Goal: Task Accomplishment & Management: Manage account settings

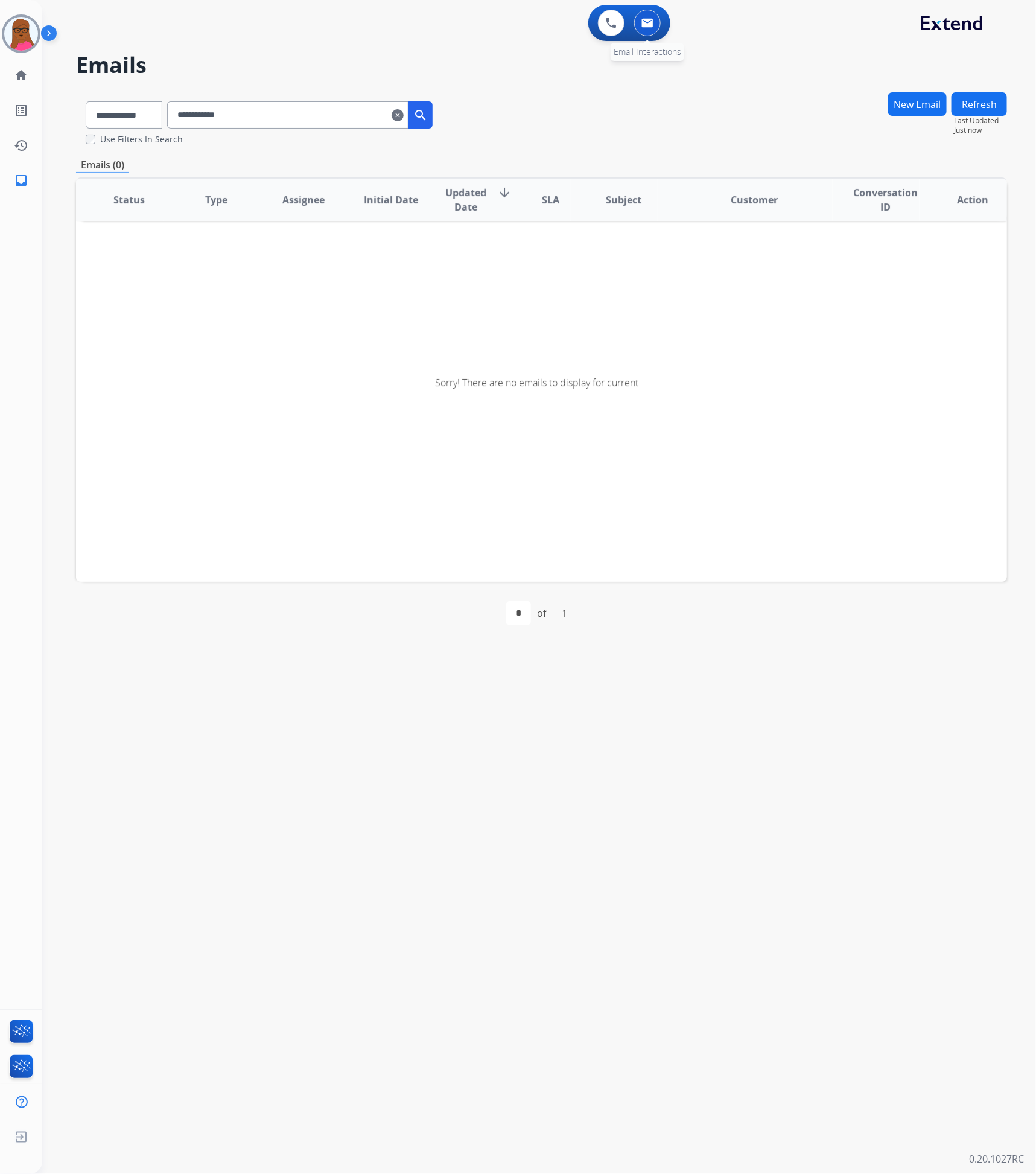
click at [643, 35] on button at bounding box center [648, 23] width 27 height 27
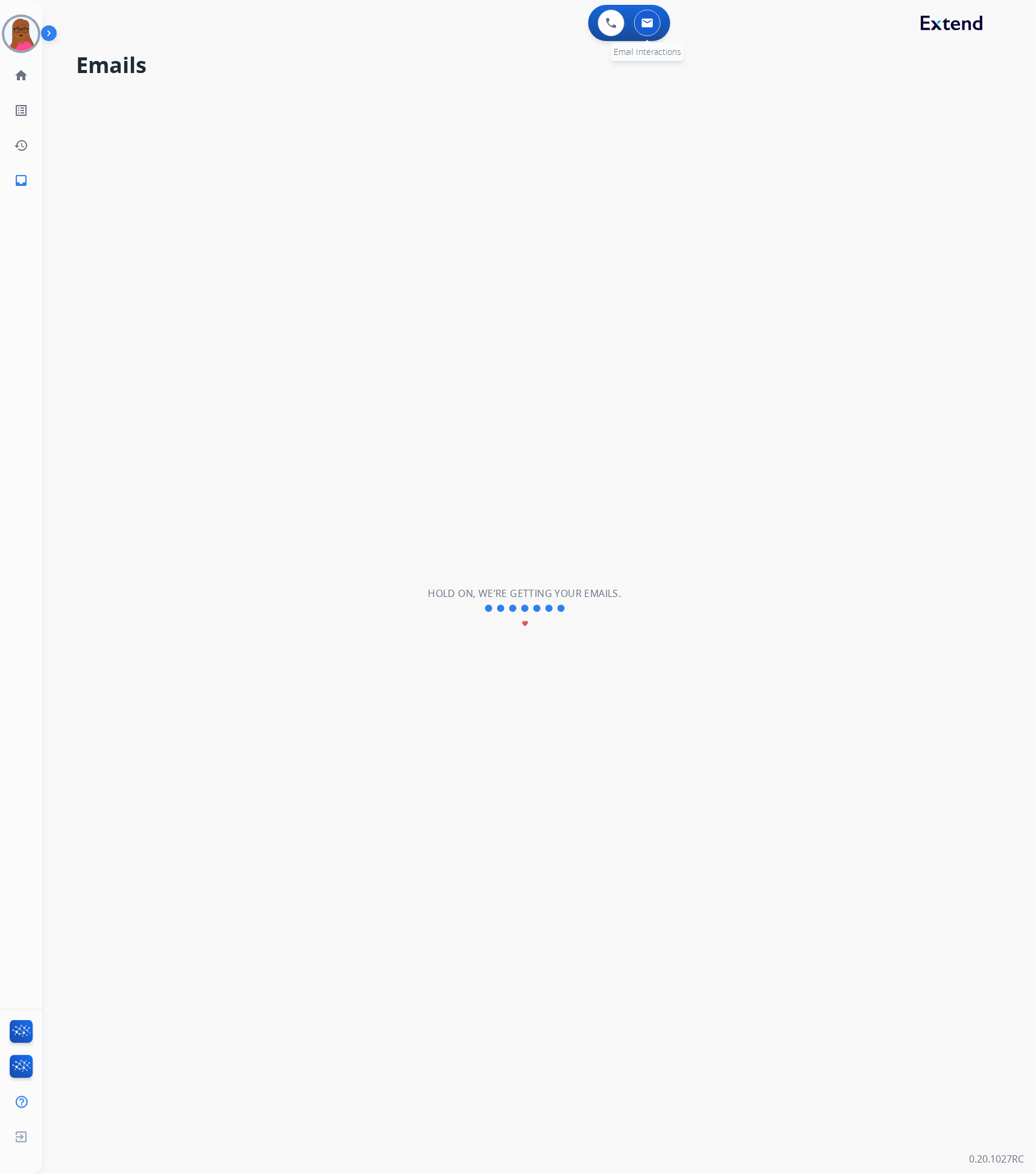
click at [650, 28] on button at bounding box center [648, 23] width 27 height 27
click at [657, 23] on button at bounding box center [648, 23] width 27 height 27
click at [654, 19] on img at bounding box center [648, 23] width 12 height 10
select select "**********"
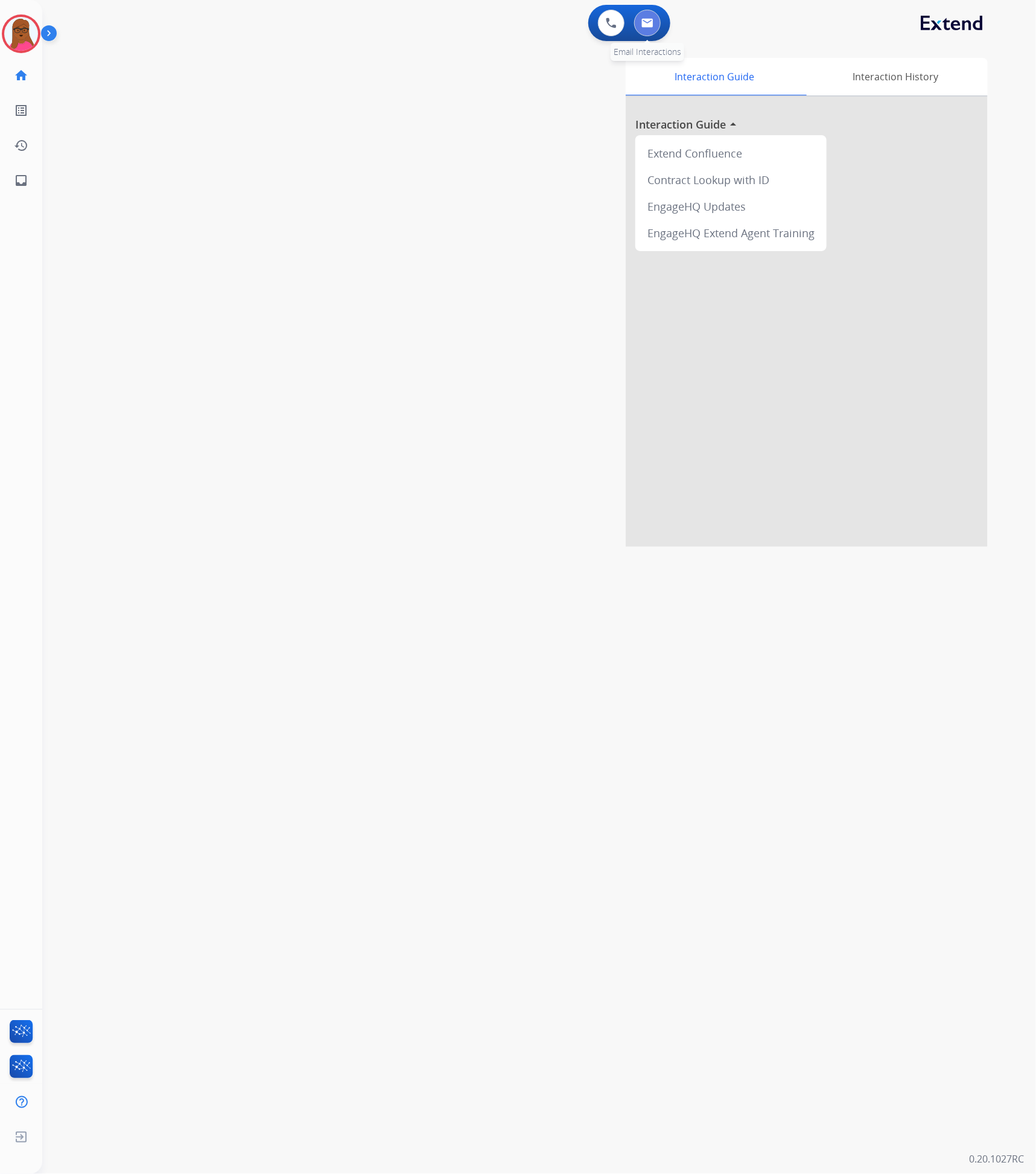
click at [645, 23] on img at bounding box center [648, 23] width 12 height 10
select select "**********"
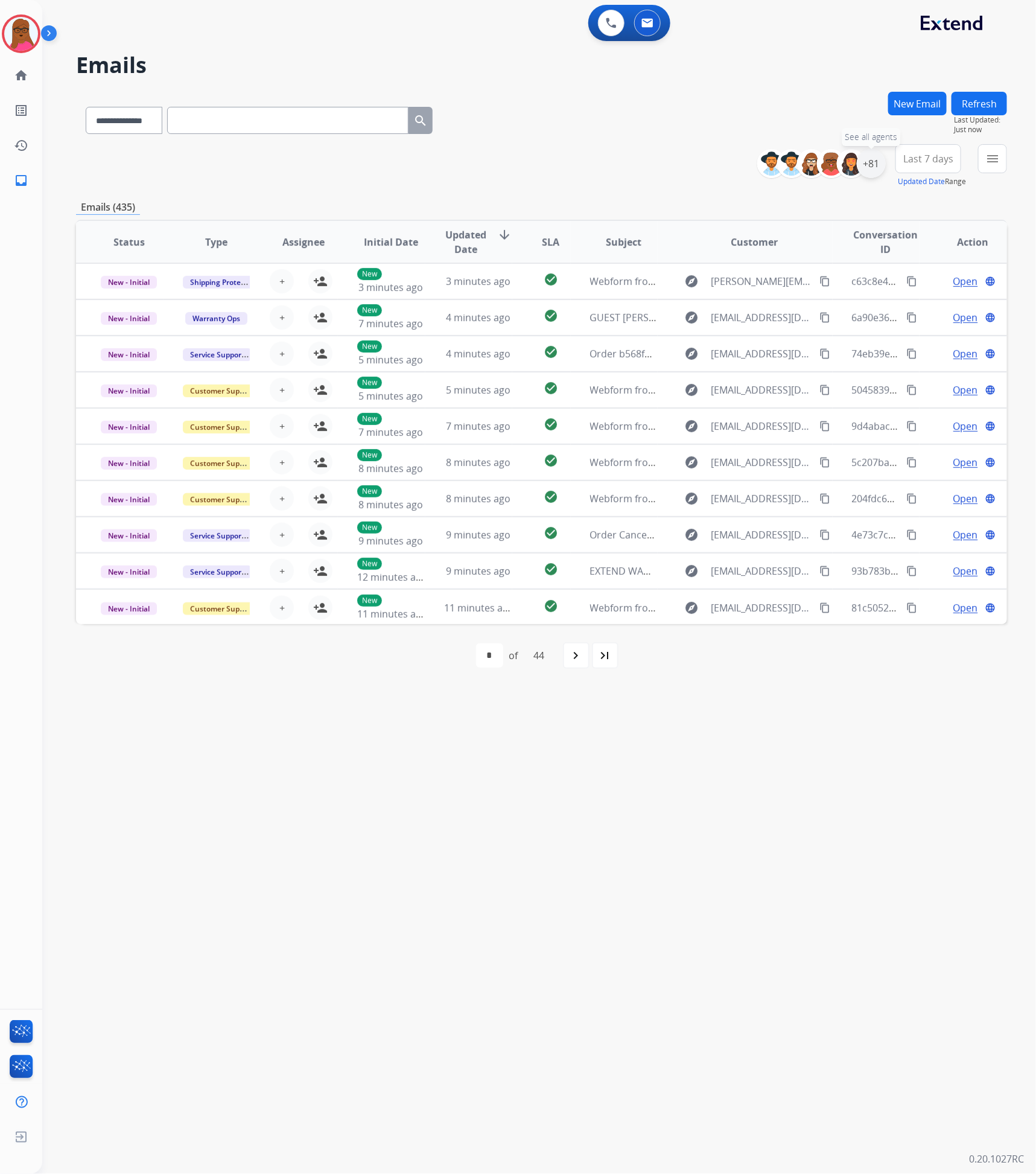
click at [875, 169] on div "+81" at bounding box center [871, 163] width 29 height 29
click at [807, 404] on button "Apply" at bounding box center [811, 407] width 41 height 22
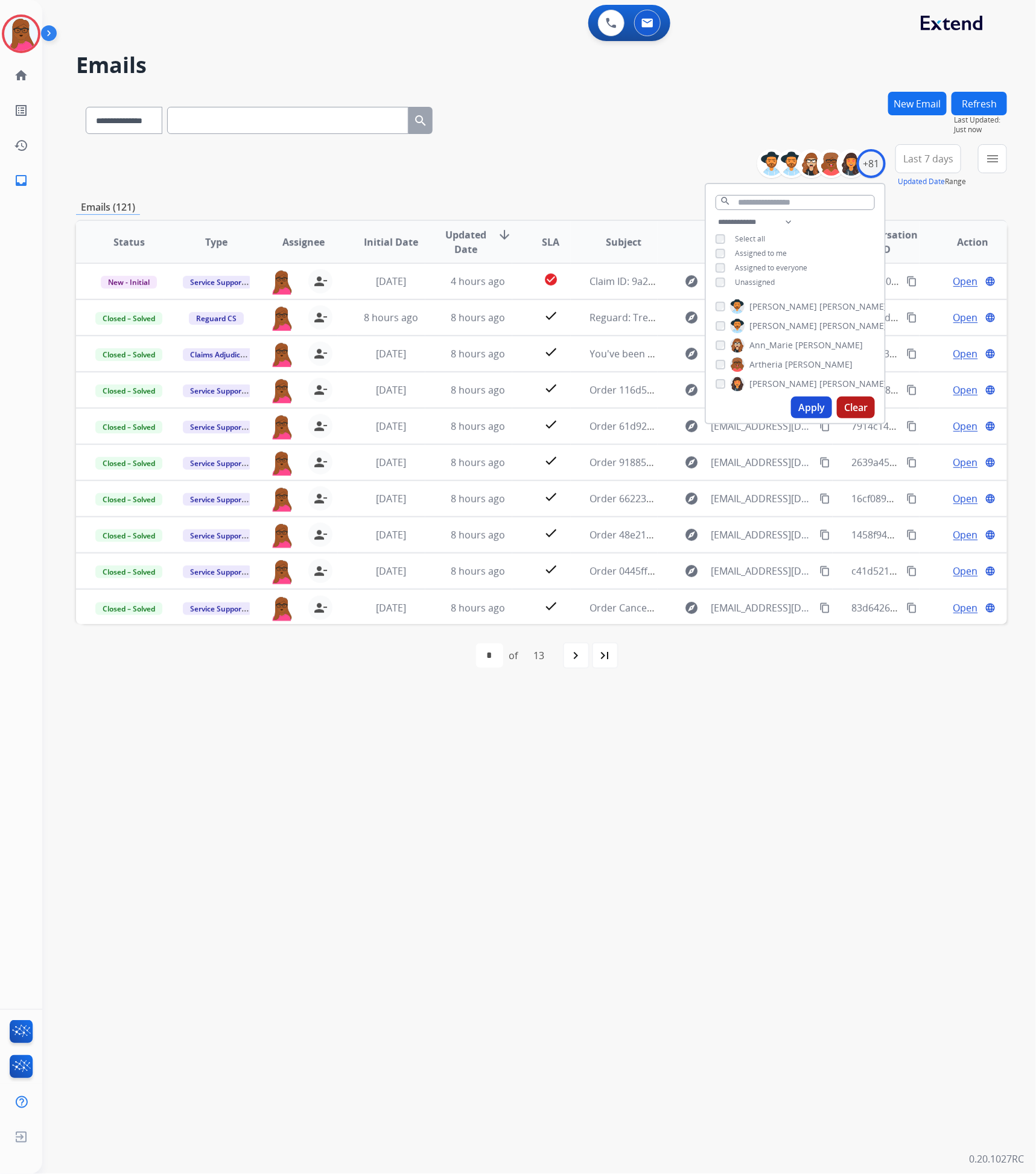
click at [797, 401] on button "Apply" at bounding box center [811, 407] width 41 height 22
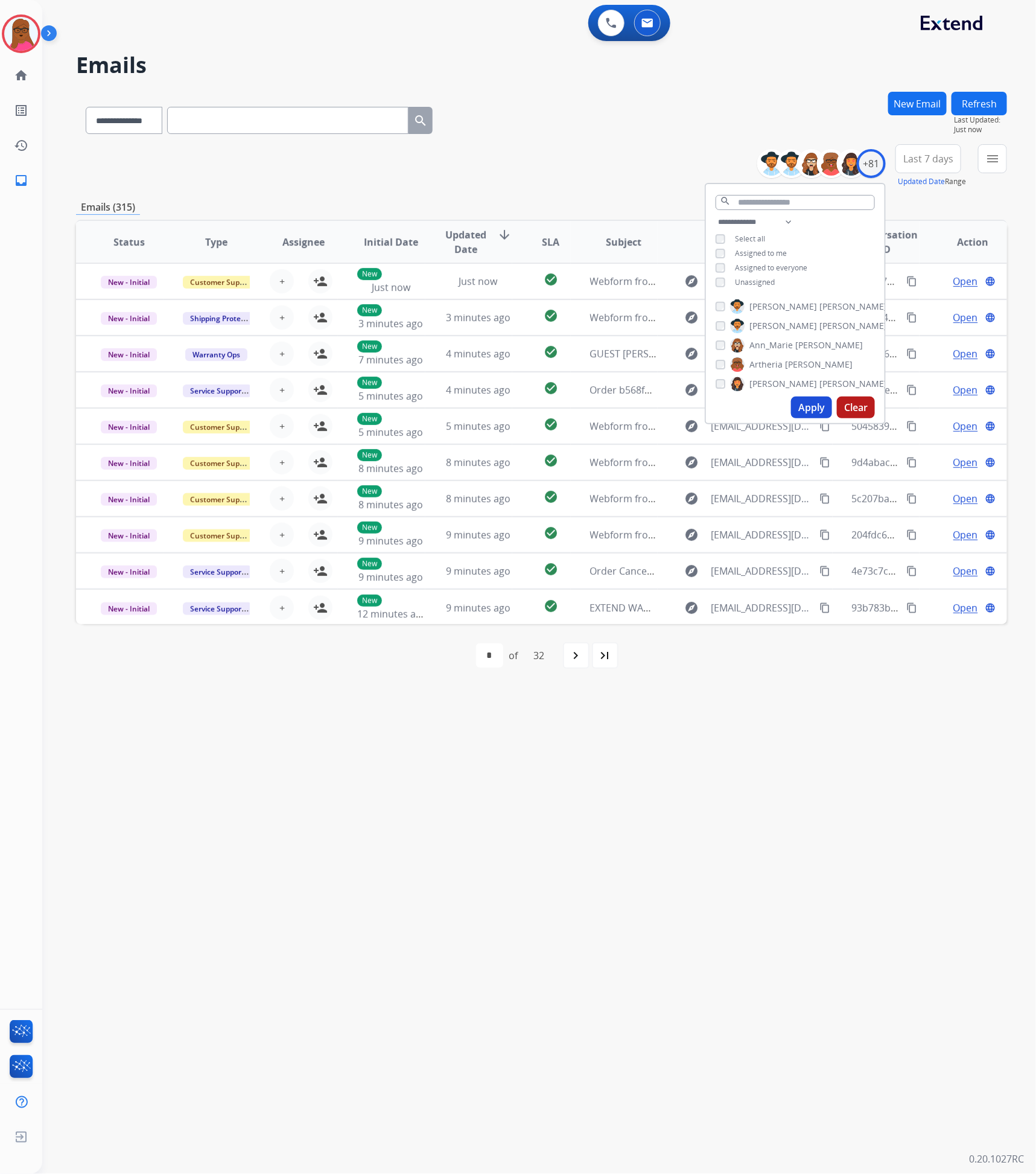
click at [752, 772] on div "**********" at bounding box center [525, 609] width 965 height 1131
click at [571, 655] on mat-icon "navigate_next" at bounding box center [576, 655] width 15 height 15
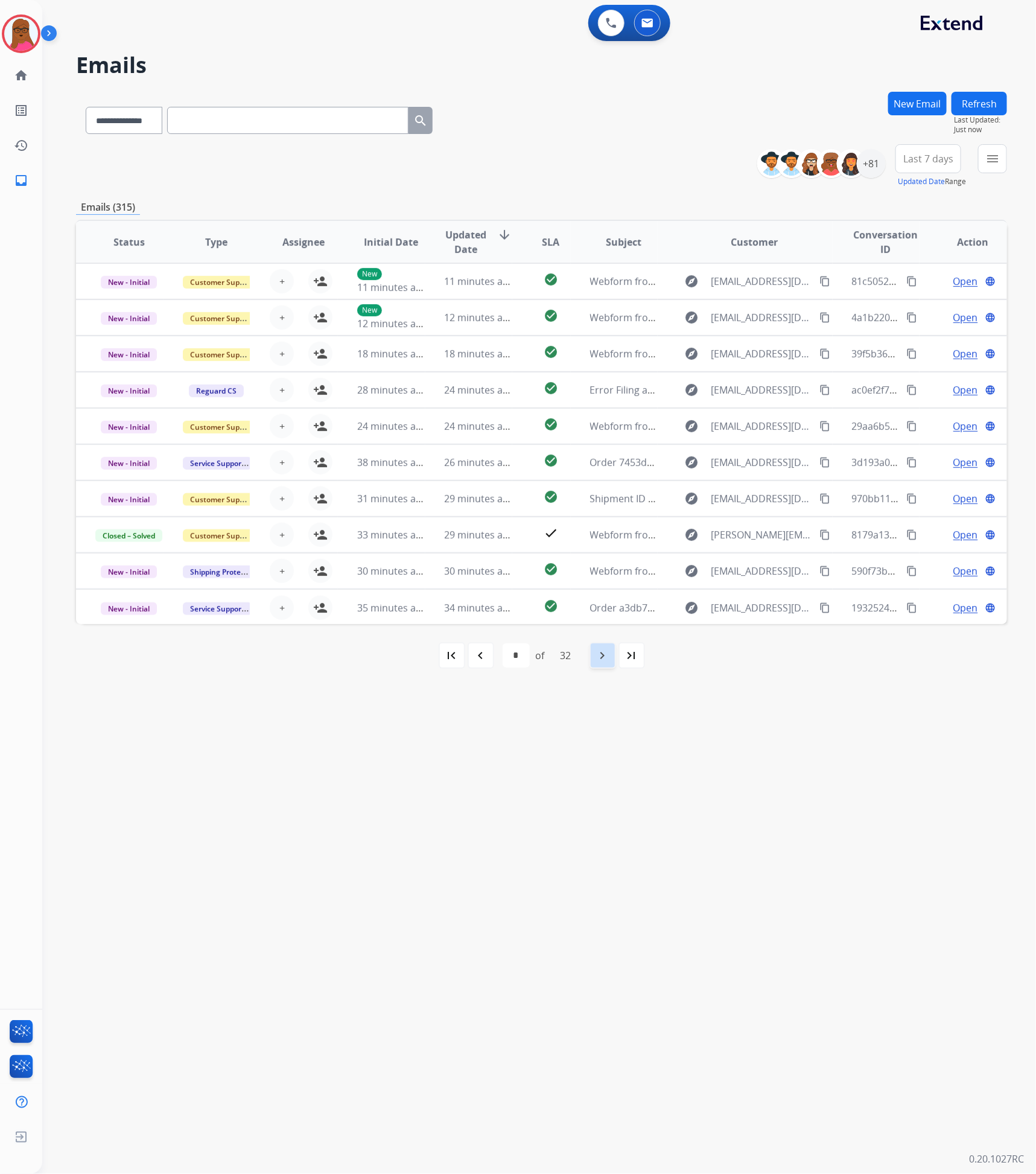
click at [603, 650] on mat-icon "navigate_next" at bounding box center [603, 655] width 15 height 15
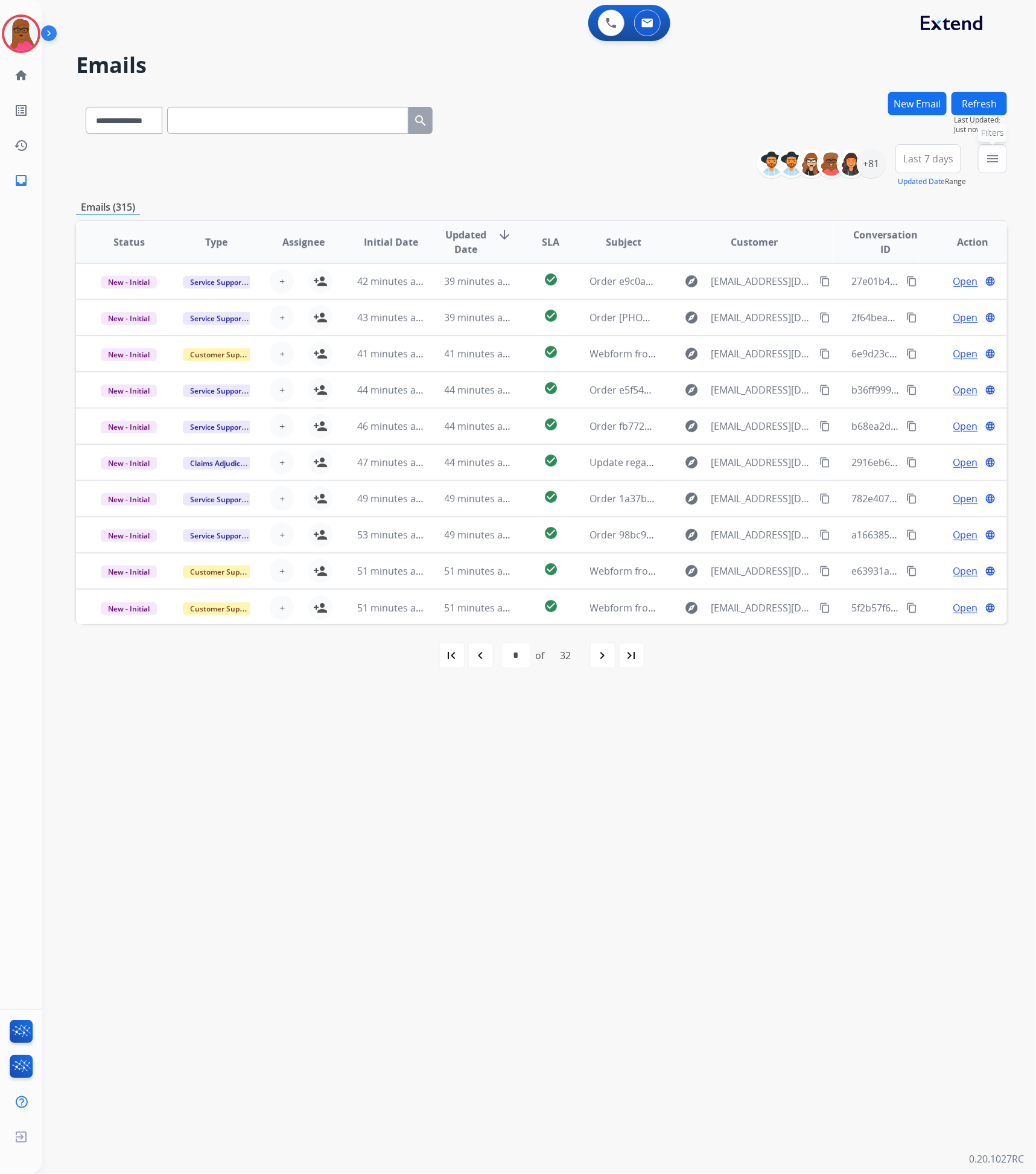
click at [1002, 154] on button "menu Filters" at bounding box center [992, 158] width 29 height 29
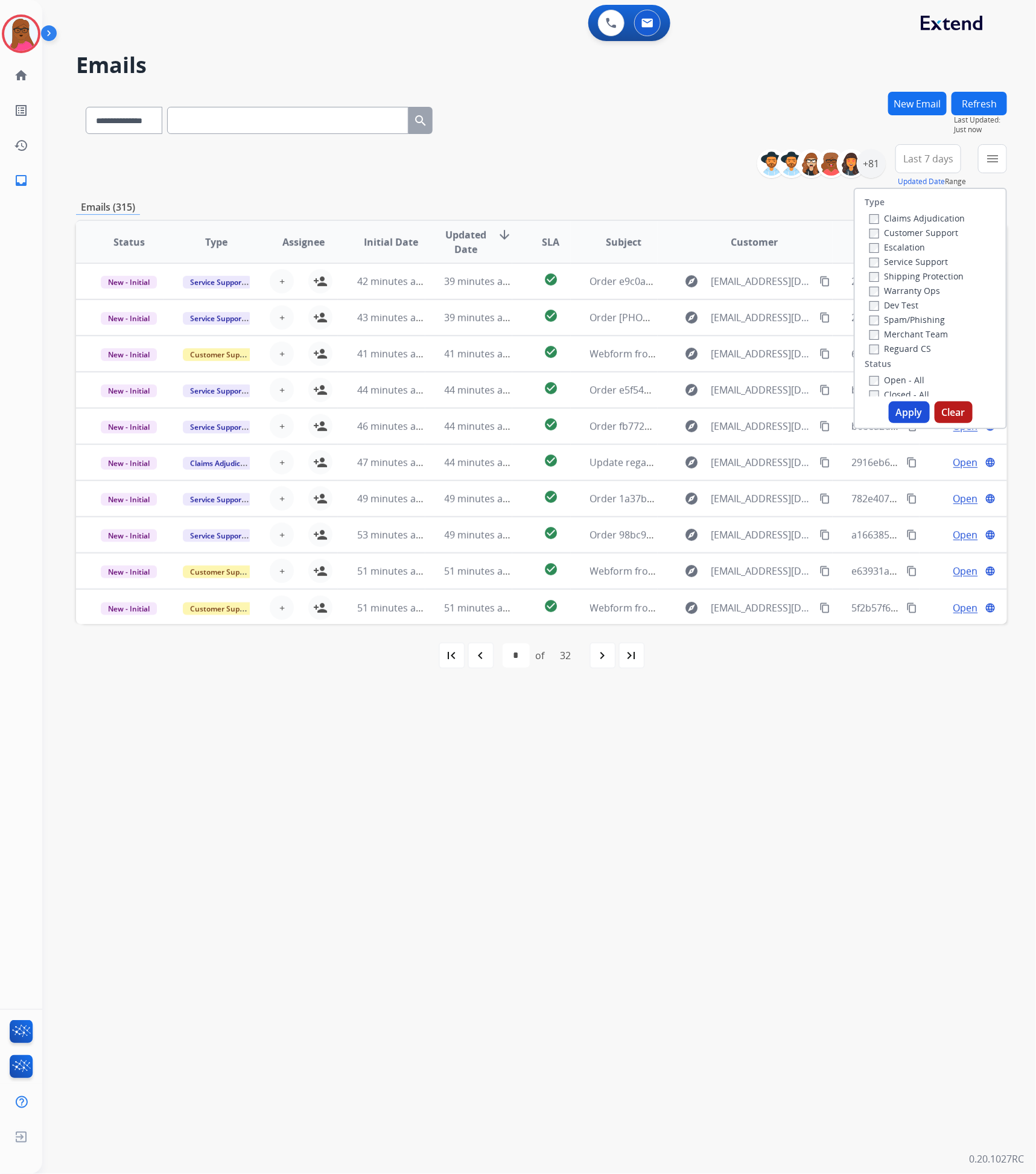
click at [865, 219] on div "Claims Adjudication Customer Support Escalation Service Support Shipping Protec…" at bounding box center [915, 283] width 101 height 145
click at [905, 410] on button "Apply" at bounding box center [909, 412] width 41 height 22
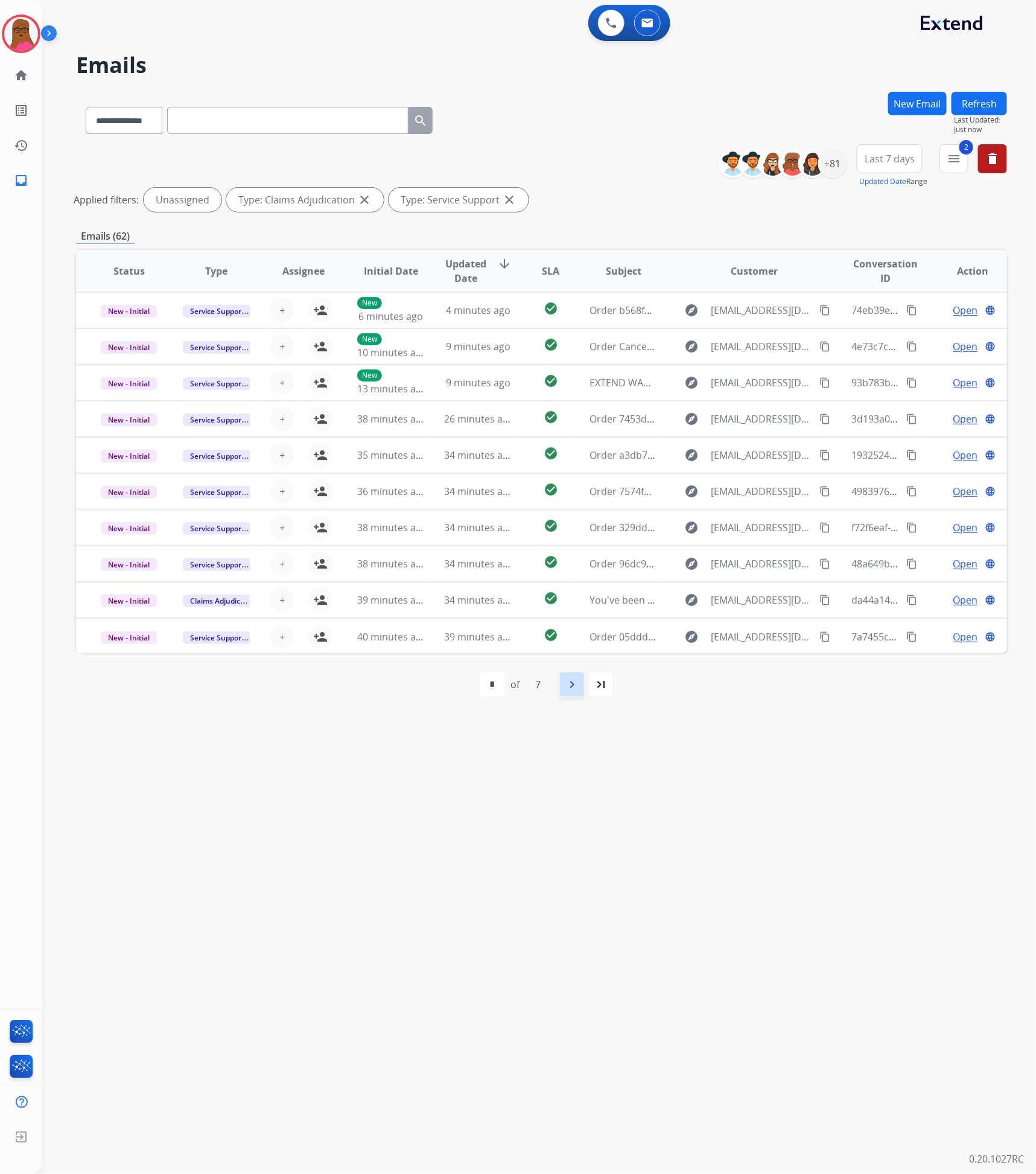
click at [578, 688] on mat-icon "navigate_next" at bounding box center [572, 684] width 15 height 15
click at [594, 690] on mat-icon "navigate_next" at bounding box center [598, 684] width 15 height 15
click at [595, 690] on mat-icon "navigate_next" at bounding box center [598, 684] width 15 height 15
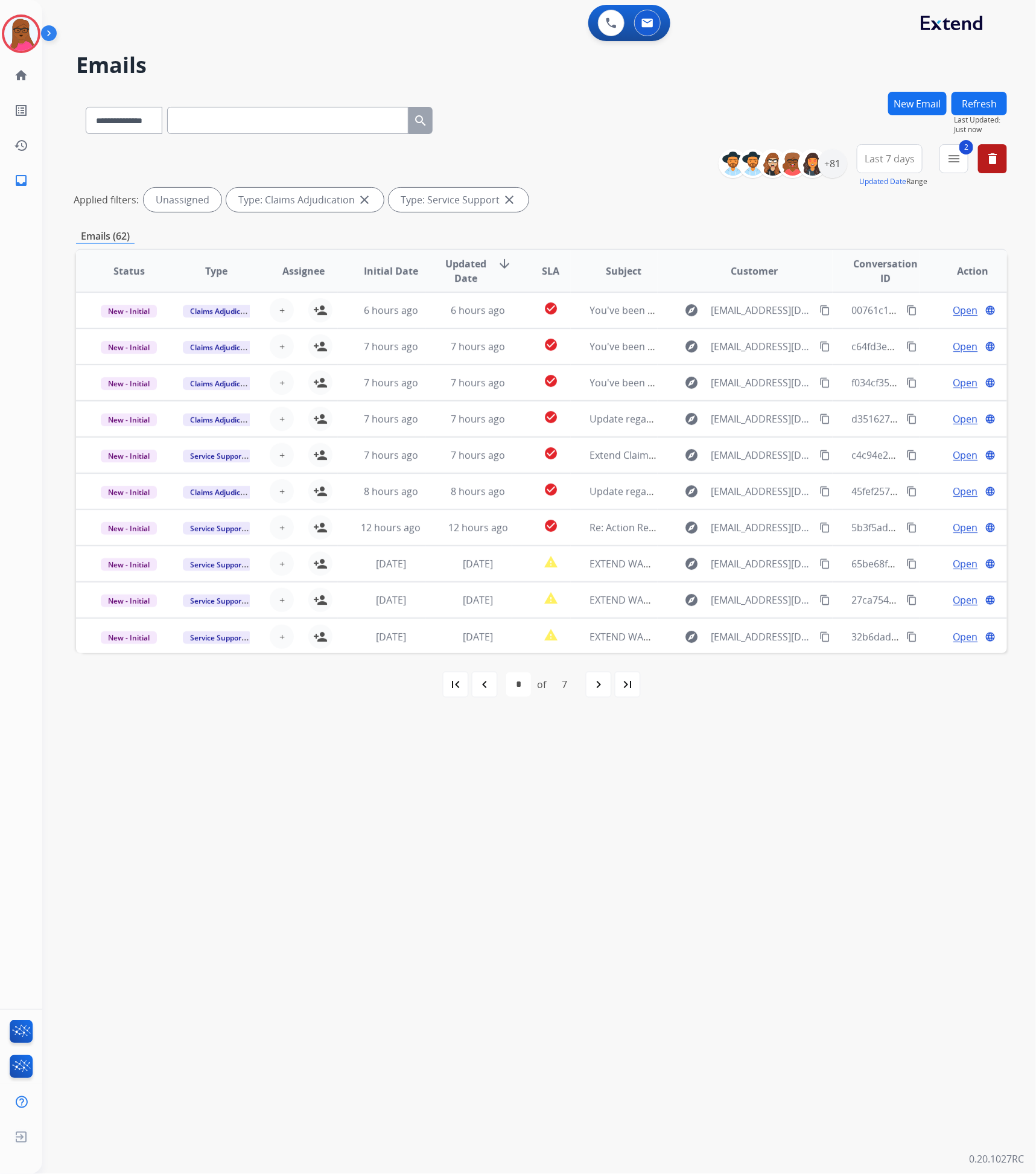
click at [599, 687] on mat-icon "navigate_next" at bounding box center [598, 684] width 15 height 15
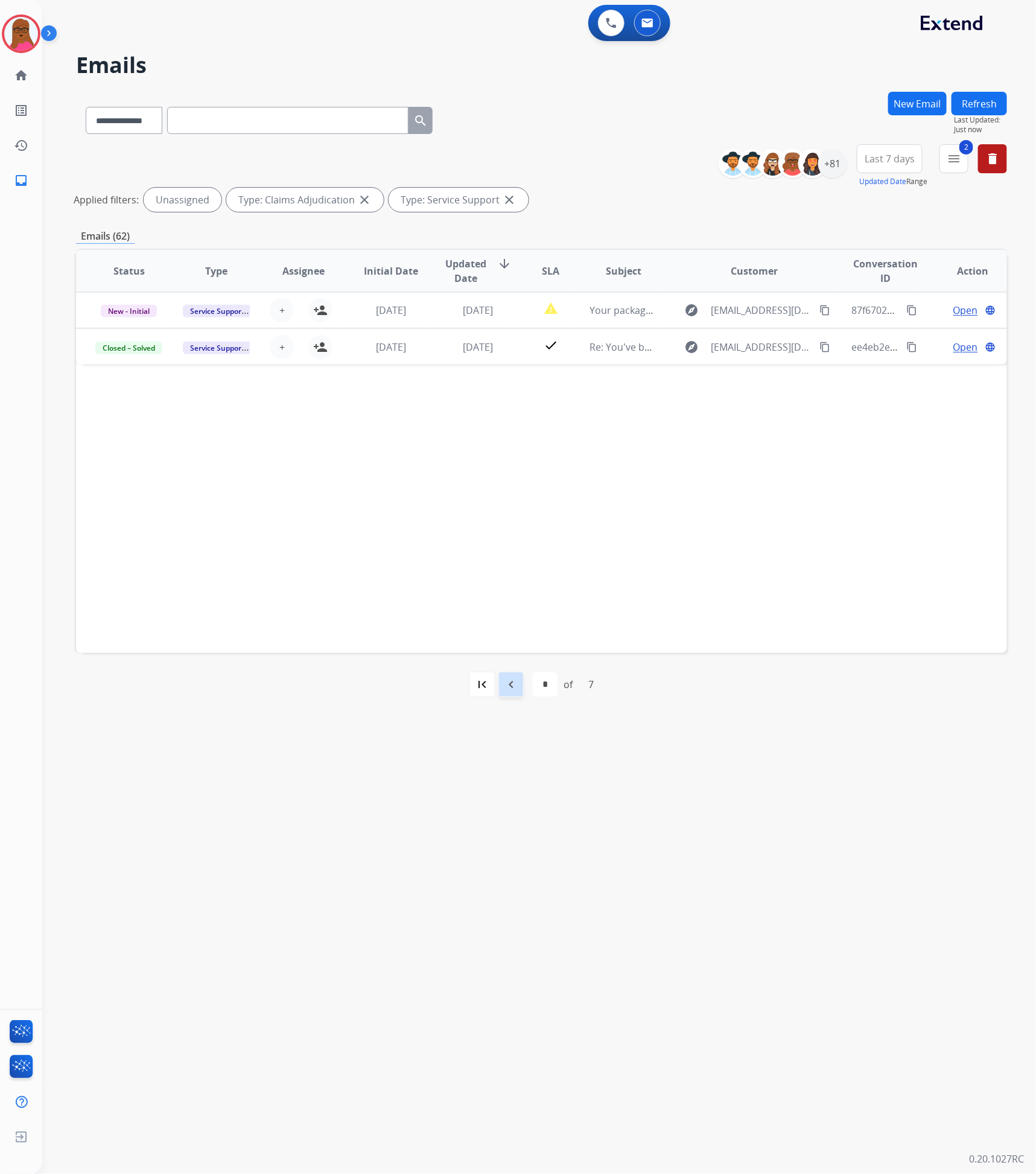
click at [505, 681] on mat-icon "navigate_before" at bounding box center [511, 684] width 15 height 15
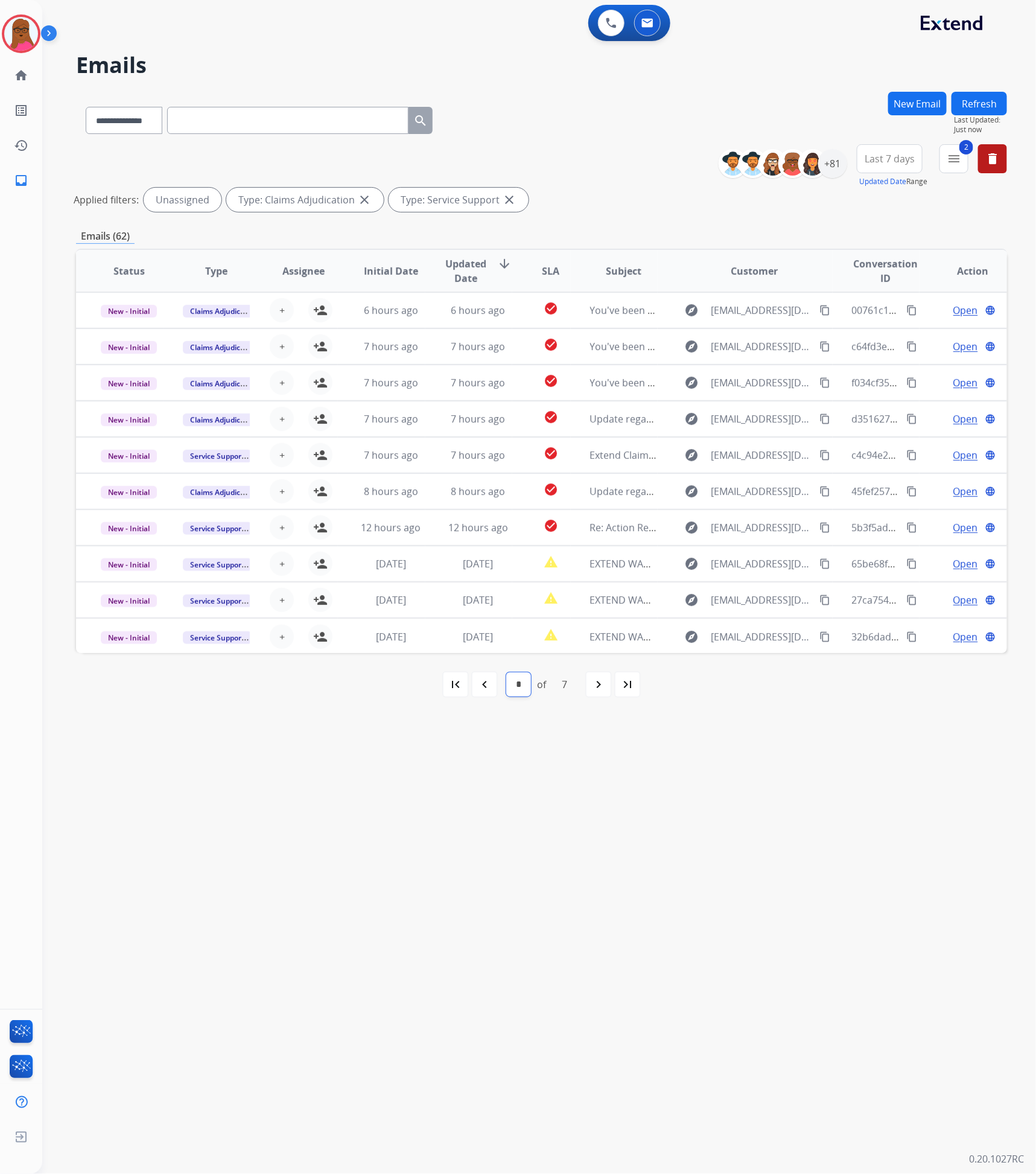
click at [506, 681] on select "* * * * * * *" at bounding box center [518, 685] width 25 height 24
click at [484, 684] on mat-icon "navigate_before" at bounding box center [485, 684] width 15 height 15
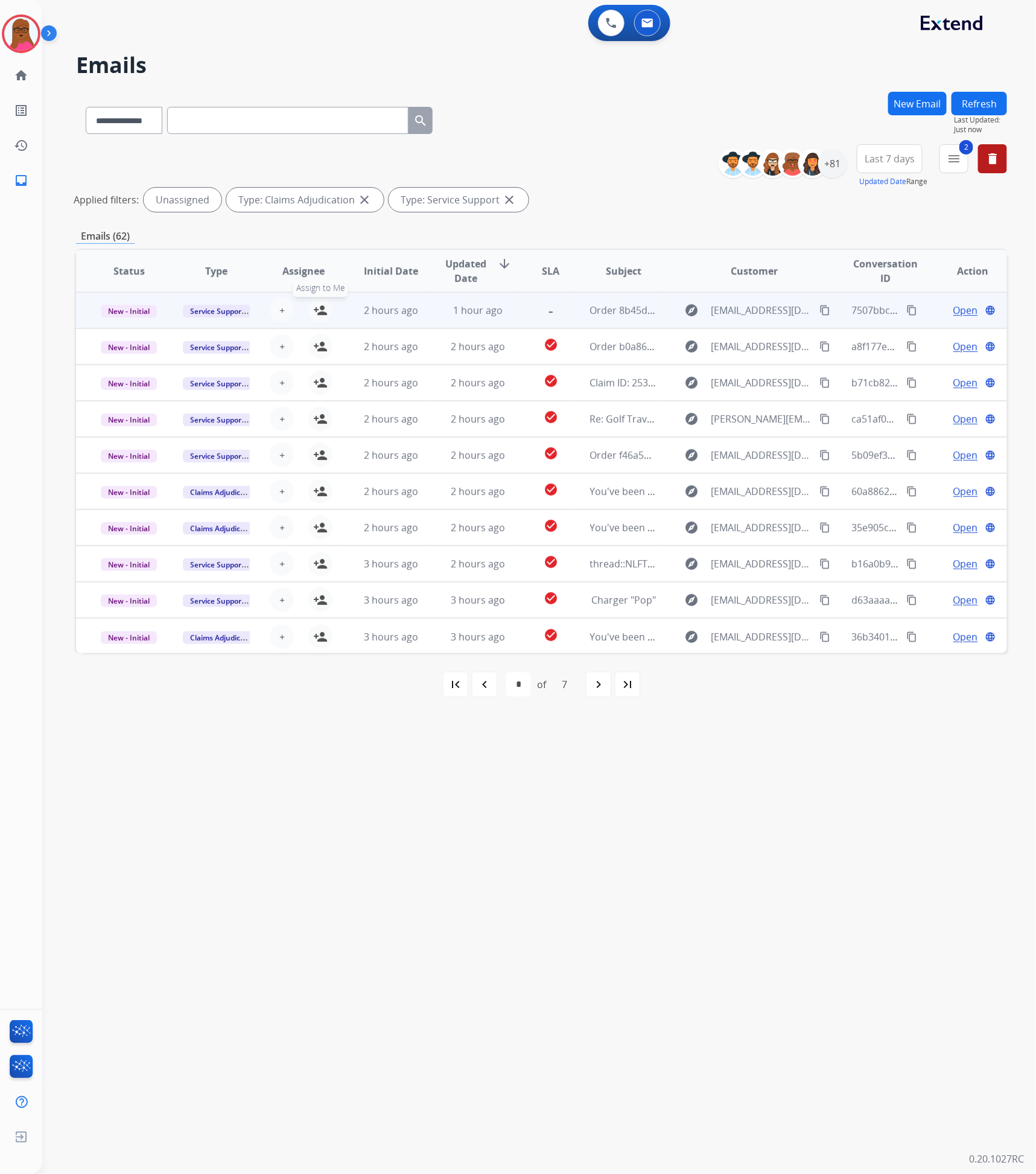
click at [317, 312] on mat-icon "person_add" at bounding box center [320, 310] width 15 height 15
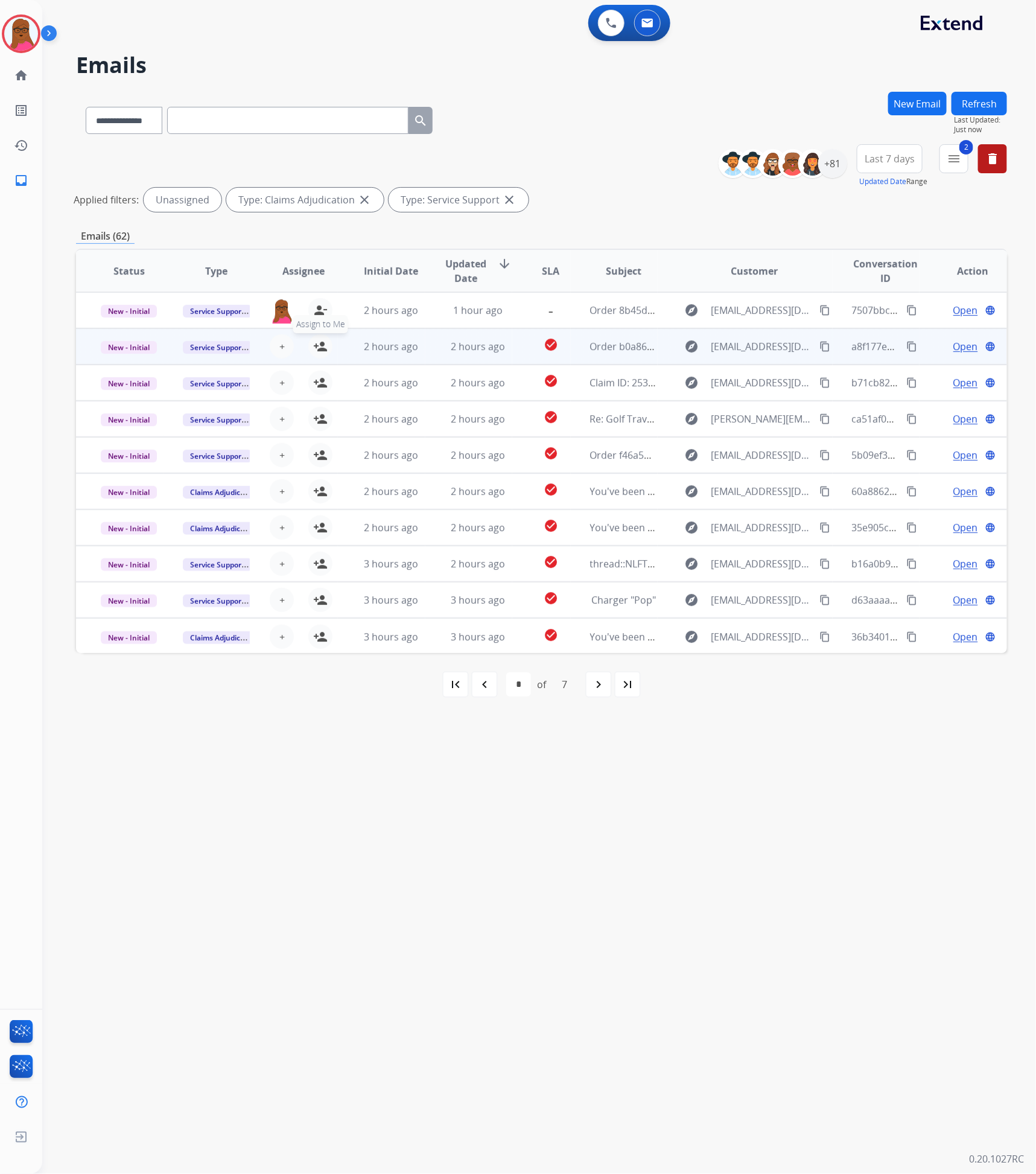
click at [324, 342] on mat-icon "person_add" at bounding box center [320, 346] width 15 height 15
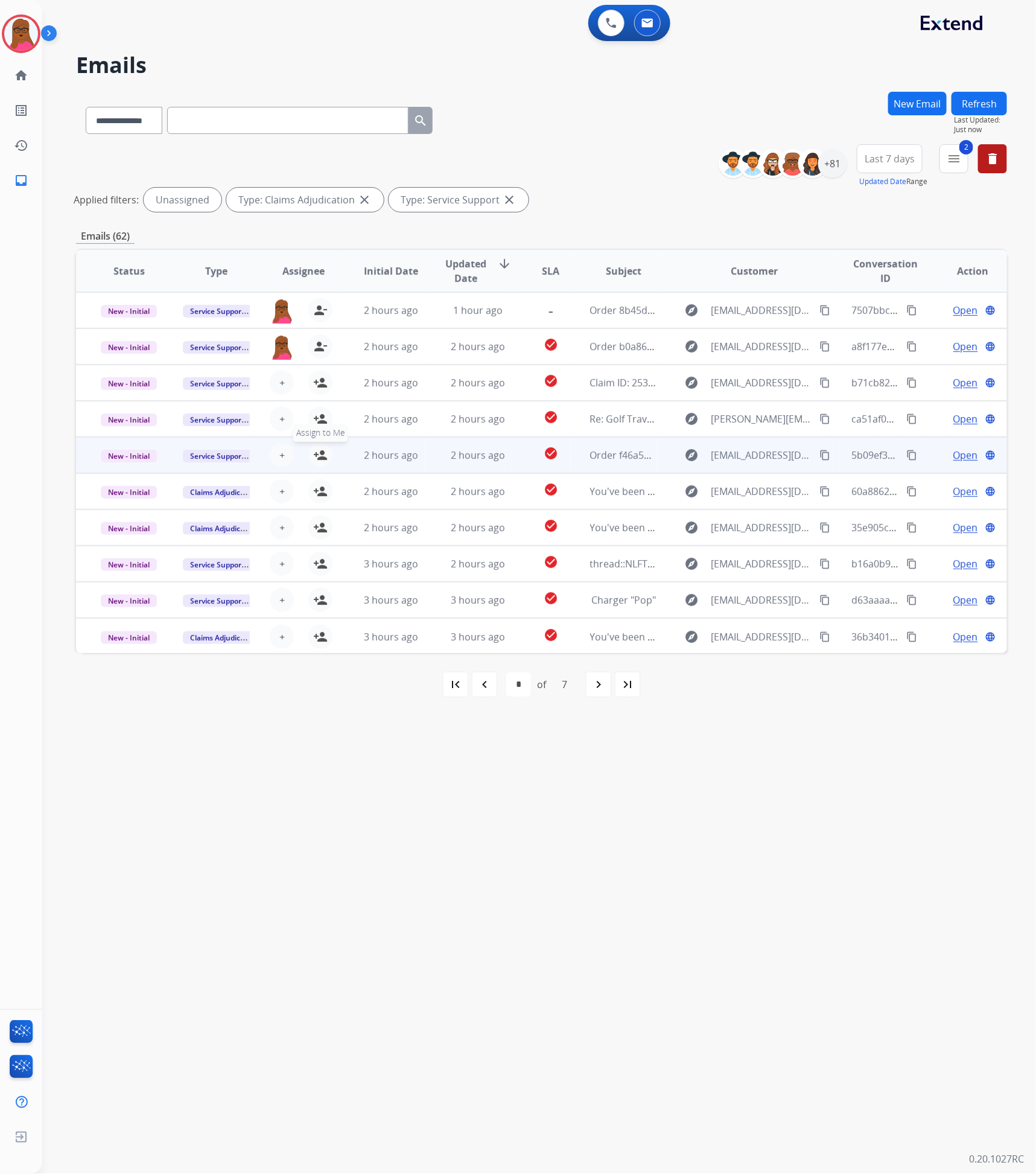
click at [319, 455] on mat-icon "person_add" at bounding box center [320, 455] width 15 height 15
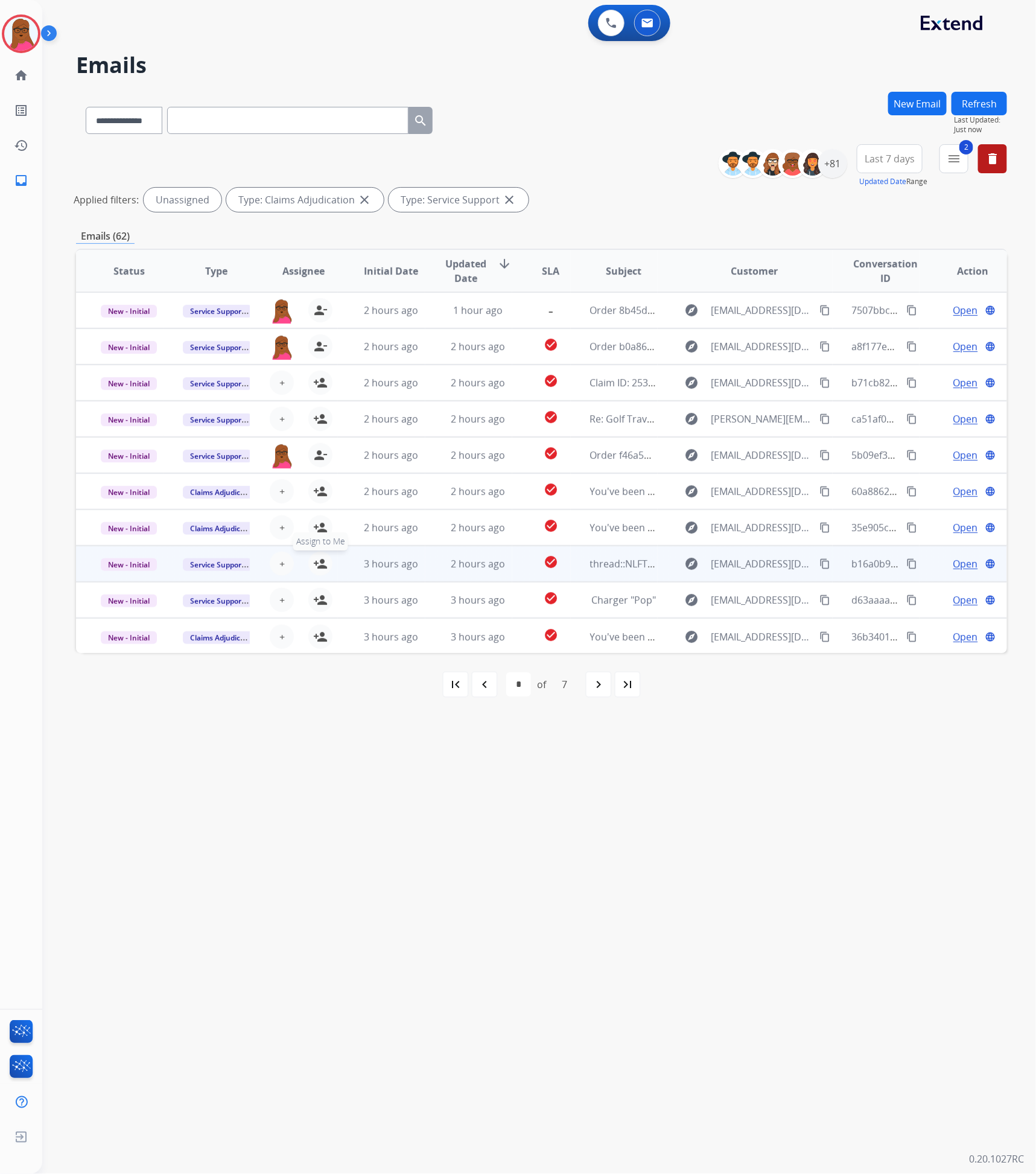
click at [319, 564] on mat-icon "person_add" at bounding box center [320, 564] width 15 height 15
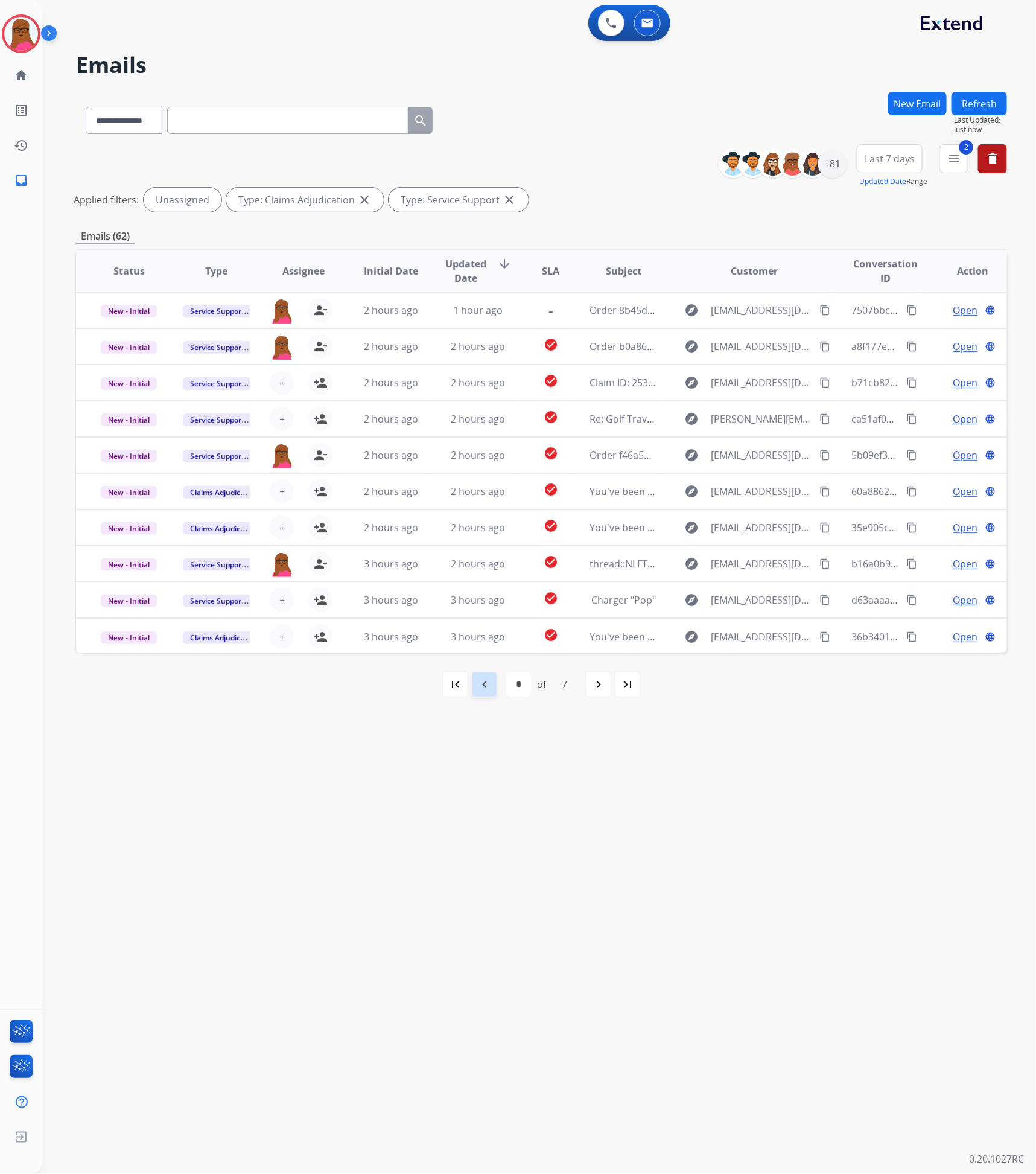
click at [492, 680] on div "navigate_before" at bounding box center [485, 684] width 27 height 27
click at [487, 687] on mat-icon "navigate_before" at bounding box center [485, 684] width 15 height 15
select select "*"
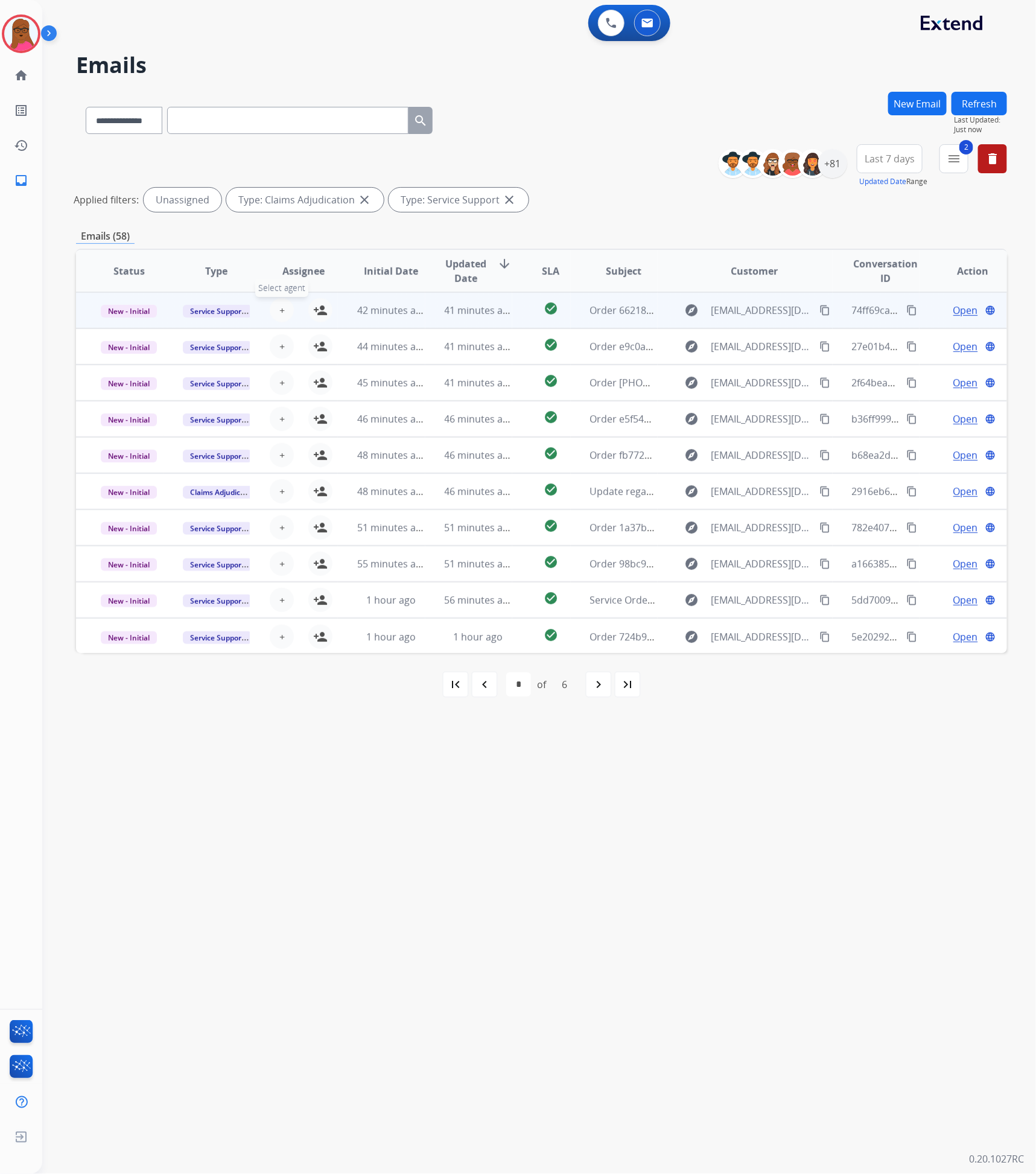
click at [283, 310] on span "+" at bounding box center [282, 310] width 5 height 15
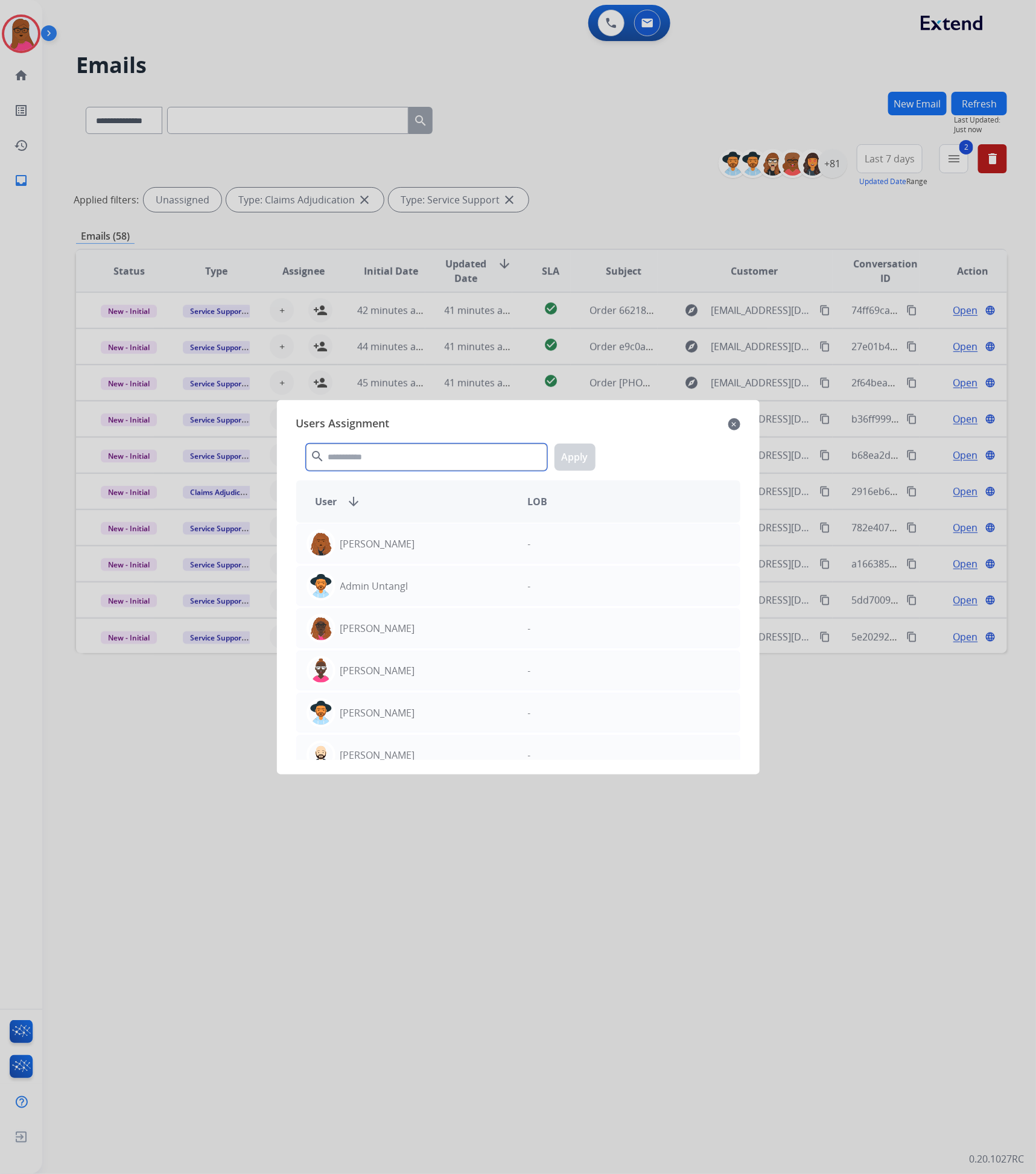
click at [401, 447] on input "text" at bounding box center [427, 457] width 241 height 27
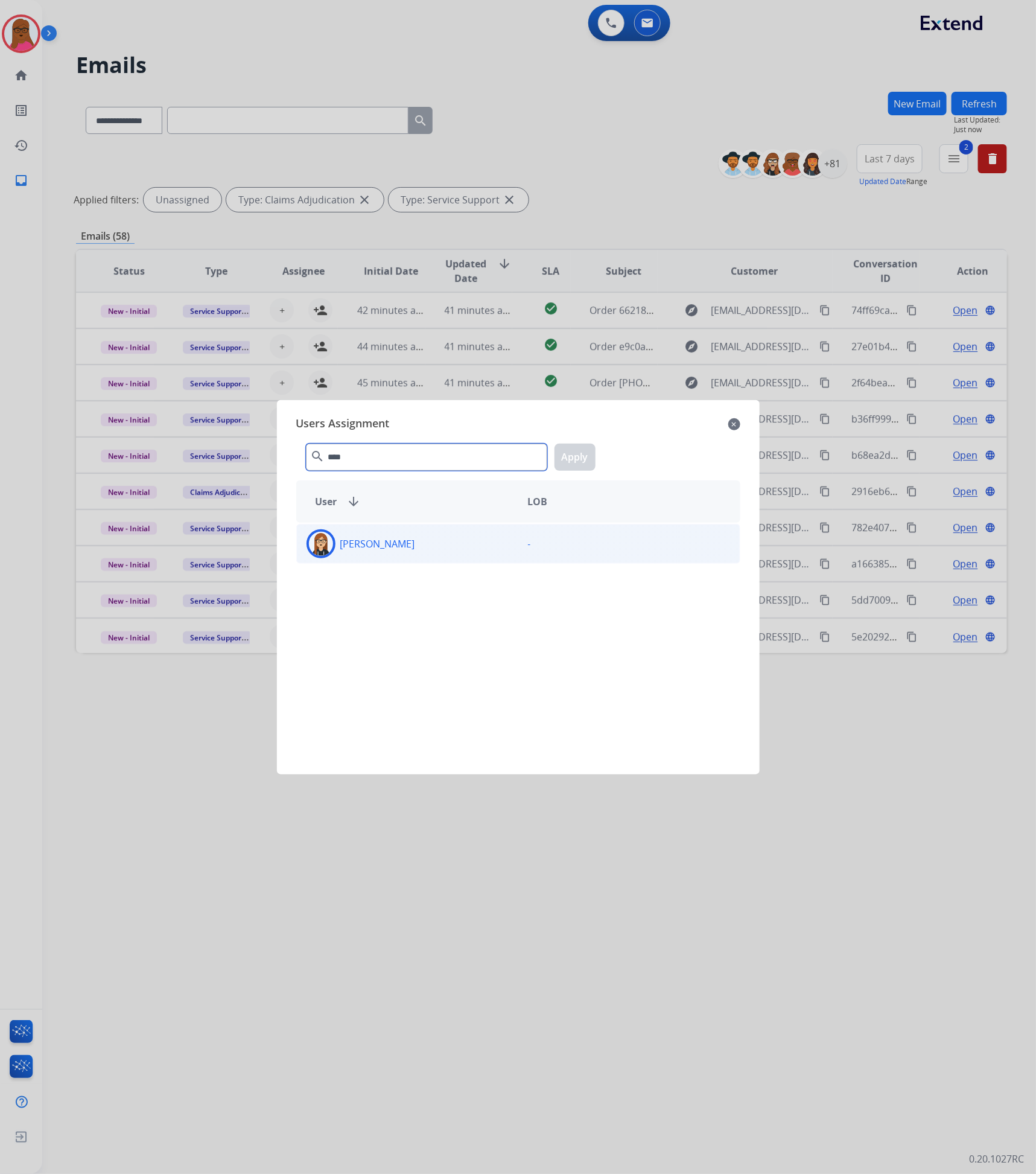
type input "****"
click at [479, 545] on div "[PERSON_NAME]" at bounding box center [407, 544] width 221 height 29
click at [583, 453] on button "Apply" at bounding box center [575, 457] width 41 height 27
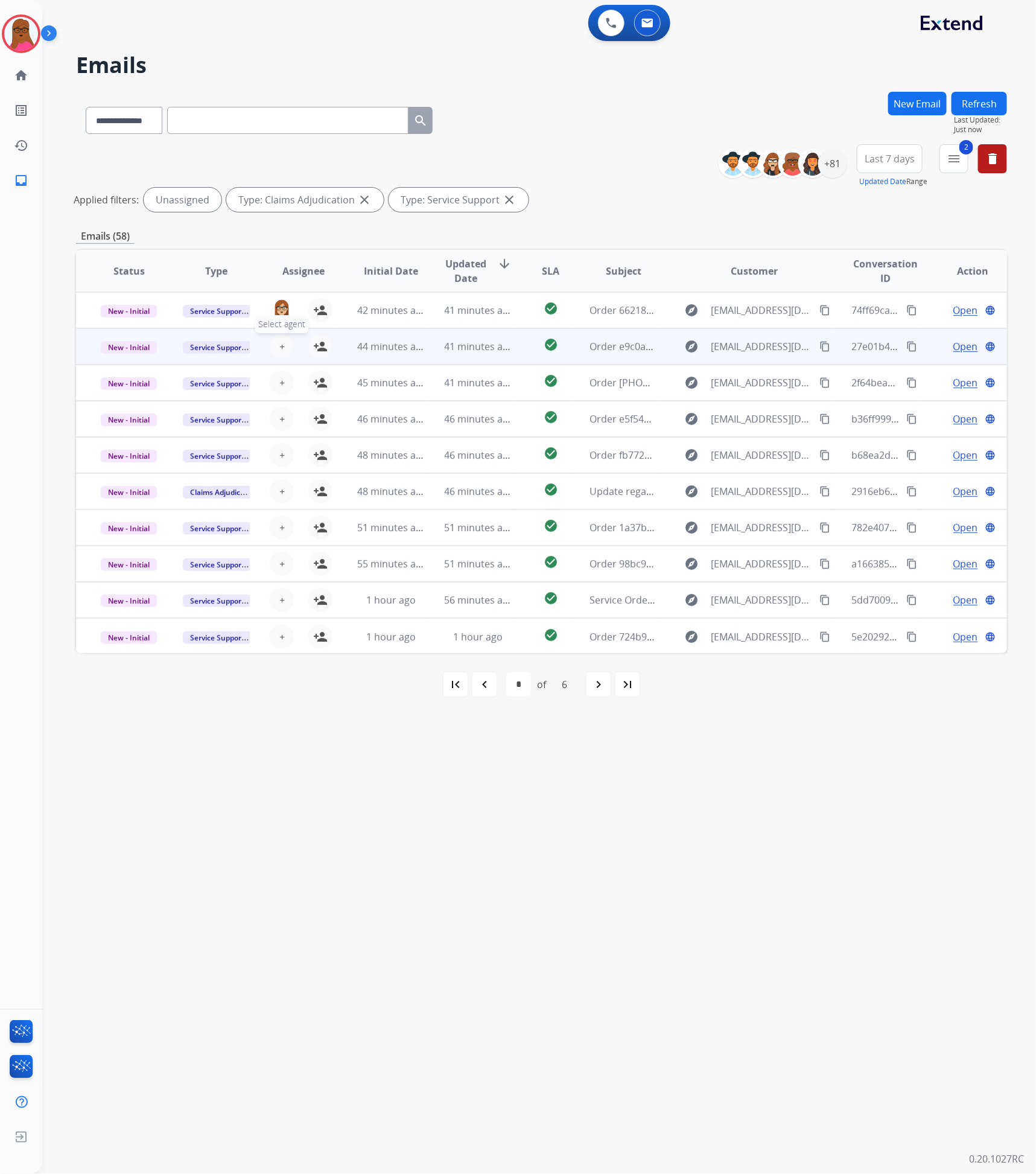
click at [286, 342] on button "+ Select agent" at bounding box center [282, 347] width 24 height 24
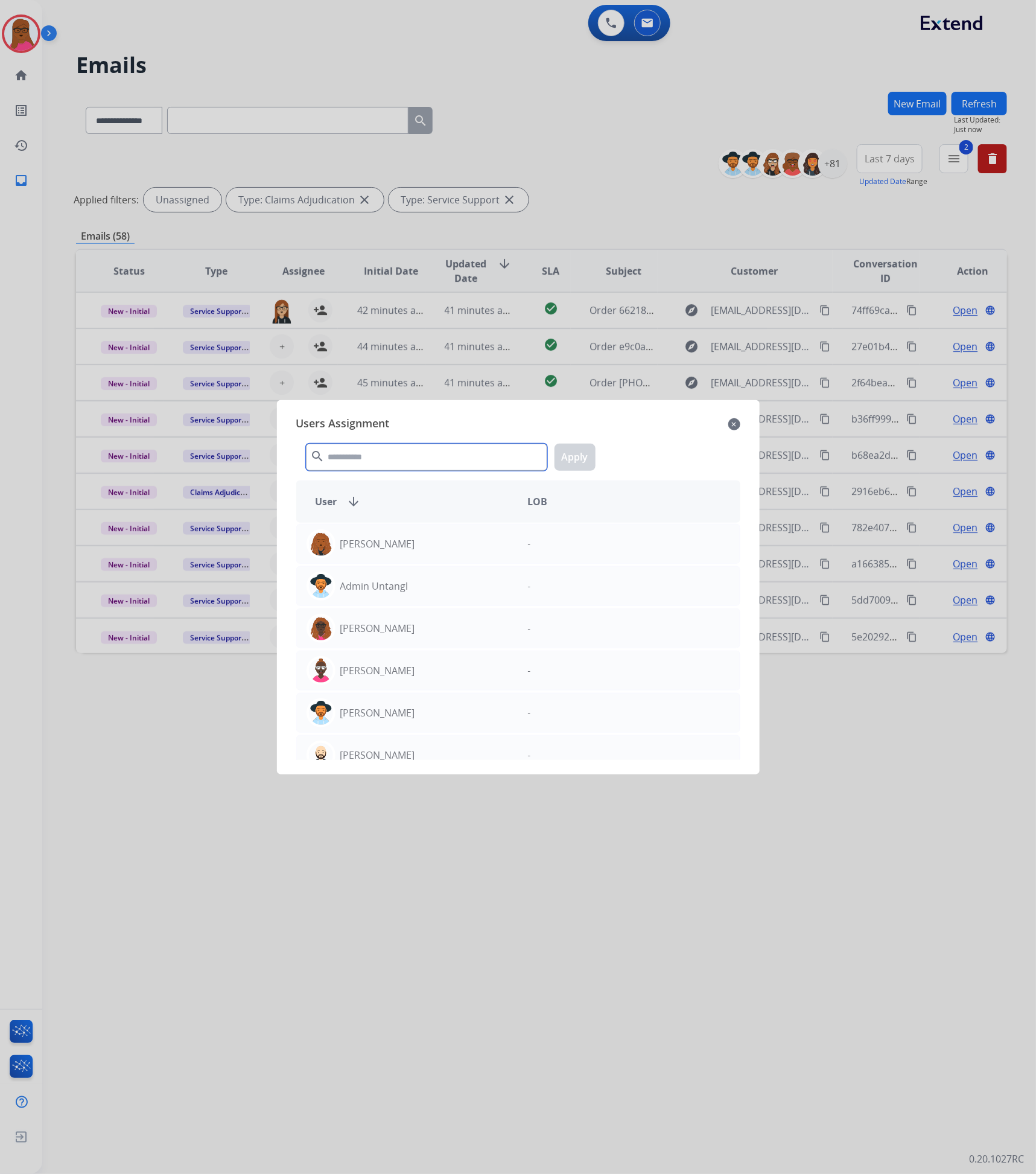
click at [355, 466] on input "text" at bounding box center [427, 457] width 241 height 27
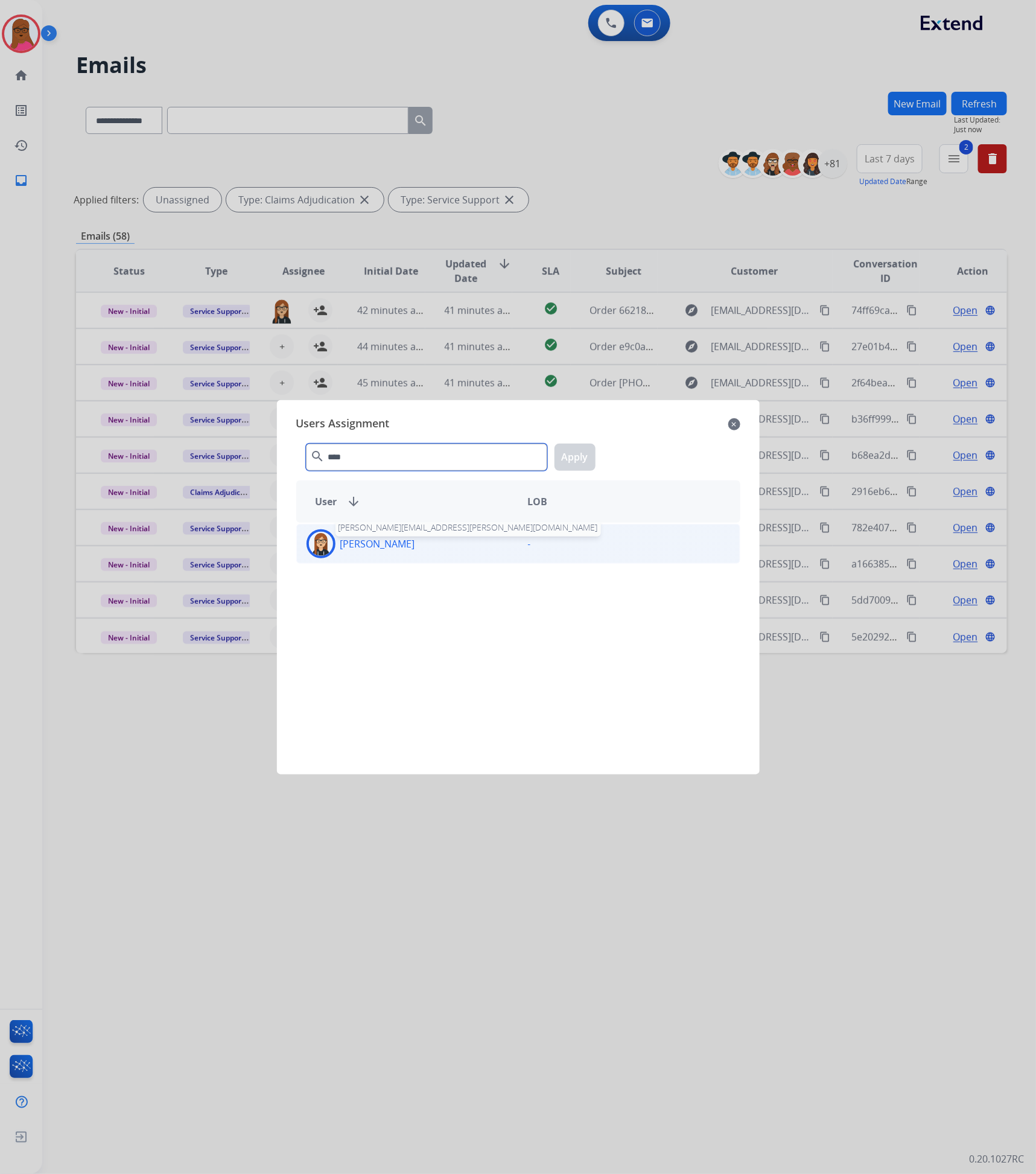
type input "****"
click at [353, 542] on p "[PERSON_NAME]" at bounding box center [378, 544] width 75 height 15
click at [569, 468] on button "Apply" at bounding box center [575, 457] width 41 height 27
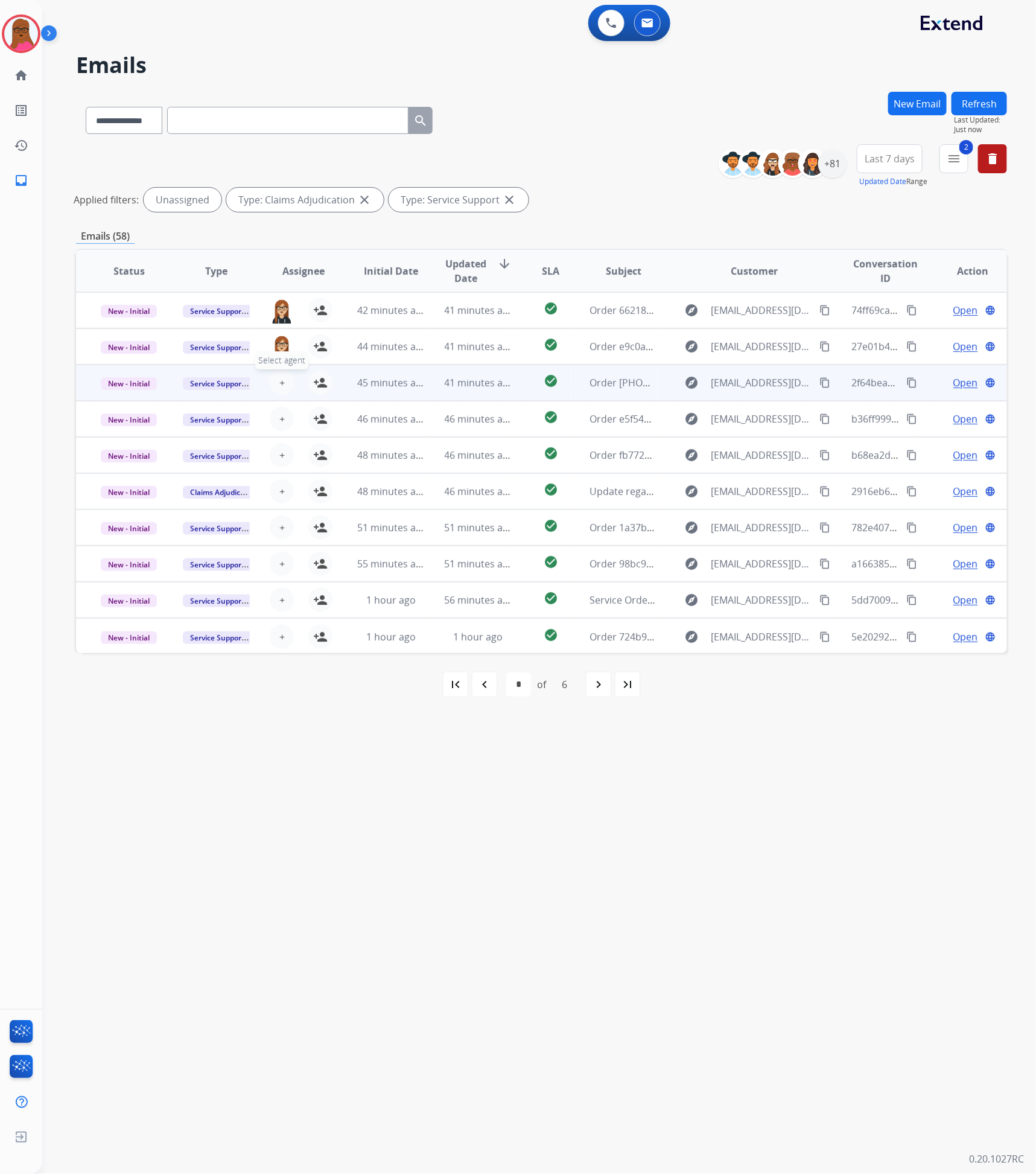
click at [283, 382] on span "+" at bounding box center [282, 382] width 5 height 15
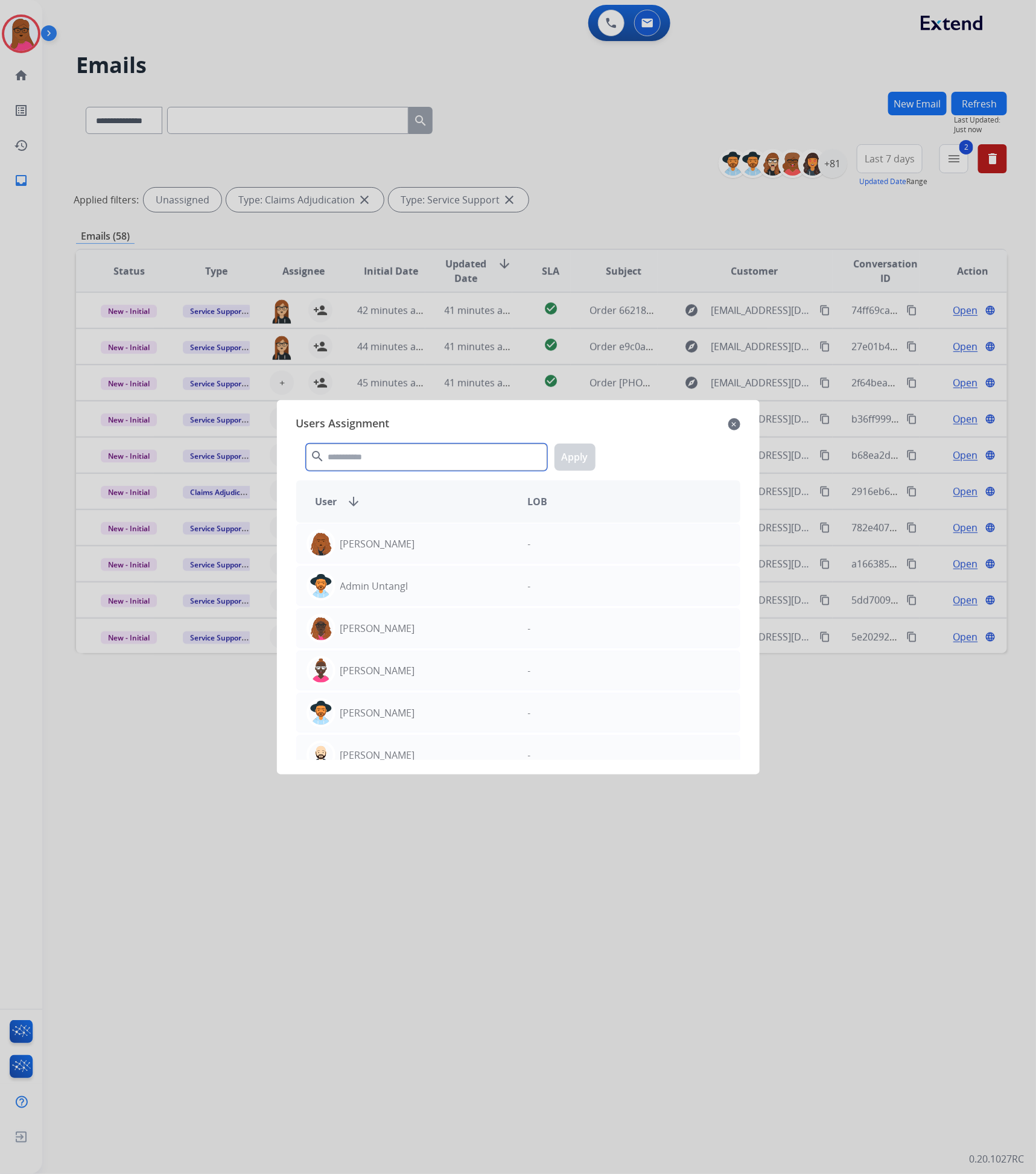
click at [342, 456] on input "text" at bounding box center [427, 457] width 241 height 27
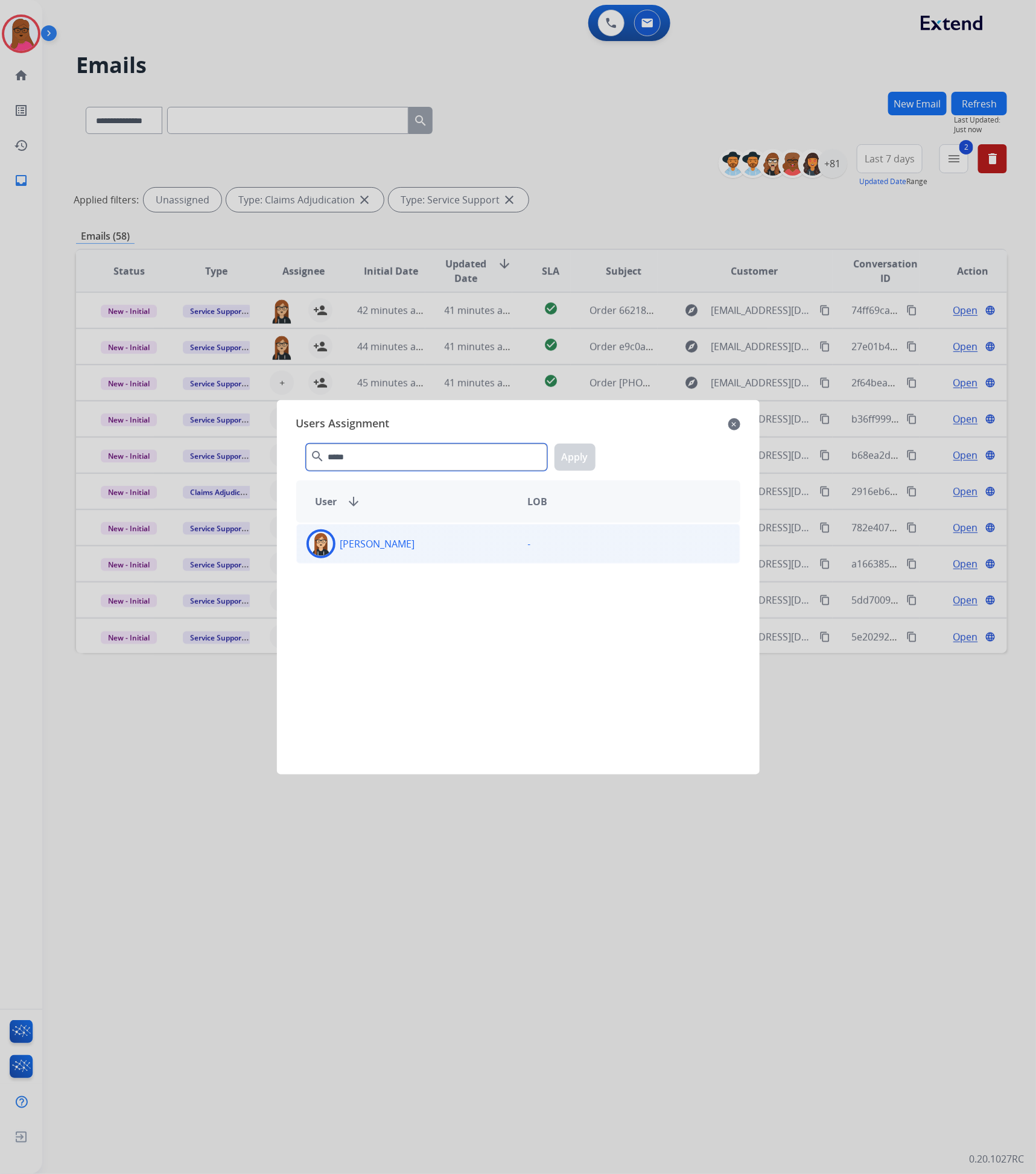
type input "*****"
click at [496, 555] on div "[PERSON_NAME]" at bounding box center [407, 544] width 221 height 29
click at [579, 462] on button "Apply" at bounding box center [575, 457] width 41 height 27
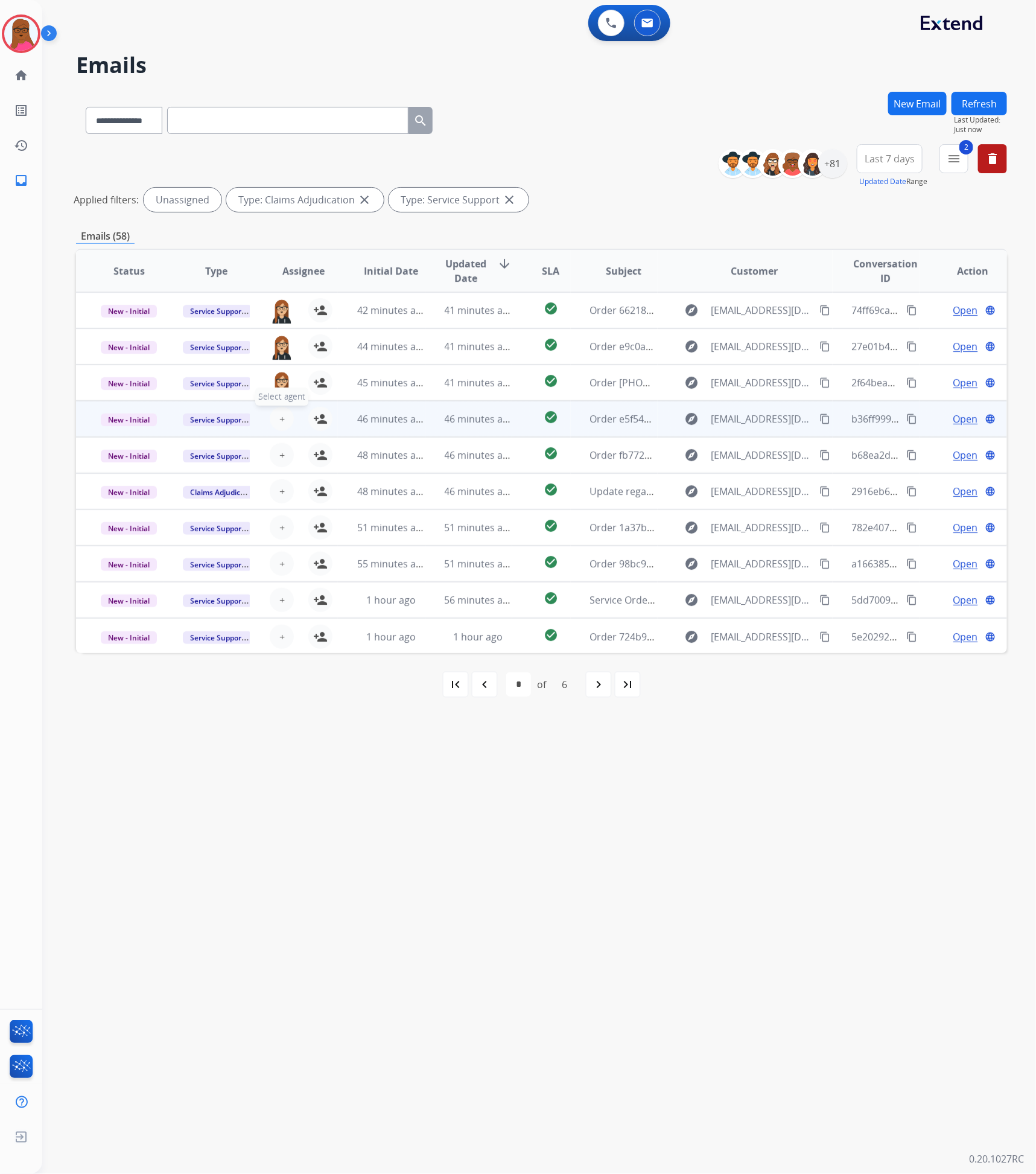
click at [281, 414] on span "+" at bounding box center [282, 419] width 5 height 15
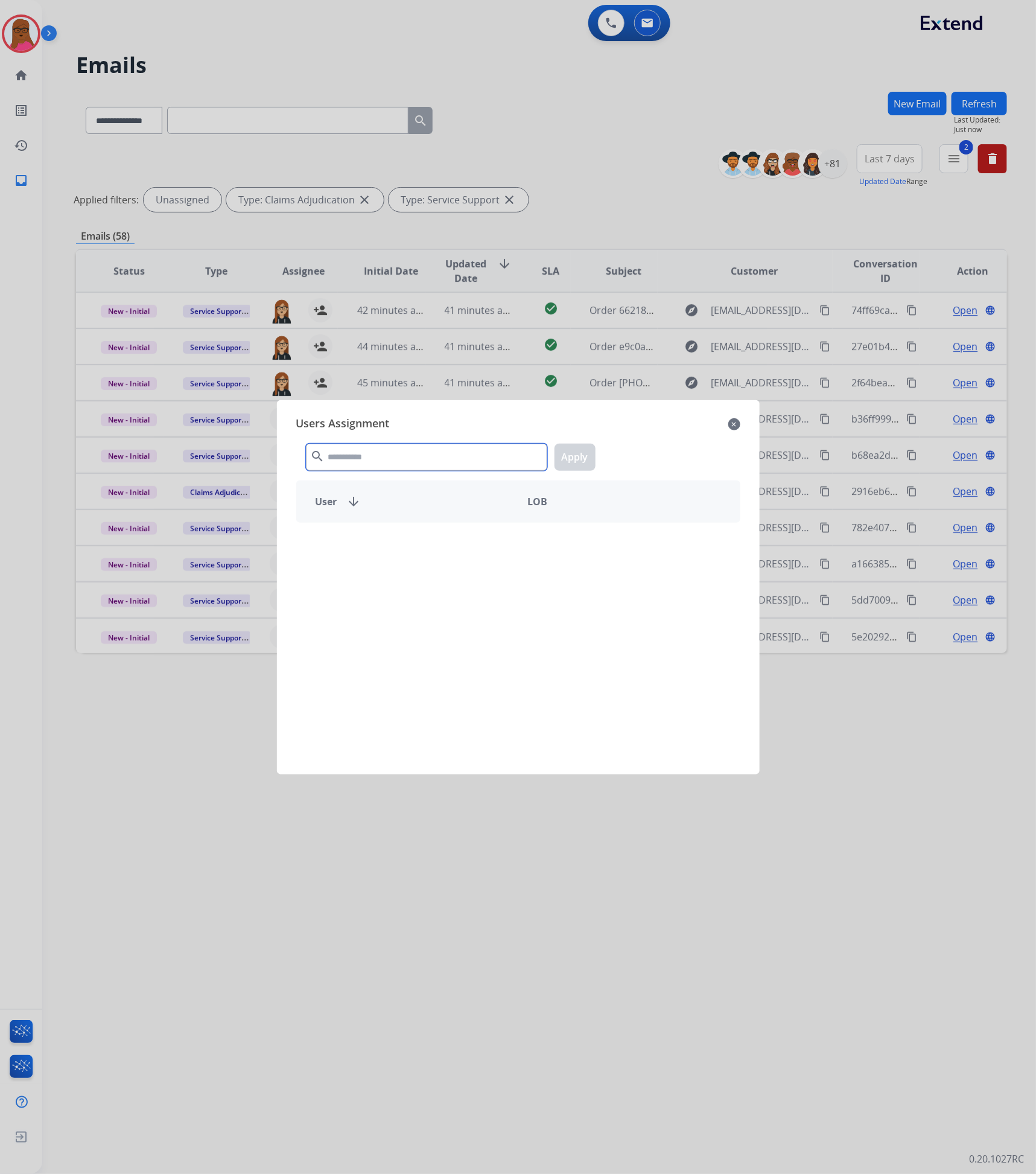
click at [345, 453] on input "text" at bounding box center [427, 457] width 241 height 27
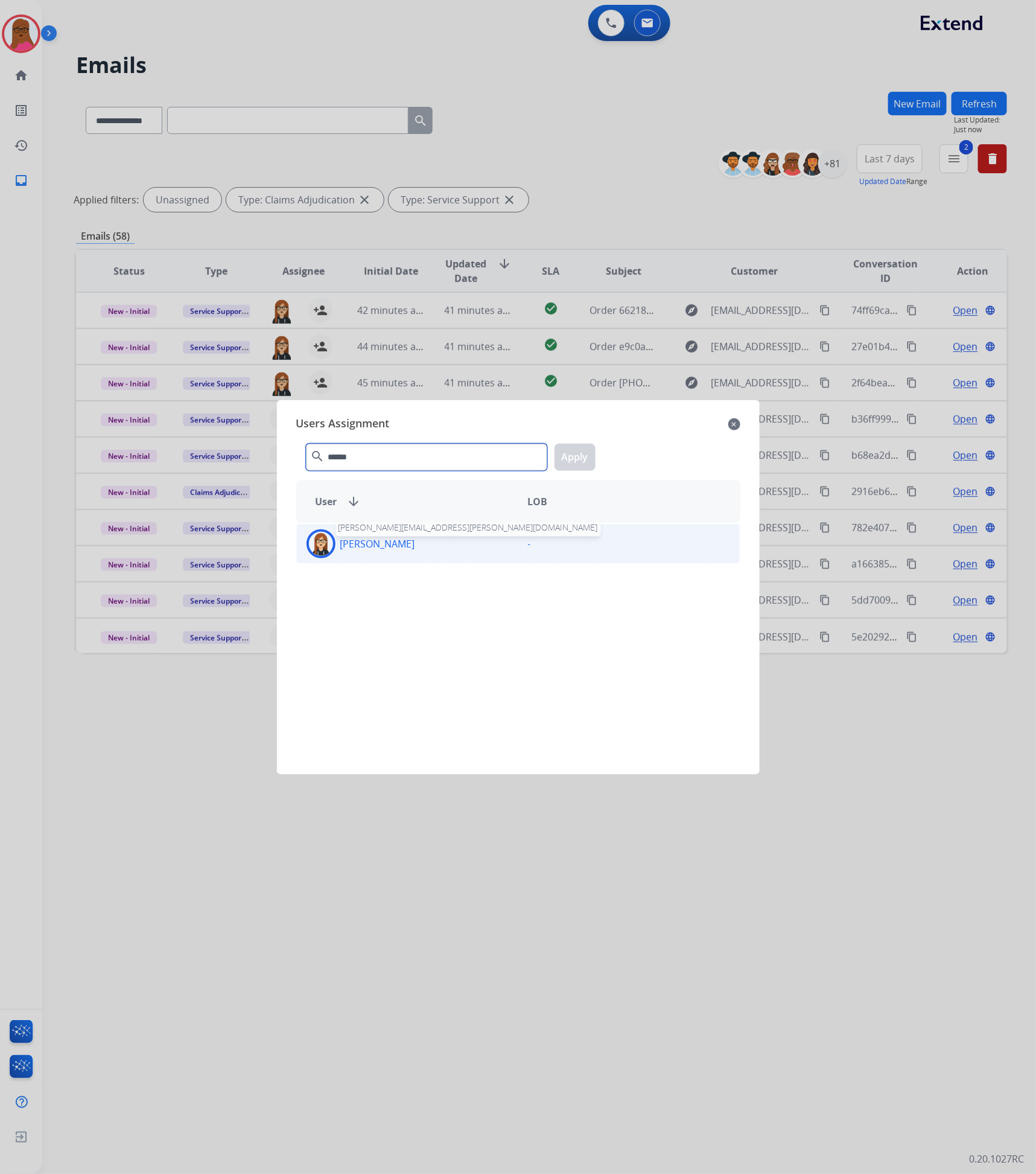
type input "******"
click at [379, 547] on p "[PERSON_NAME]" at bounding box center [378, 544] width 75 height 15
click at [583, 466] on button "Apply" at bounding box center [575, 457] width 41 height 27
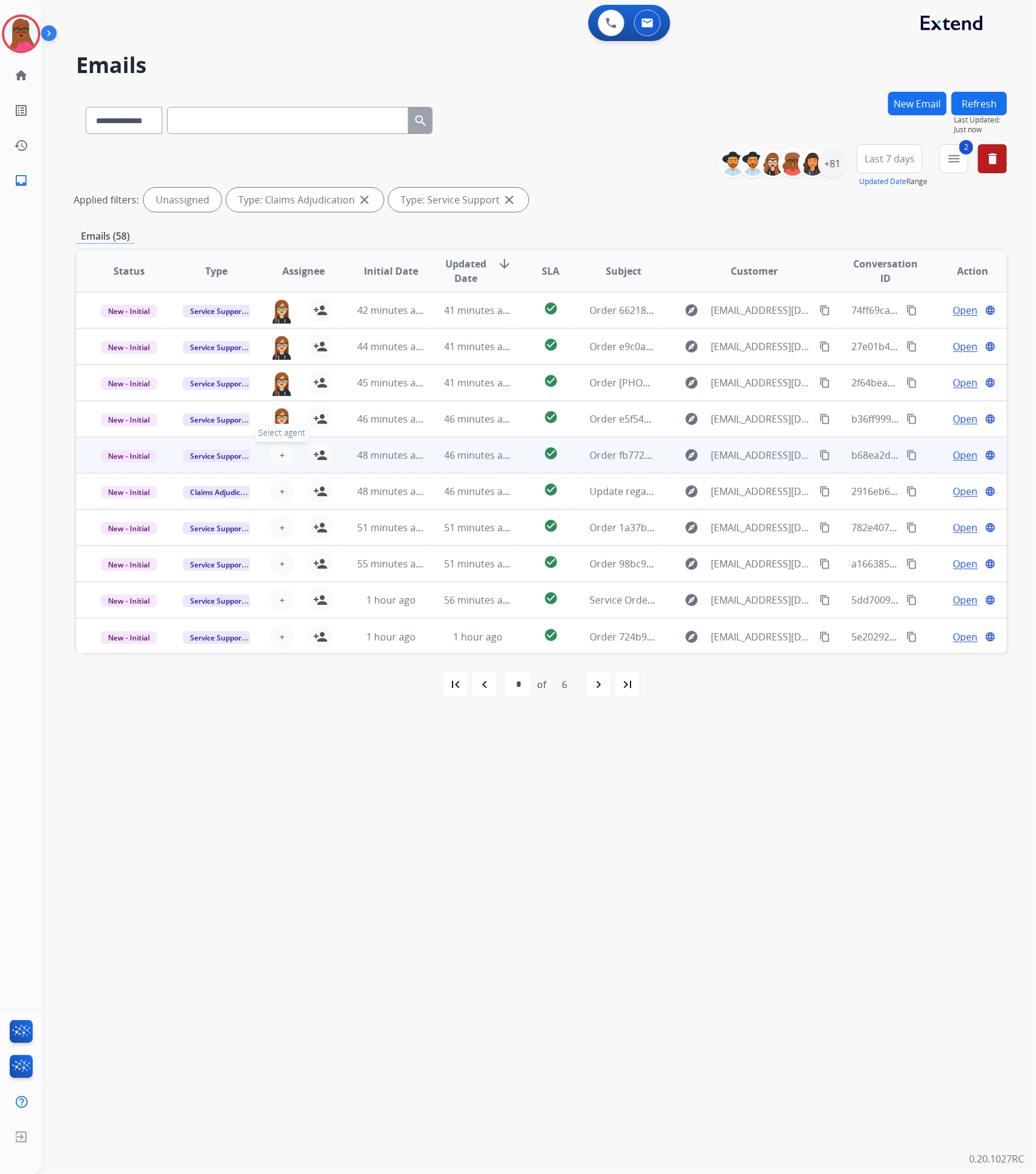
click at [283, 458] on span "+" at bounding box center [282, 455] width 5 height 15
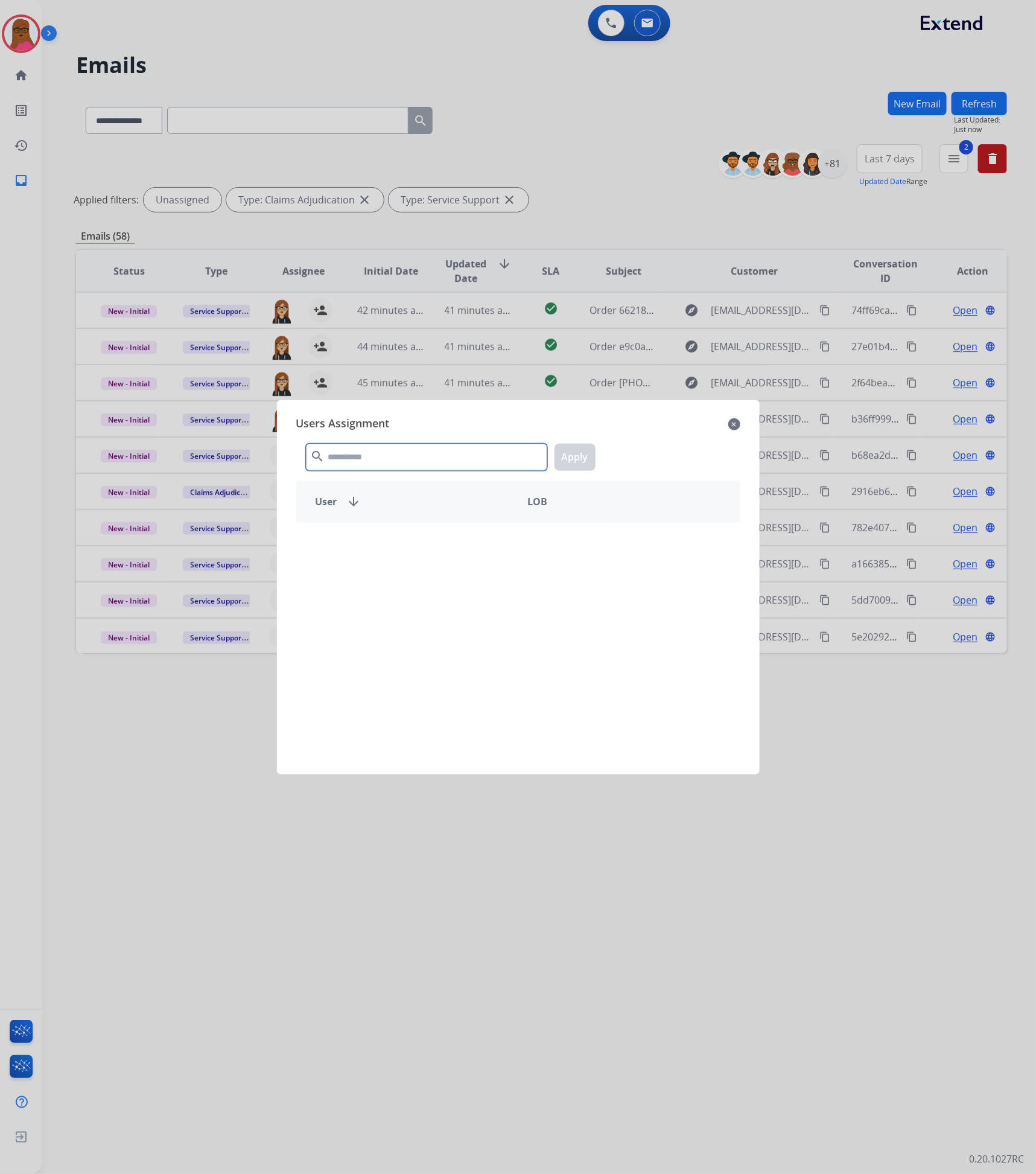
click at [329, 467] on input "text" at bounding box center [427, 457] width 241 height 27
type input "****"
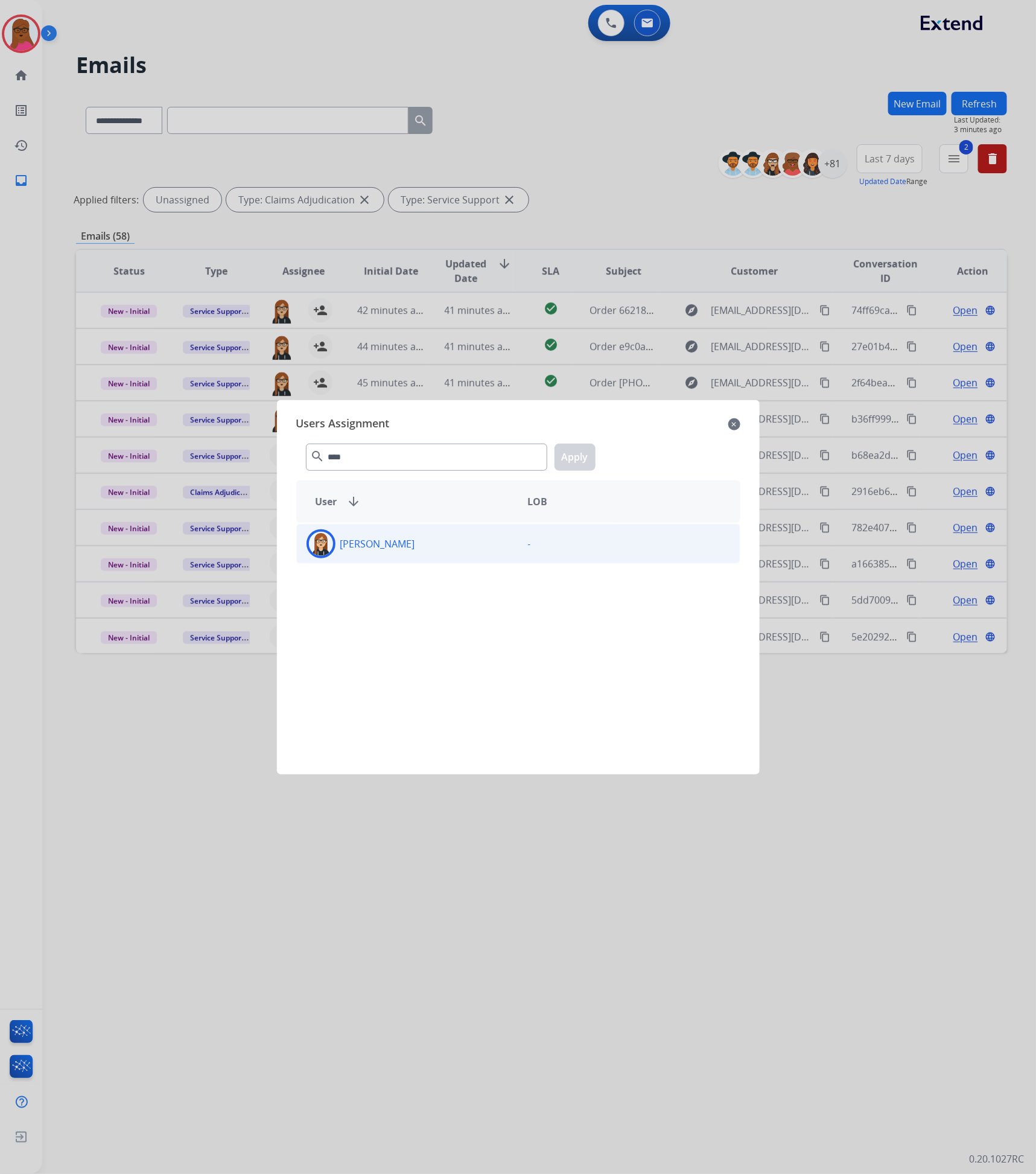
click at [491, 560] on div "[PERSON_NAME] -" at bounding box center [518, 544] width 444 height 40
click at [578, 464] on button "Apply" at bounding box center [575, 457] width 41 height 27
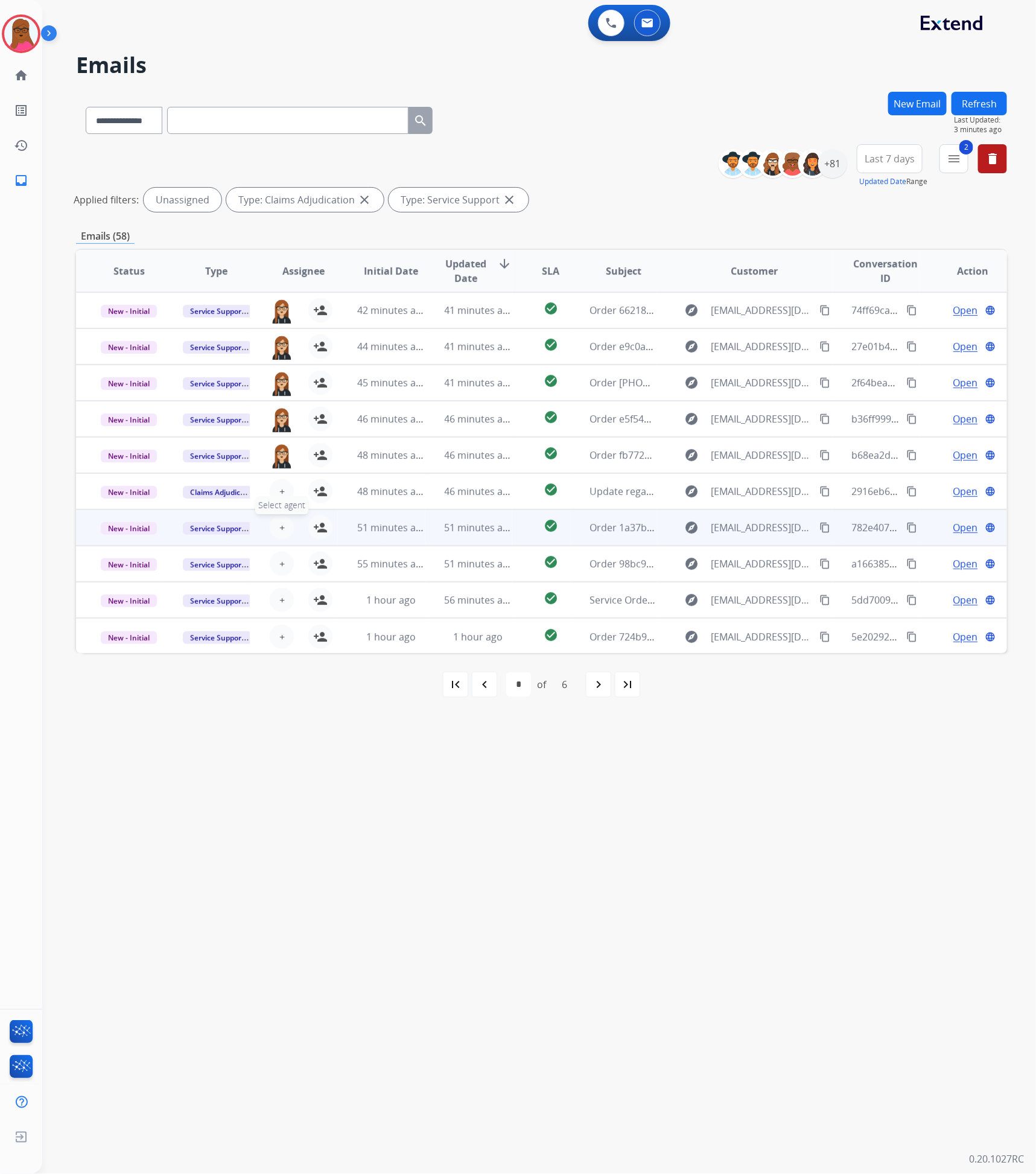
click at [281, 530] on span "+" at bounding box center [282, 527] width 5 height 15
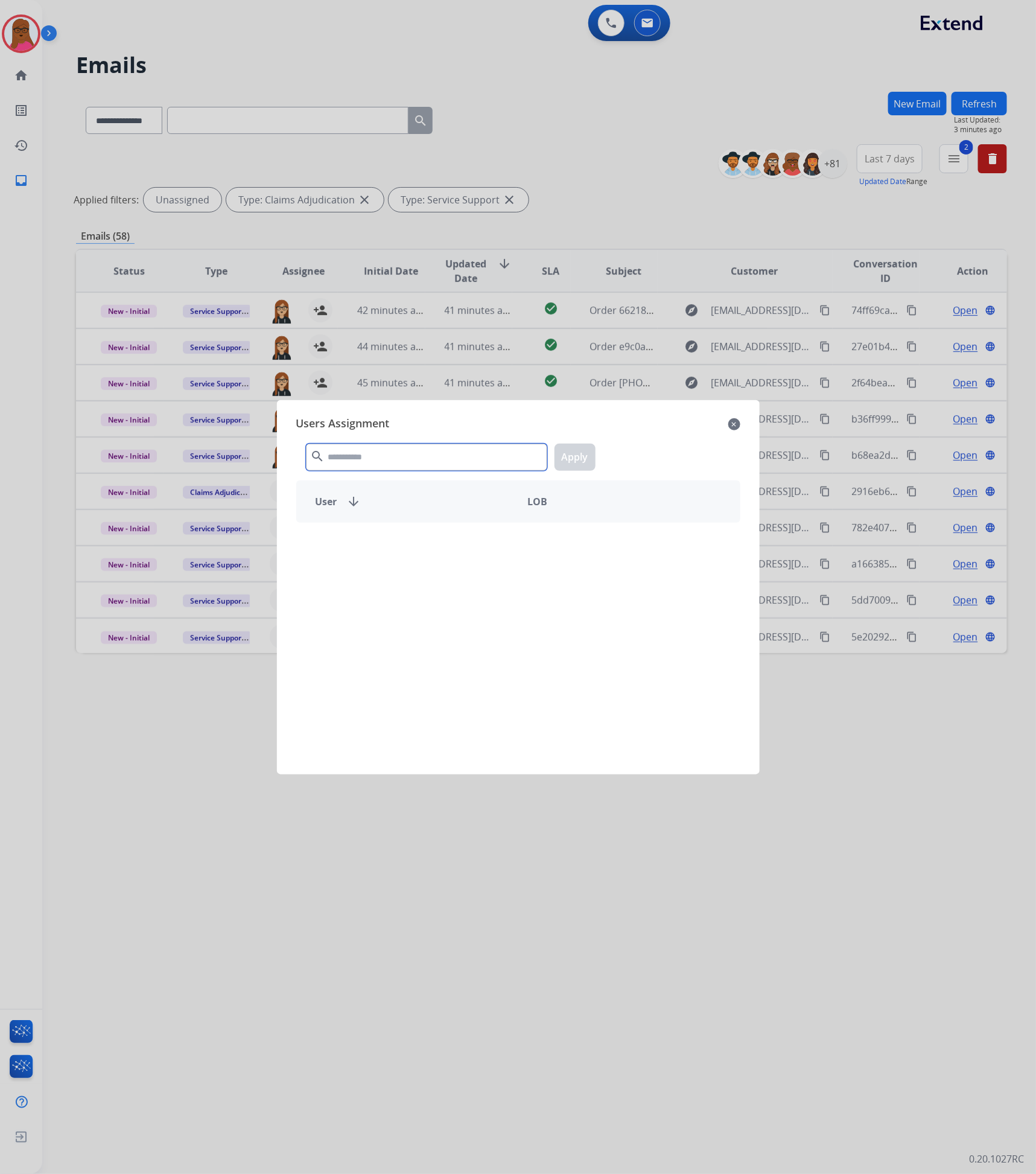
click at [442, 451] on input "text" at bounding box center [427, 457] width 241 height 27
type input "*****"
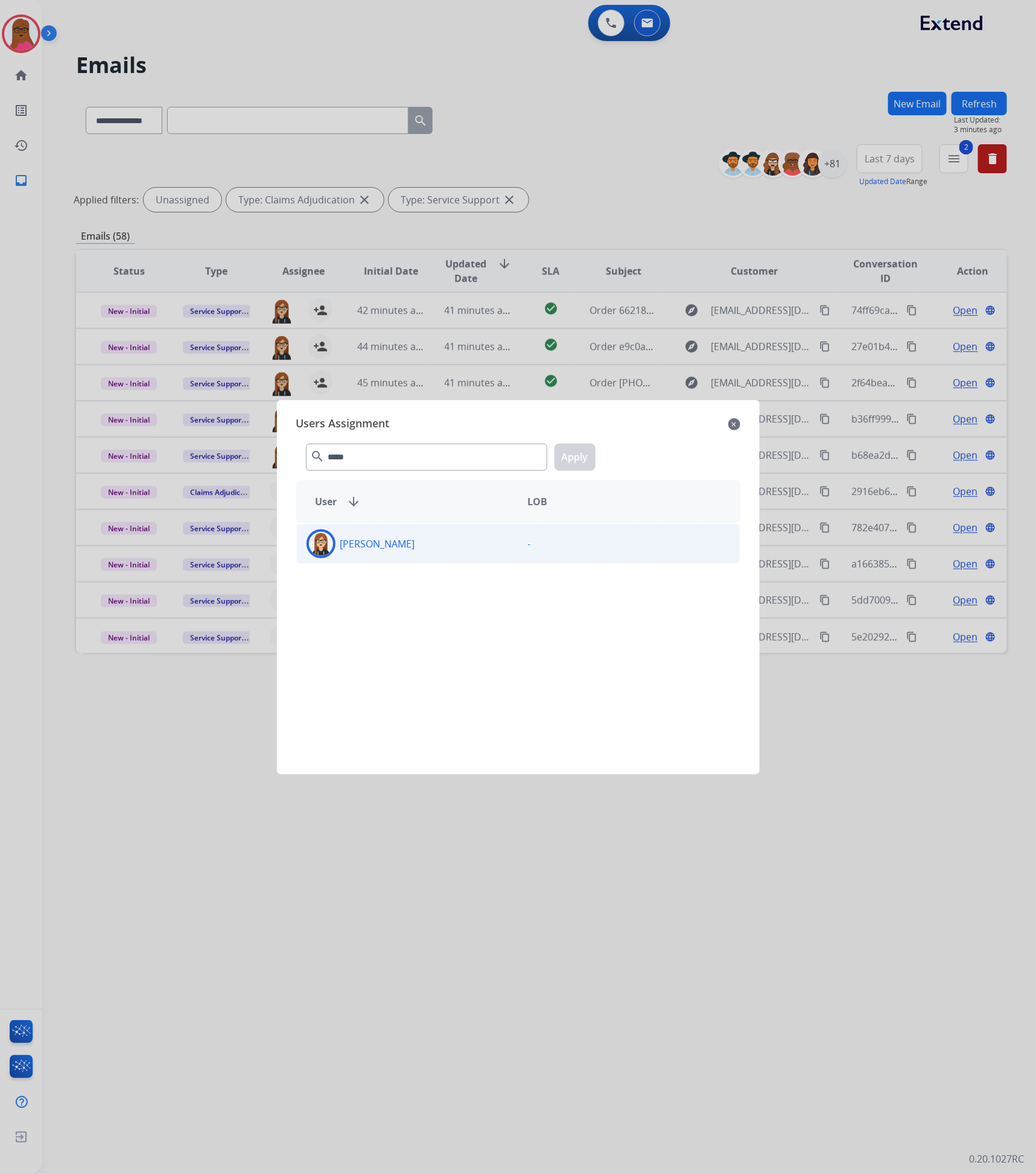
click at [442, 533] on div "[PERSON_NAME]" at bounding box center [407, 544] width 221 height 29
click at [578, 462] on button "Apply" at bounding box center [575, 457] width 41 height 27
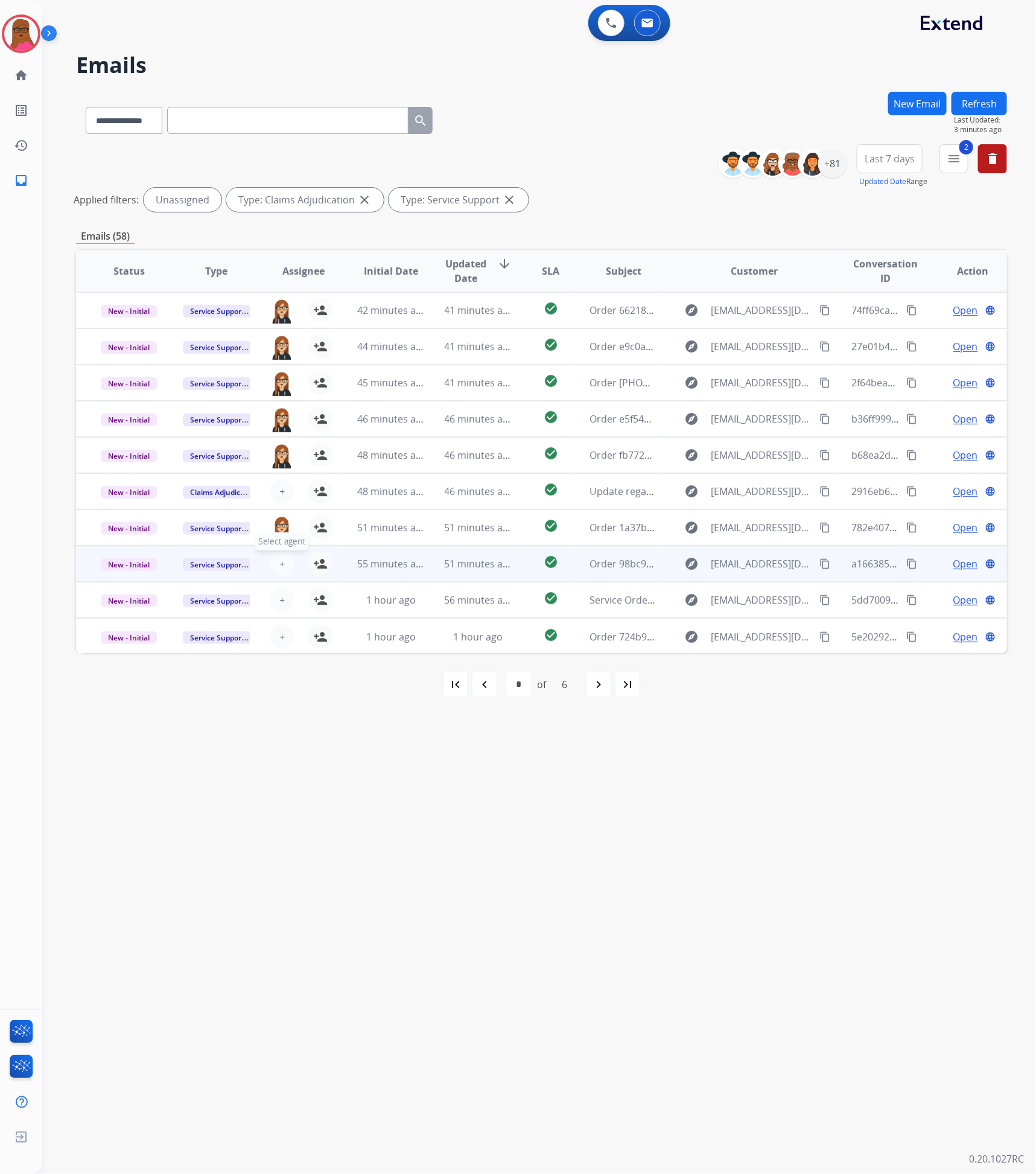
click at [277, 571] on button "+ Select agent" at bounding box center [282, 564] width 24 height 24
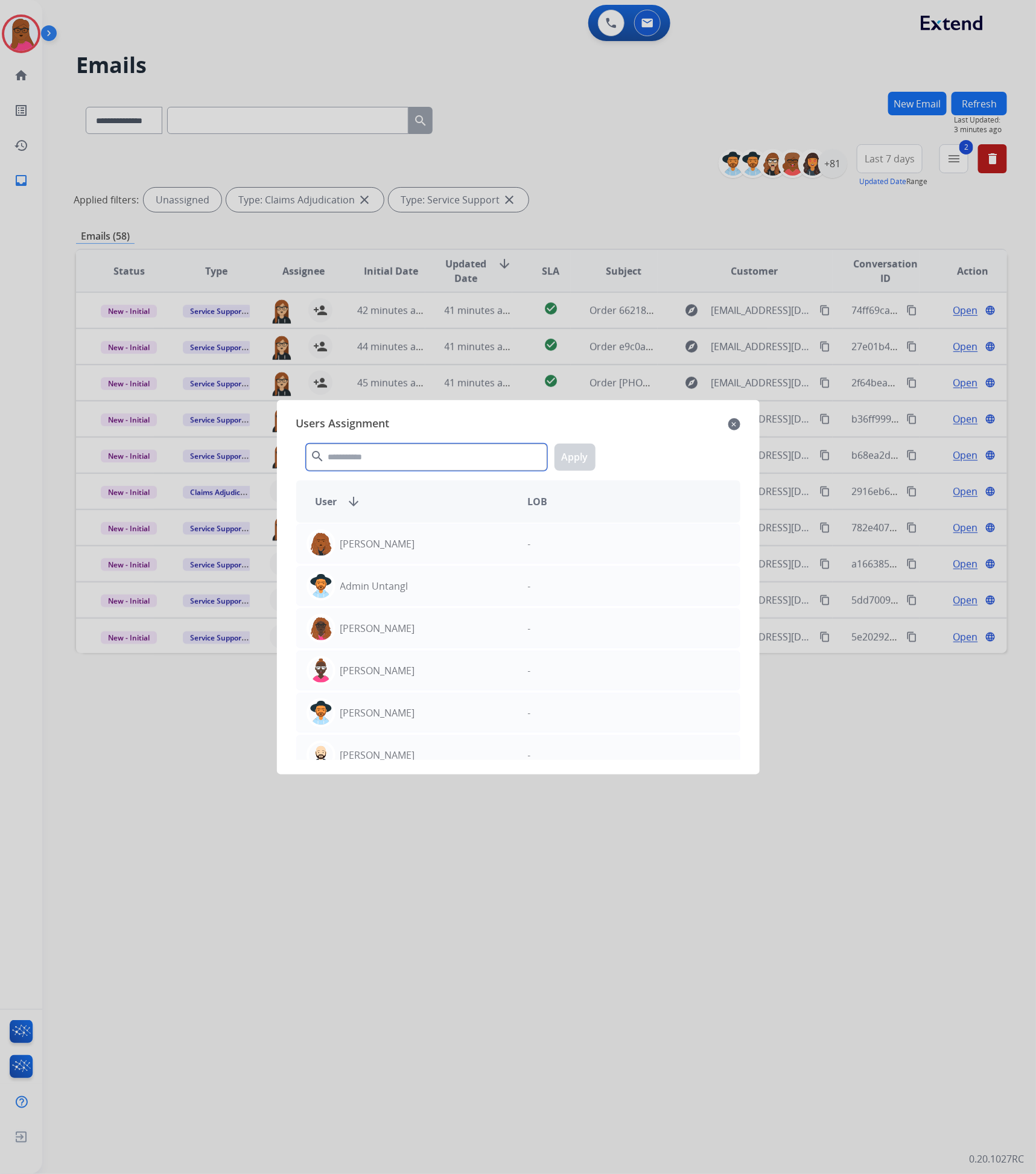
click at [399, 464] on input "text" at bounding box center [427, 457] width 241 height 27
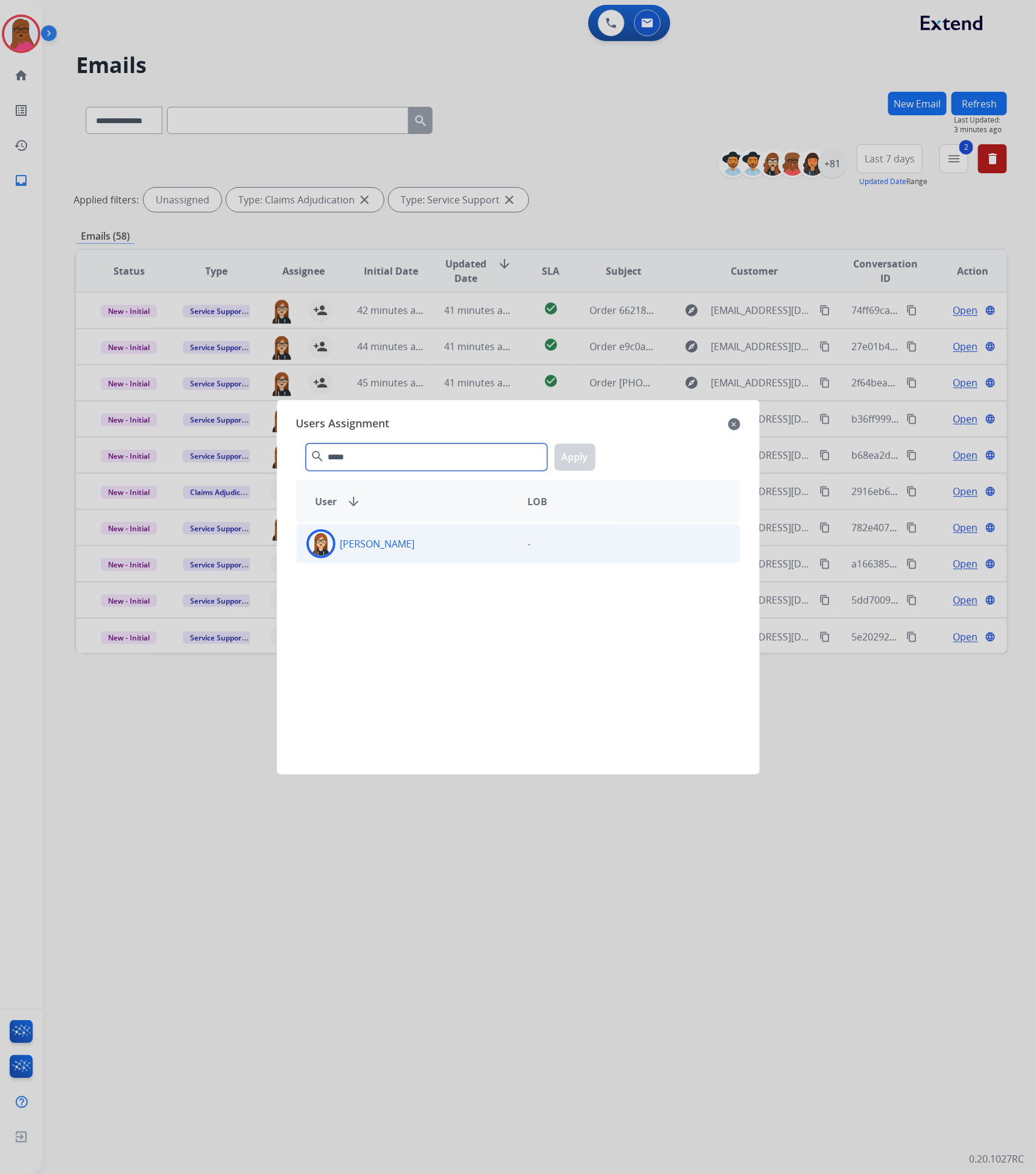
type input "*****"
click at [464, 552] on div "[PERSON_NAME]" at bounding box center [407, 544] width 221 height 29
click at [572, 448] on button "Apply" at bounding box center [575, 457] width 41 height 27
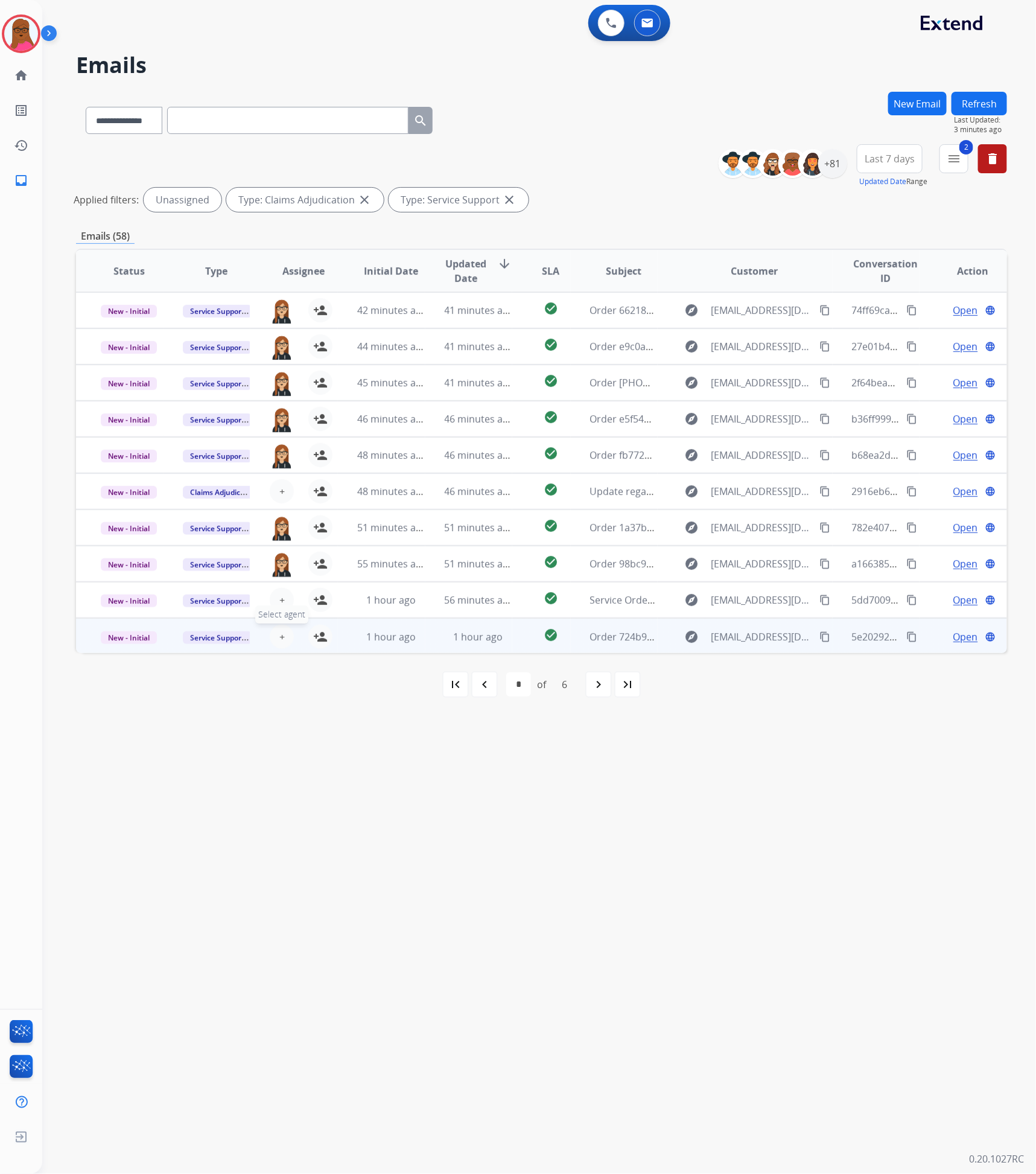
click at [283, 639] on span "+" at bounding box center [282, 636] width 5 height 15
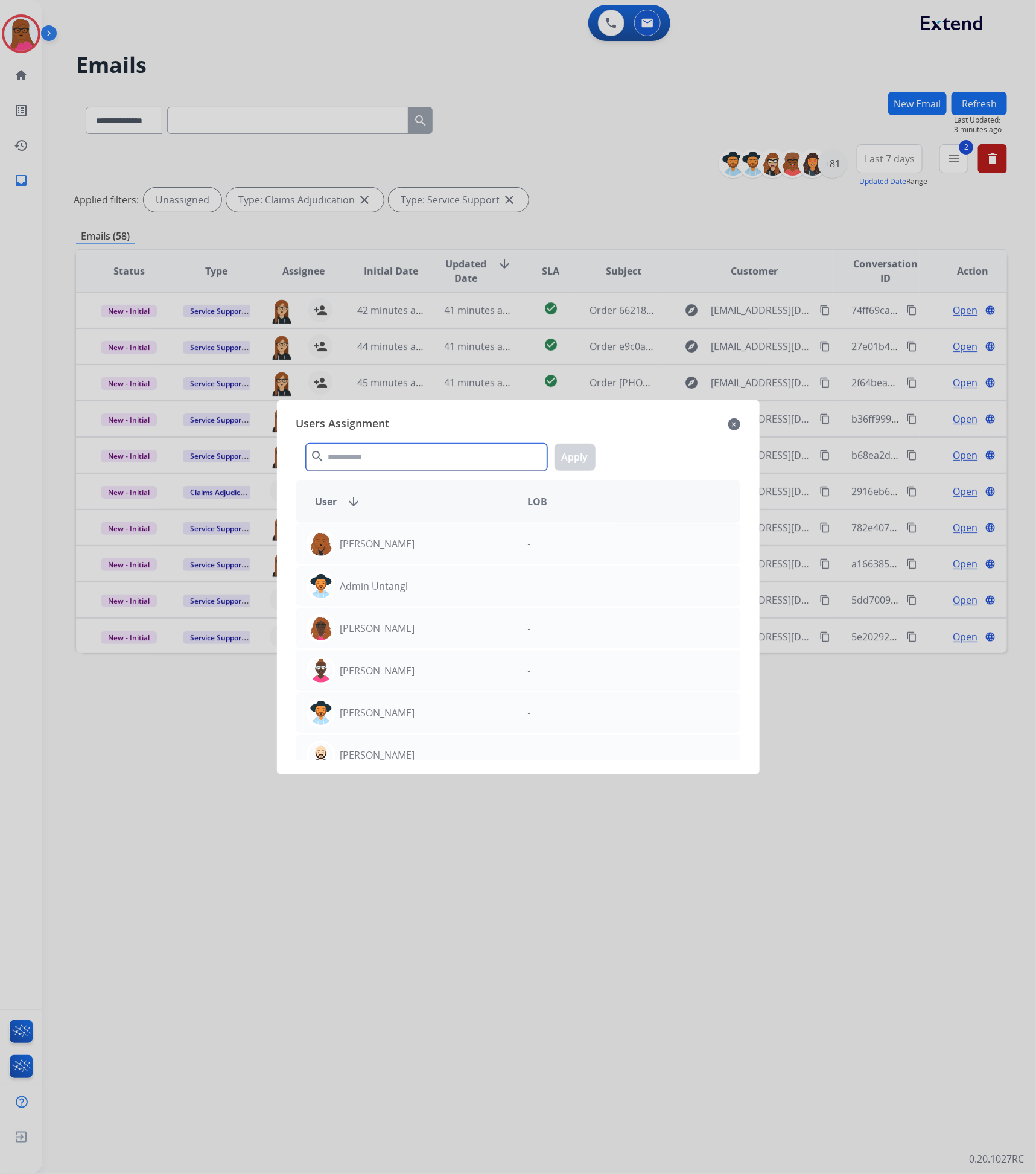
click at [435, 454] on input "text" at bounding box center [427, 457] width 241 height 27
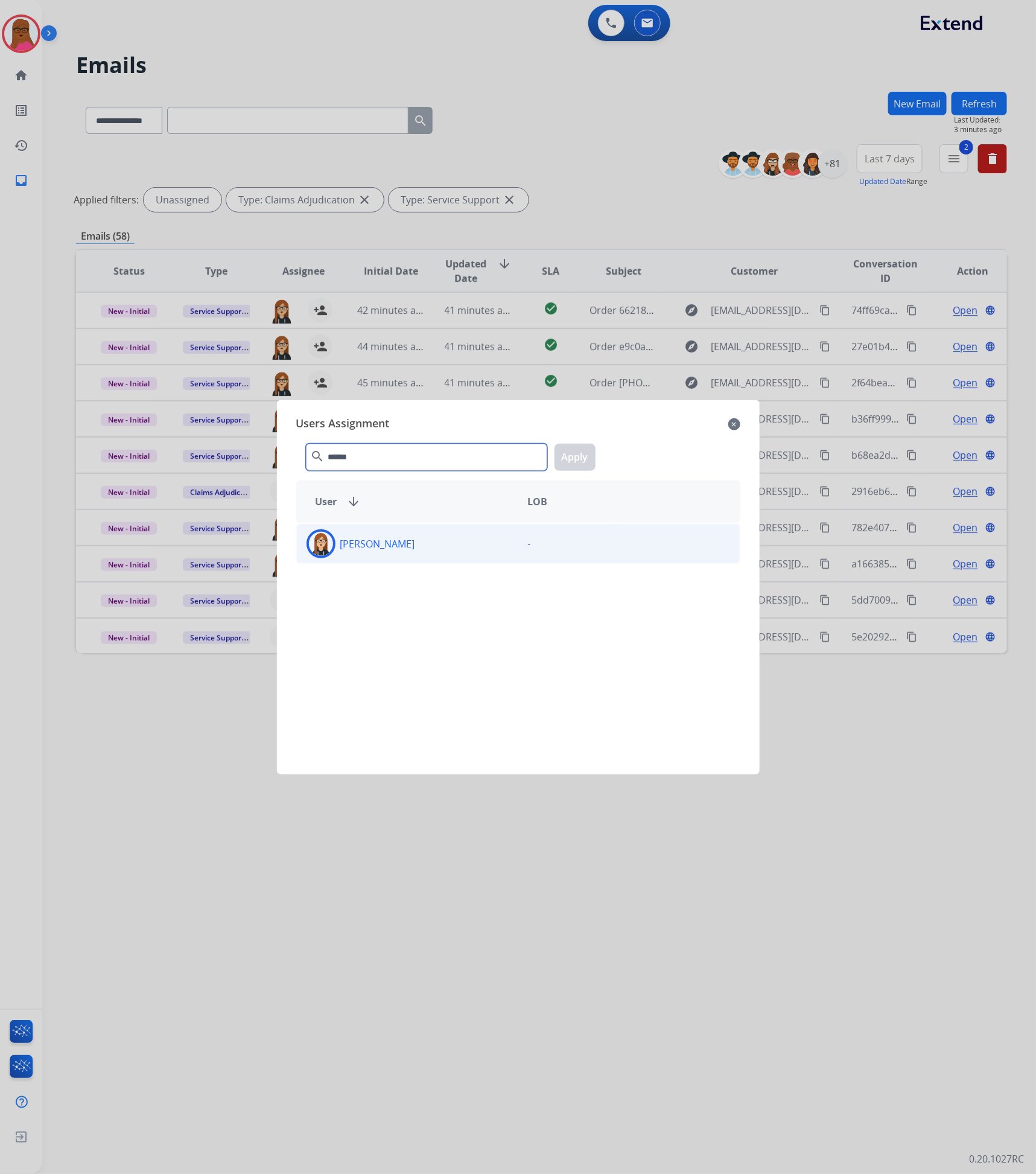
type input "******"
click at [450, 562] on div "[PERSON_NAME] -" at bounding box center [518, 544] width 444 height 40
click at [577, 462] on button "Apply" at bounding box center [575, 457] width 41 height 27
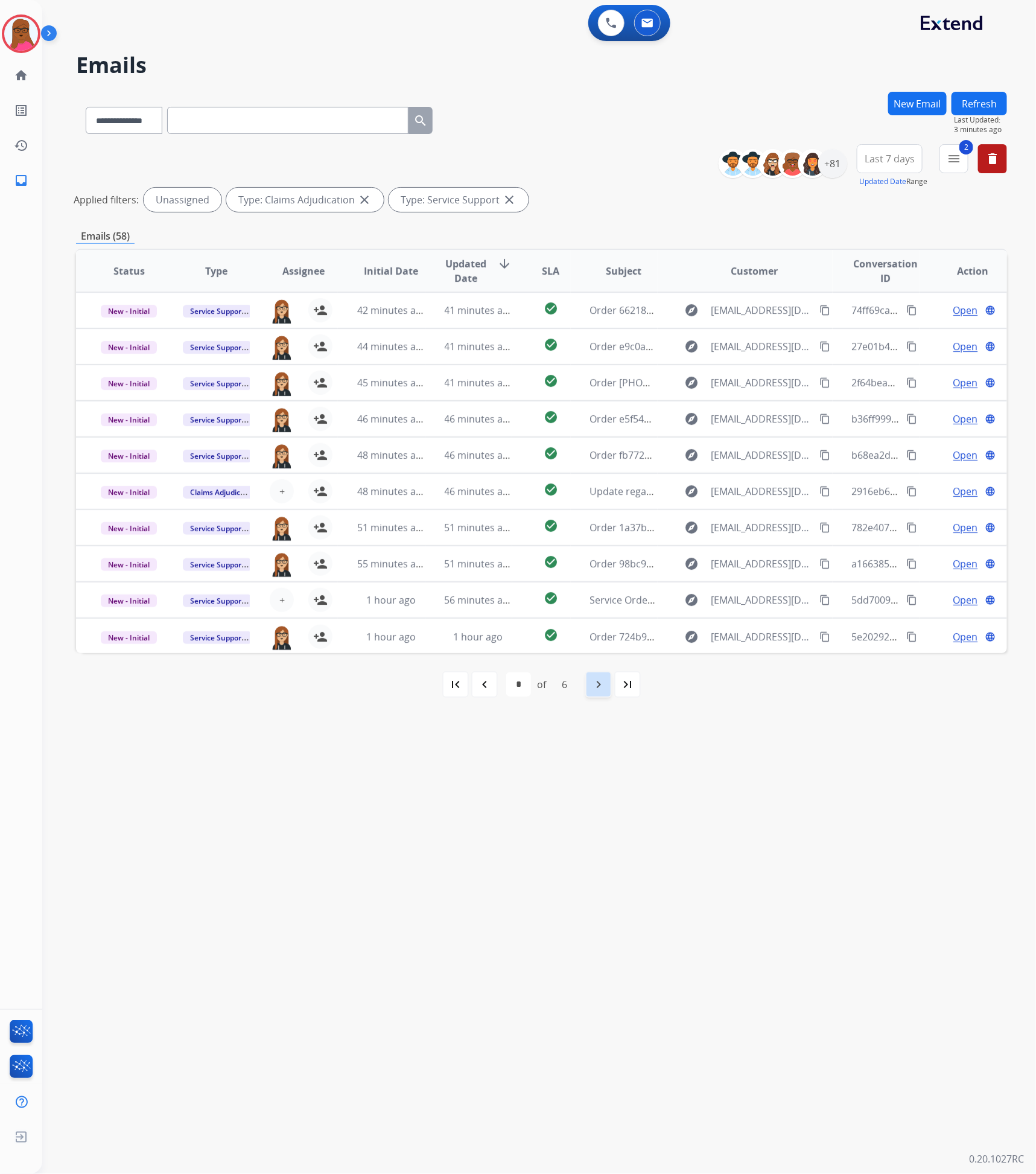
click at [595, 683] on mat-icon "navigate_next" at bounding box center [598, 684] width 15 height 15
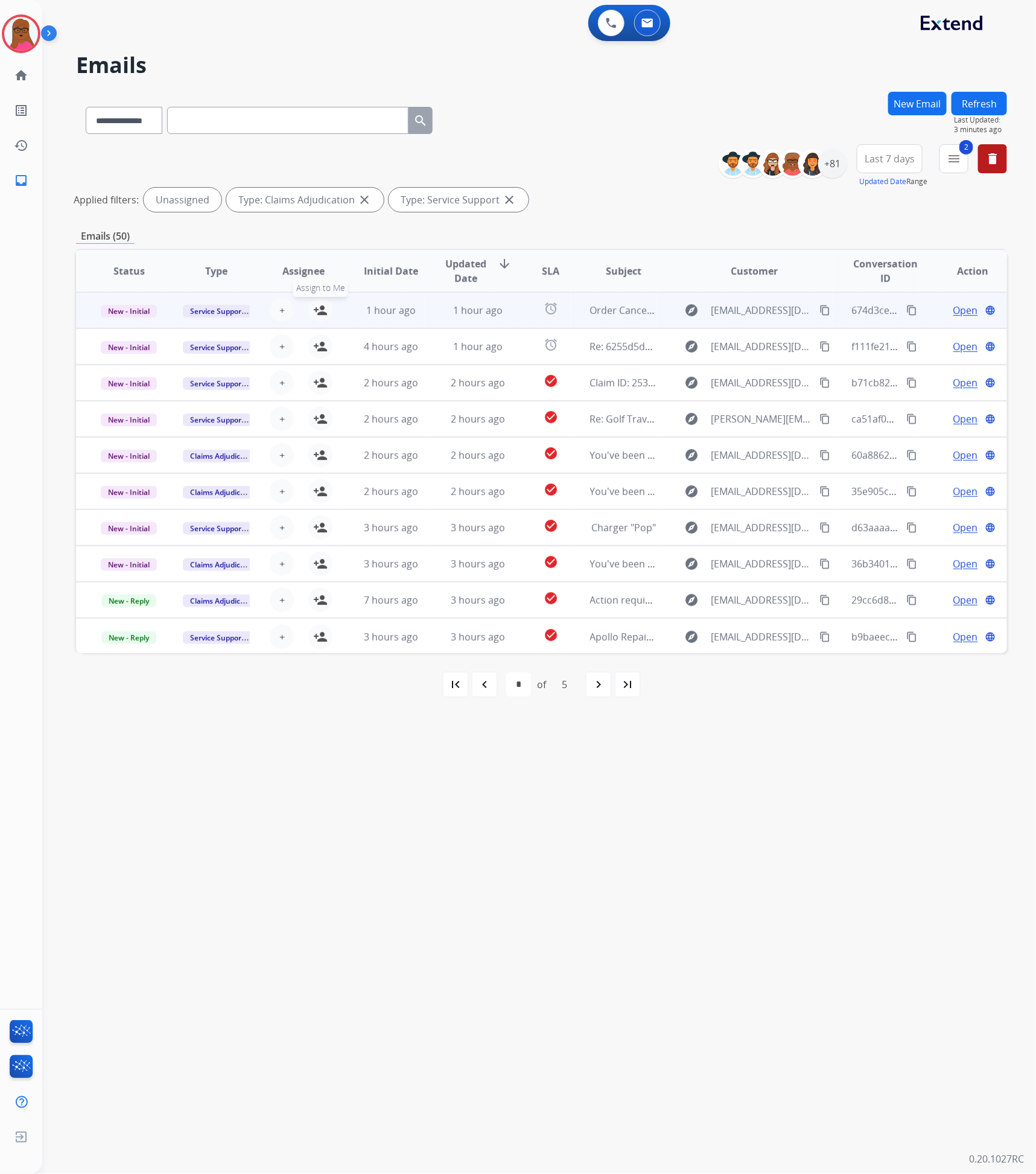
click at [315, 310] on mat-icon "person_add" at bounding box center [320, 310] width 15 height 15
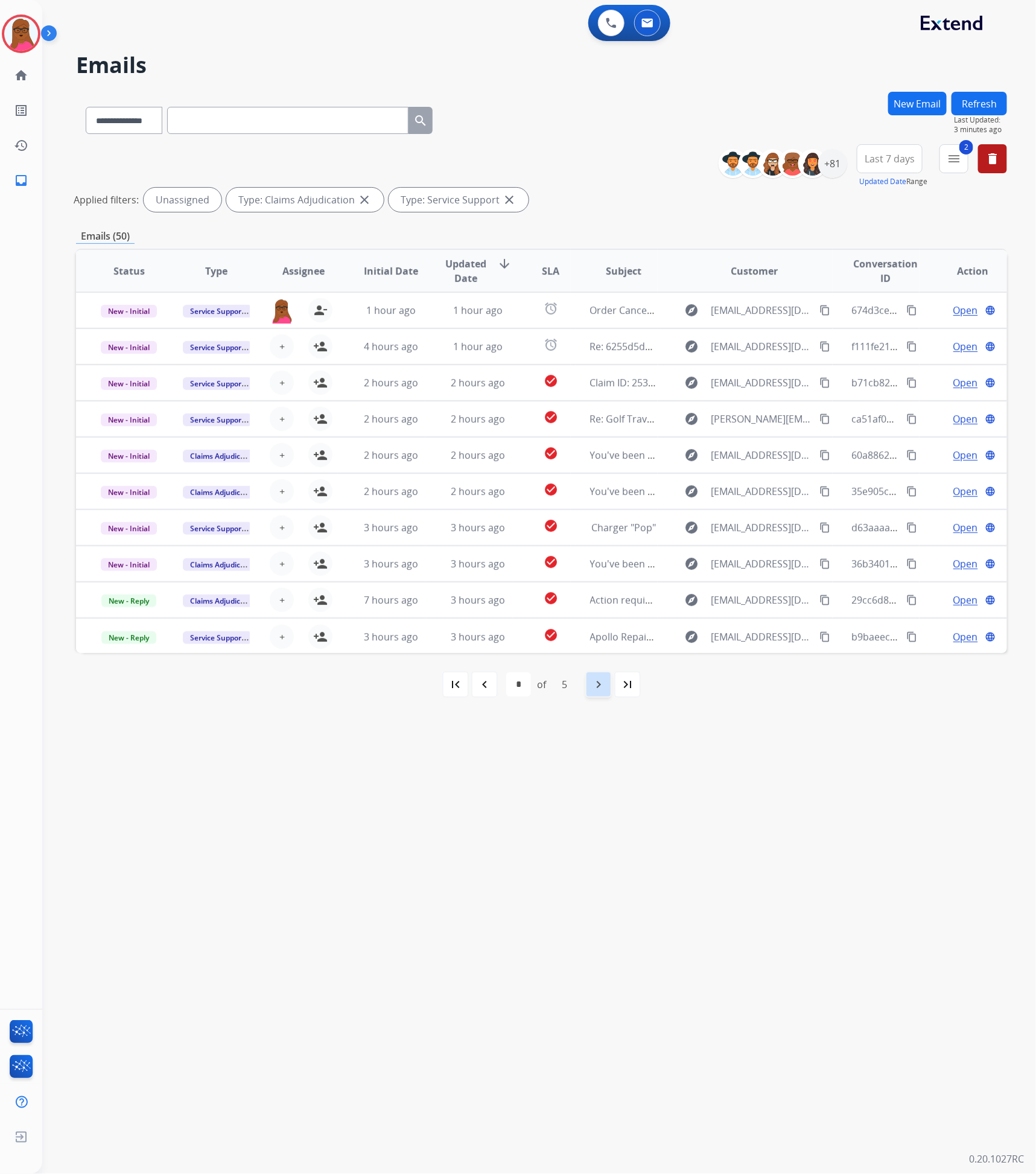
click at [594, 684] on mat-icon "navigate_next" at bounding box center [598, 684] width 15 height 15
click at [587, 681] on div "navigate_next" at bounding box center [598, 684] width 27 height 27
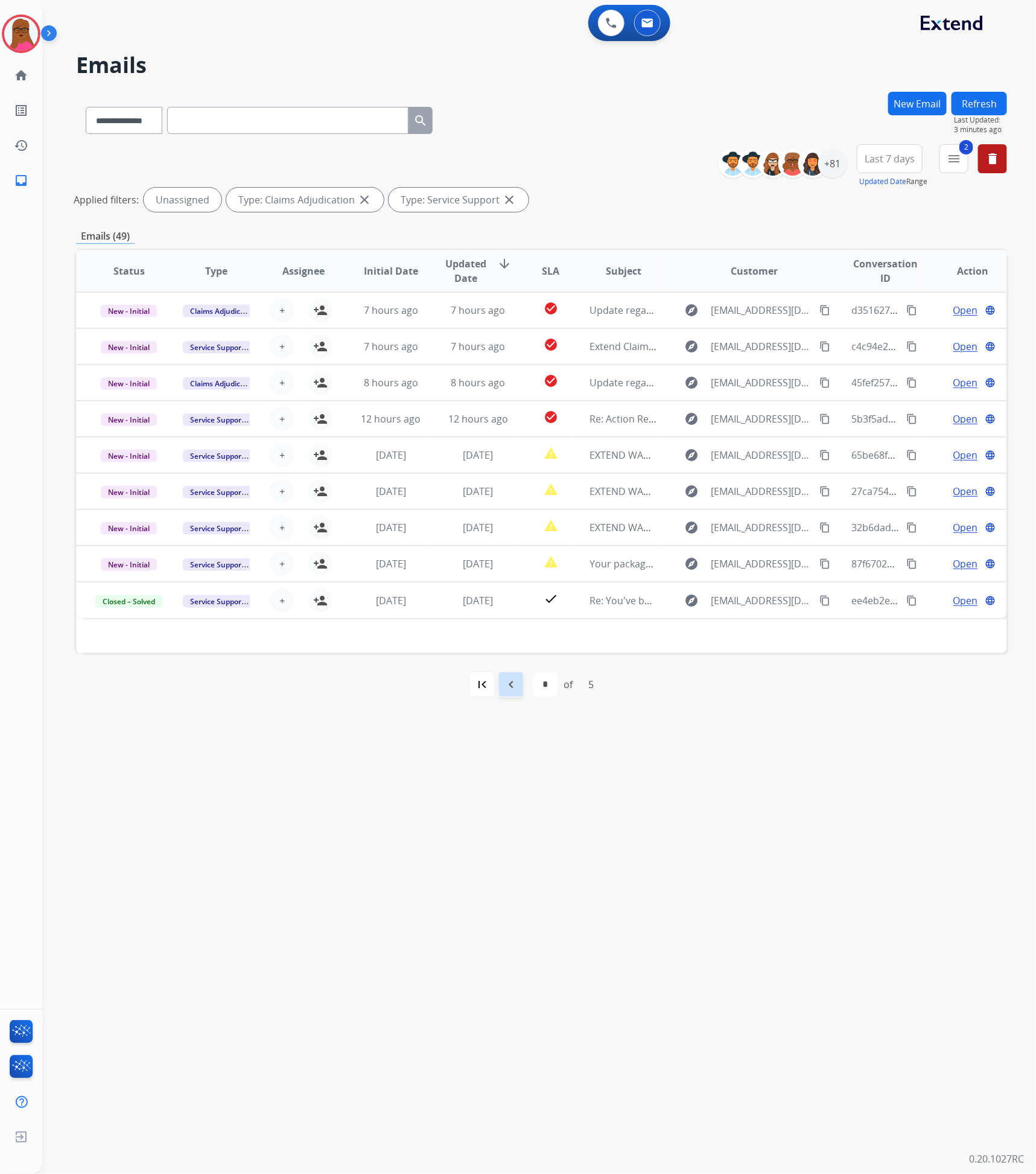
click at [512, 684] on mat-icon "navigate_before" at bounding box center [511, 684] width 15 height 15
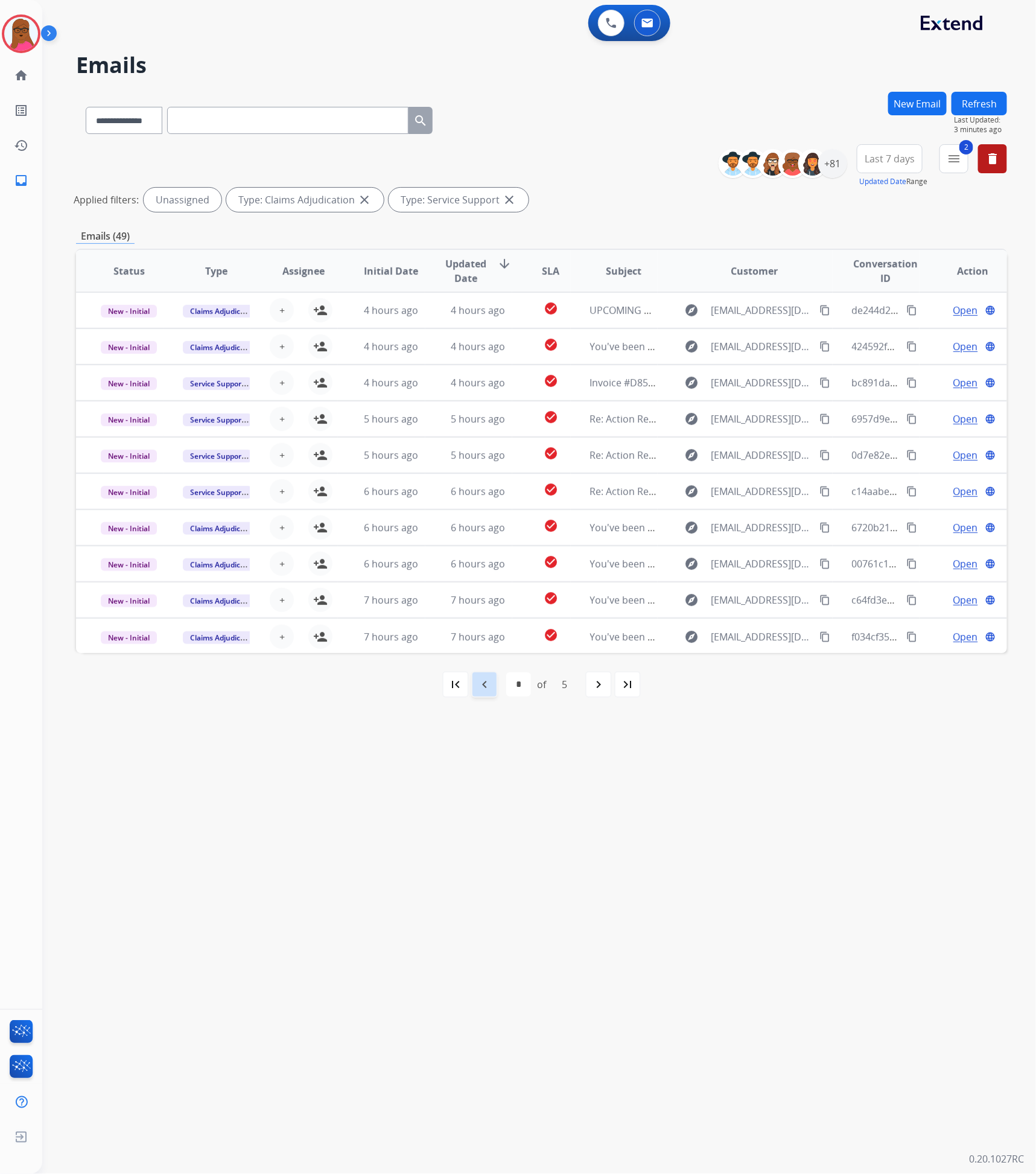
click at [484, 687] on mat-icon "navigate_before" at bounding box center [485, 684] width 15 height 15
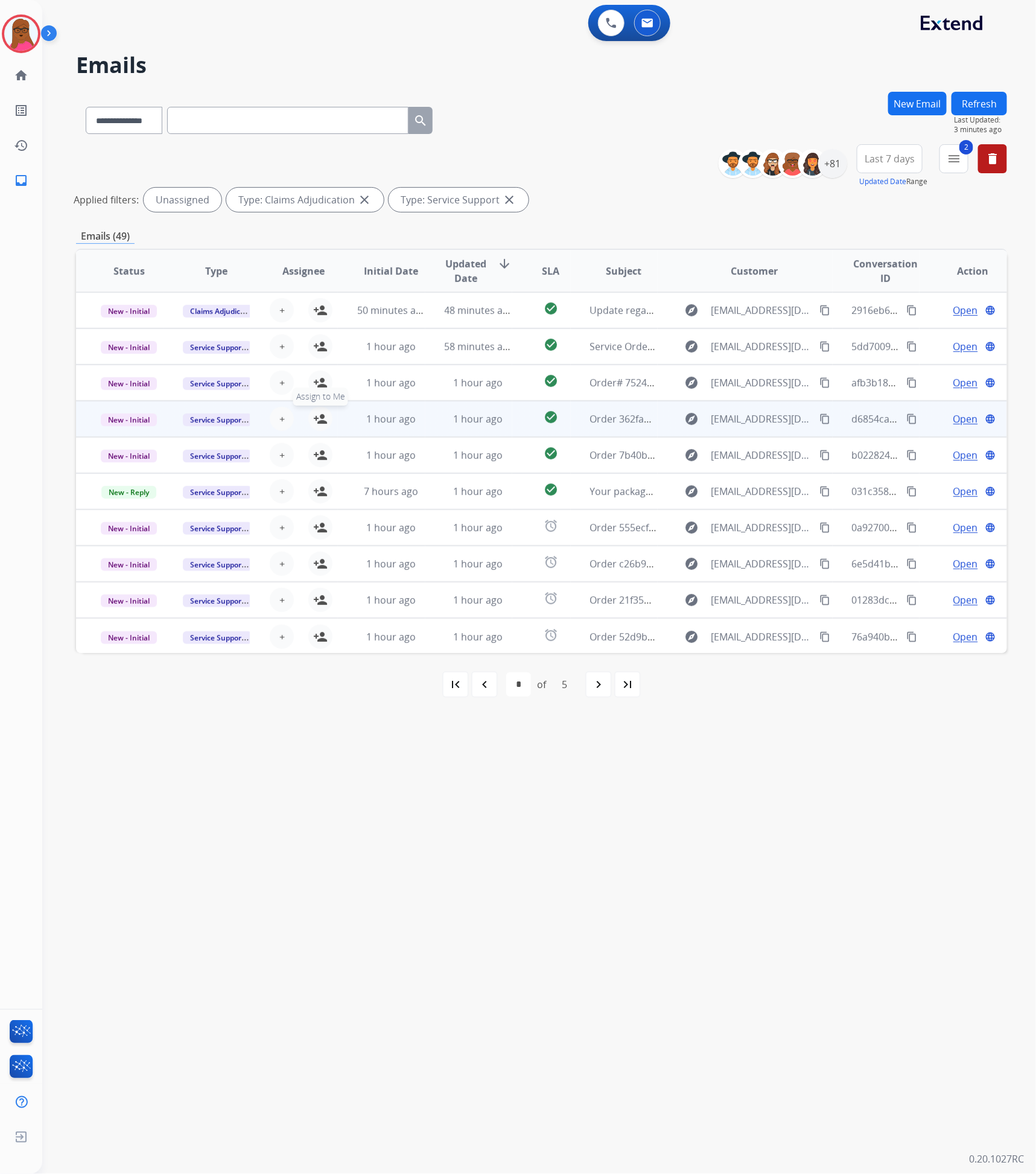
click at [313, 422] on mat-icon "person_add" at bounding box center [320, 419] width 15 height 15
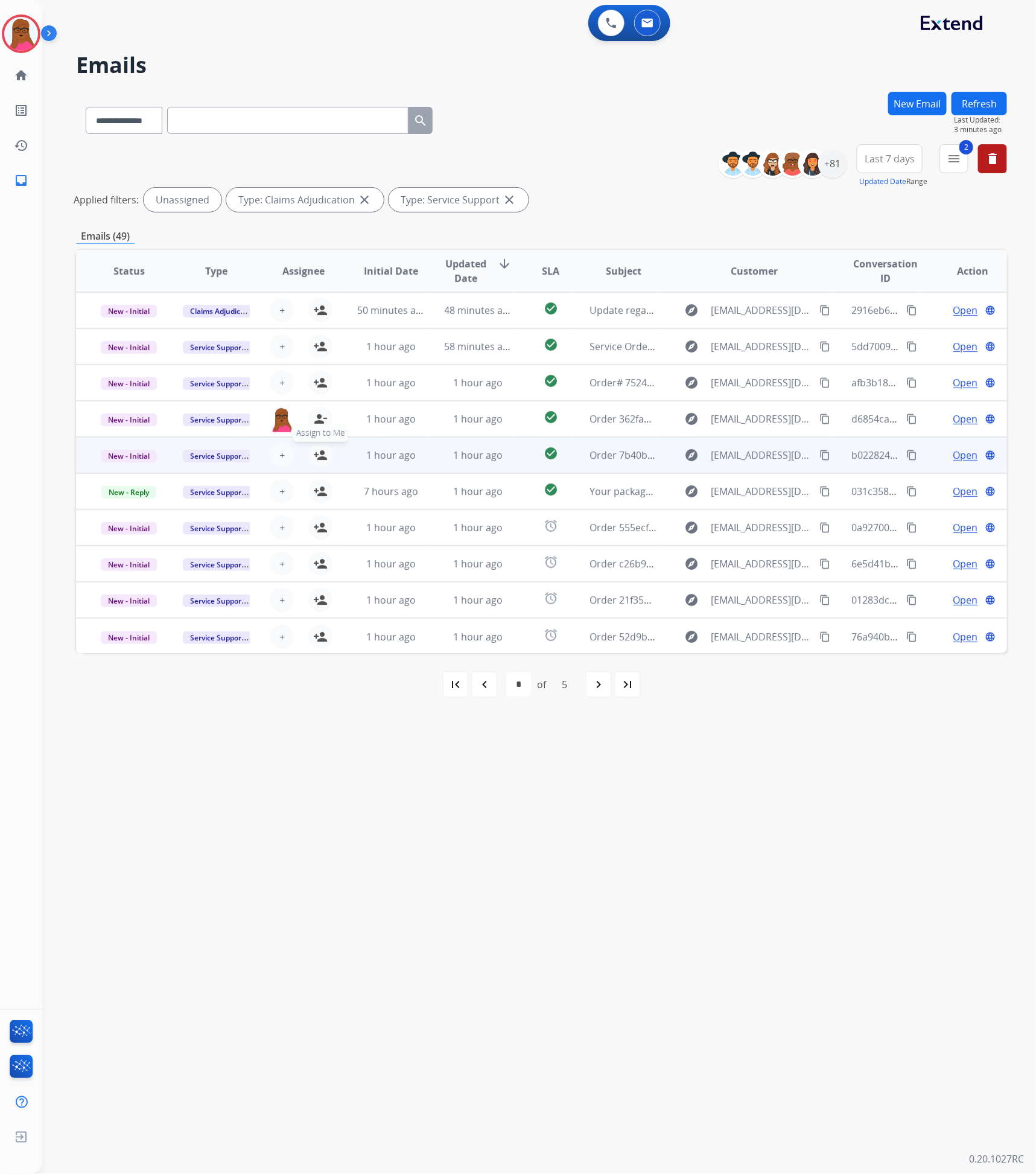
click at [321, 455] on mat-icon "person_add" at bounding box center [320, 455] width 15 height 15
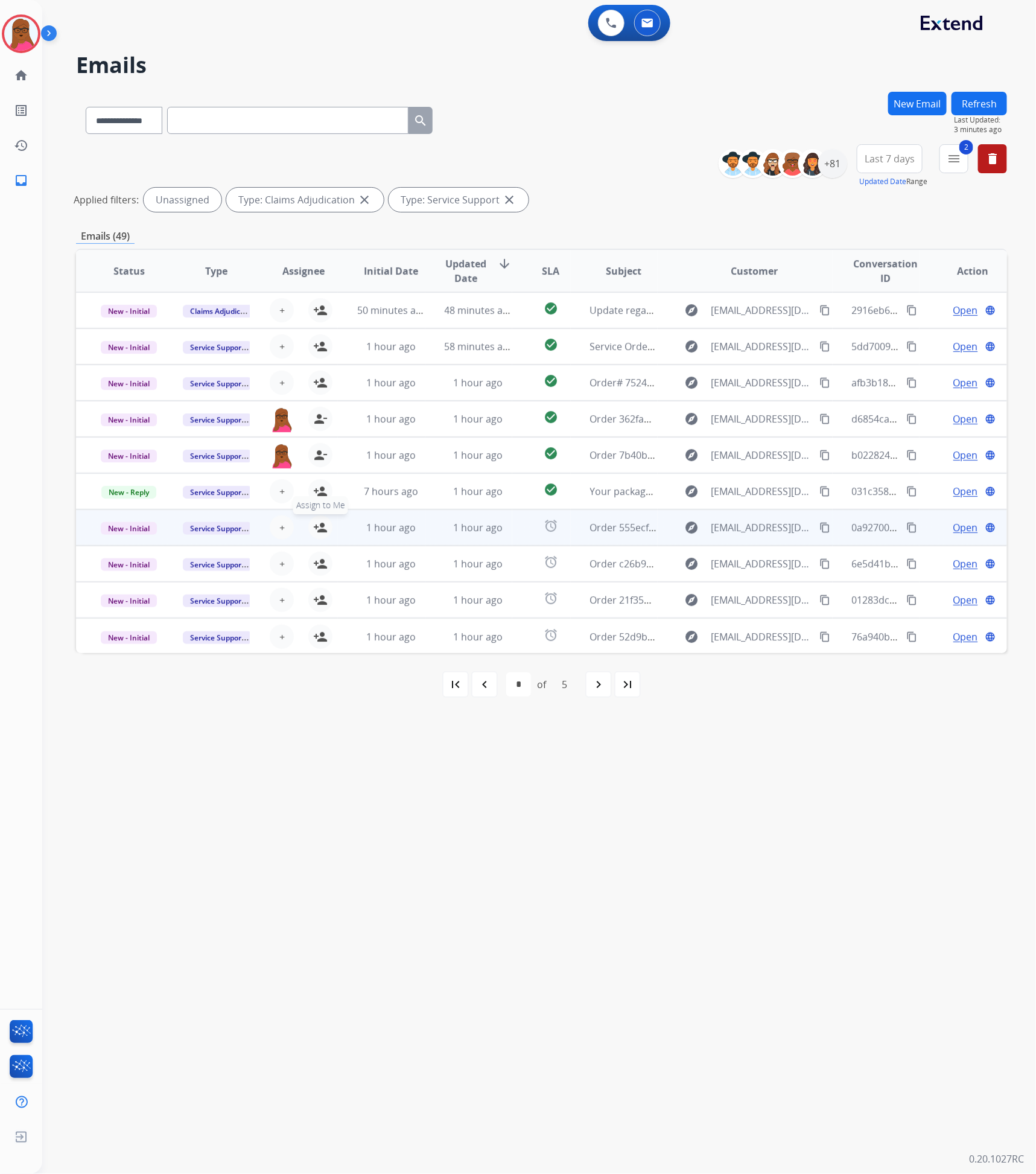
click at [321, 527] on mat-icon "person_add" at bounding box center [320, 527] width 15 height 15
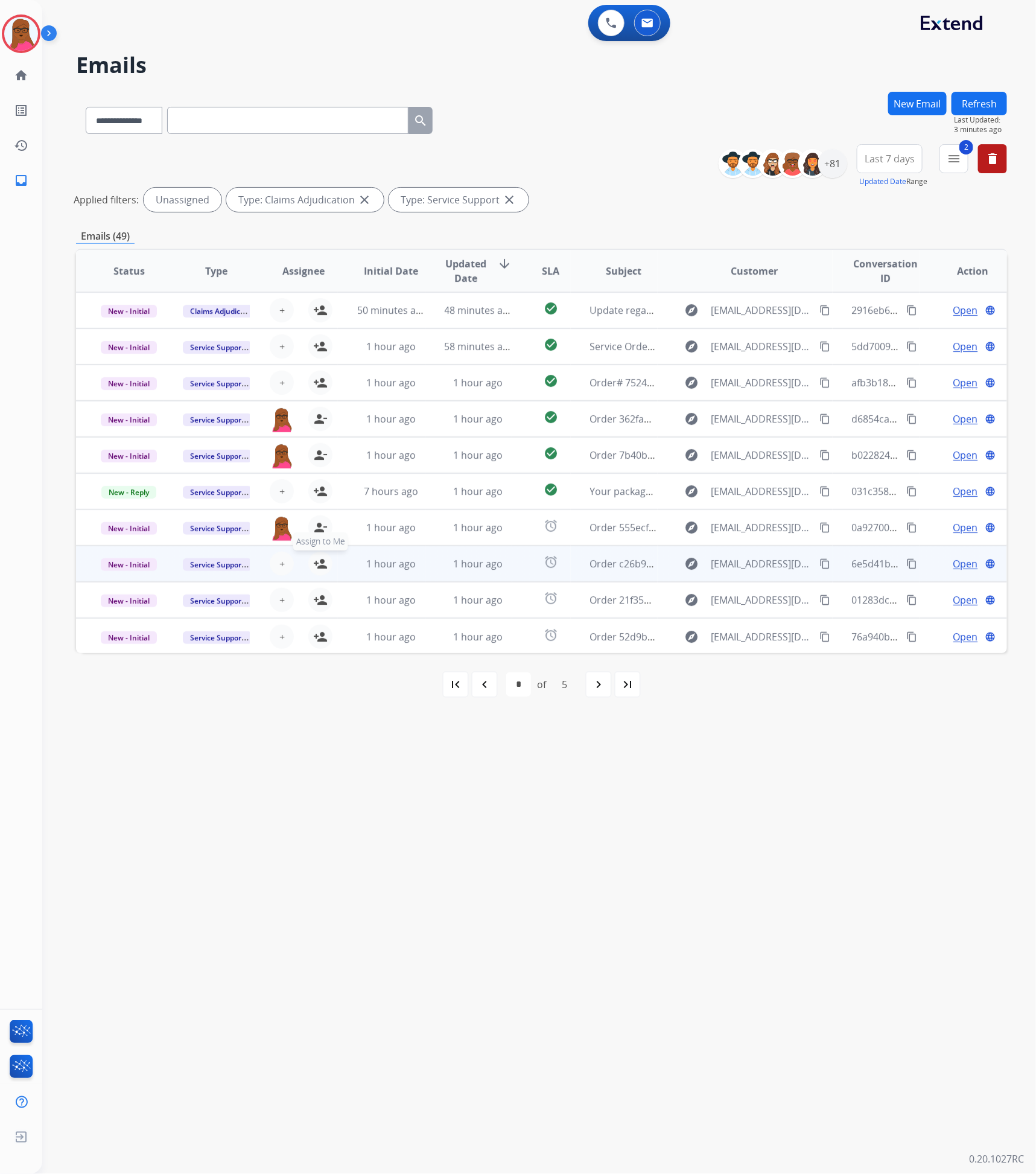
click at [313, 565] on mat-icon "person_add" at bounding box center [320, 564] width 15 height 15
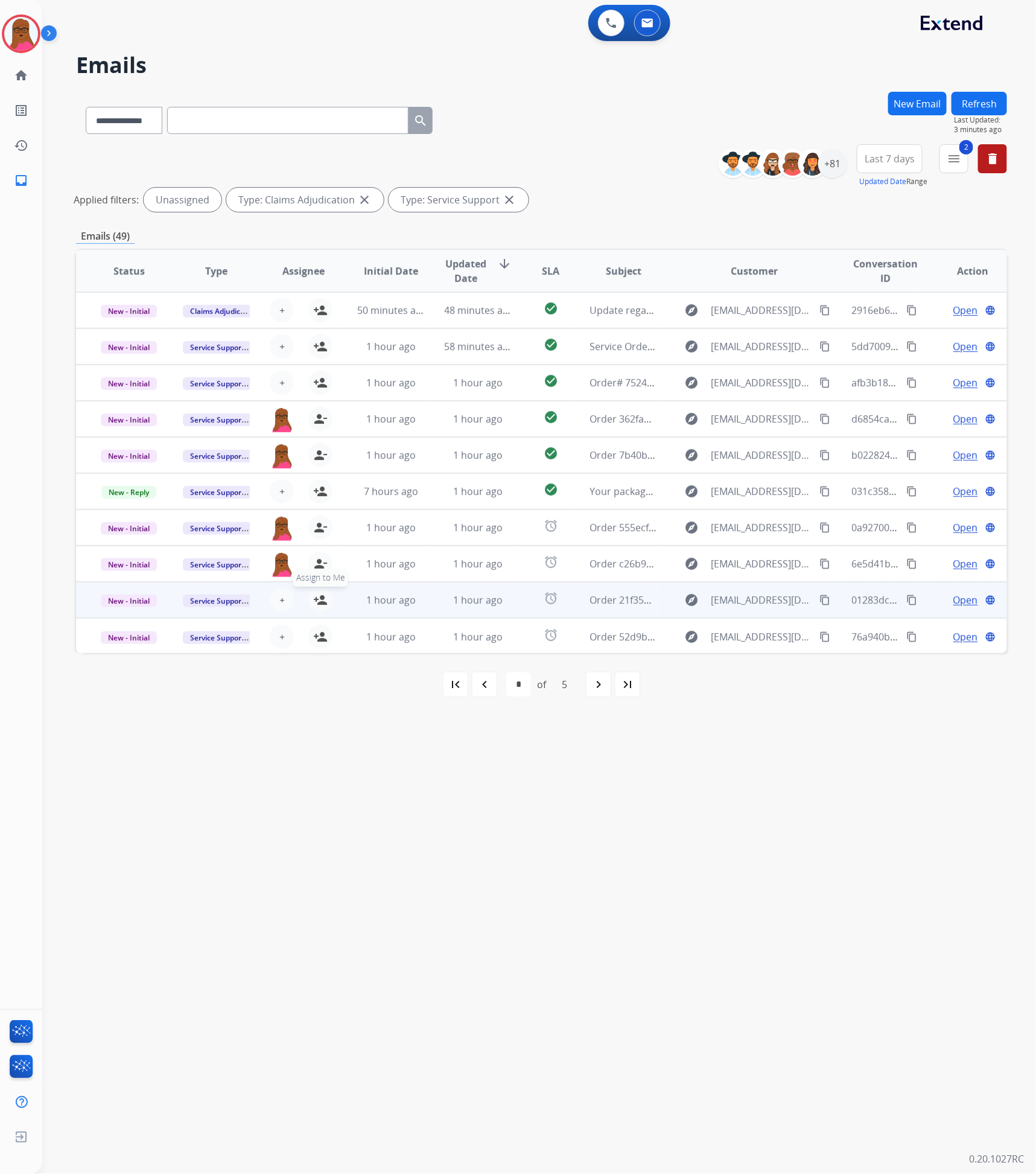
click at [321, 611] on div "+ Select agent person_add Assign to Me" at bounding box center [293, 600] width 77 height 24
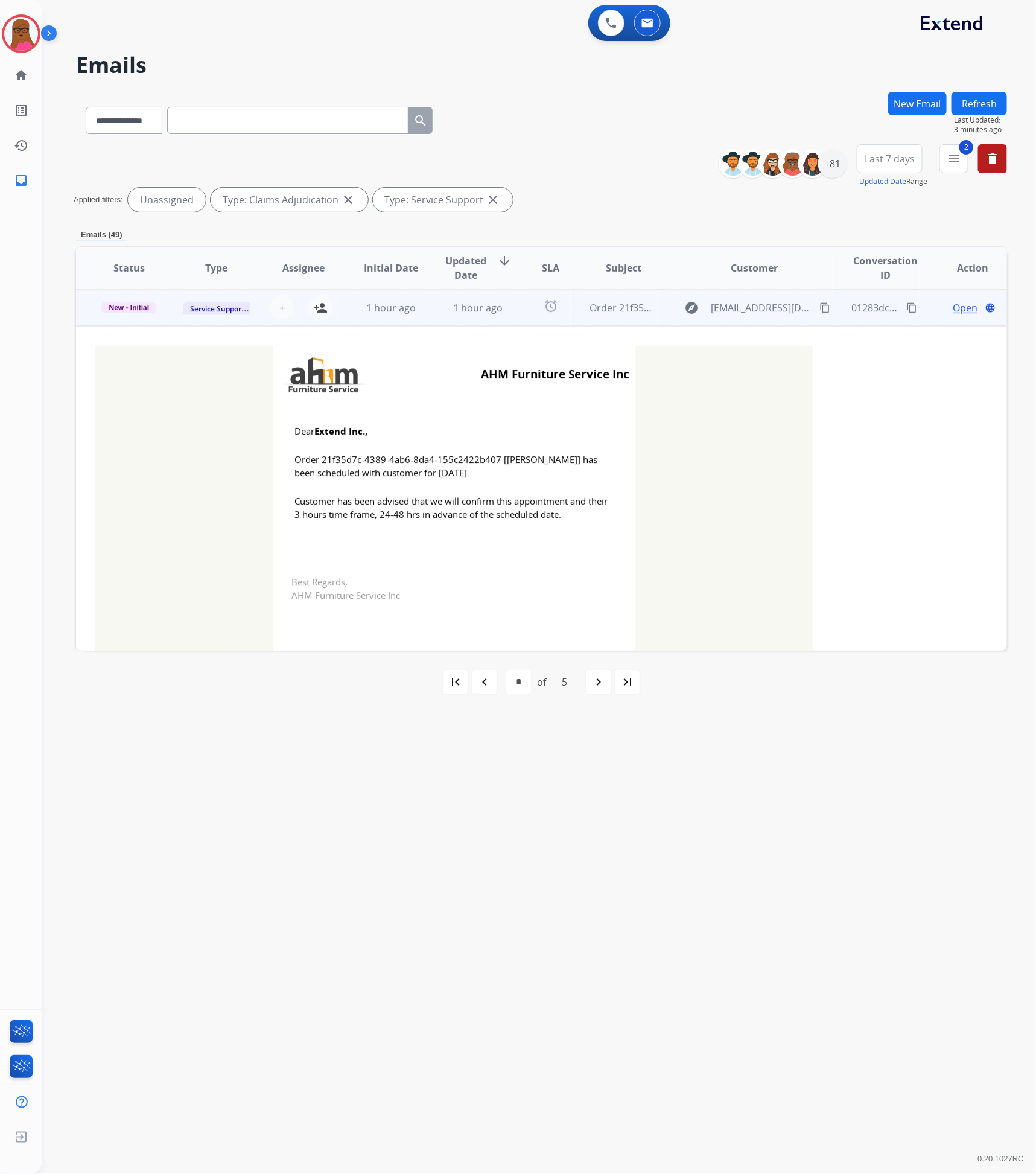
scroll to position [108, 0]
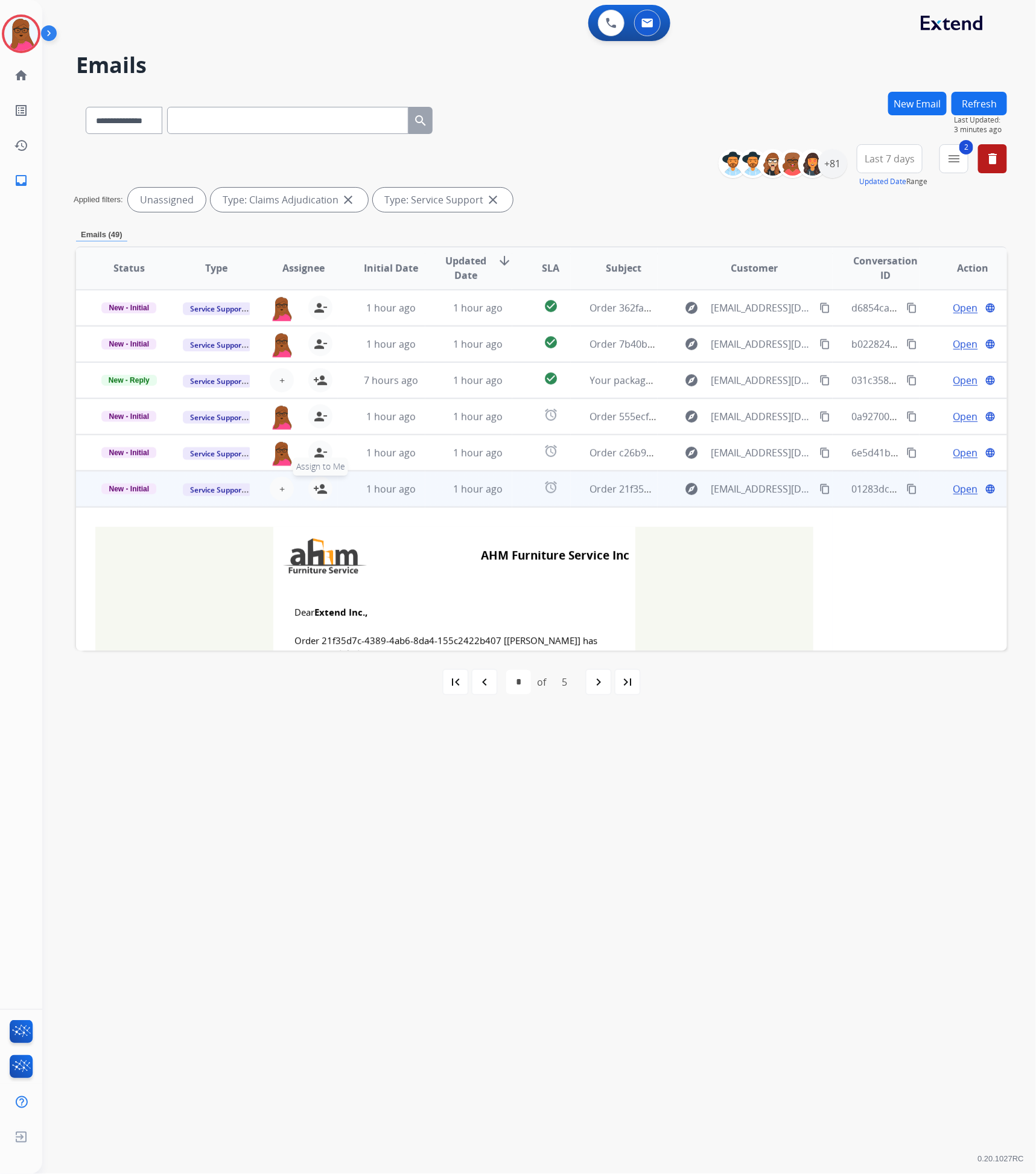
click at [319, 492] on mat-icon "person_add" at bounding box center [320, 489] width 15 height 15
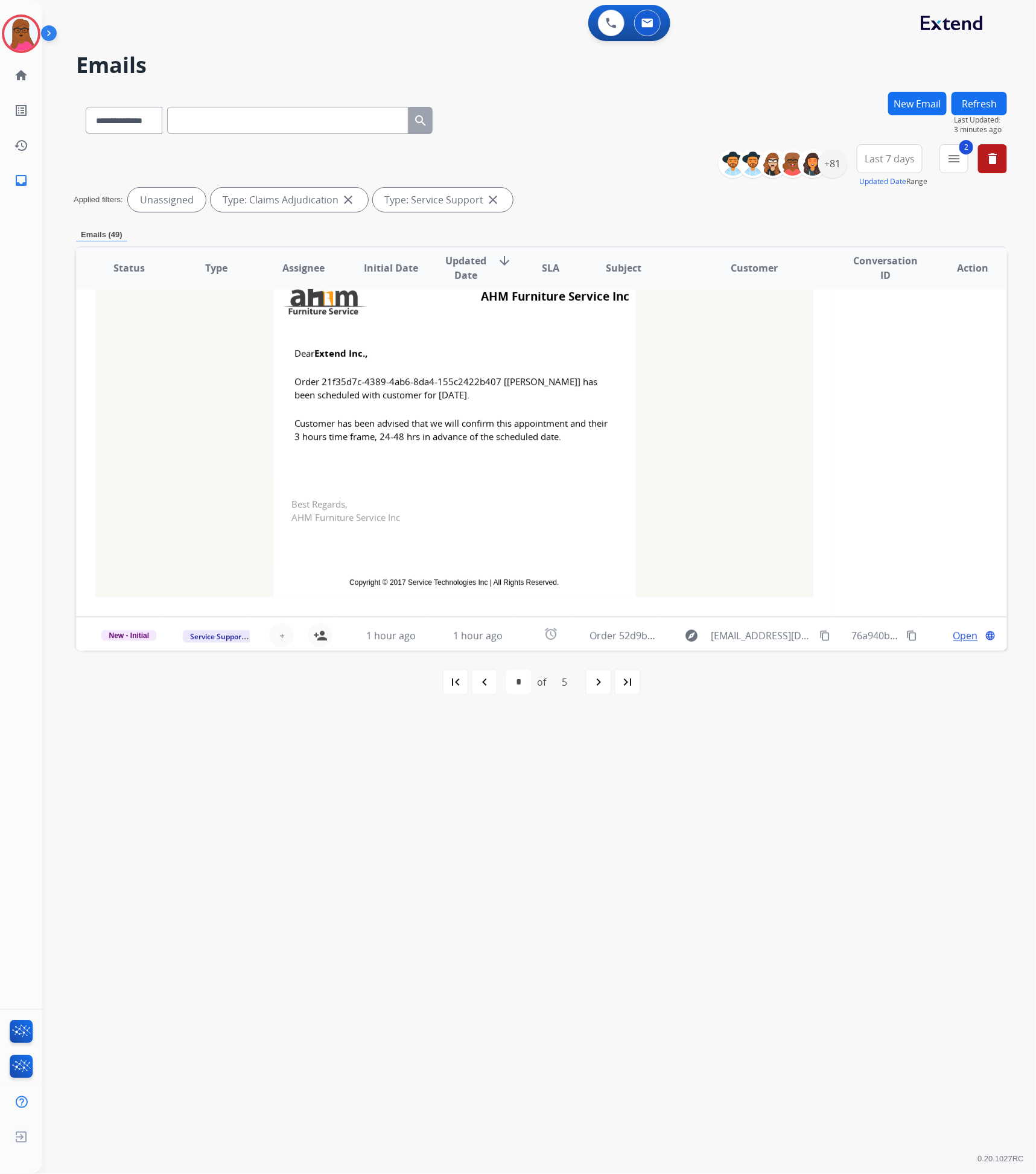
scroll to position [369, 0]
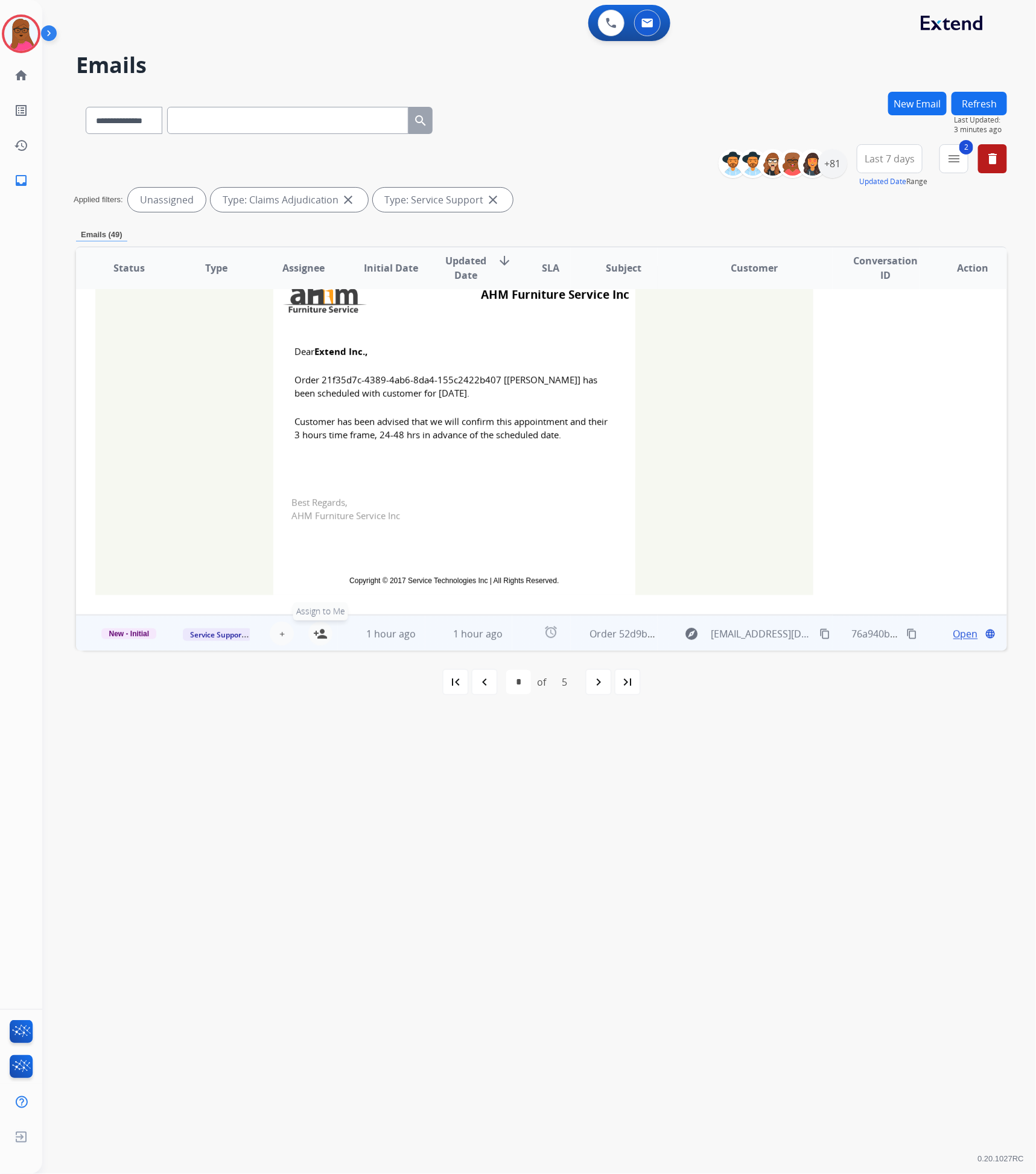
click at [317, 636] on mat-icon "person_add" at bounding box center [320, 634] width 15 height 15
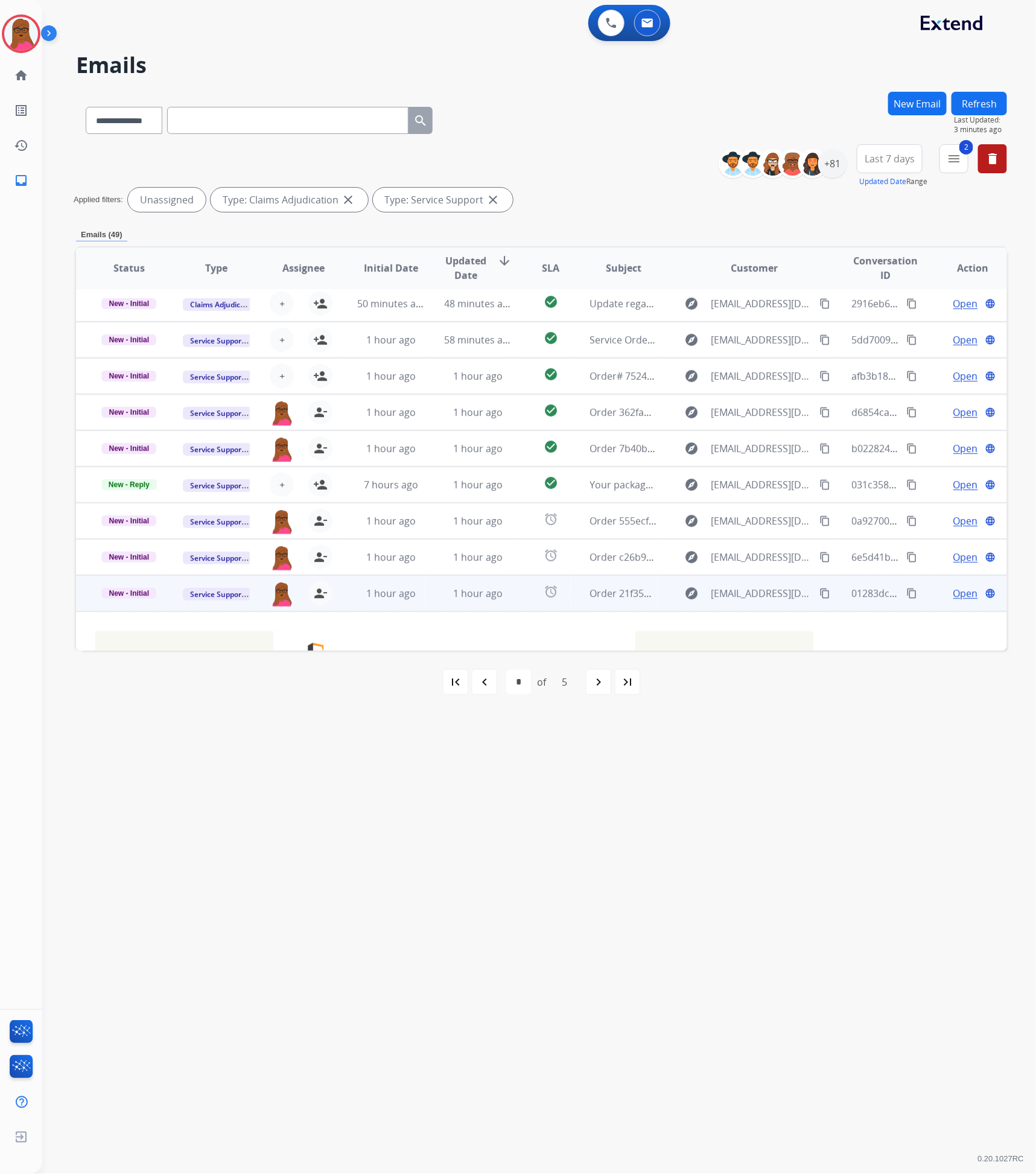
scroll to position [0, 0]
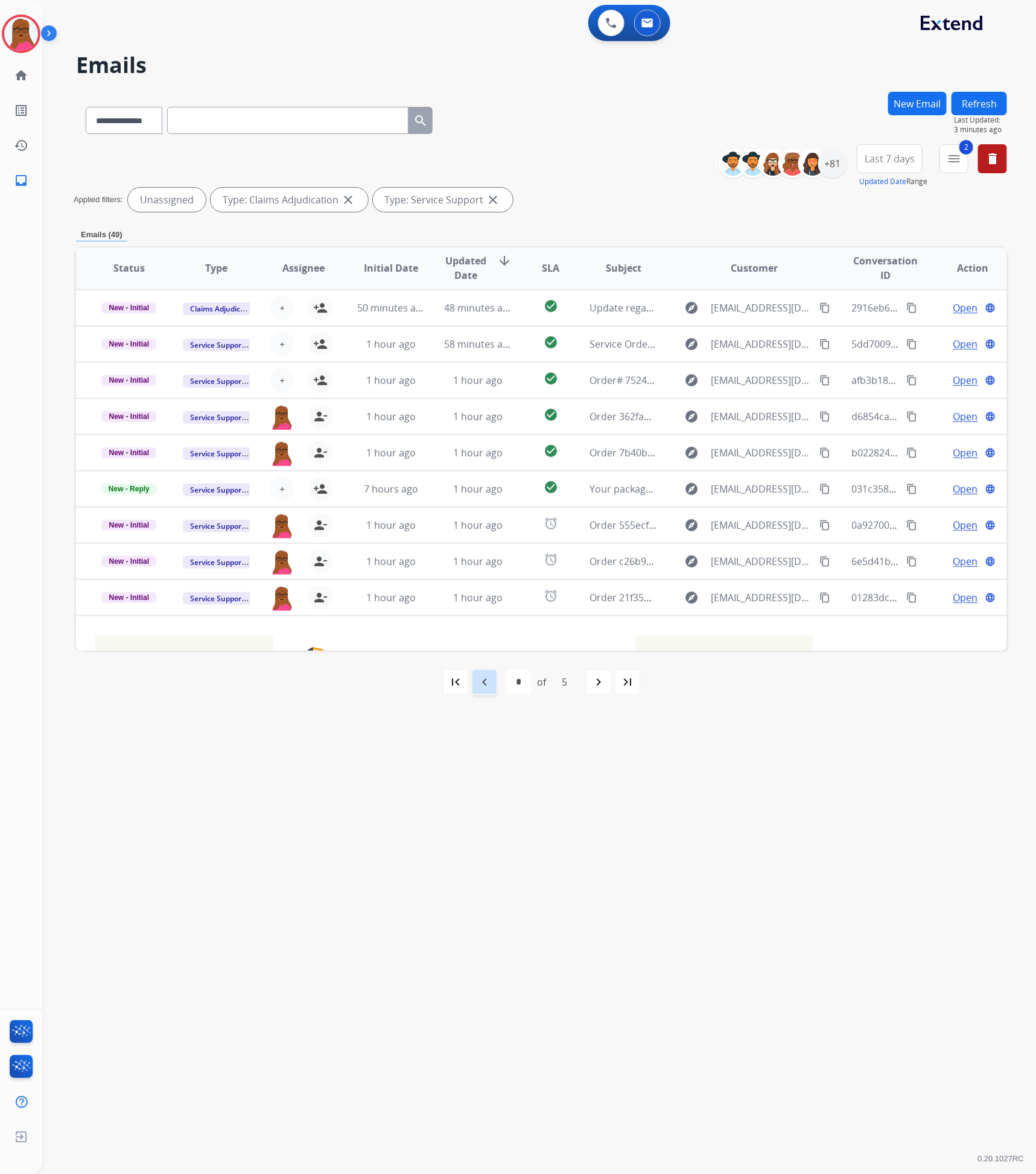
click at [492, 687] on mat-icon "navigate_before" at bounding box center [485, 682] width 15 height 15
select select "*"
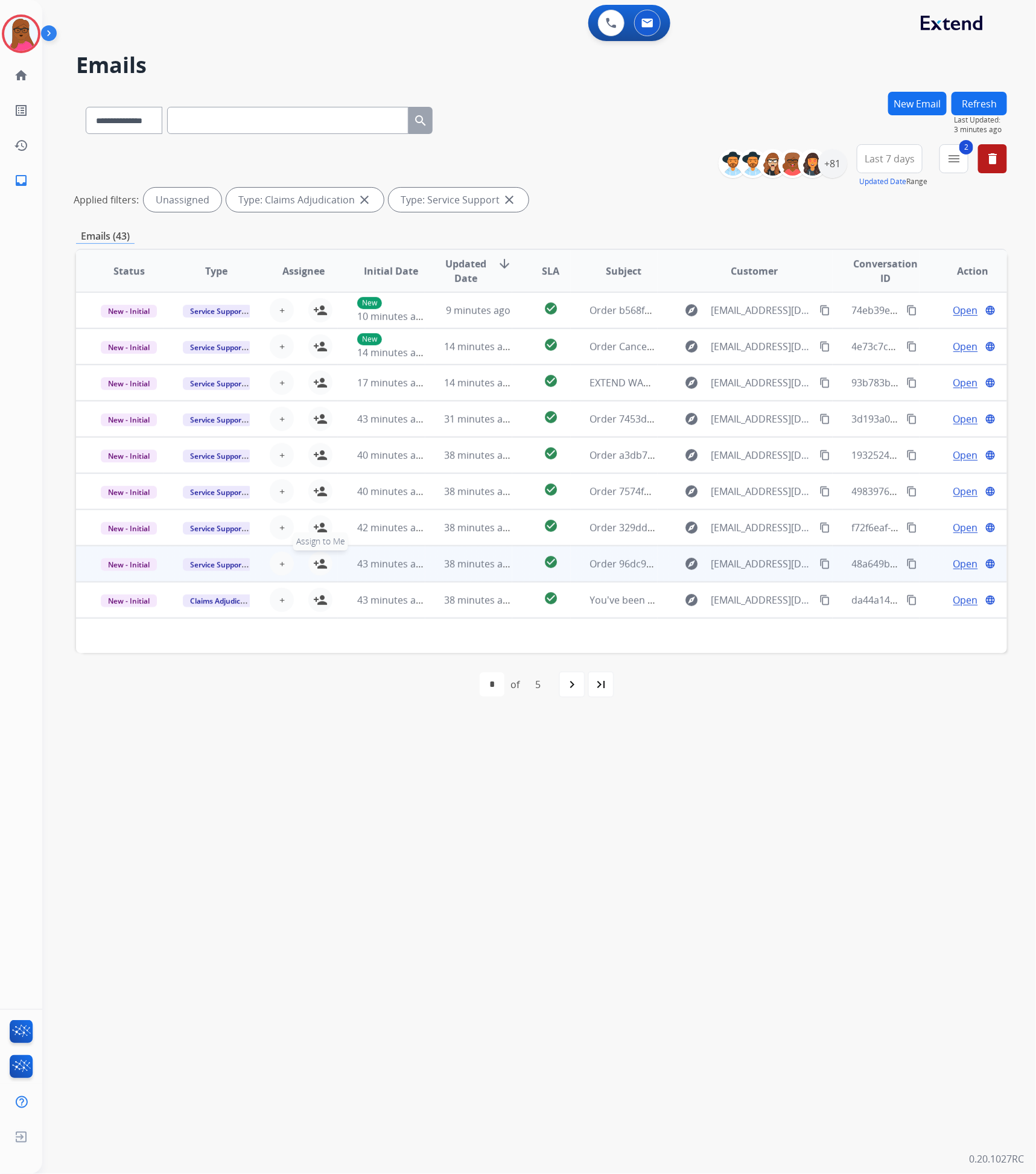
click at [319, 557] on mat-icon "person_add" at bounding box center [320, 564] width 15 height 15
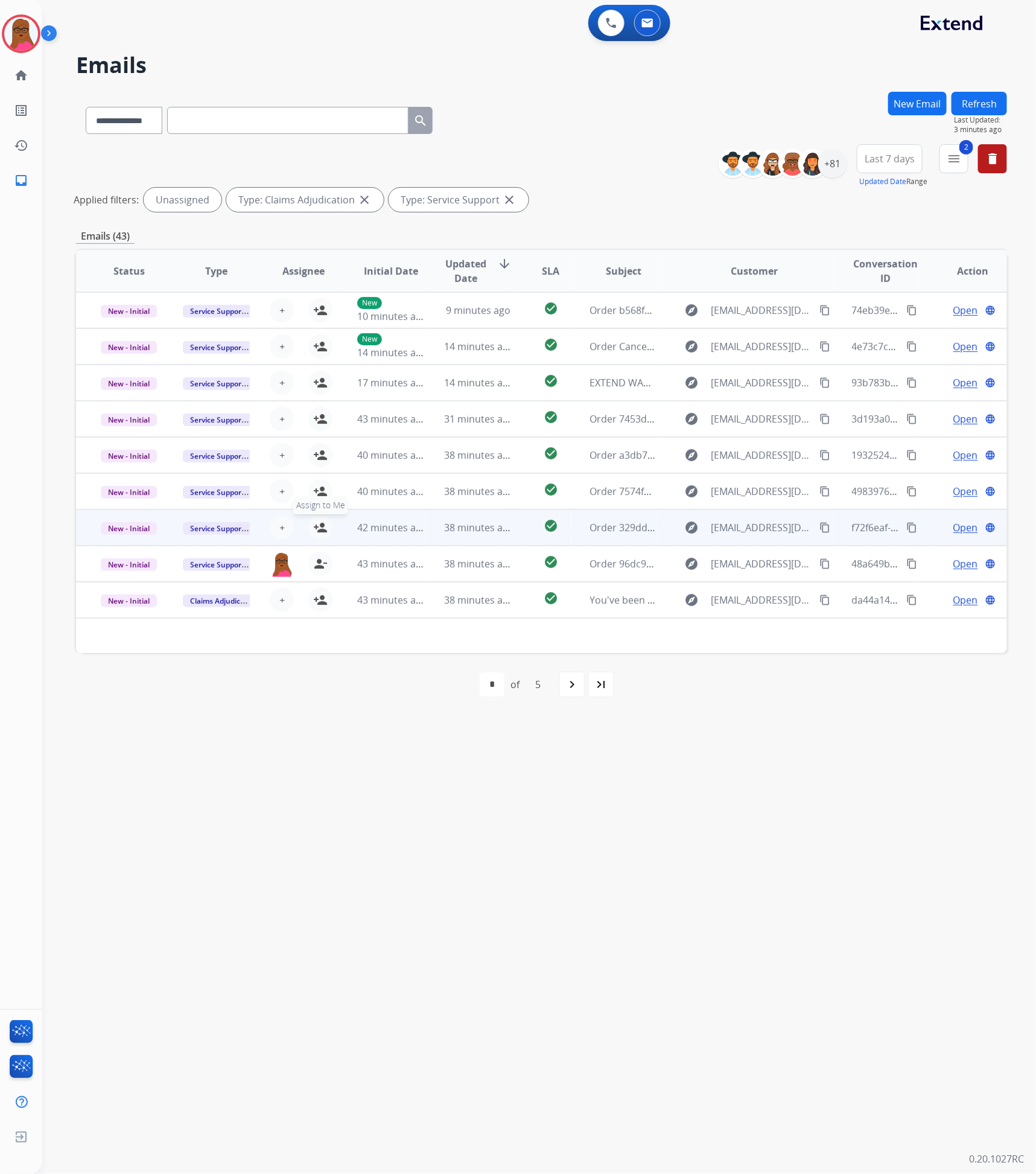
click at [321, 522] on mat-icon "person_add" at bounding box center [320, 527] width 15 height 15
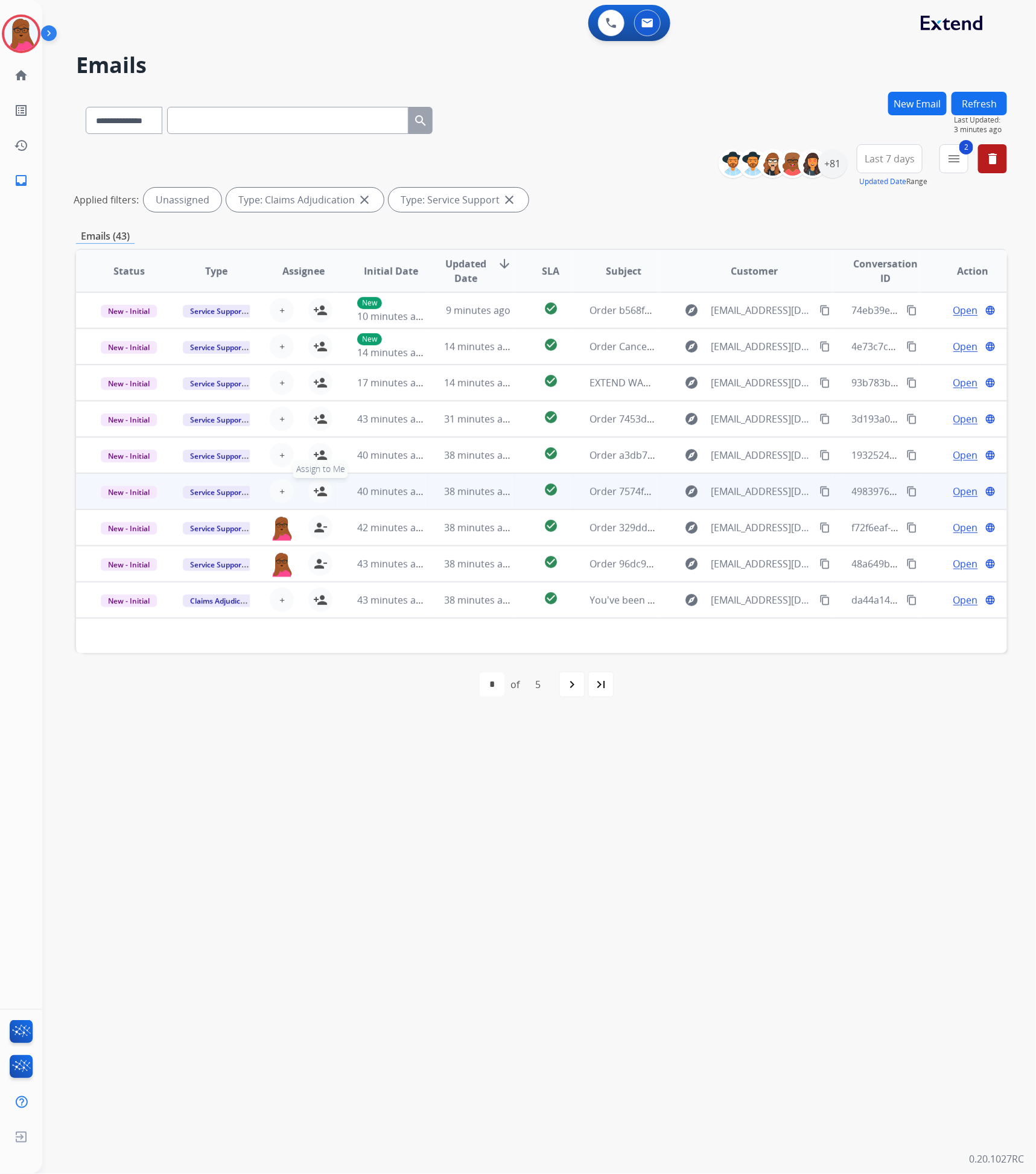
click at [315, 494] on mat-icon "person_add" at bounding box center [320, 491] width 15 height 15
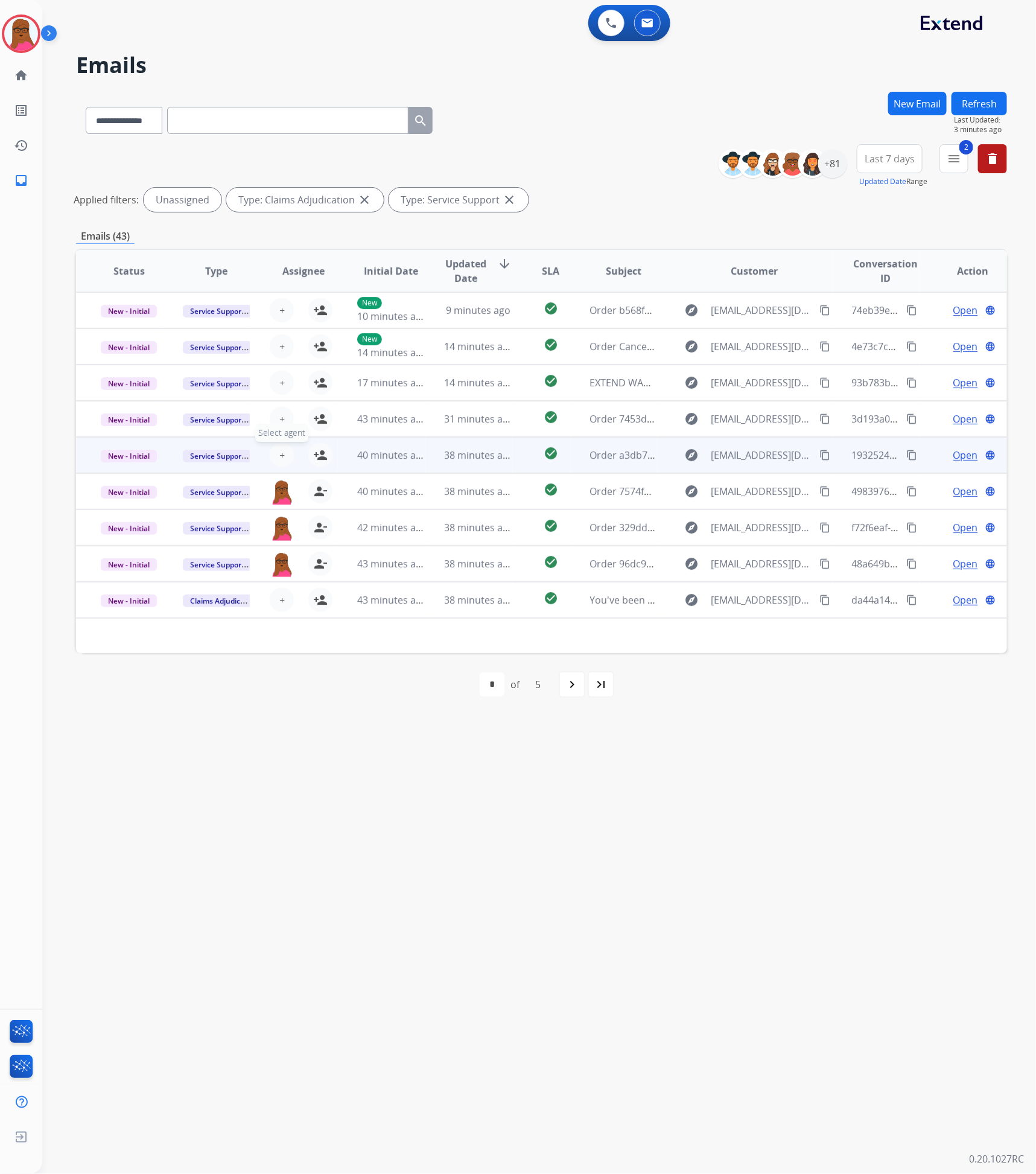
click at [281, 450] on span "+" at bounding box center [282, 455] width 5 height 15
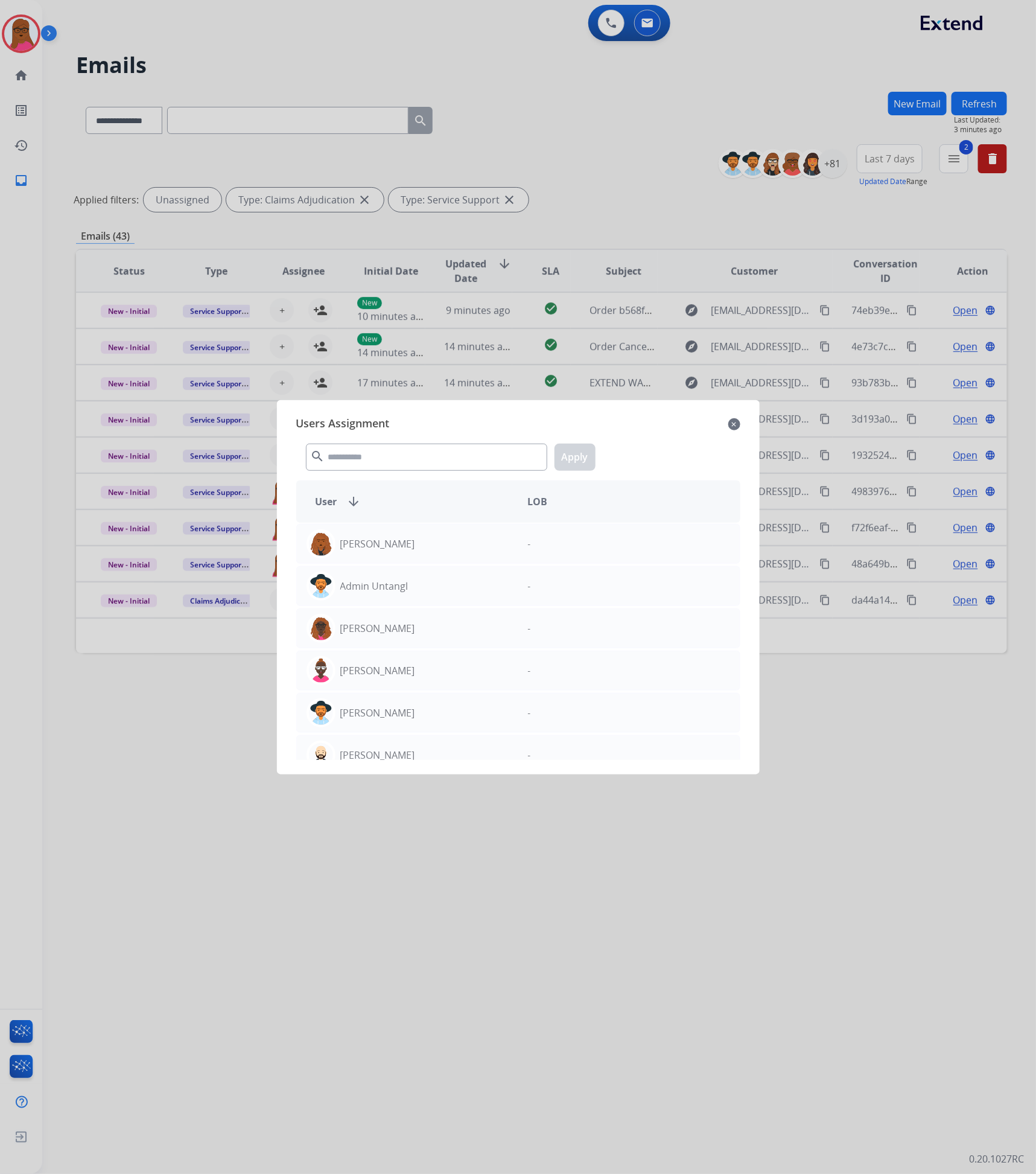
click at [424, 436] on div "search Apply" at bounding box center [518, 455] width 444 height 42
click at [406, 459] on input "text" at bounding box center [427, 457] width 241 height 27
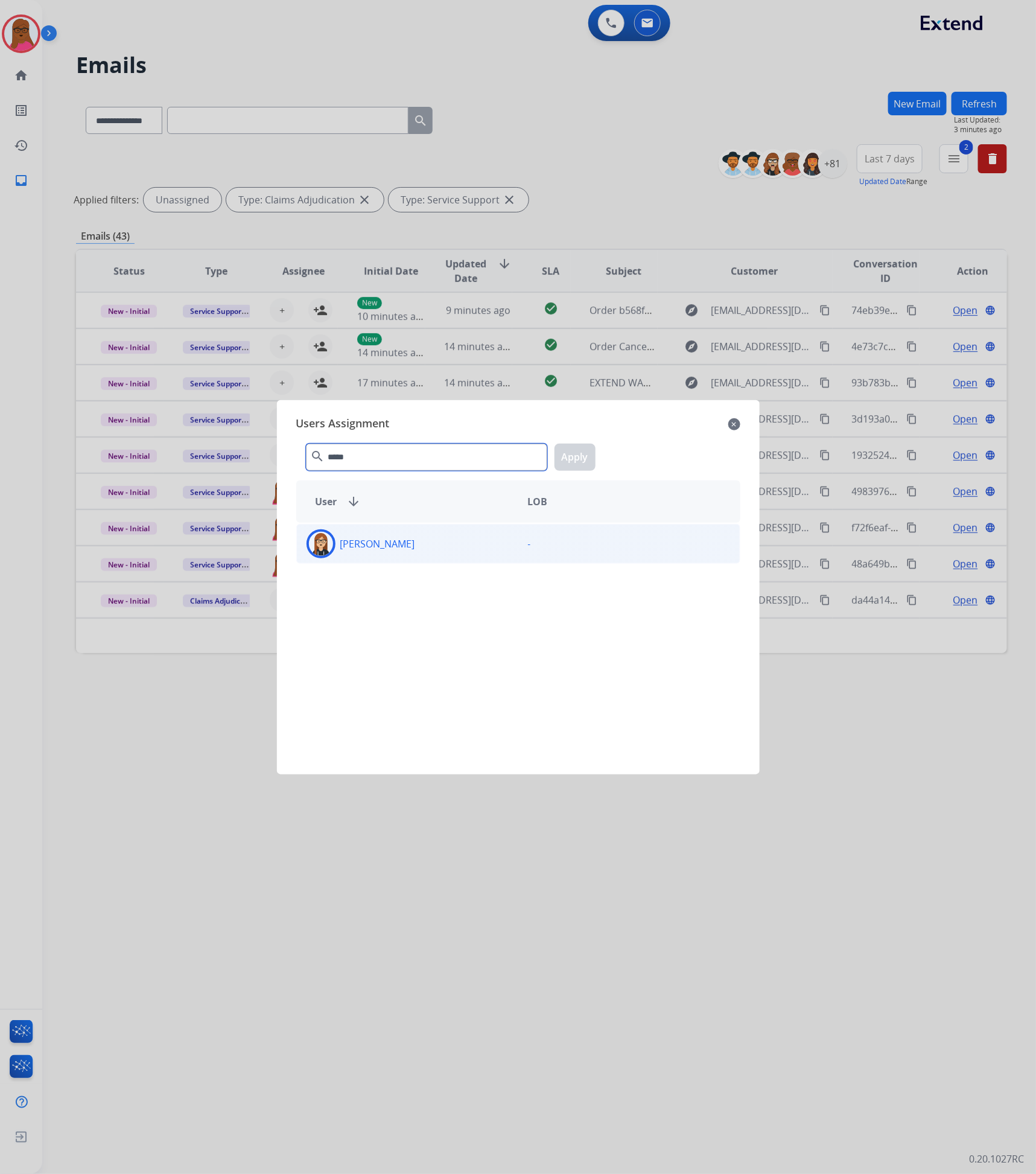
type input "*****"
click at [362, 553] on div "[PERSON_NAME]" at bounding box center [407, 544] width 221 height 29
click at [583, 448] on button "Apply" at bounding box center [575, 457] width 41 height 27
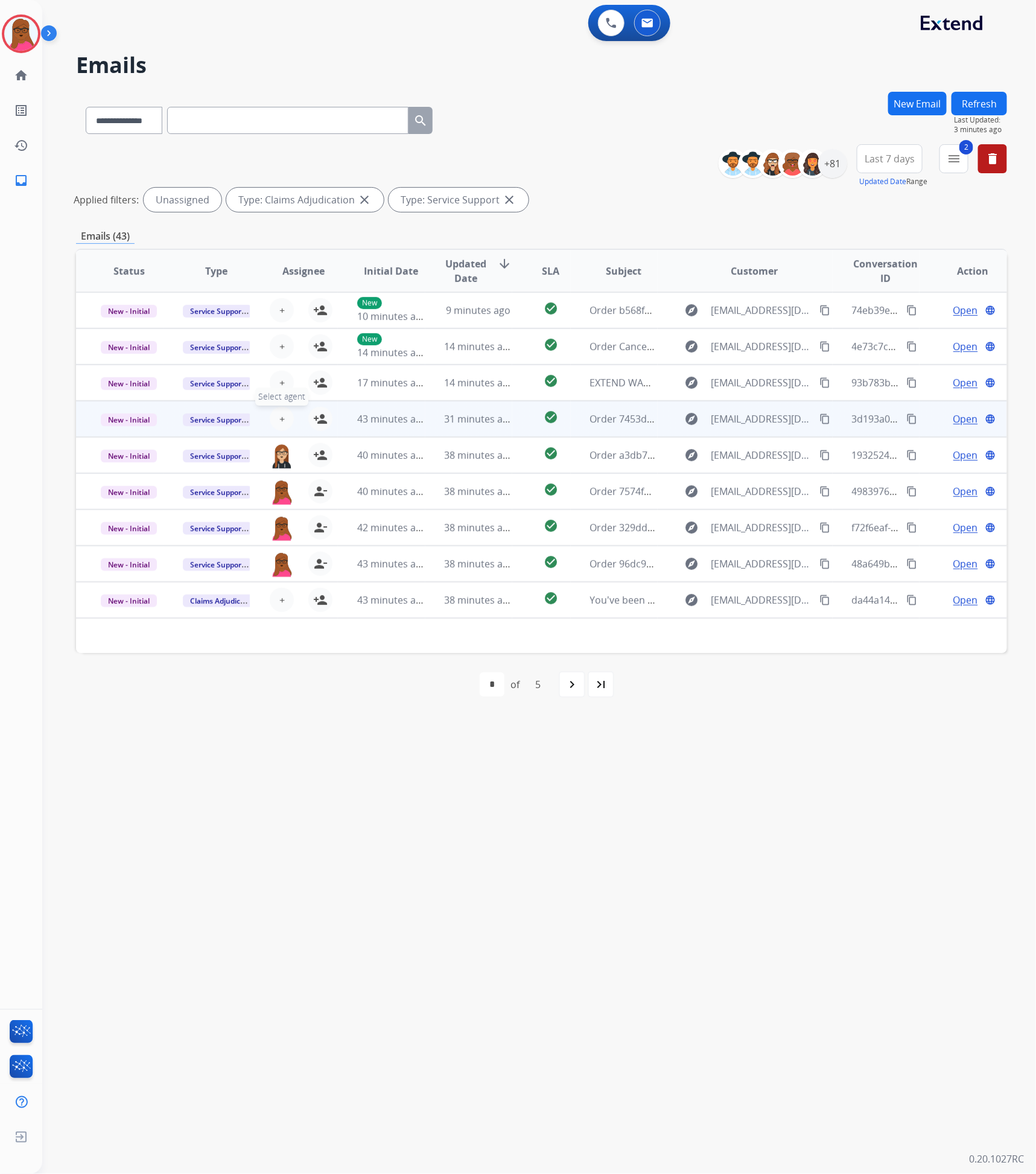
click at [281, 419] on span "+" at bounding box center [282, 419] width 5 height 15
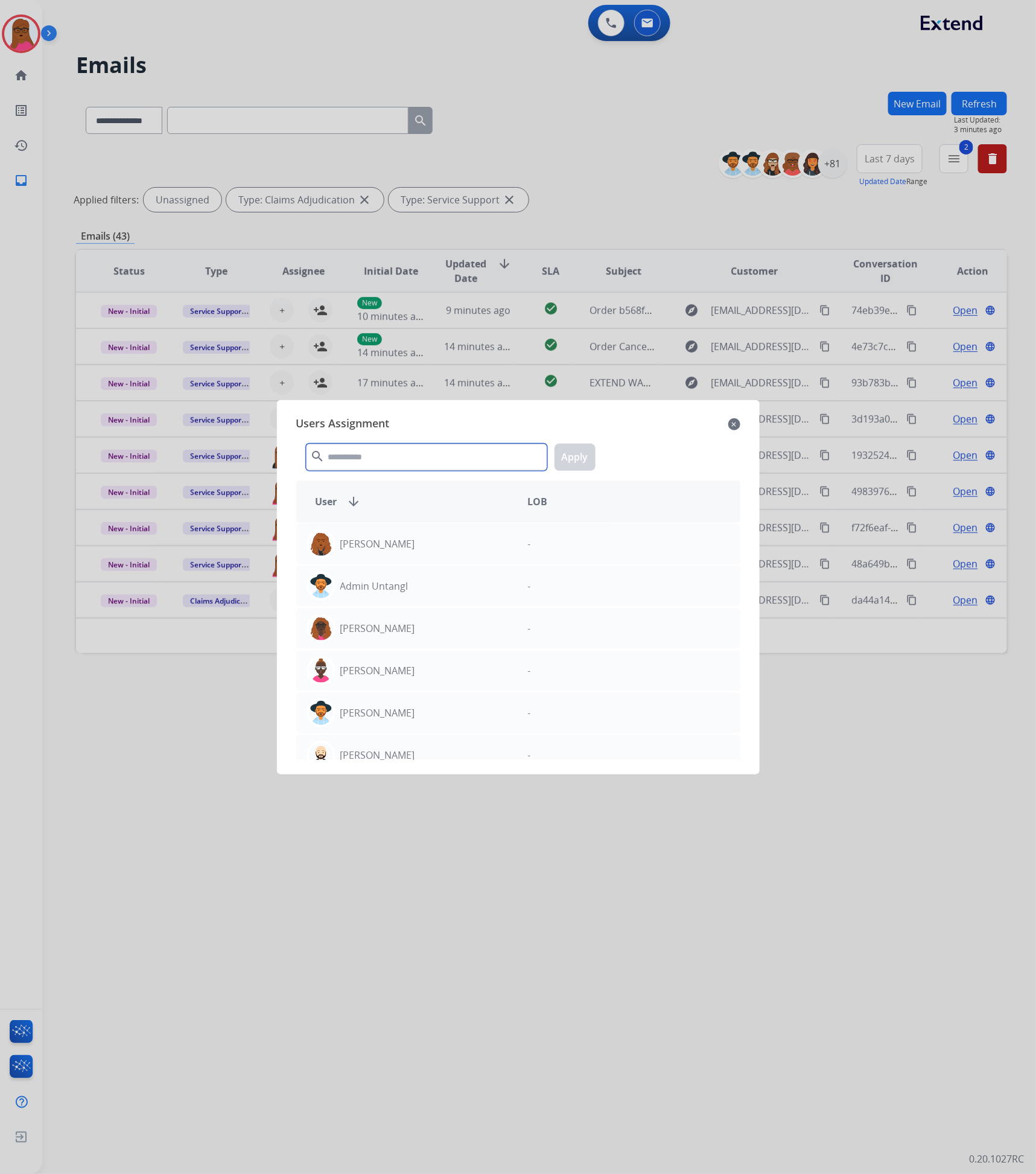
click at [399, 456] on input "text" at bounding box center [427, 457] width 241 height 27
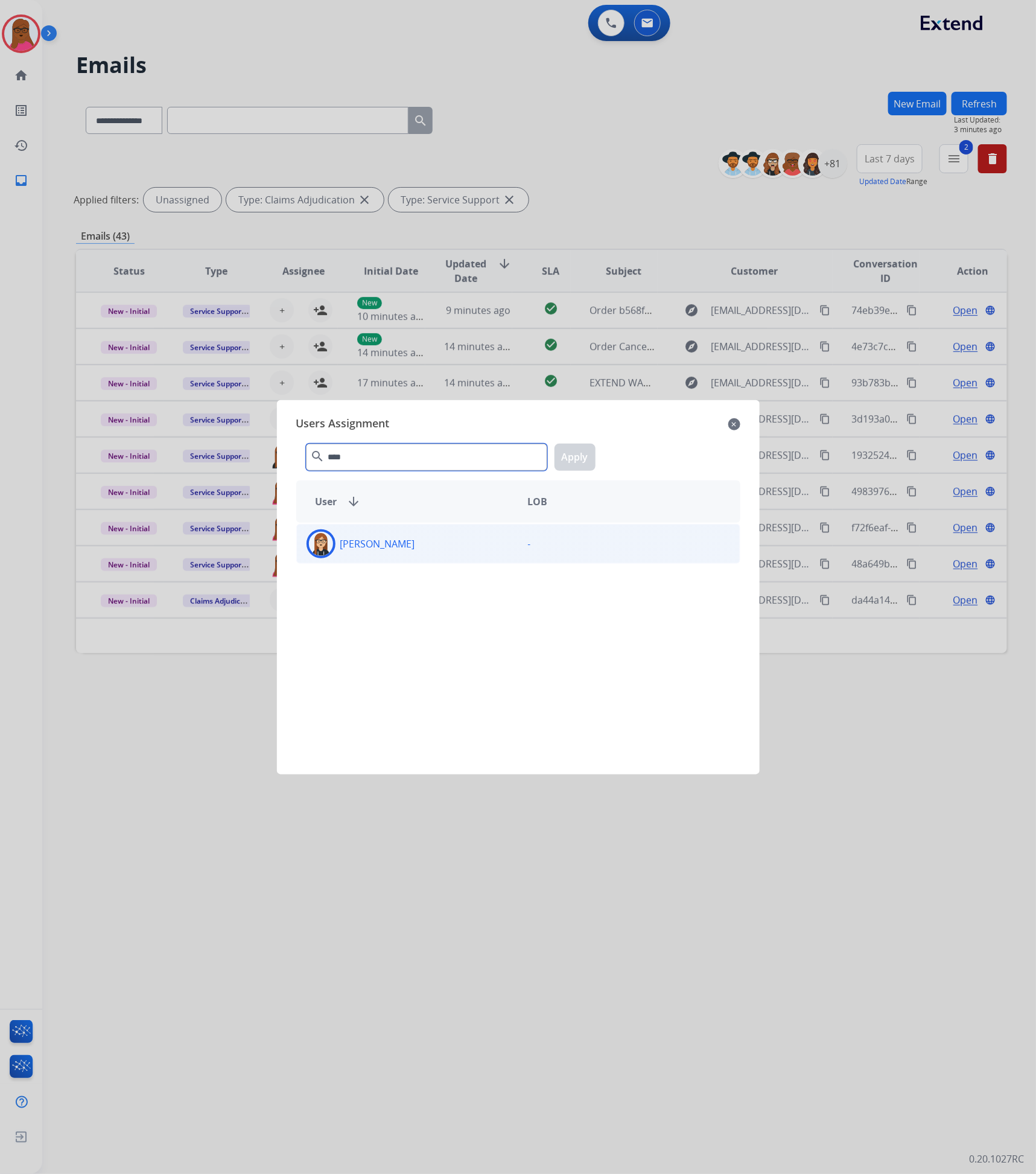
type input "****"
click at [404, 550] on div "[PERSON_NAME]" at bounding box center [407, 544] width 221 height 29
click at [570, 467] on button "Apply" at bounding box center [575, 457] width 41 height 27
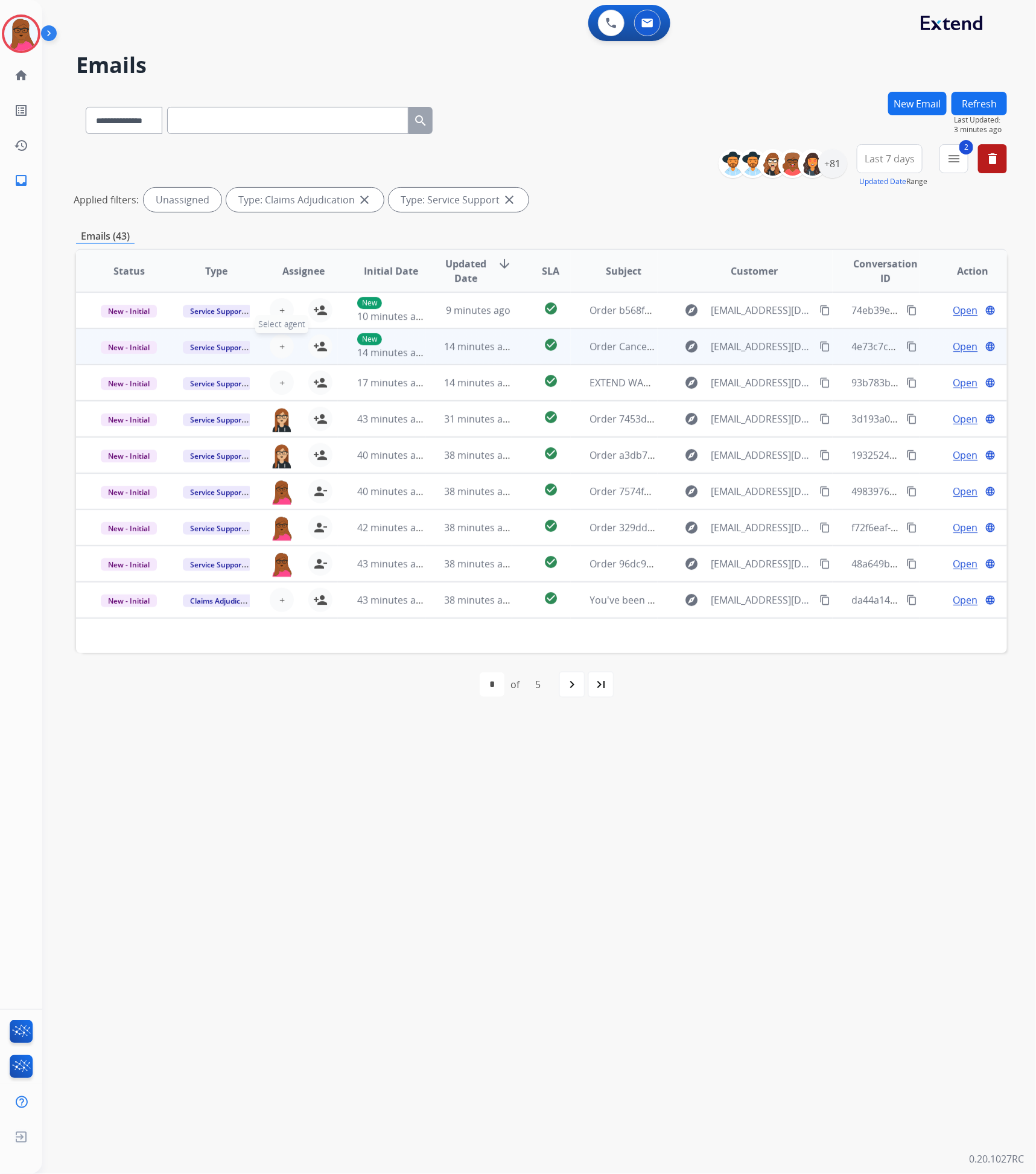
click at [279, 344] on span "+" at bounding box center [282, 346] width 5 height 15
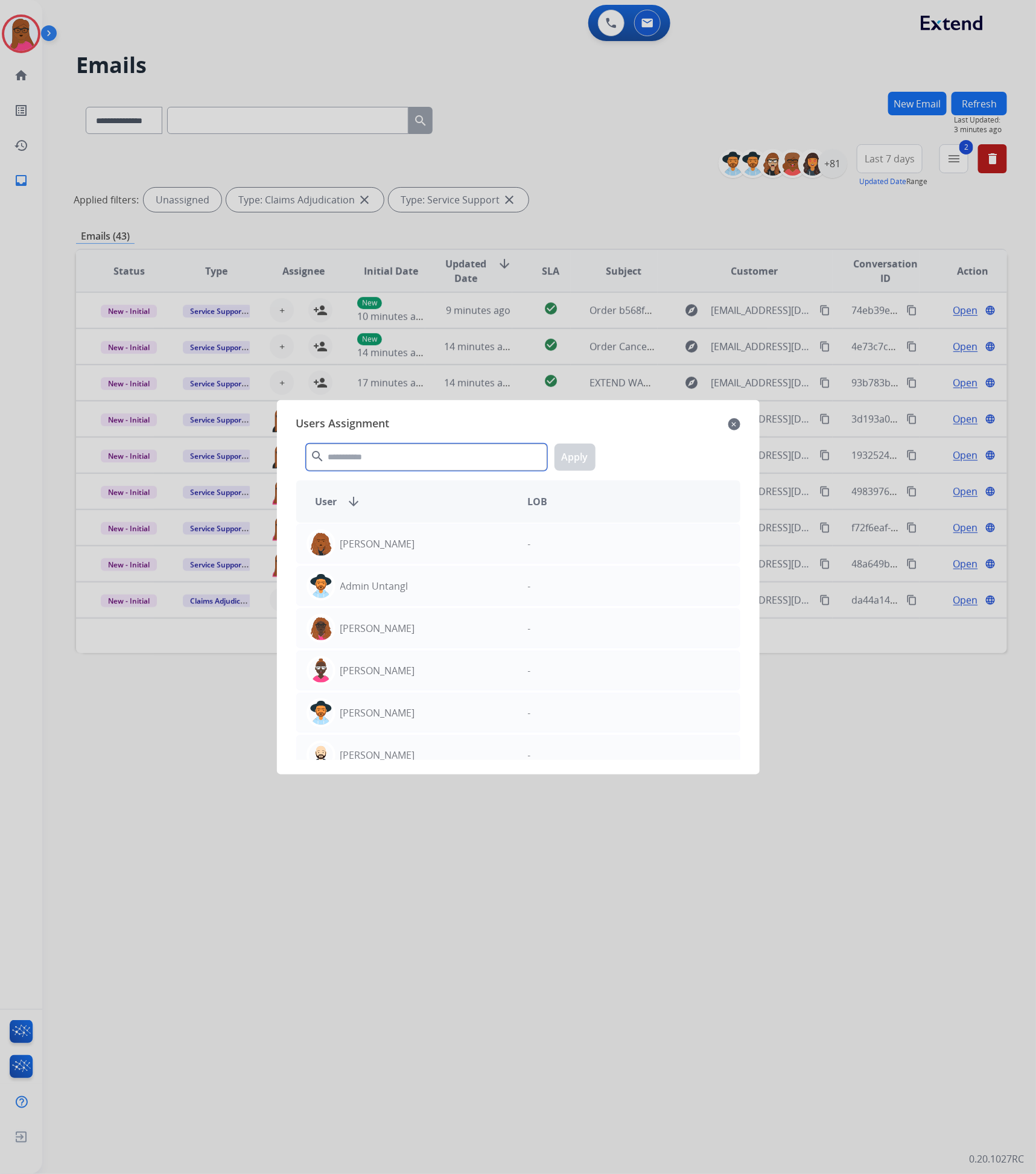
click at [492, 449] on input "text" at bounding box center [427, 457] width 241 height 27
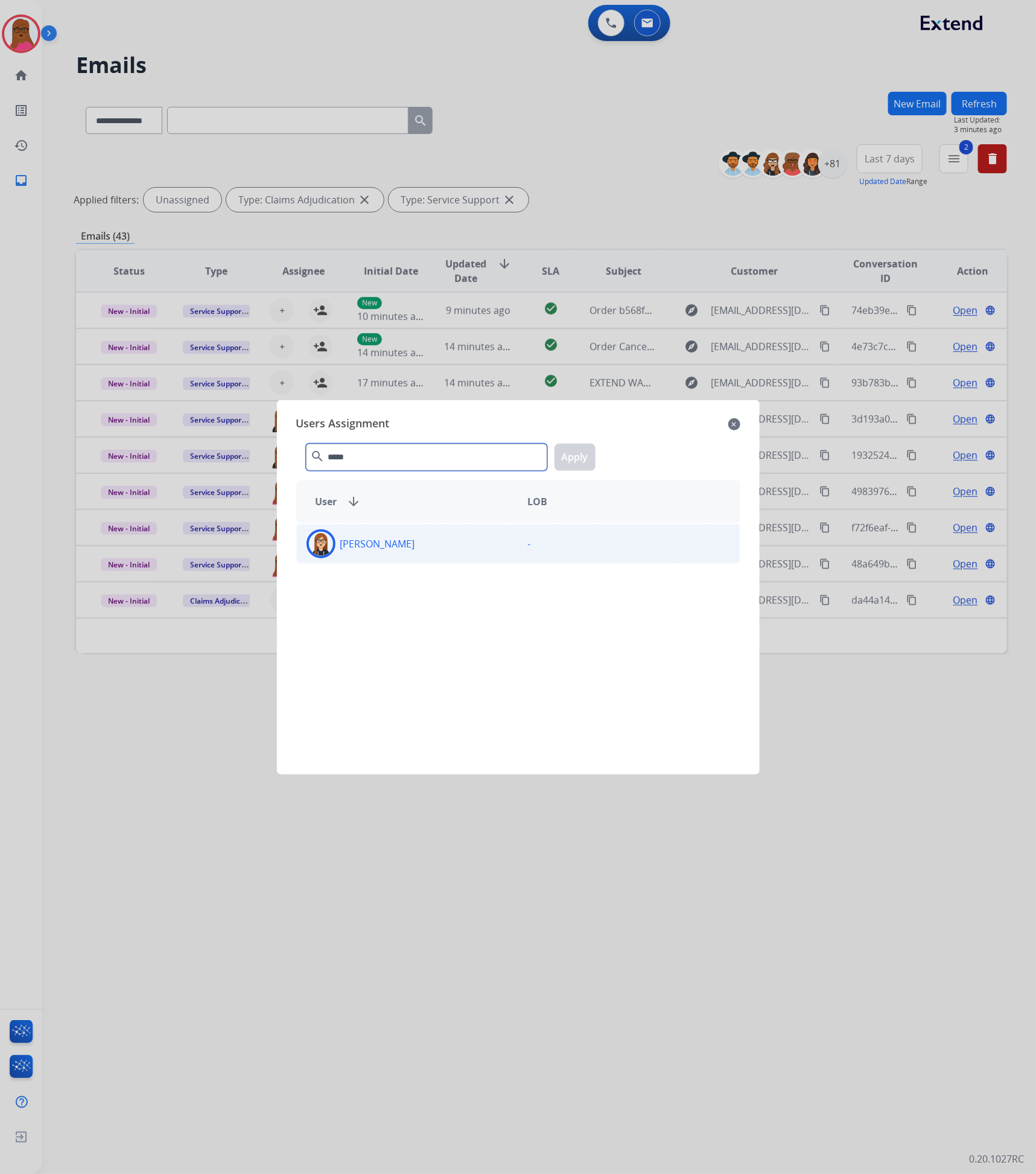
type input "*****"
click at [424, 554] on div "[PERSON_NAME]" at bounding box center [407, 544] width 221 height 29
click at [582, 459] on button "Apply" at bounding box center [575, 457] width 41 height 27
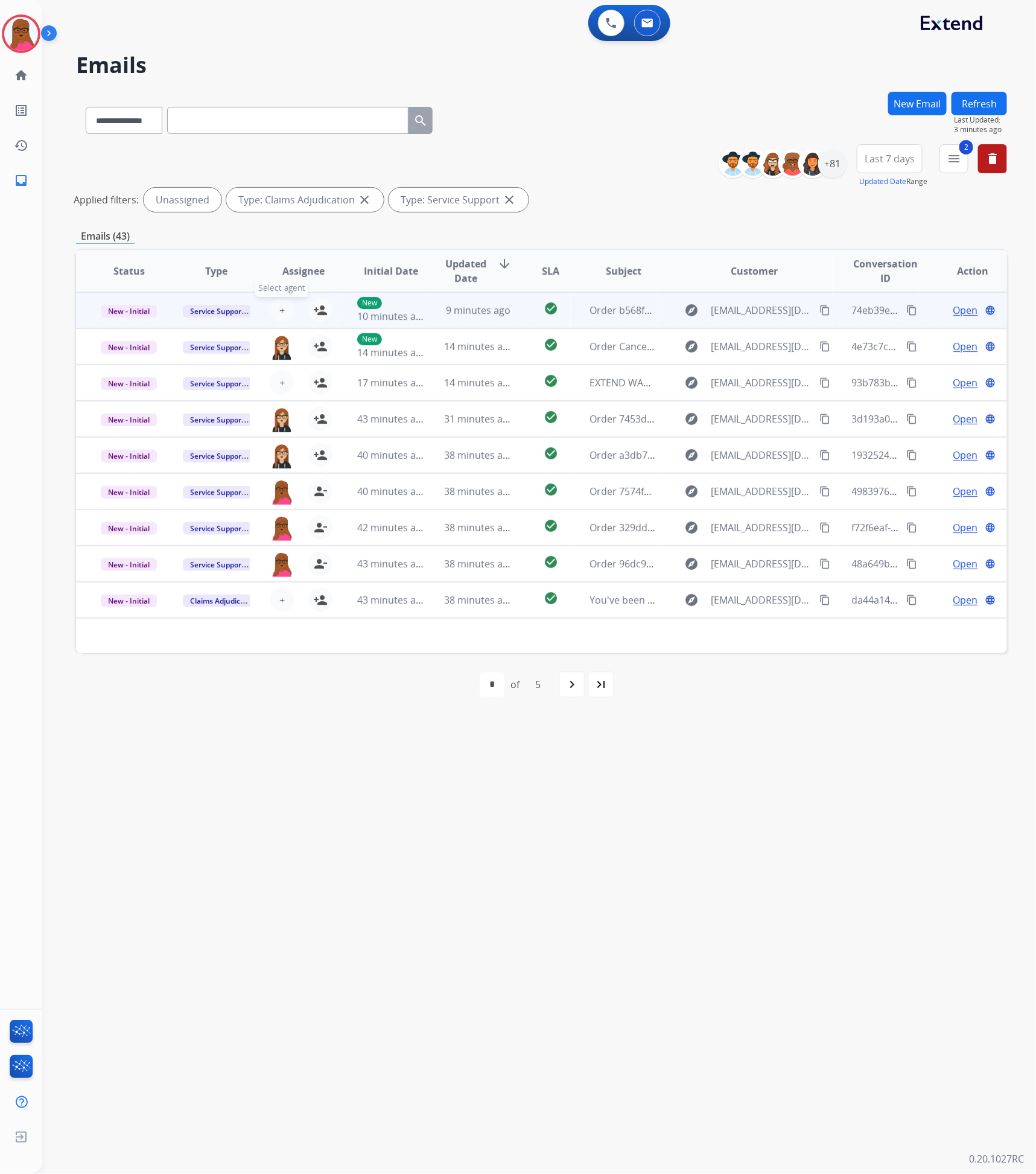
click at [279, 311] on span "+" at bounding box center [282, 310] width 5 height 15
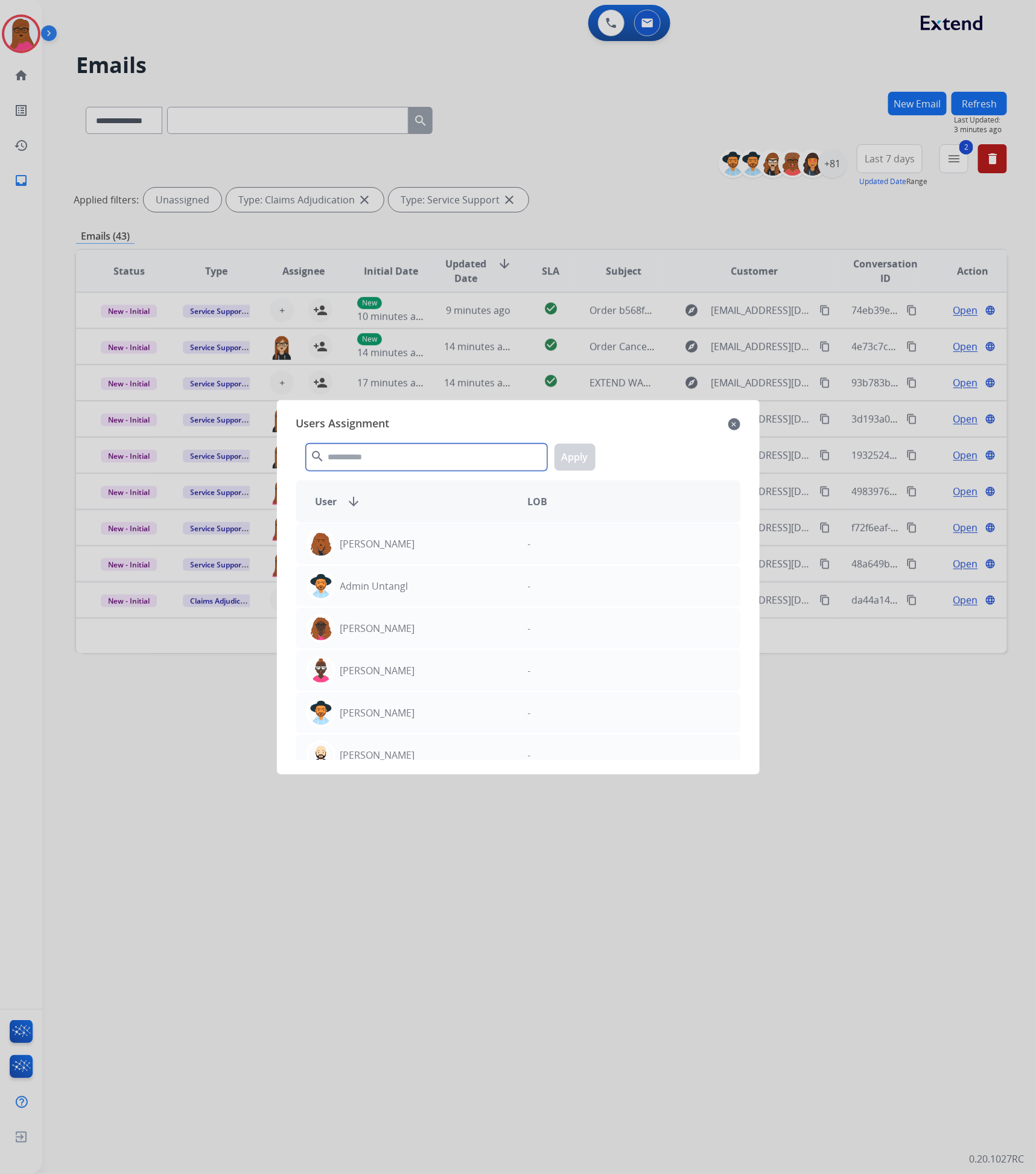
click at [354, 453] on input "text" at bounding box center [427, 457] width 241 height 27
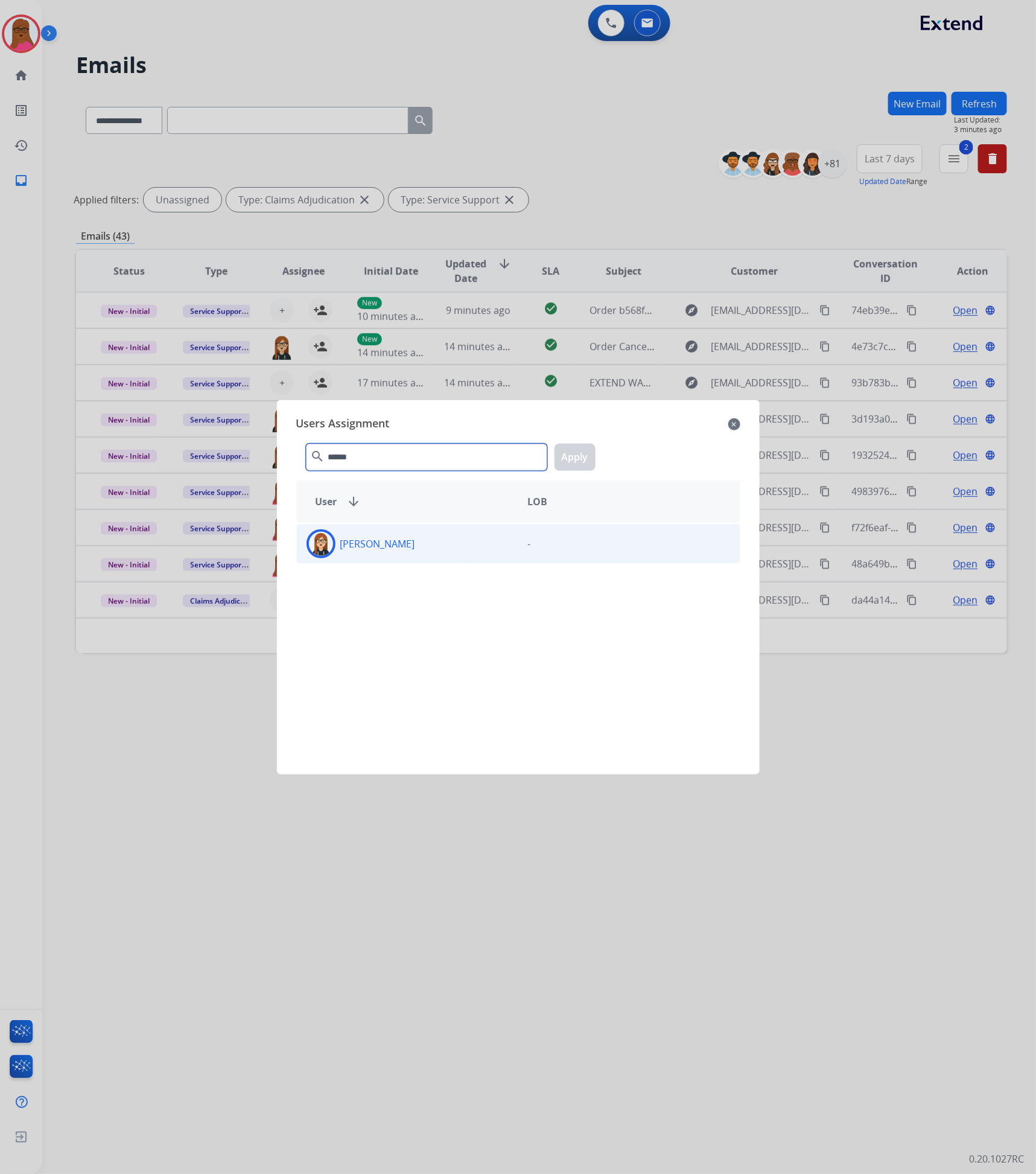
type input "******"
click at [375, 557] on div "[PERSON_NAME]" at bounding box center [407, 544] width 221 height 29
click at [565, 457] on button "Apply" at bounding box center [575, 457] width 41 height 27
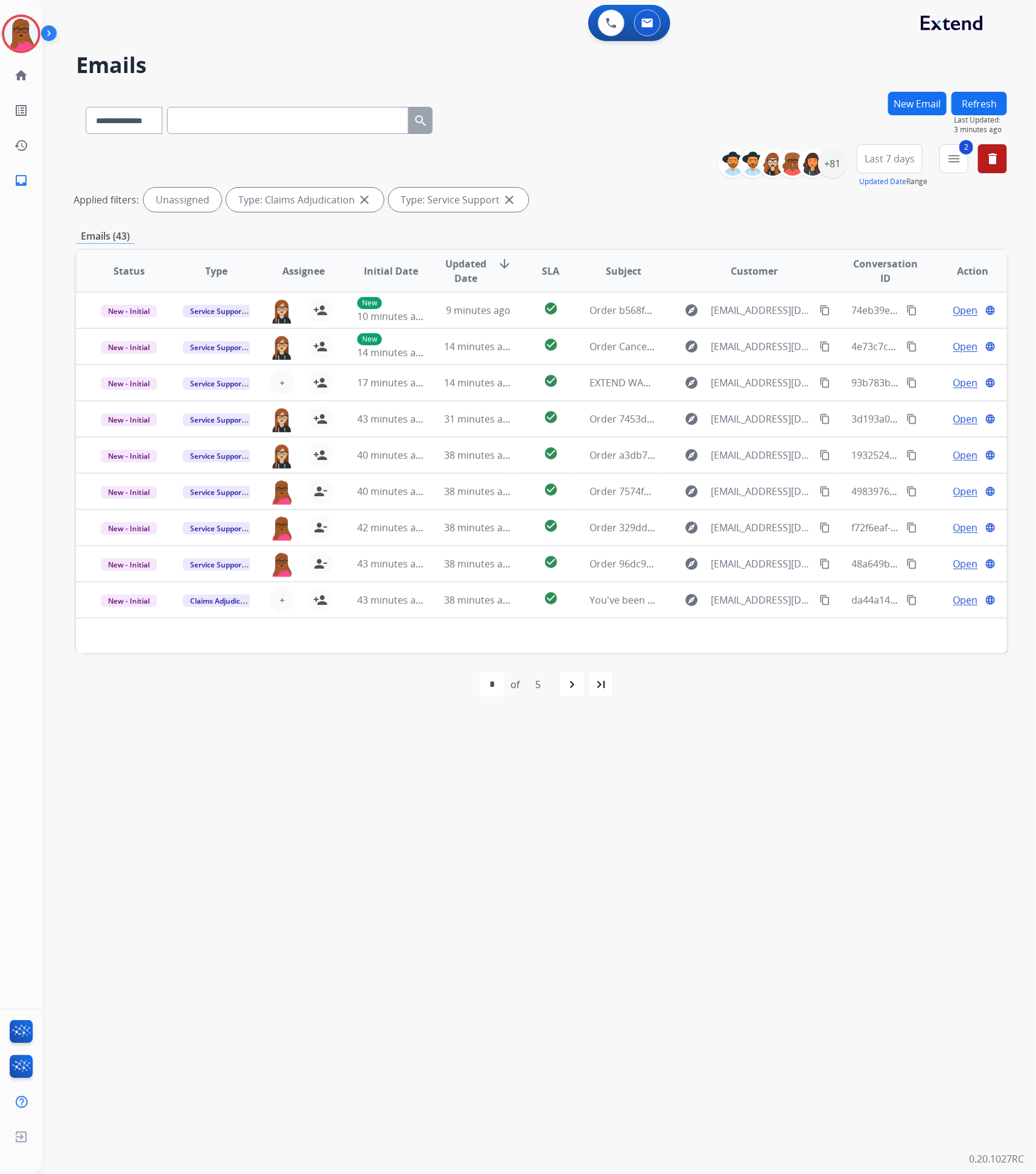
click at [976, 103] on button "Refresh" at bounding box center [980, 103] width 55 height 23
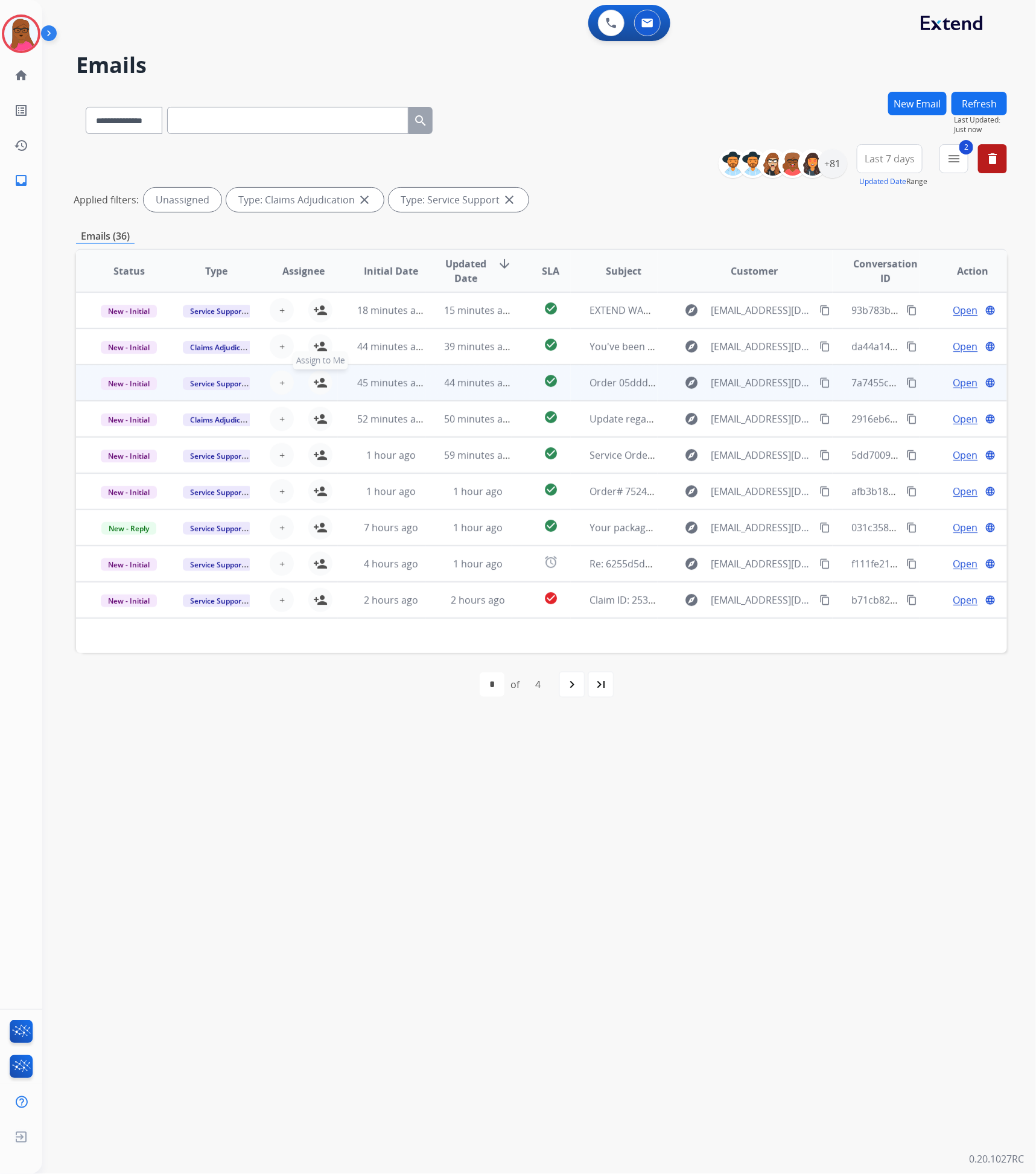
click at [321, 386] on mat-icon "person_add" at bounding box center [320, 382] width 15 height 15
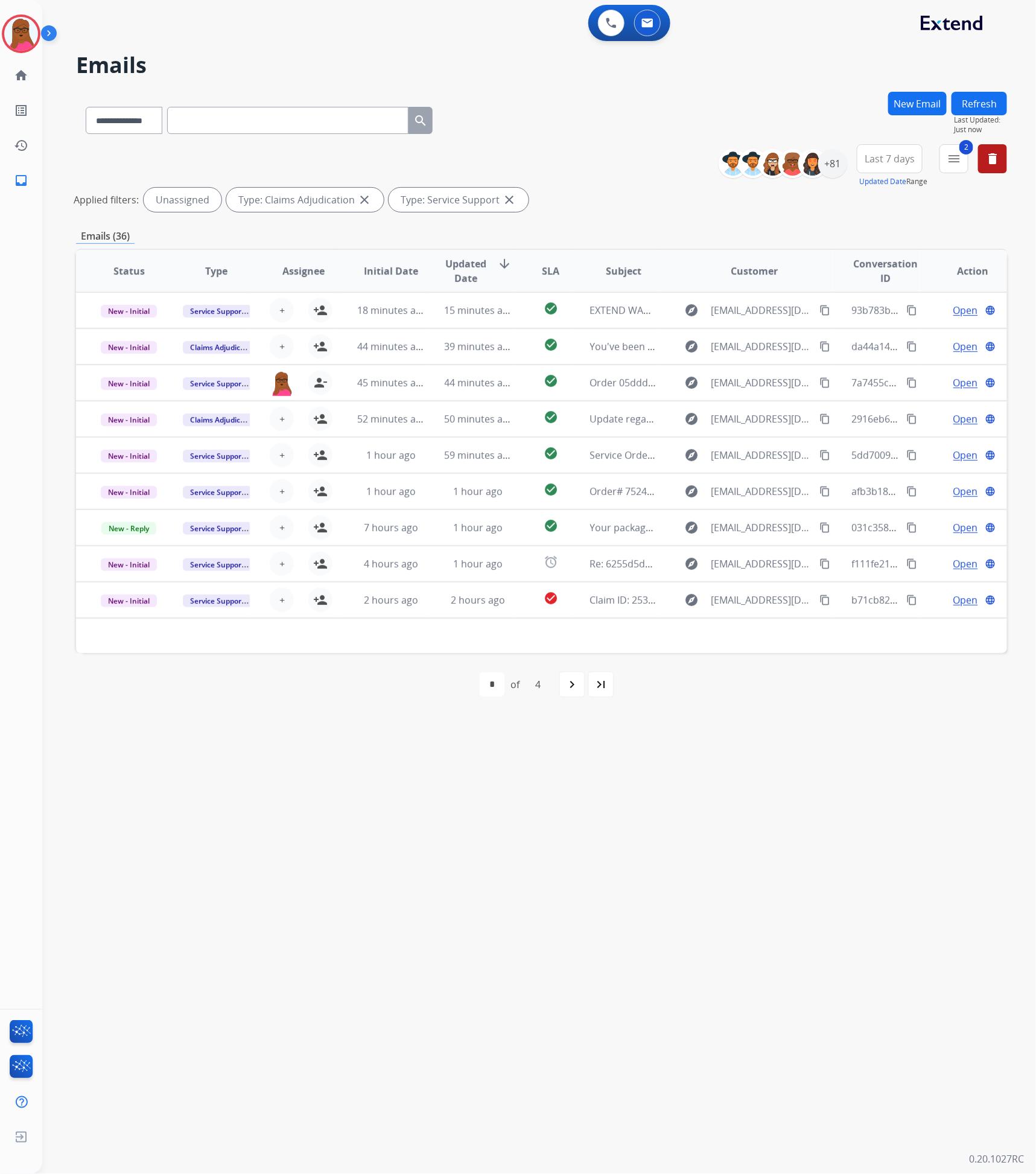
click at [561, 690] on div "navigate_next" at bounding box center [572, 684] width 27 height 27
click at [609, 688] on div "navigate_next" at bounding box center [598, 684] width 27 height 27
click at [605, 692] on mat-icon "navigate_next" at bounding box center [598, 684] width 15 height 15
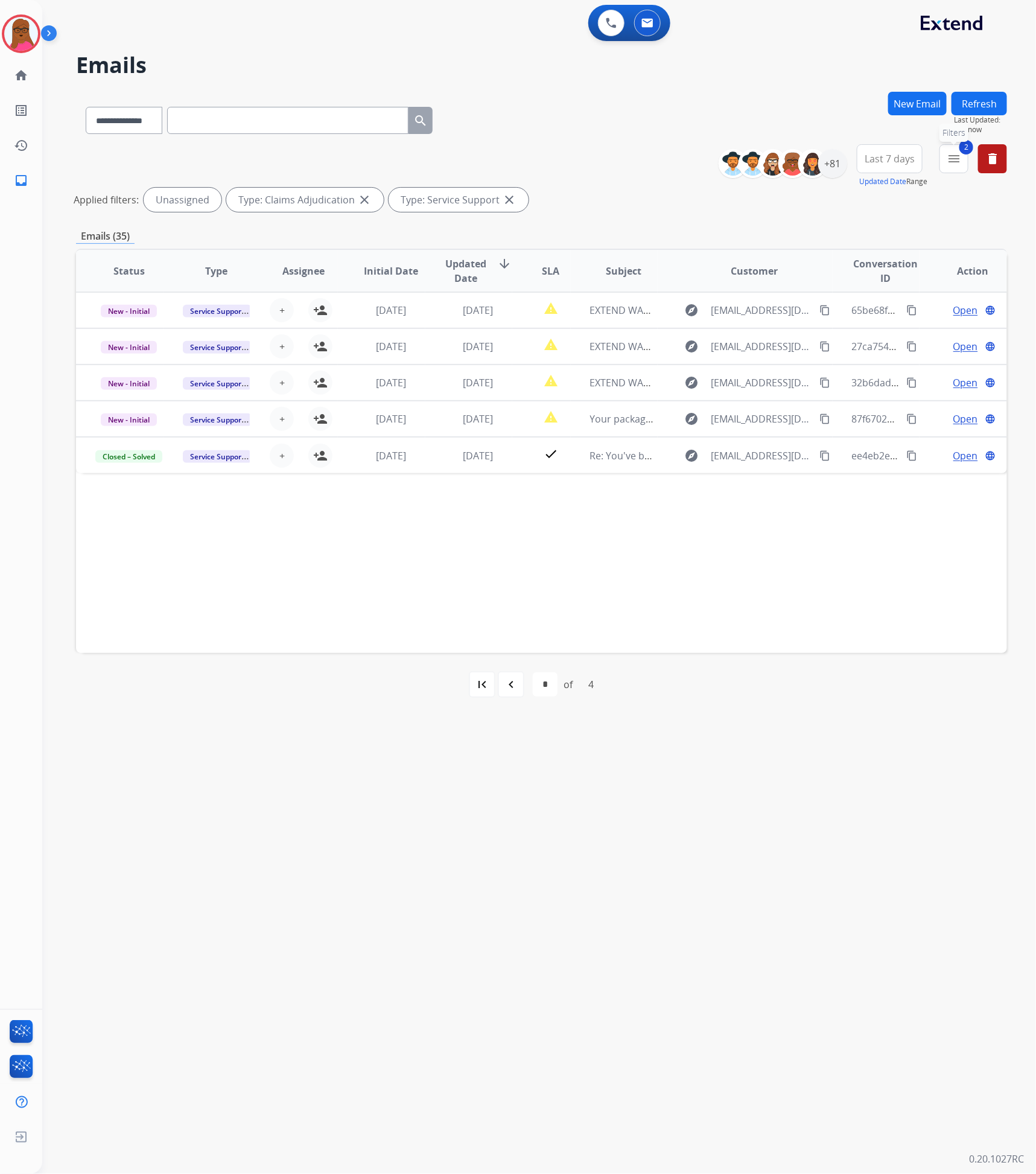
click at [956, 152] on mat-icon "menu" at bounding box center [954, 159] width 15 height 15
click at [908, 409] on button "Clear" at bounding box center [915, 412] width 38 height 22
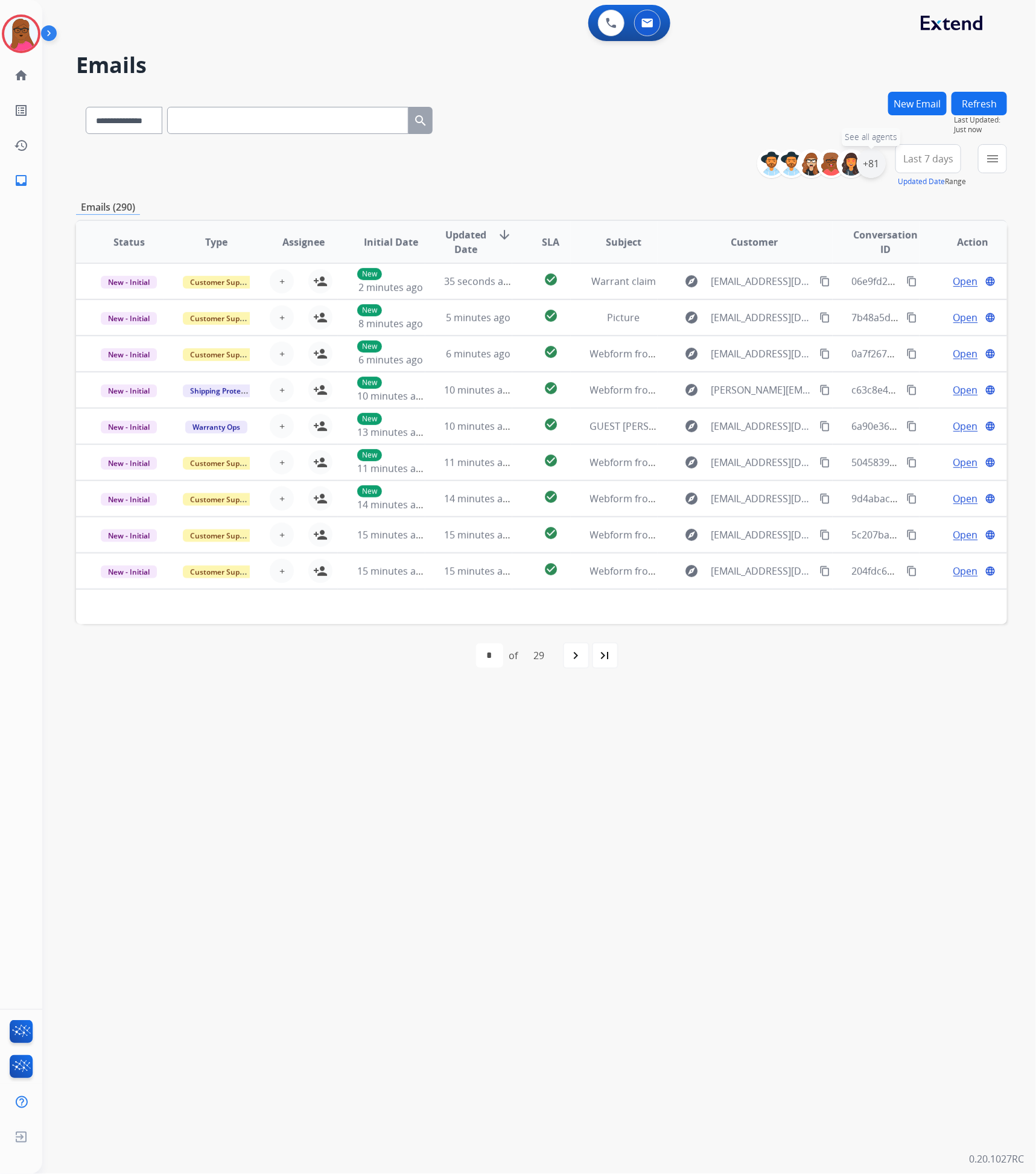
click at [870, 165] on div "+81" at bounding box center [871, 163] width 29 height 29
click at [805, 410] on button "Apply" at bounding box center [811, 407] width 41 height 22
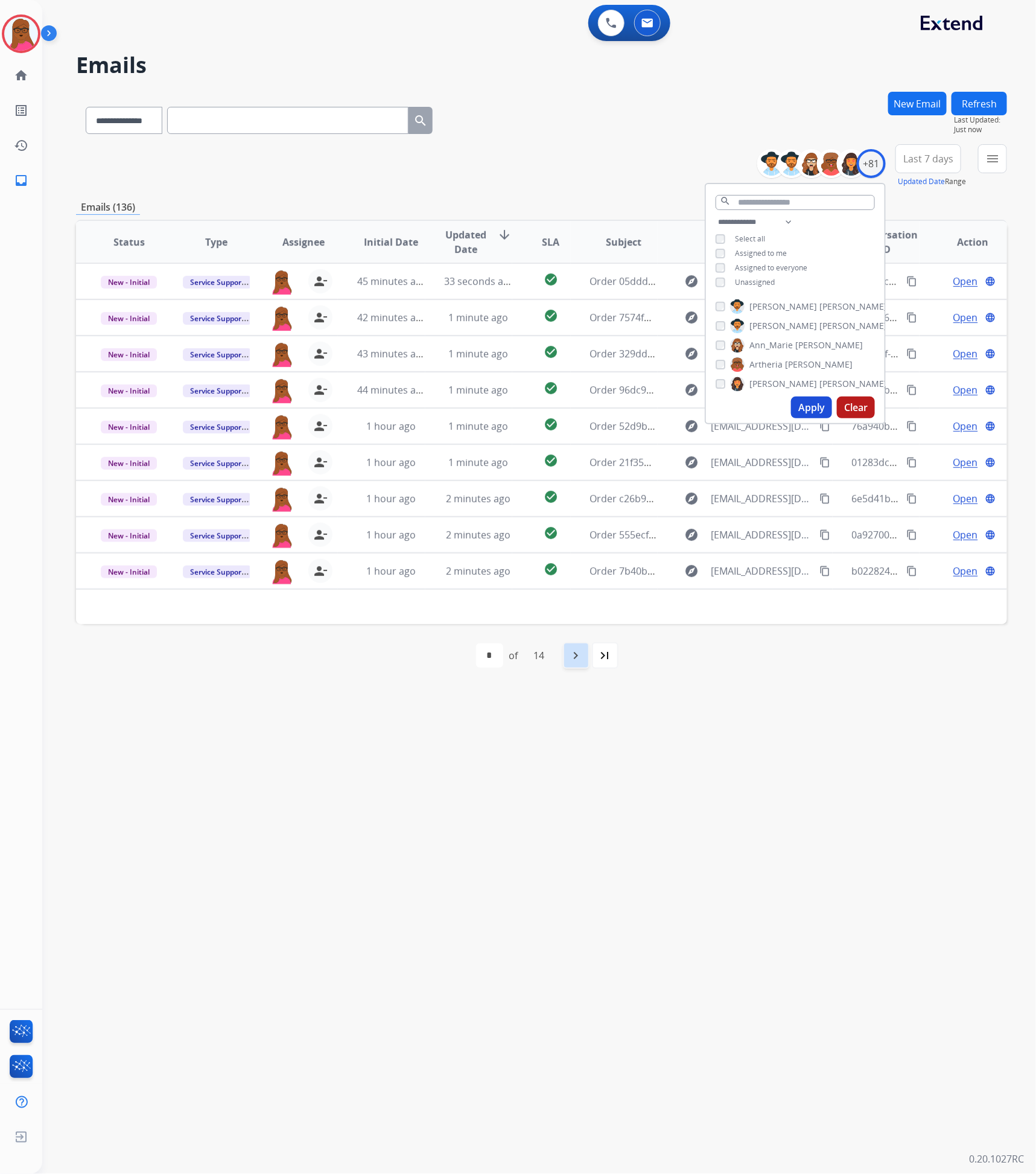
click at [565, 658] on div "navigate_next" at bounding box center [577, 655] width 27 height 27
select select "*"
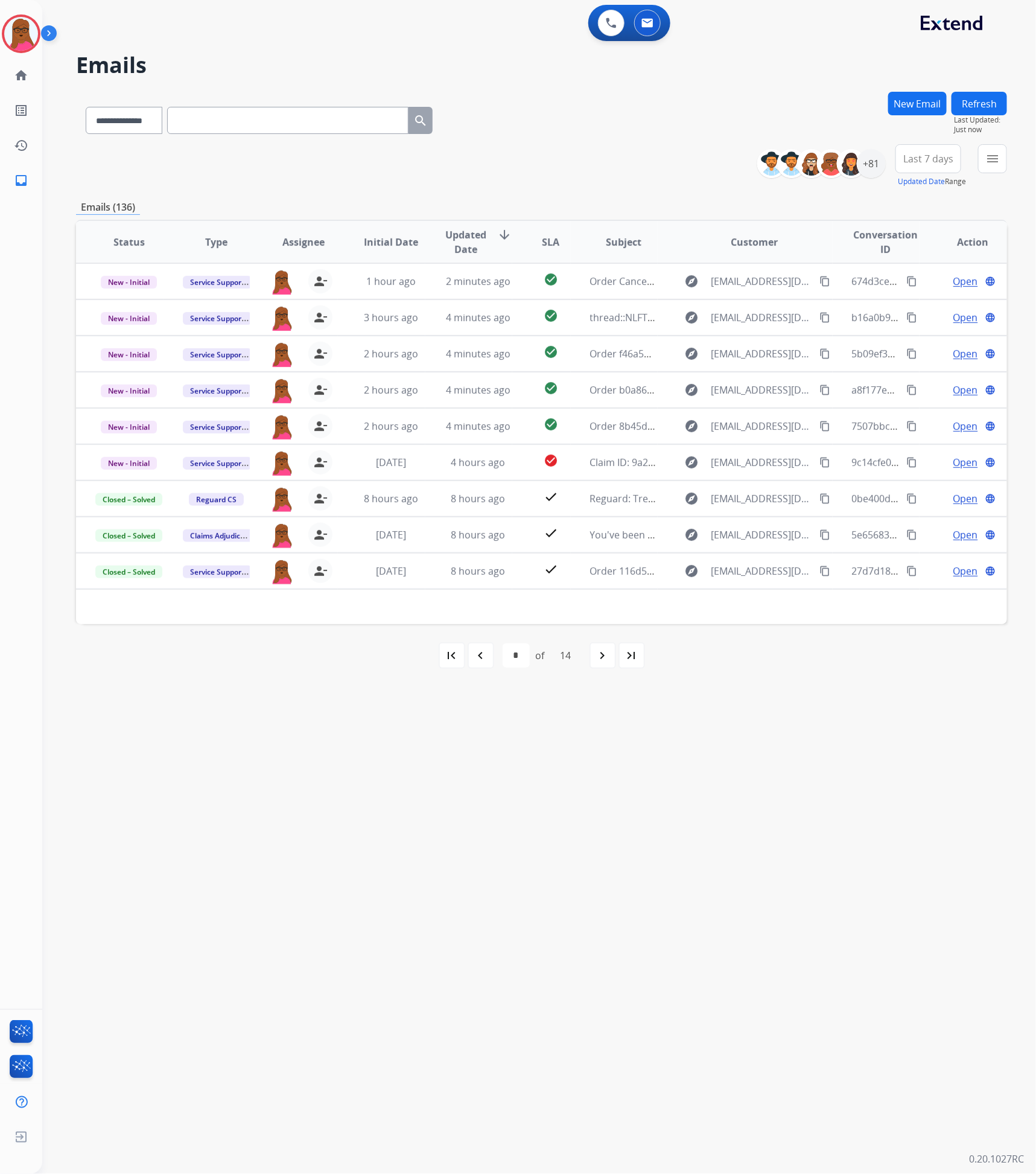
click at [881, 173] on div "+81" at bounding box center [826, 163] width 120 height 29
click at [876, 169] on div "+81" at bounding box center [871, 163] width 29 height 29
click at [768, 198] on input "text" at bounding box center [796, 202] width 160 height 15
type input "*****"
click at [810, 334] on button "Apply" at bounding box center [811, 339] width 41 height 22
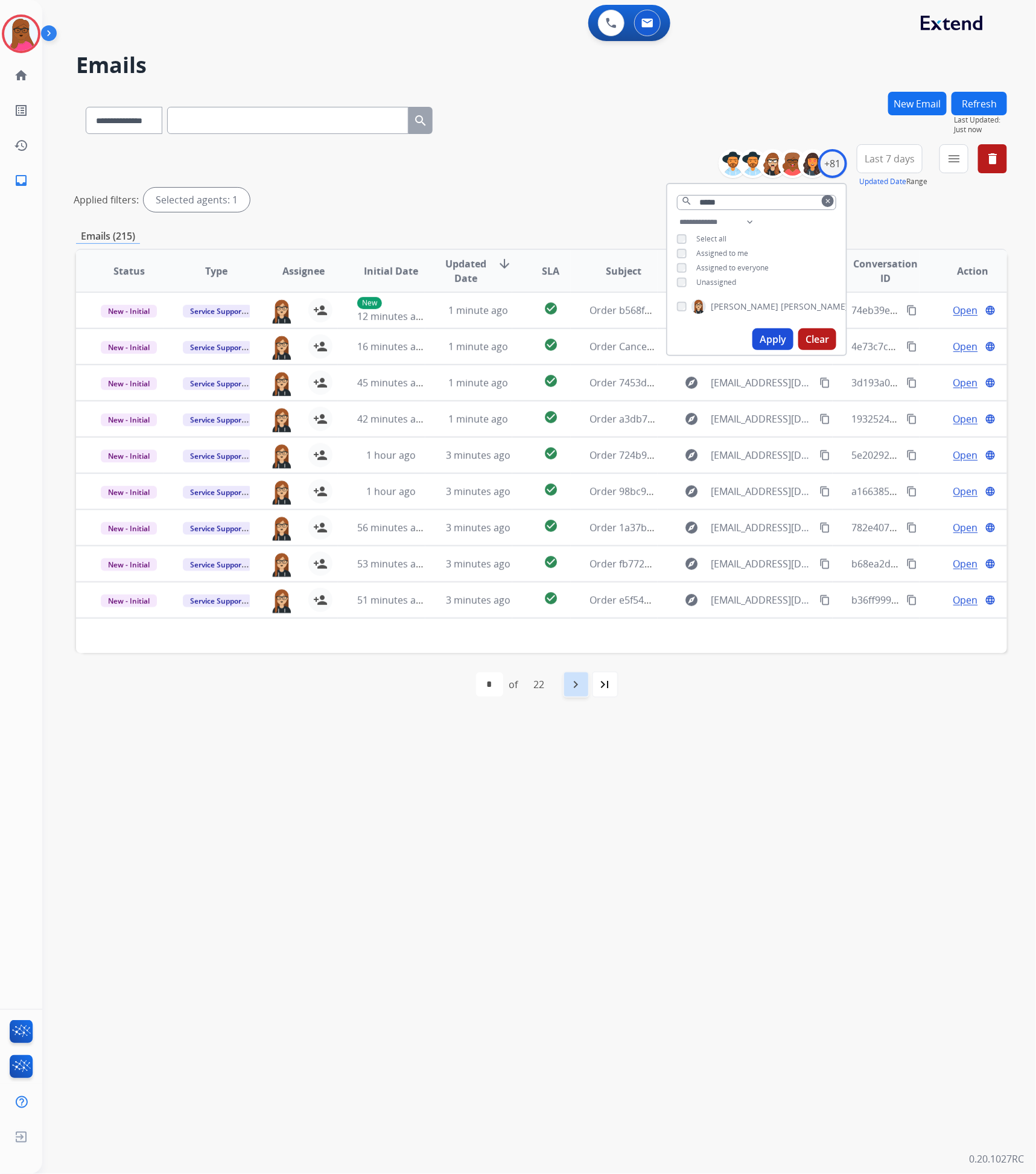
click at [565, 684] on div "navigate_next" at bounding box center [577, 684] width 27 height 27
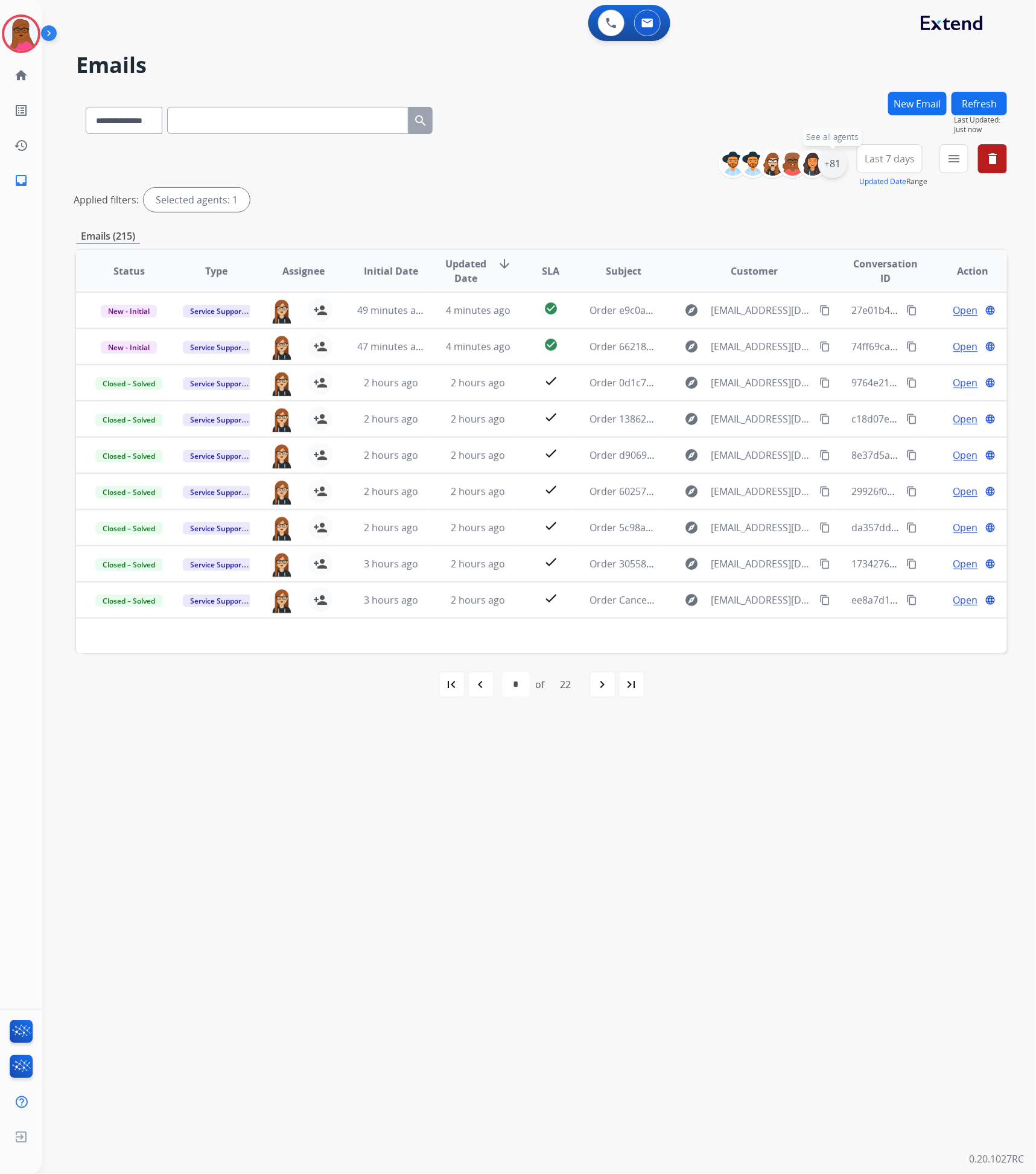
click at [826, 166] on div "+81" at bounding box center [832, 163] width 29 height 29
click at [687, 772] on div "**********" at bounding box center [525, 609] width 965 height 1131
click at [823, 166] on div "+81" at bounding box center [832, 163] width 29 height 29
click at [956, 160] on mat-icon "menu" at bounding box center [954, 159] width 15 height 15
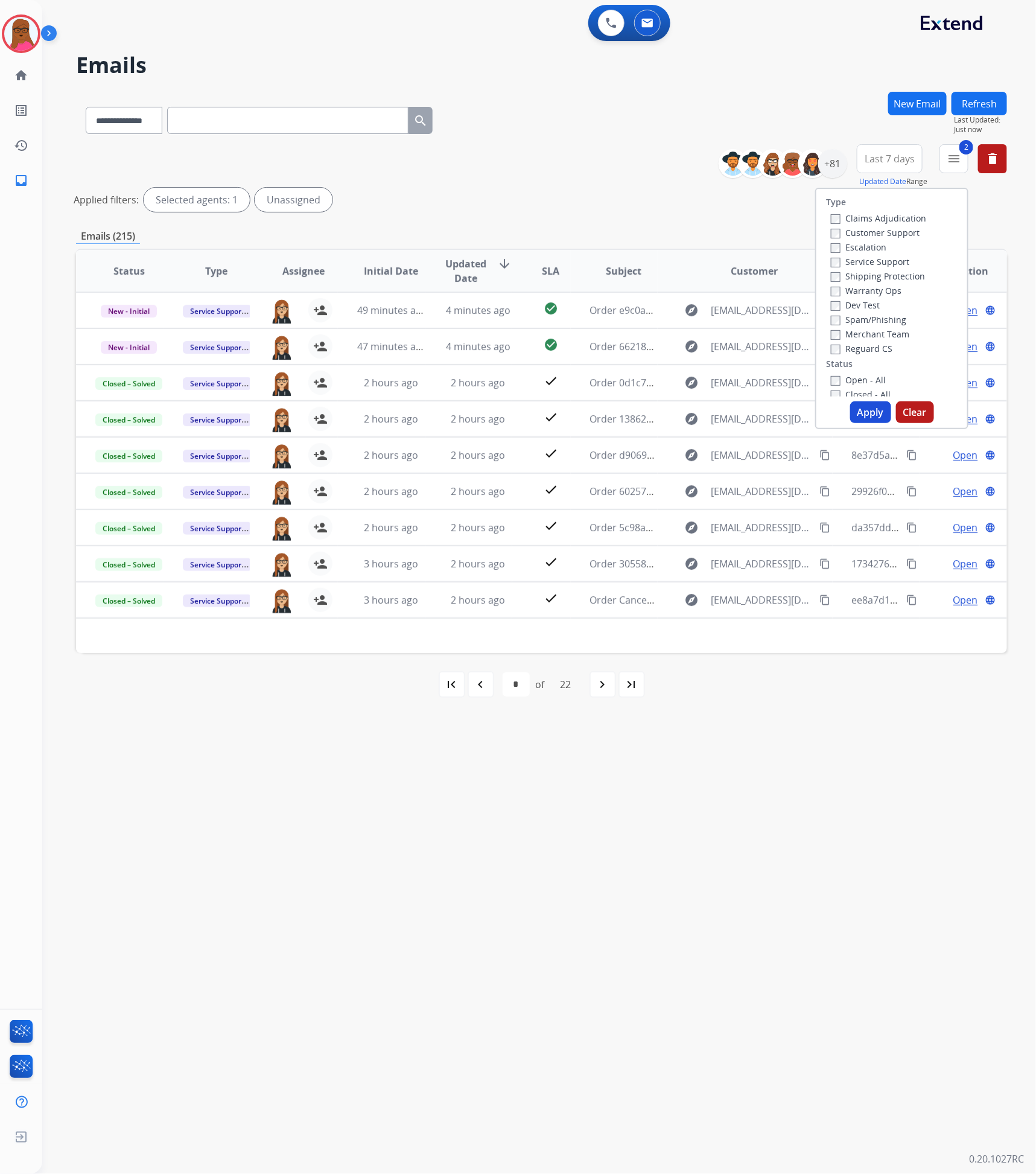
click at [881, 409] on button "Apply" at bounding box center [870, 412] width 41 height 22
select select "*"
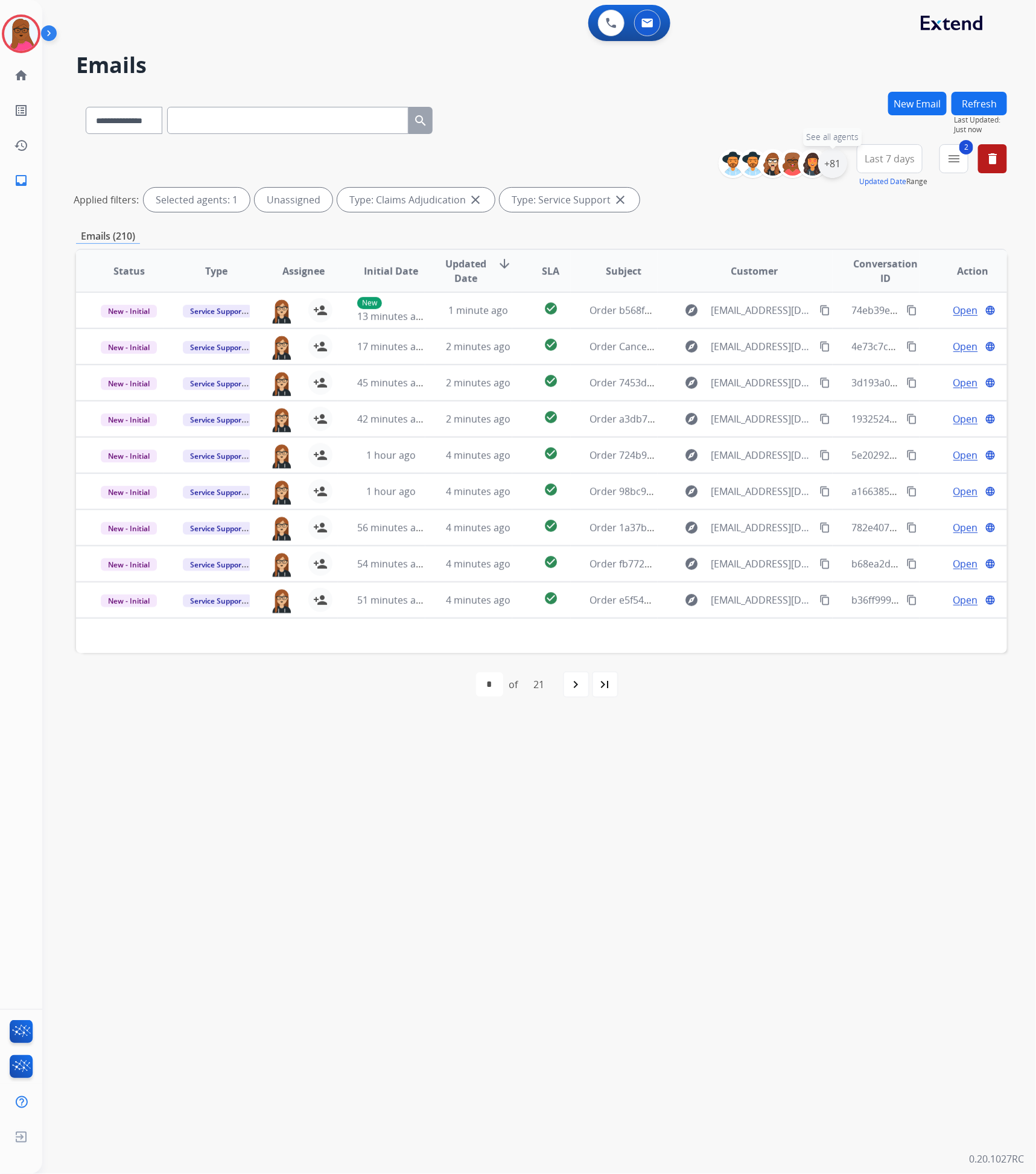
click at [833, 162] on div "+81" at bounding box center [832, 163] width 29 height 29
click at [732, 195] on input "text" at bounding box center [757, 202] width 160 height 15
type input "***"
click at [674, 346] on div "[PERSON_NAME] [PERSON_NAME] [PERSON_NAME]" at bounding box center [757, 329] width 179 height 68
click at [685, 346] on div "[PERSON_NAME]" at bounding box center [763, 345] width 172 height 15
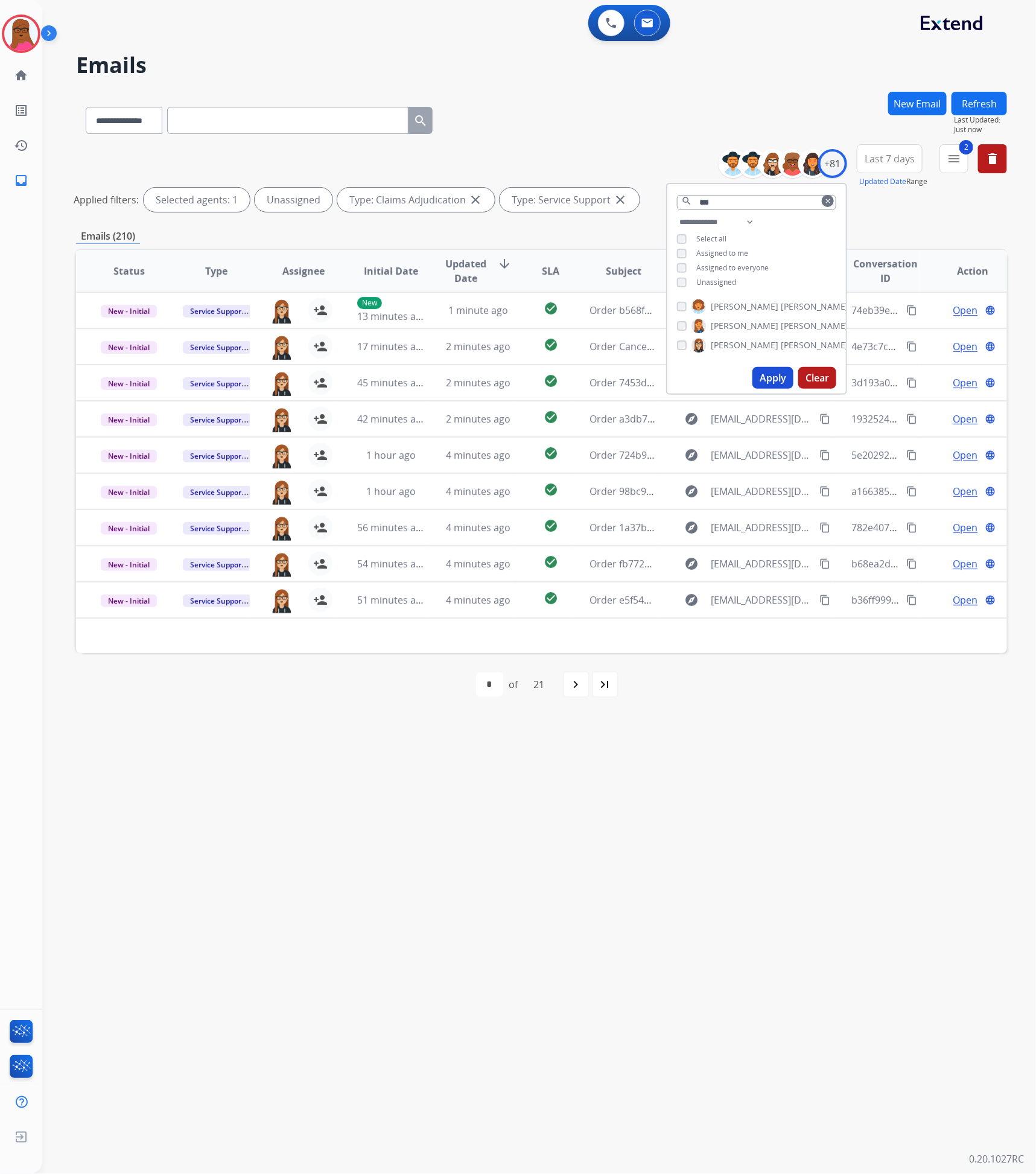
click at [785, 375] on button "Apply" at bounding box center [772, 377] width 41 height 22
click at [895, 734] on div "**********" at bounding box center [525, 609] width 965 height 1131
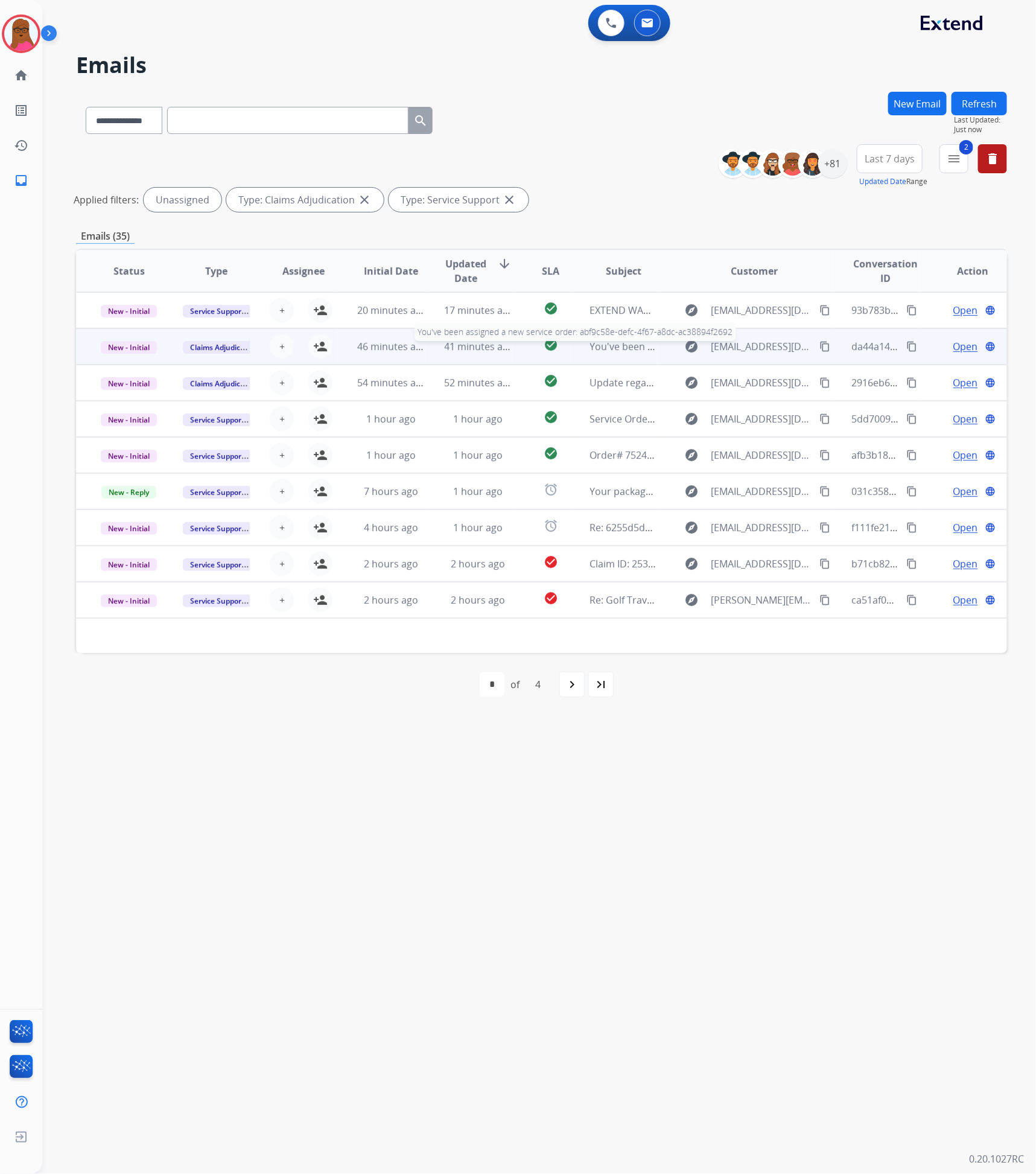
click at [621, 346] on span "You've been assigned a new service order: abf9c58e-defc-4f67-a8dc-ac38894f2692" at bounding box center [775, 346] width 370 height 13
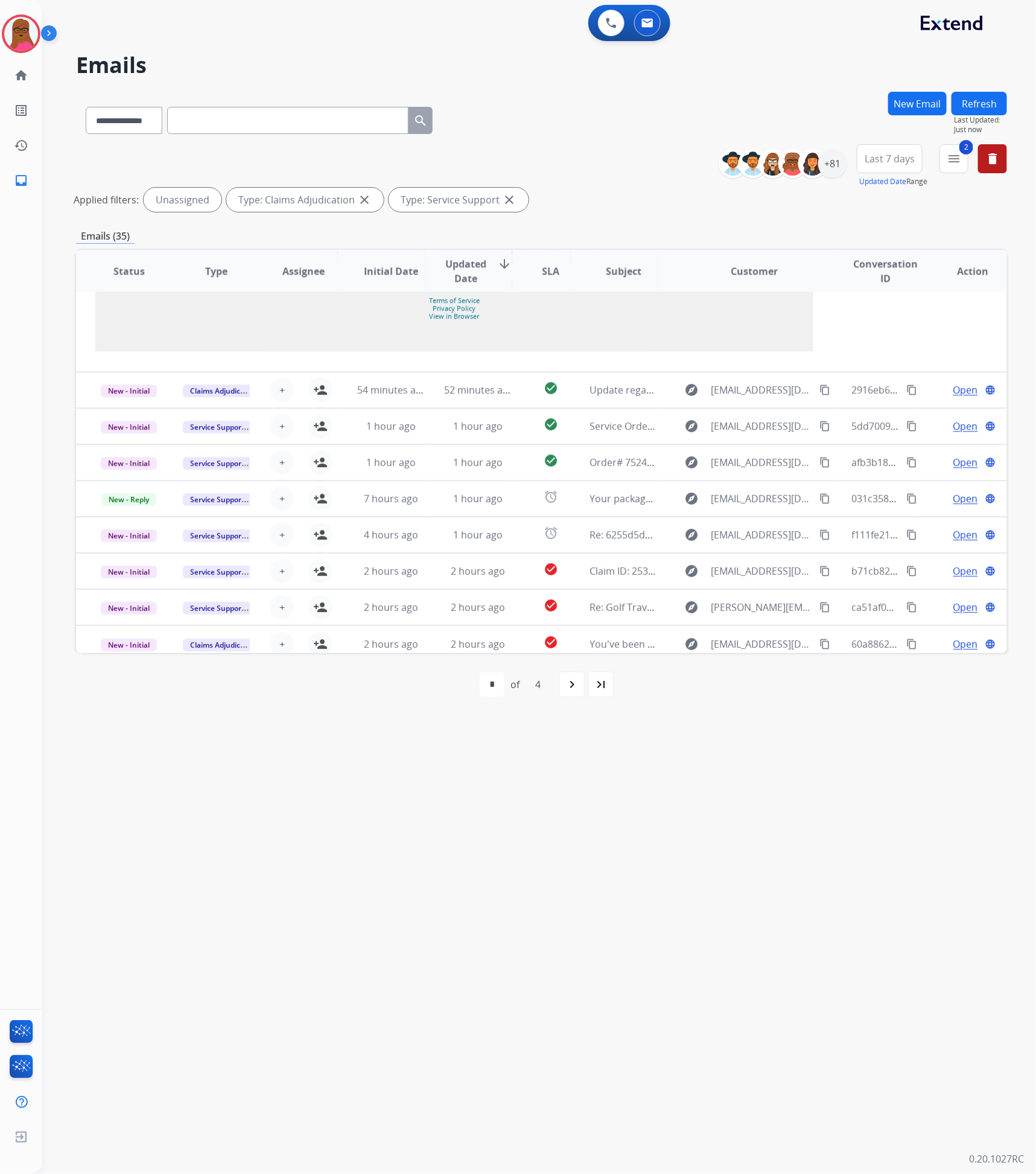
scroll to position [1512, 0]
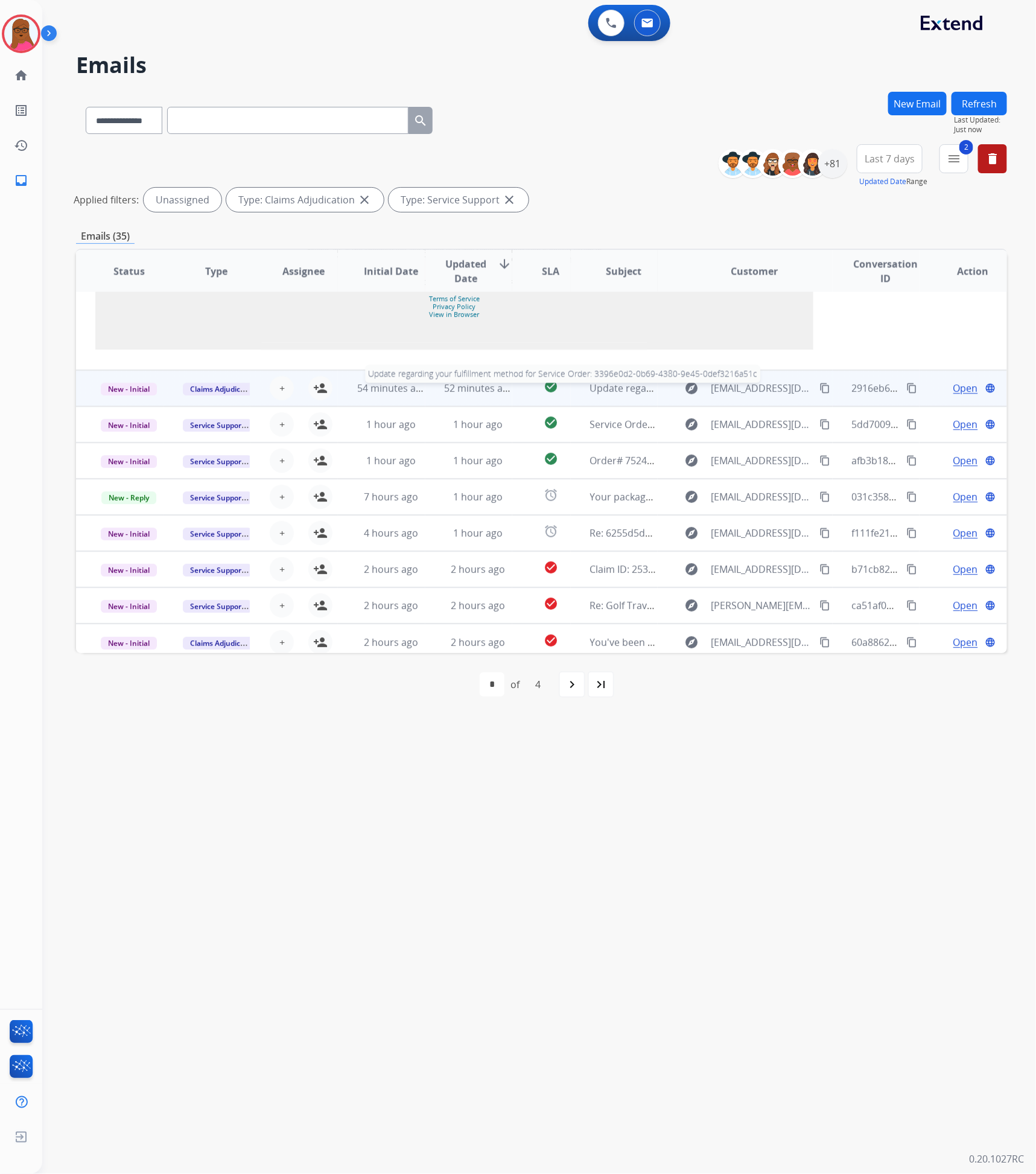
click at [614, 388] on span "Update regarding your fulfillment method for Service Order: 3396e0d2-0b69-4380-…" at bounding box center [821, 388] width 461 height 13
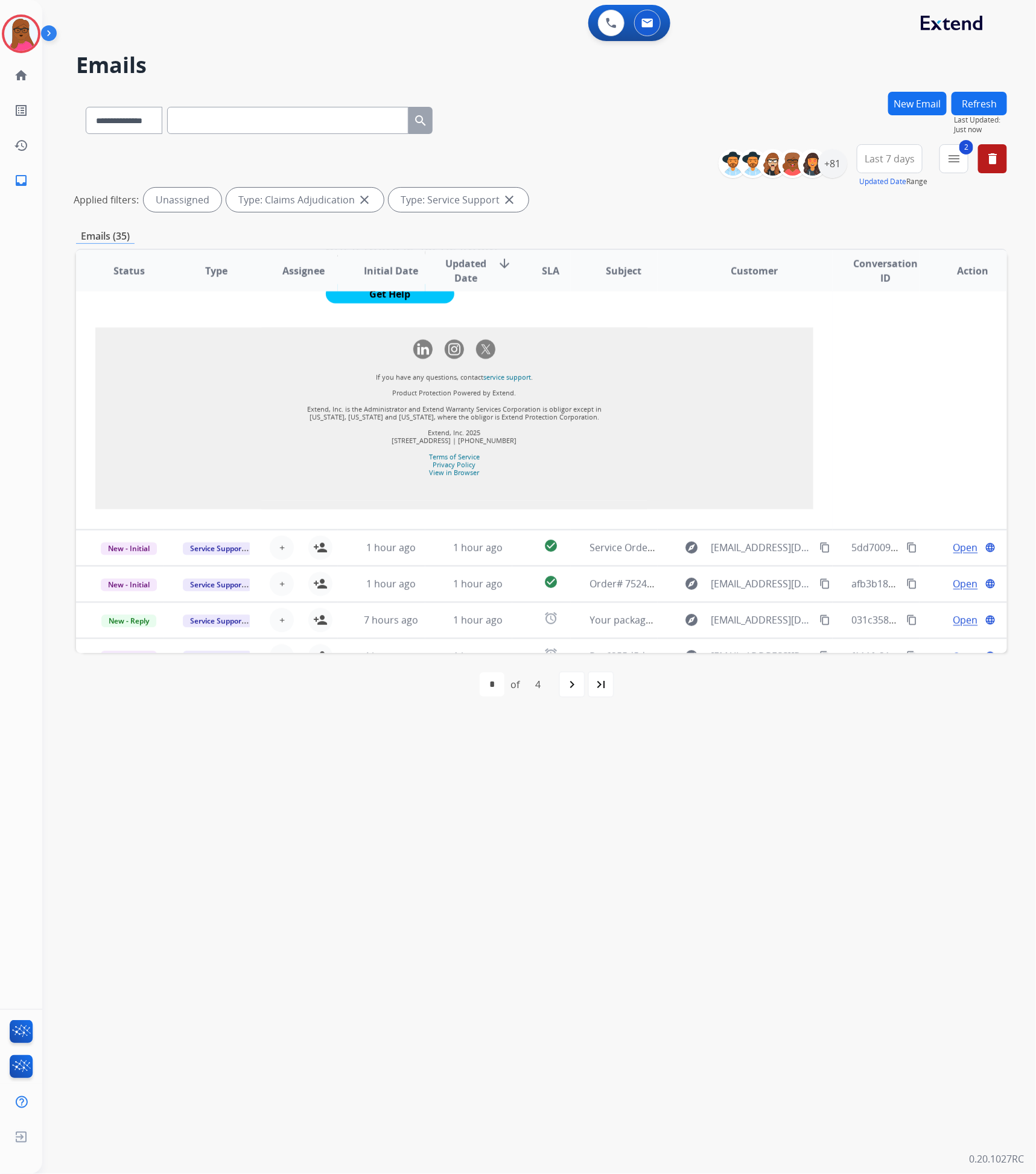
scroll to position [978, 0]
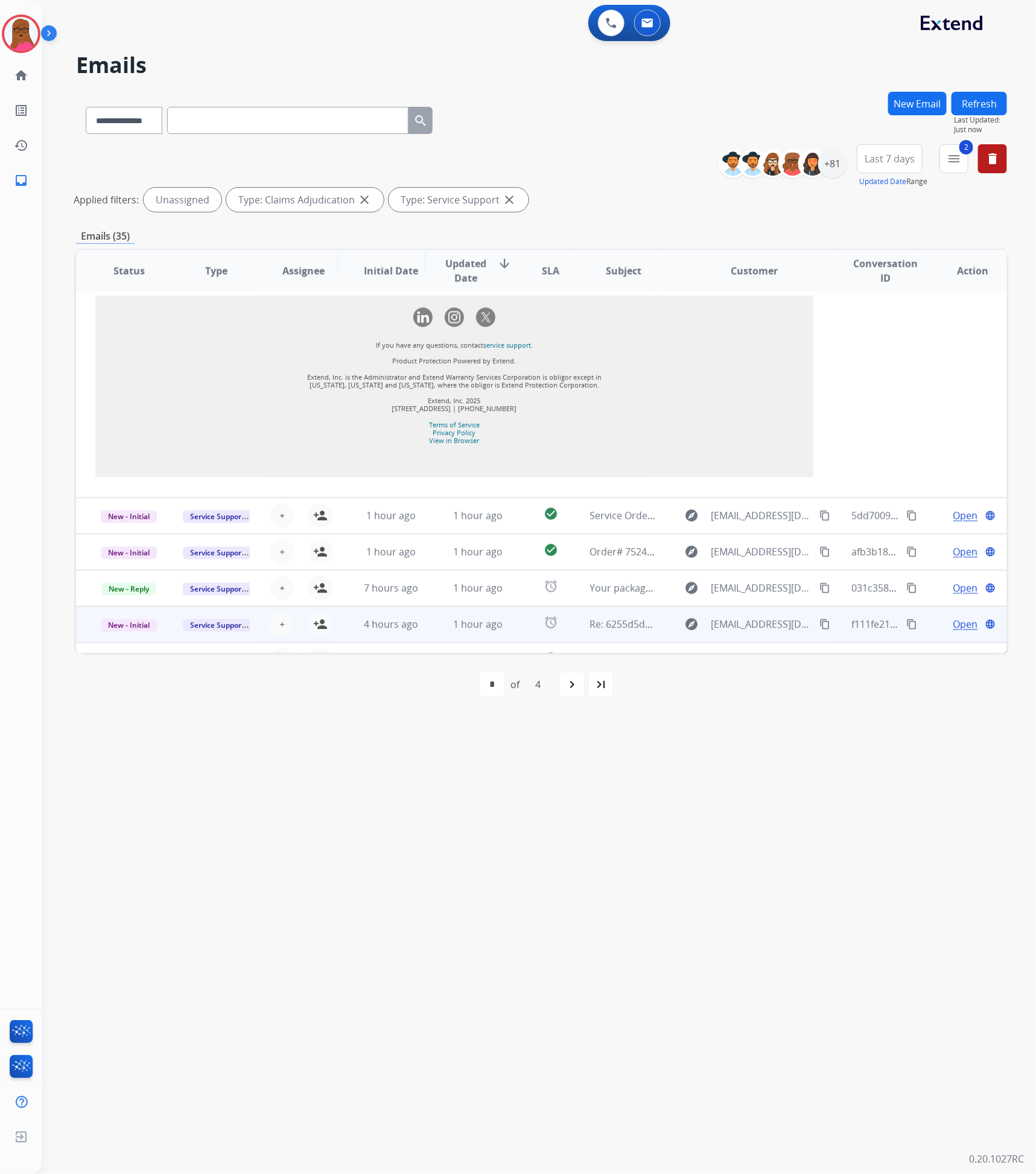
click at [605, 534] on td "Service Order bcc084e6-3ed4-47bb-8b90-a8f6554aed5b with Velofix was Completed" at bounding box center [615, 516] width 88 height 36
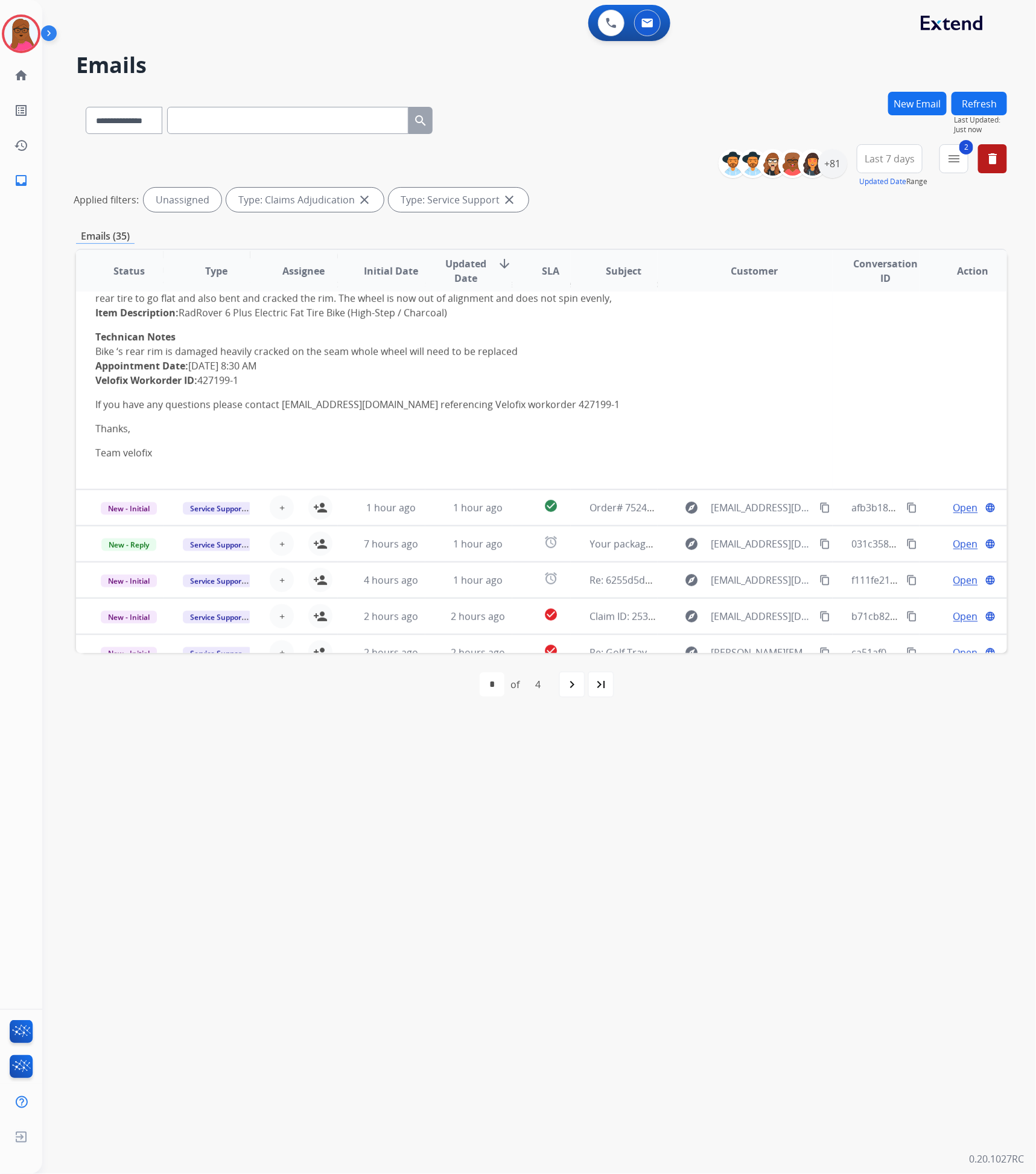
scroll to position [290, 0]
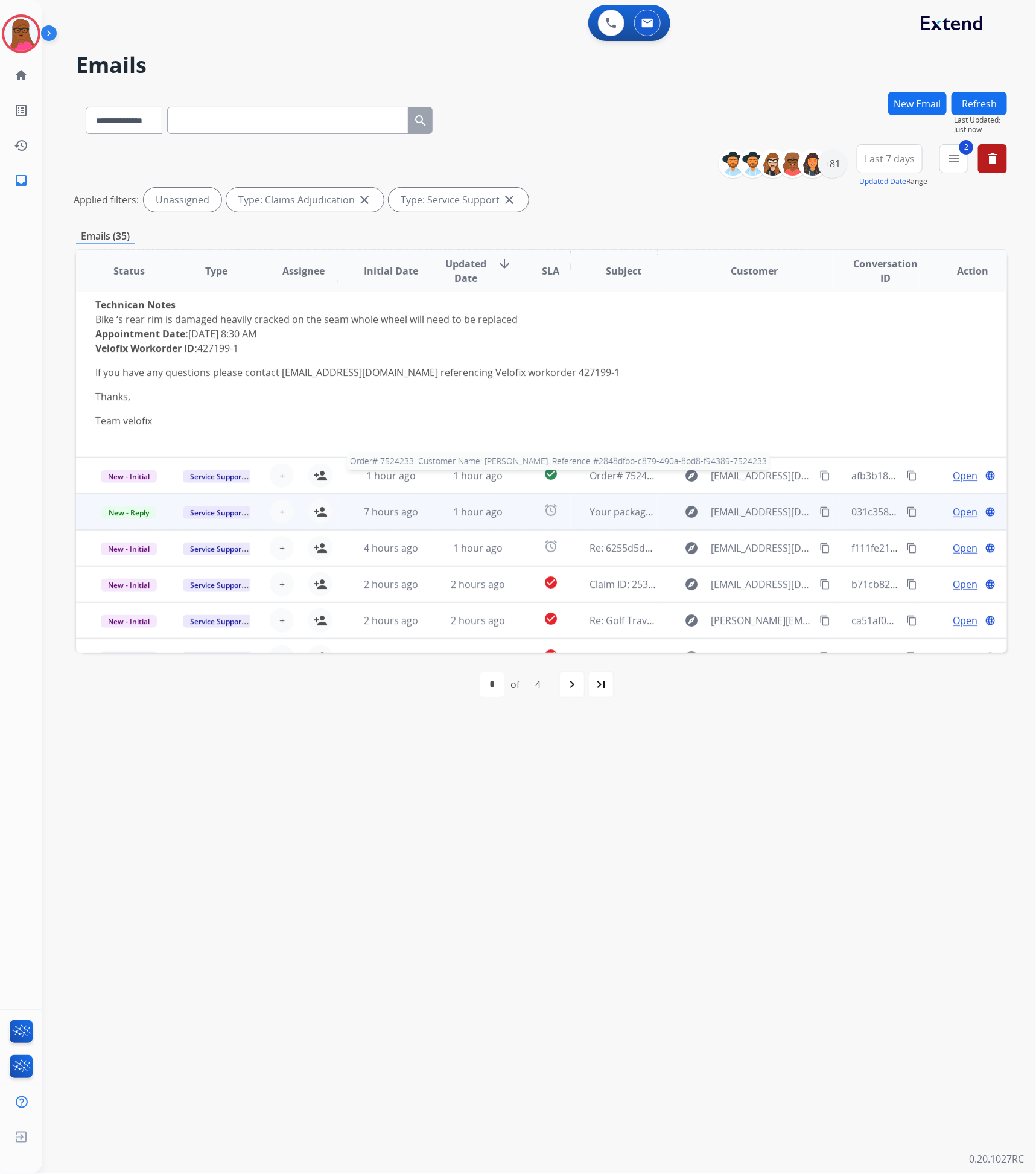
click at [621, 480] on span "Order# 7524233. Customer Name: [PERSON_NAME]. Reference #2848dfbb-c879-490a-8bd…" at bounding box center [832, 475] width 484 height 13
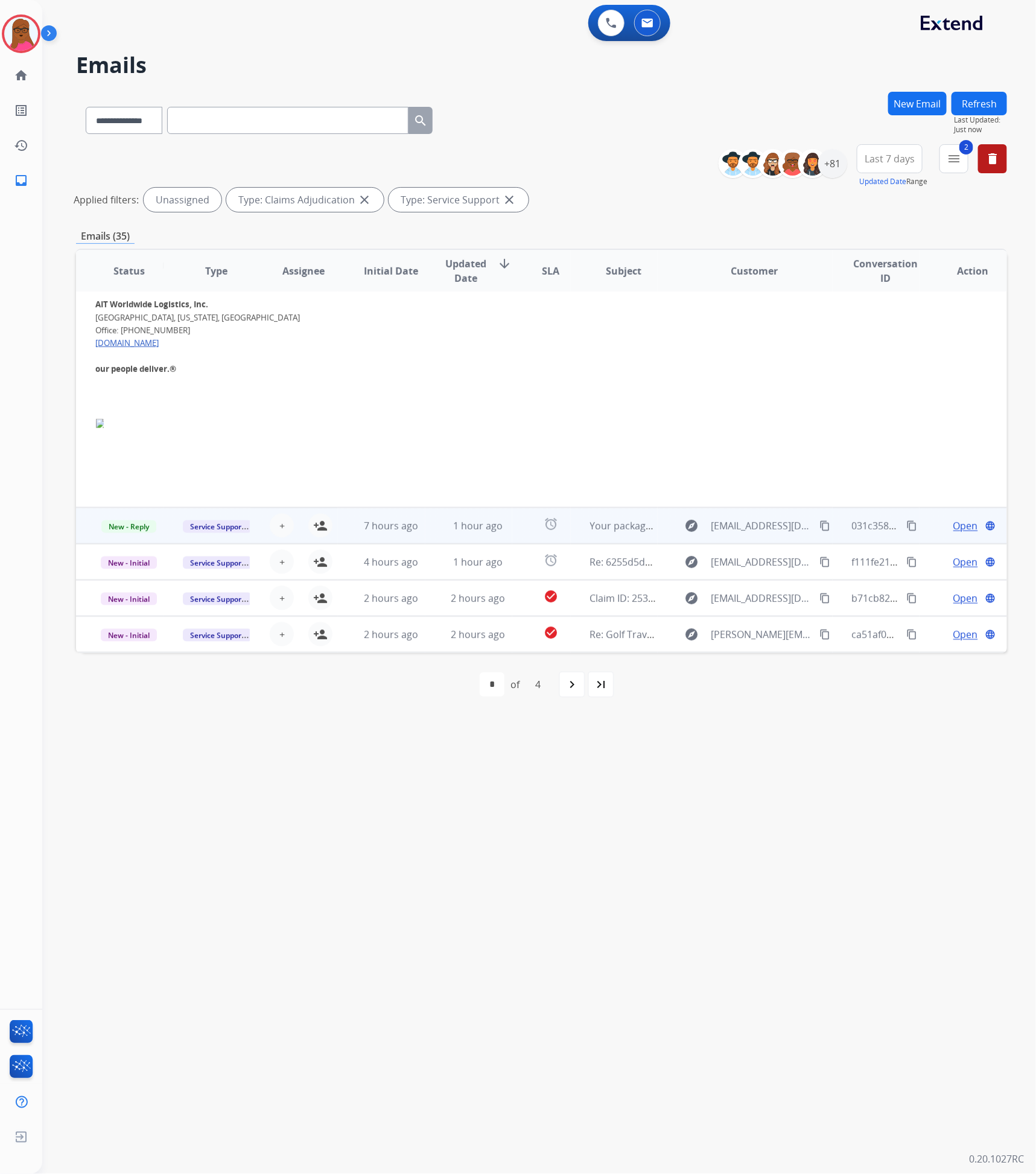
scroll to position [519, 0]
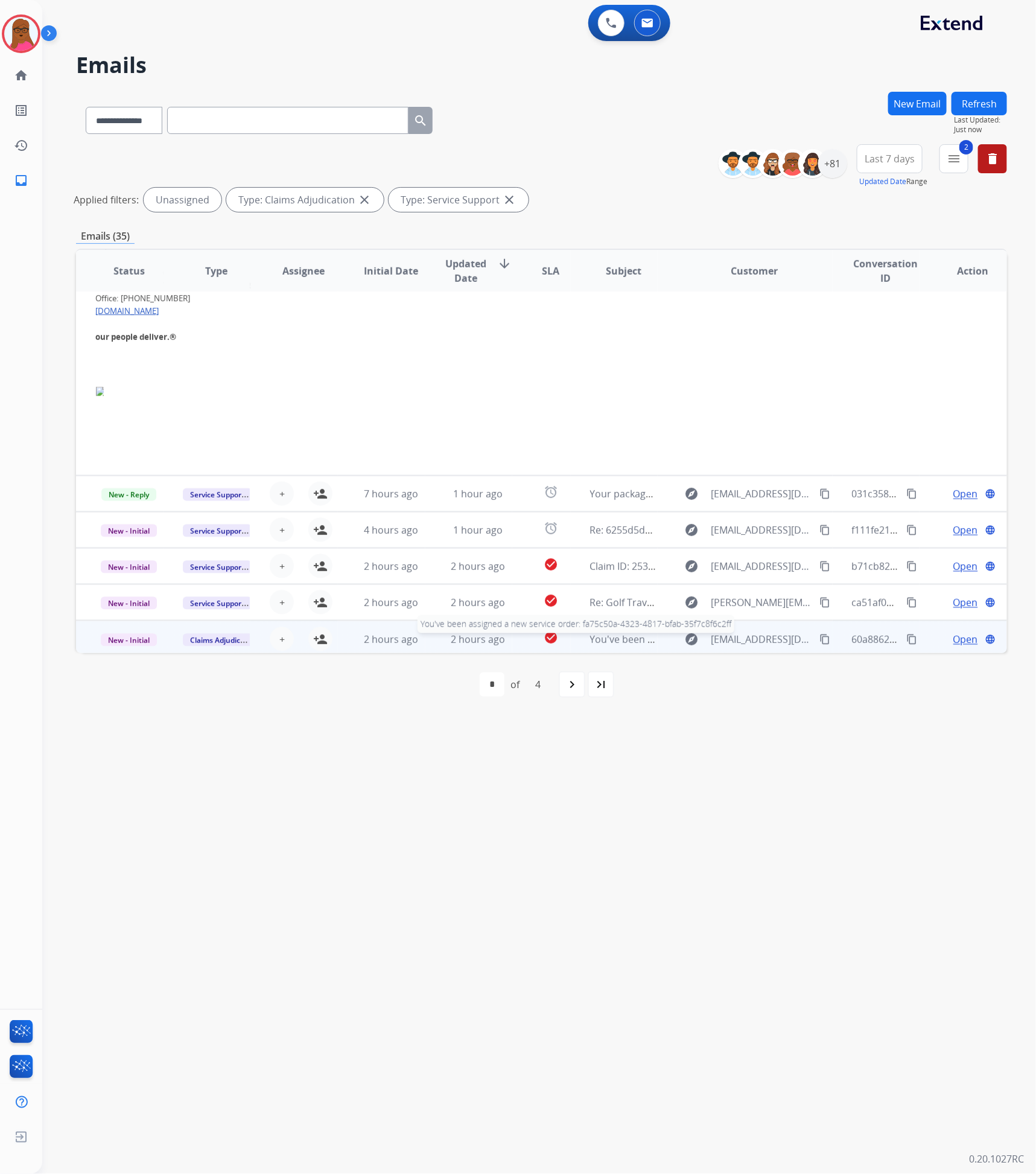
click at [590, 635] on span "You've been assigned a new service order: fa75c50a-4323-4817-bfab-35f7c8f6c2ff" at bounding box center [773, 639] width 367 height 13
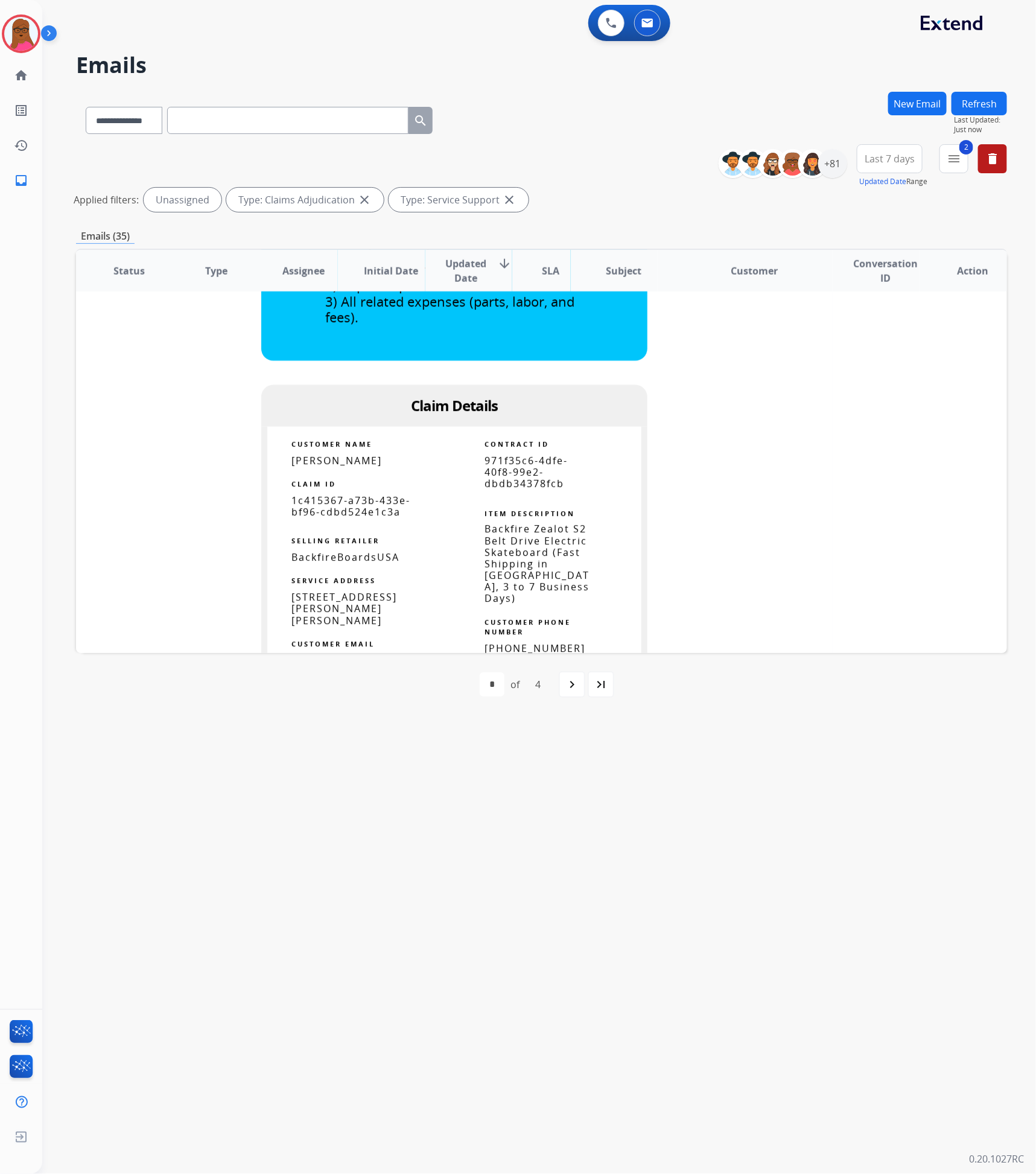
scroll to position [869, 0]
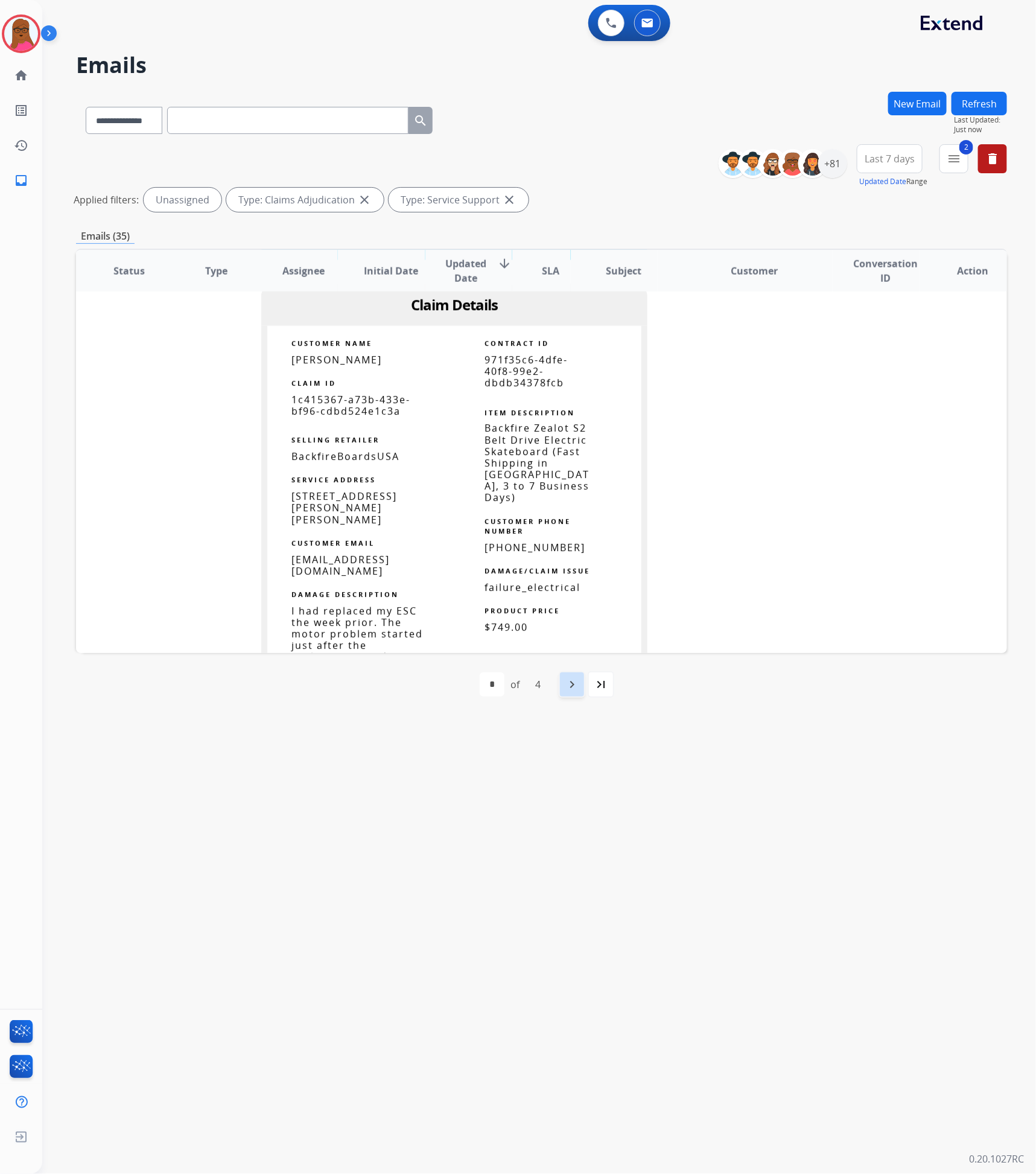
click at [579, 690] on mat-icon "navigate_next" at bounding box center [572, 684] width 15 height 15
select select "*"
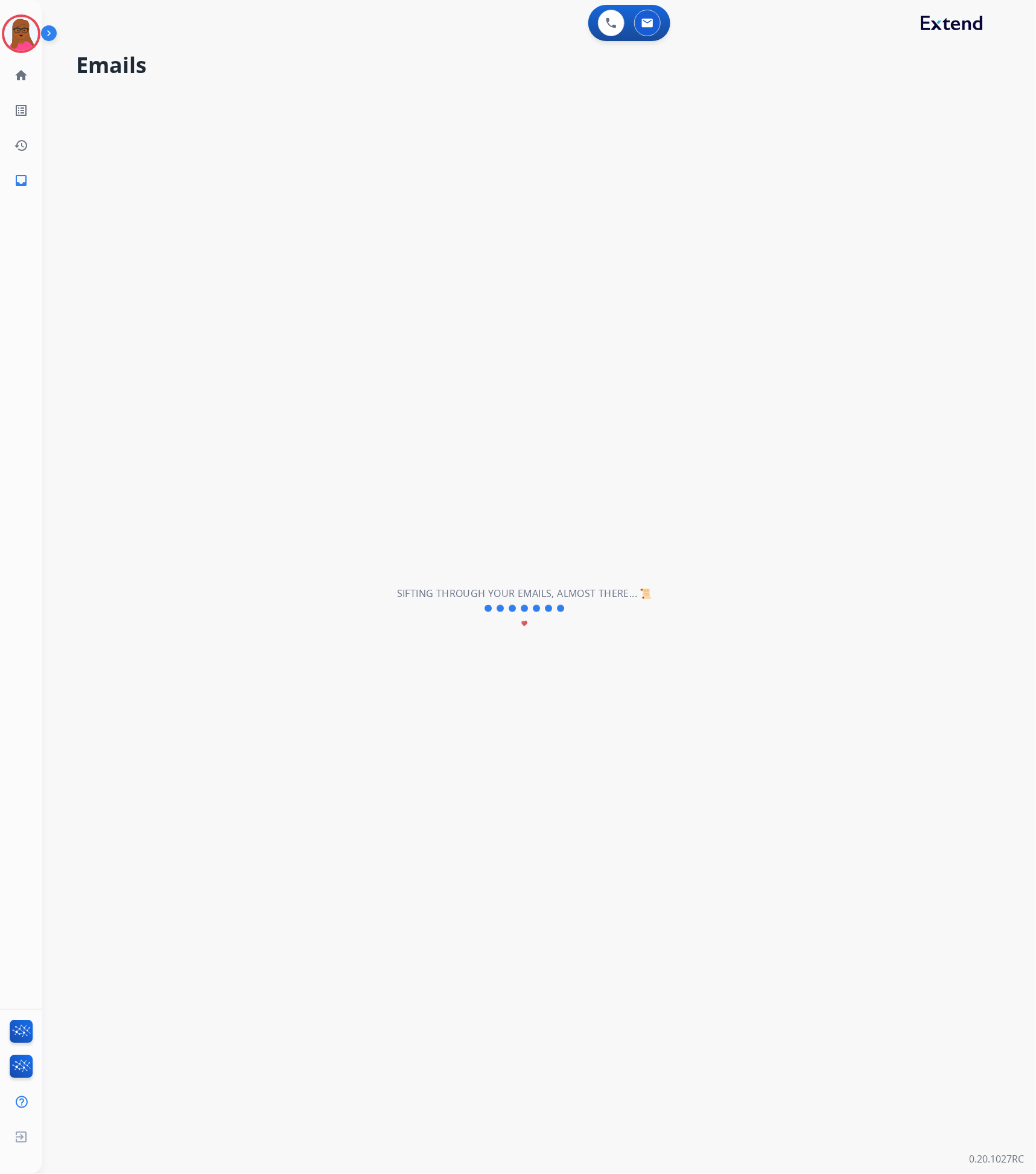
scroll to position [40, 0]
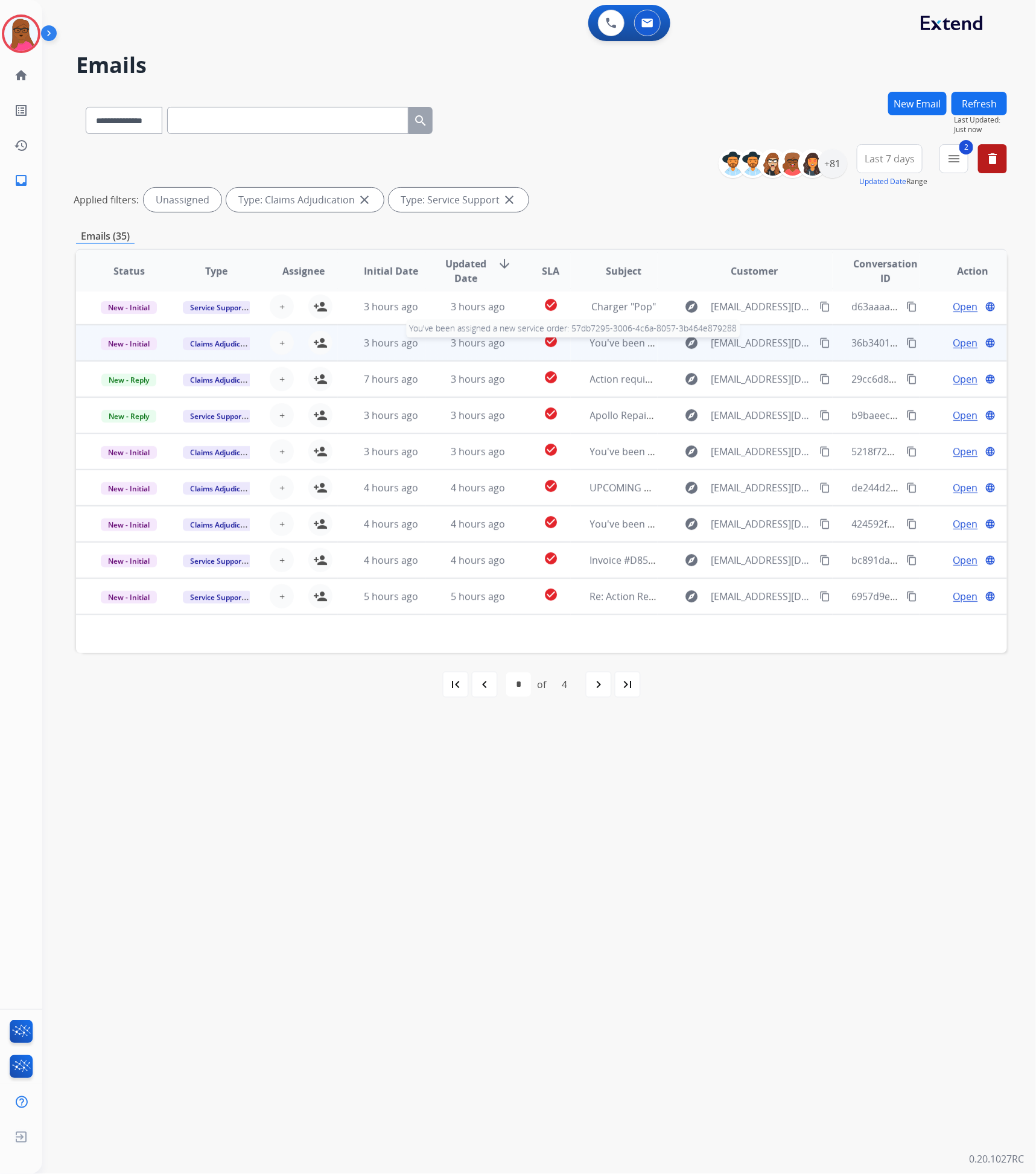
click at [622, 344] on span "You've been assigned a new service order: 57db7295-3006-4c6a-8057-3b464e879288" at bounding box center [781, 342] width 382 height 13
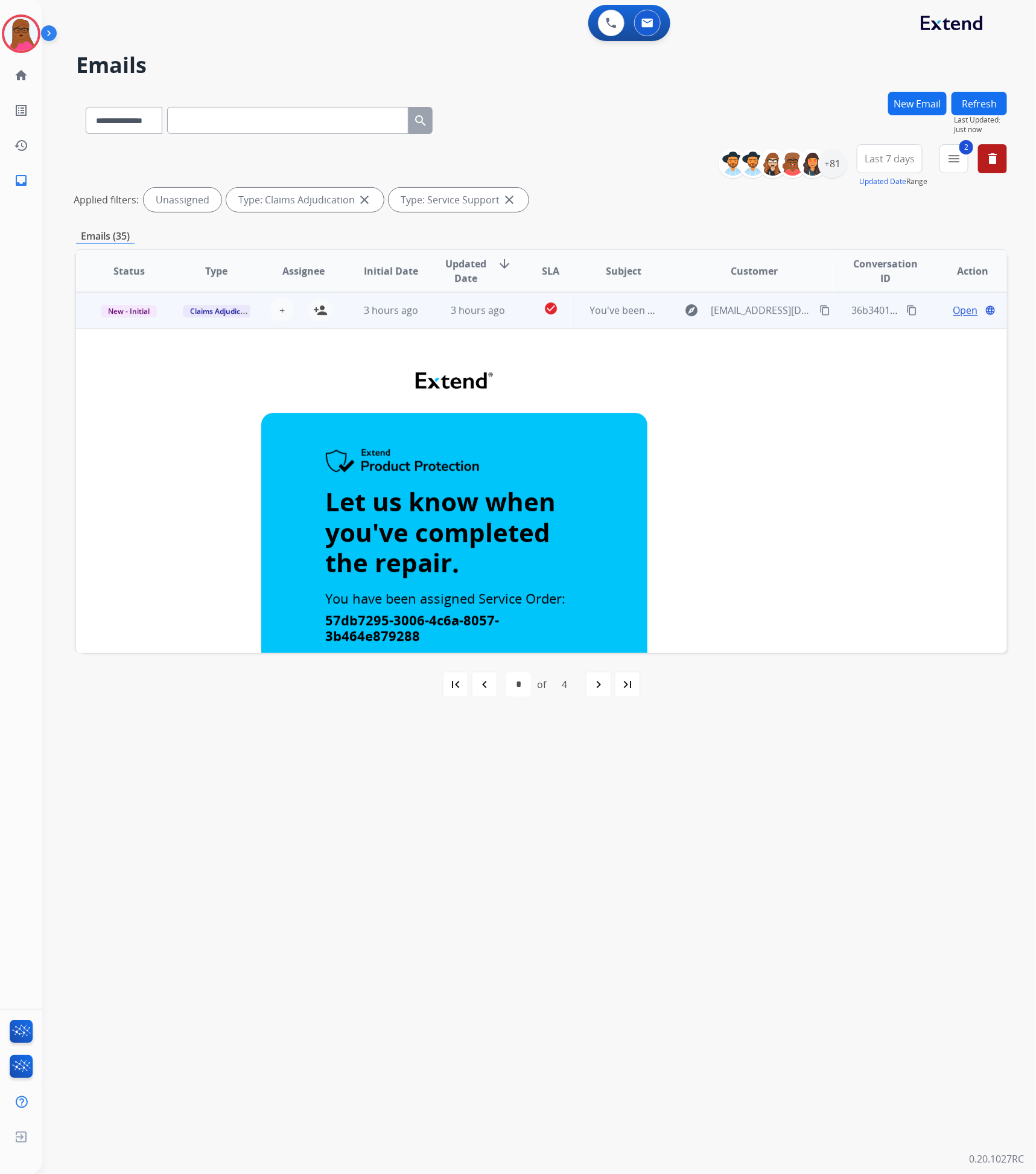
scroll to position [0, 0]
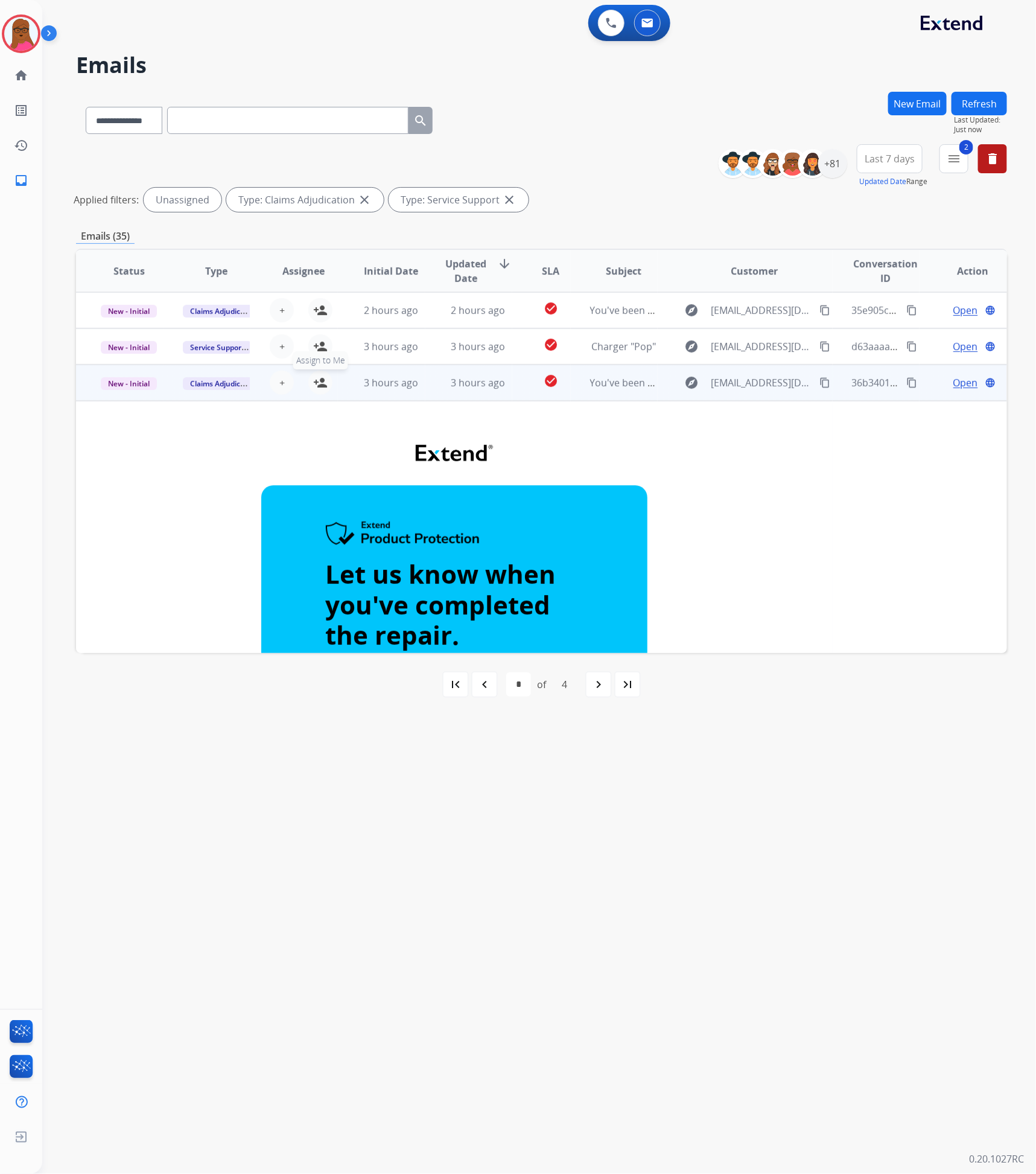
click at [316, 382] on mat-icon "person_add" at bounding box center [320, 382] width 15 height 15
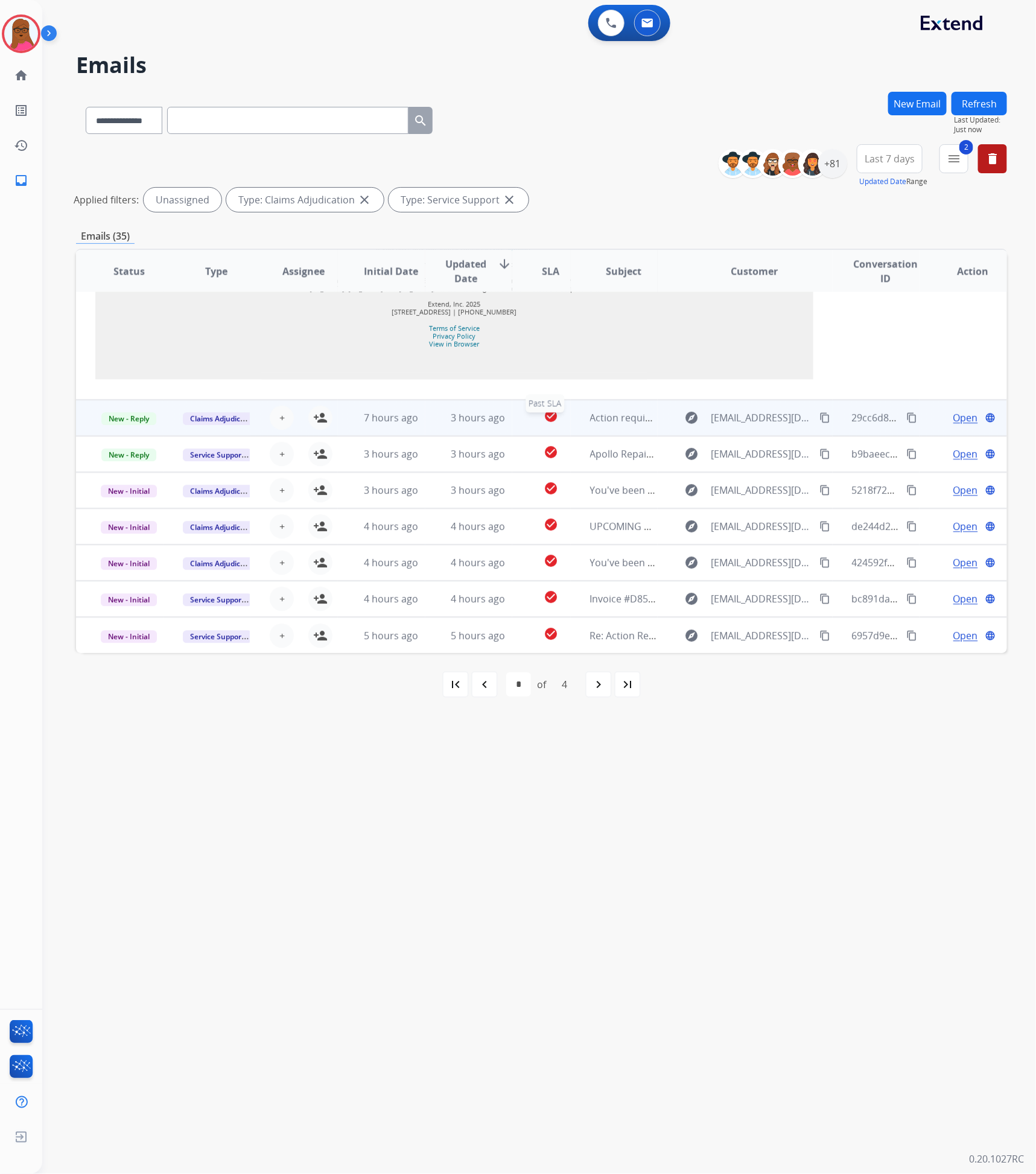
scroll to position [1308, 0]
click at [577, 419] on td "Action required: Extend claim approved for replacement" at bounding box center [615, 418] width 88 height 36
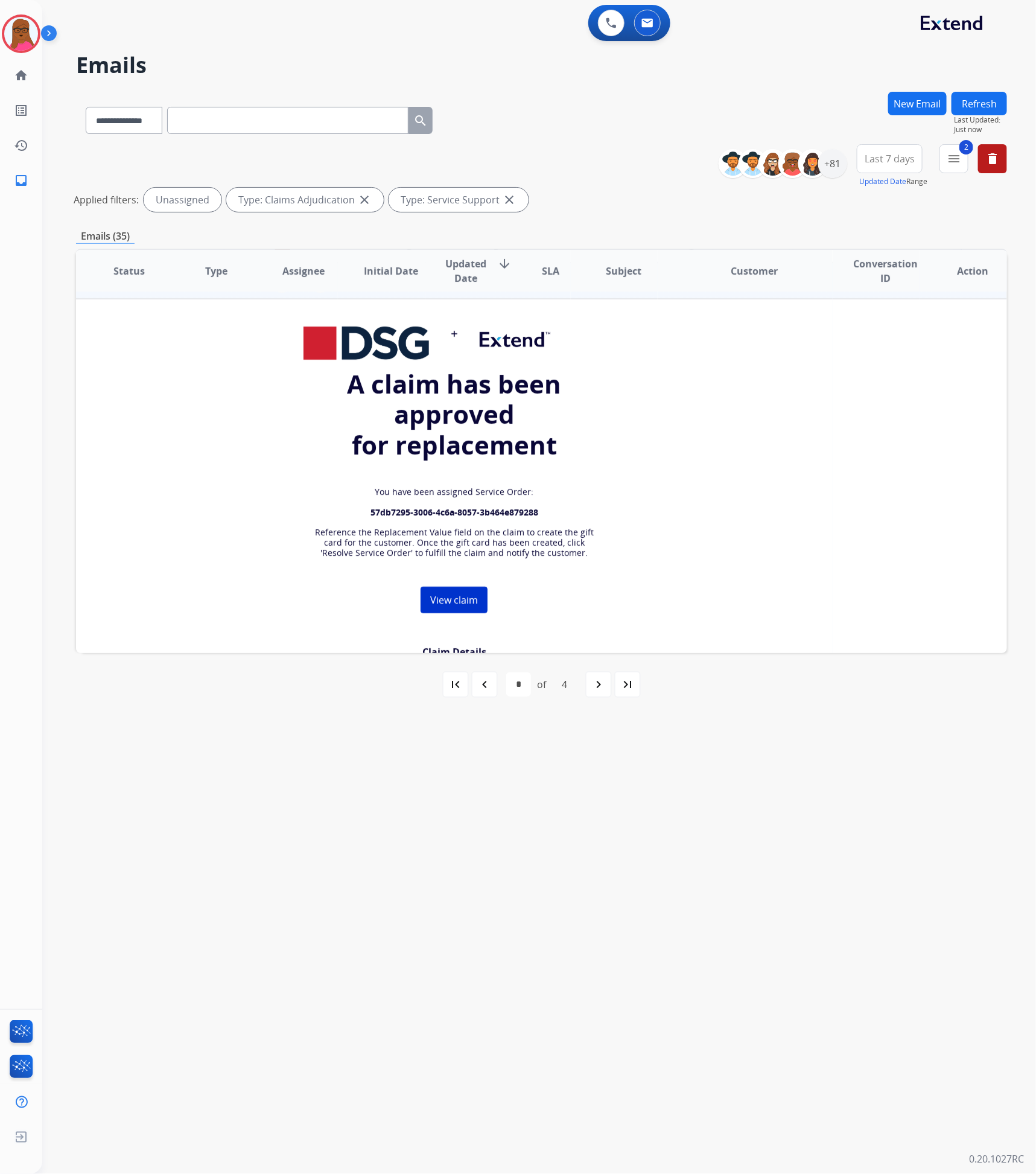
scroll to position [0, 0]
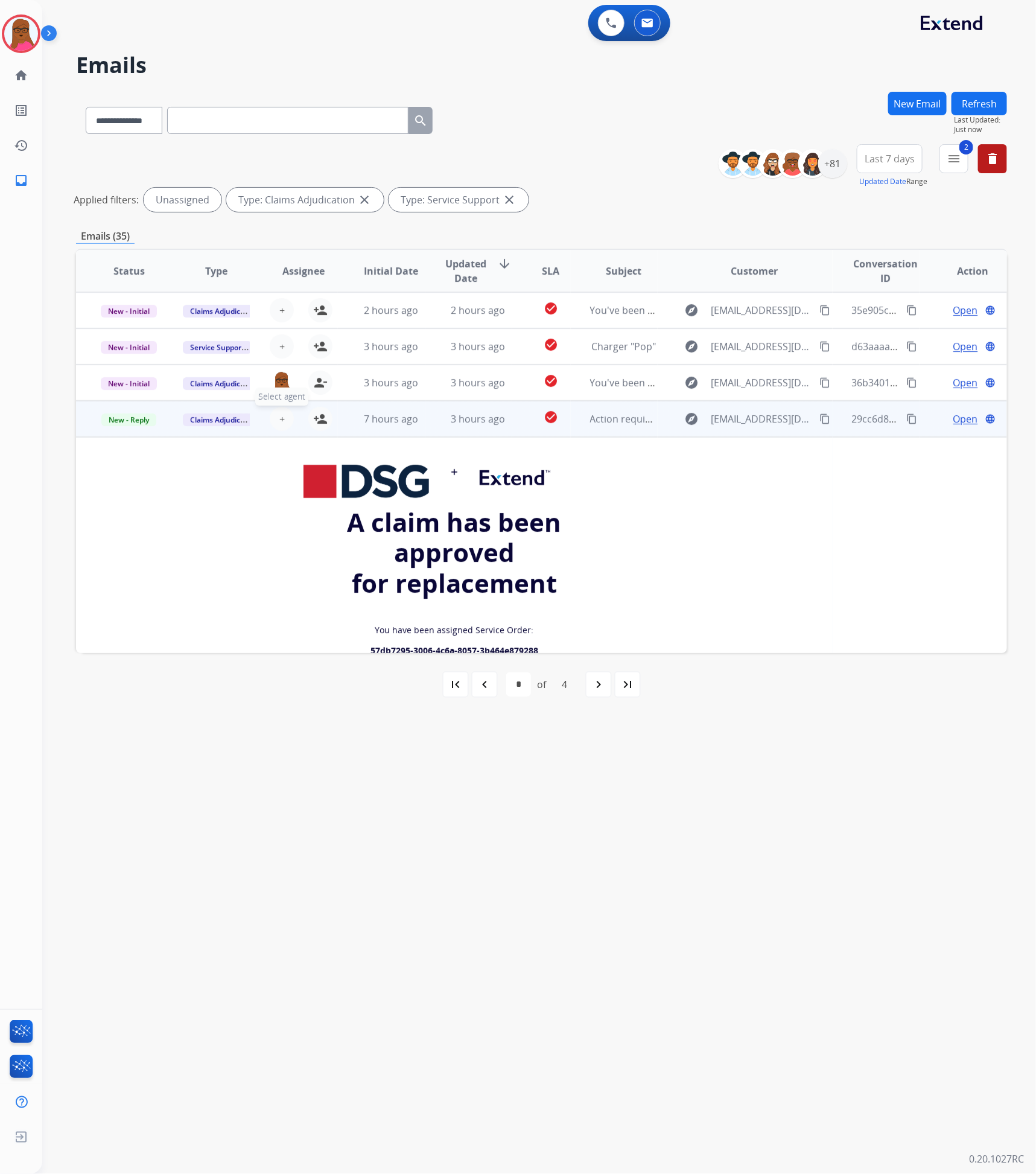
click at [279, 417] on span "+" at bounding box center [282, 419] width 5 height 15
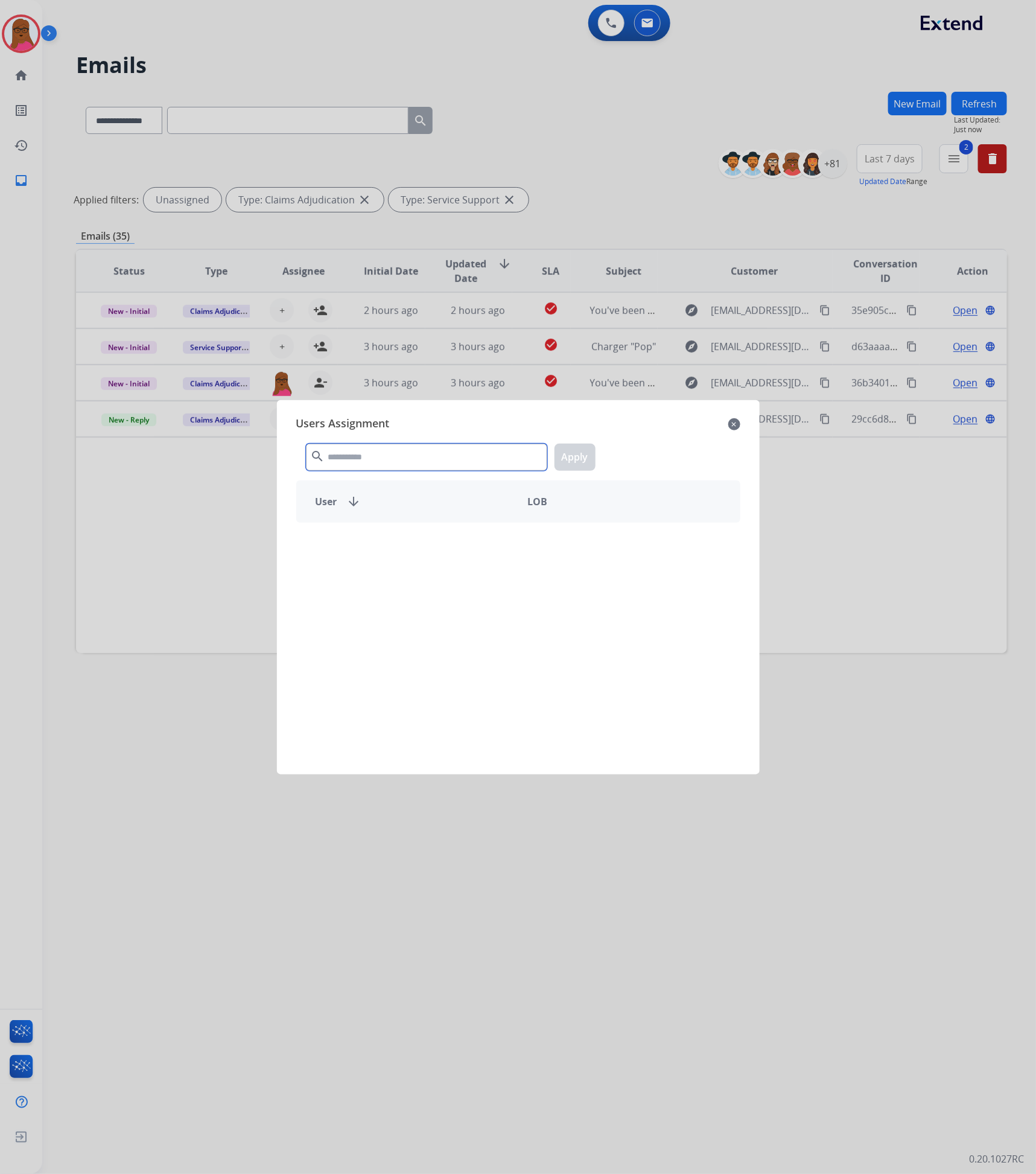
click at [339, 464] on input "text" at bounding box center [427, 457] width 241 height 27
type input "******"
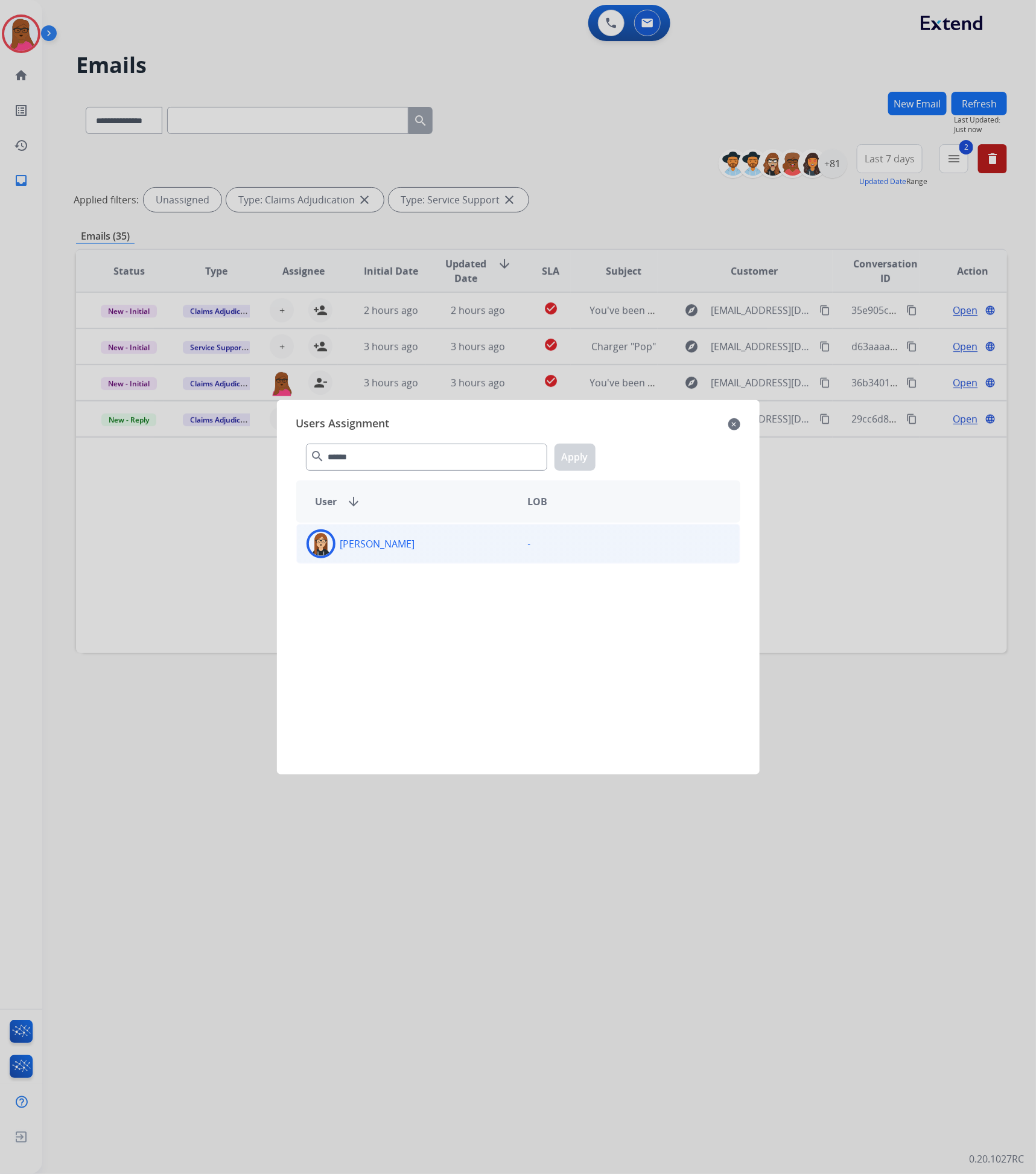
click at [434, 547] on div "[PERSON_NAME]" at bounding box center [407, 544] width 221 height 29
click at [570, 460] on button "Apply" at bounding box center [575, 457] width 41 height 27
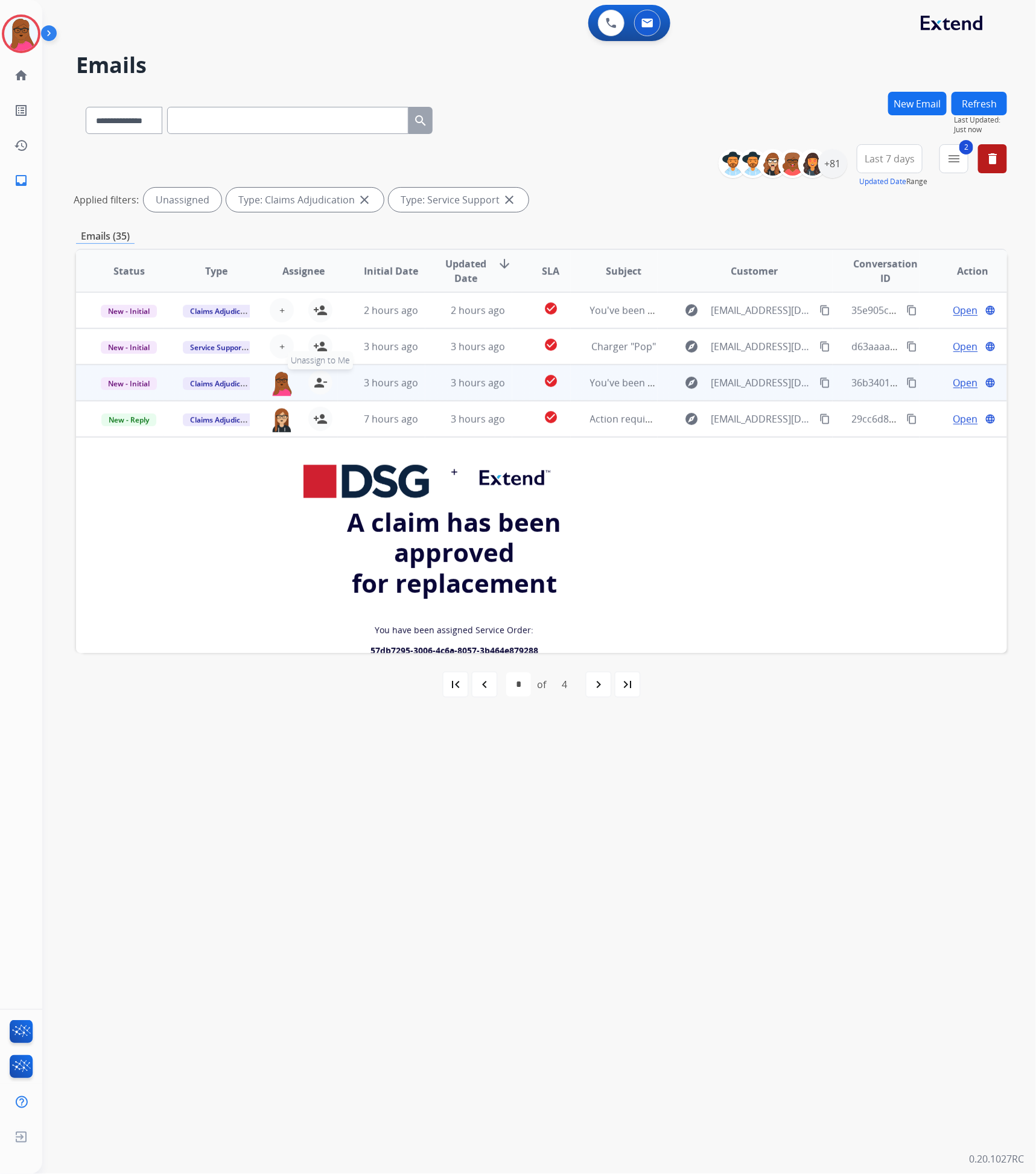
click at [317, 384] on mat-icon "person_remove" at bounding box center [320, 382] width 15 height 15
click at [275, 382] on button "+ Select agent" at bounding box center [282, 382] width 24 height 24
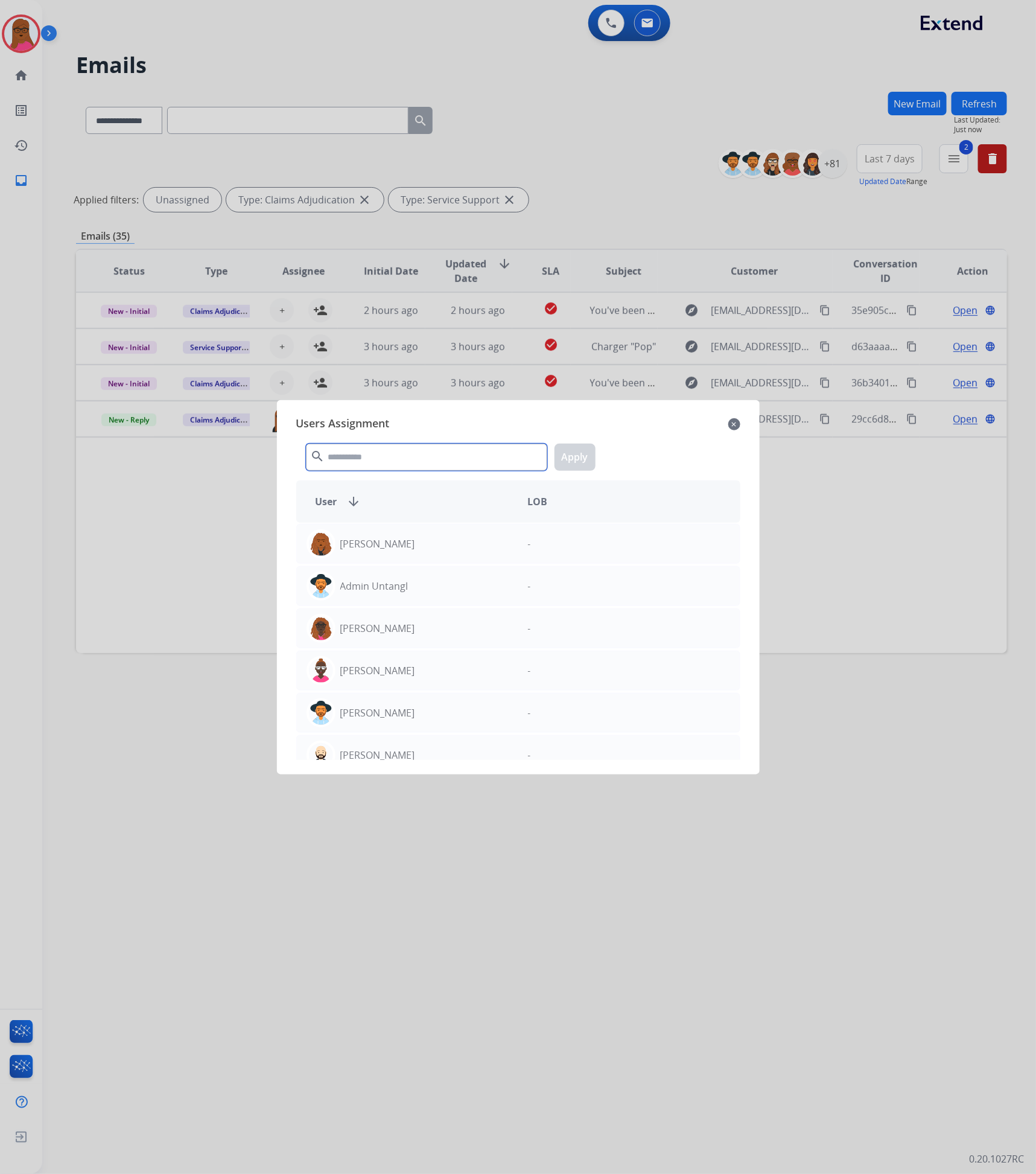
click at [361, 455] on input "text" at bounding box center [427, 457] width 241 height 27
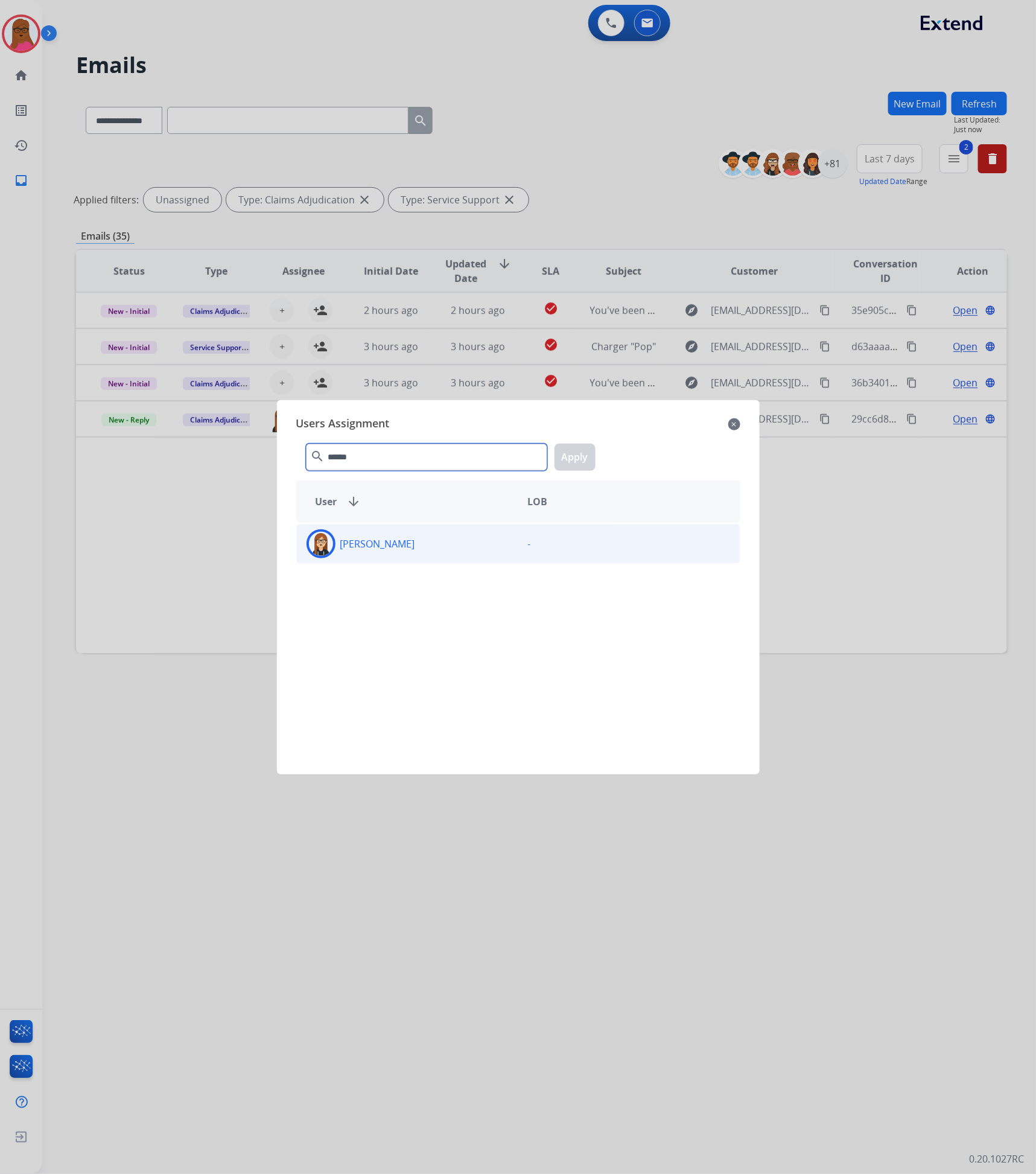
type input "******"
click at [404, 555] on div "[PERSON_NAME]" at bounding box center [407, 544] width 221 height 29
click at [562, 467] on button "Apply" at bounding box center [575, 457] width 41 height 27
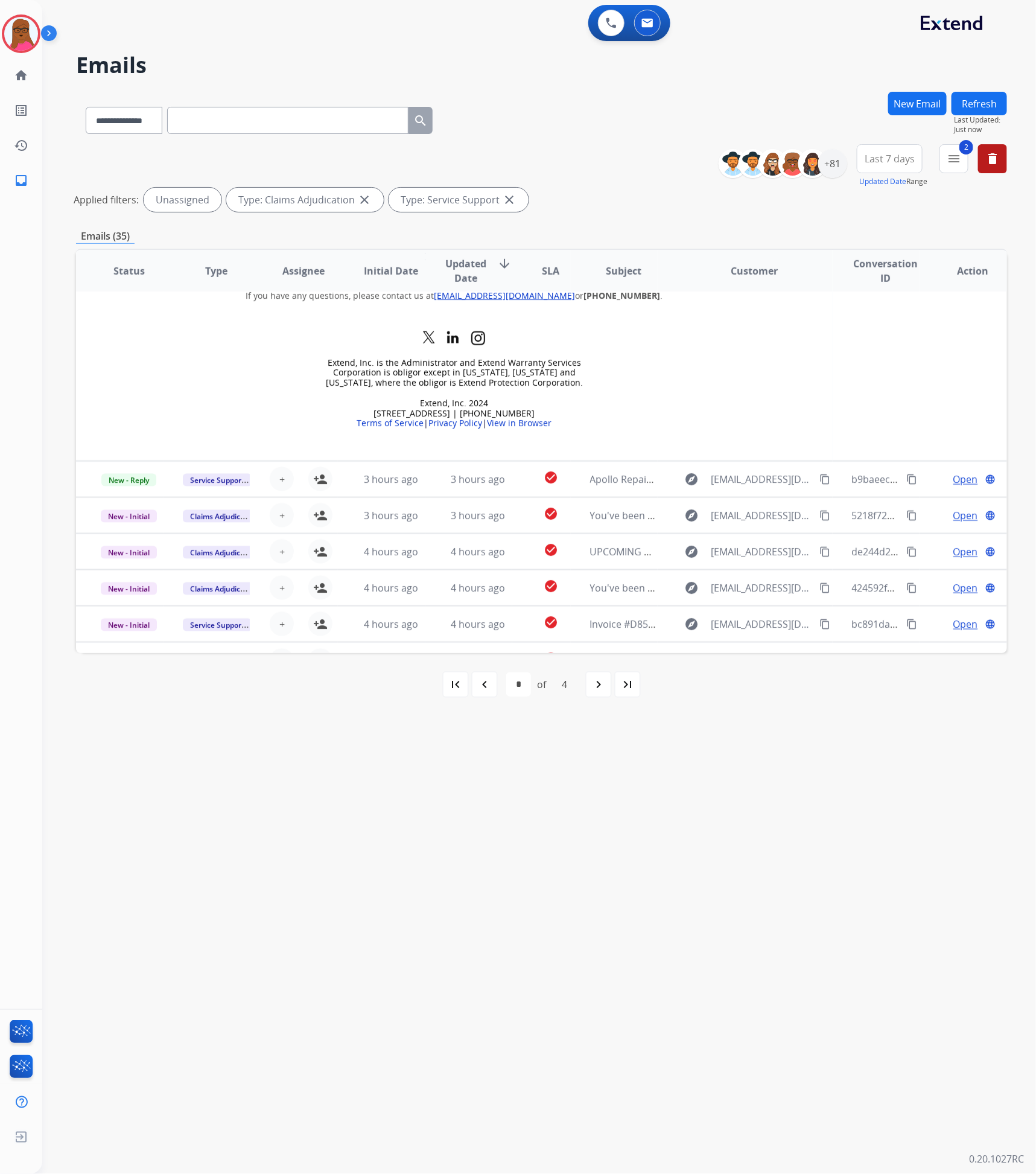
scroll to position [634, 0]
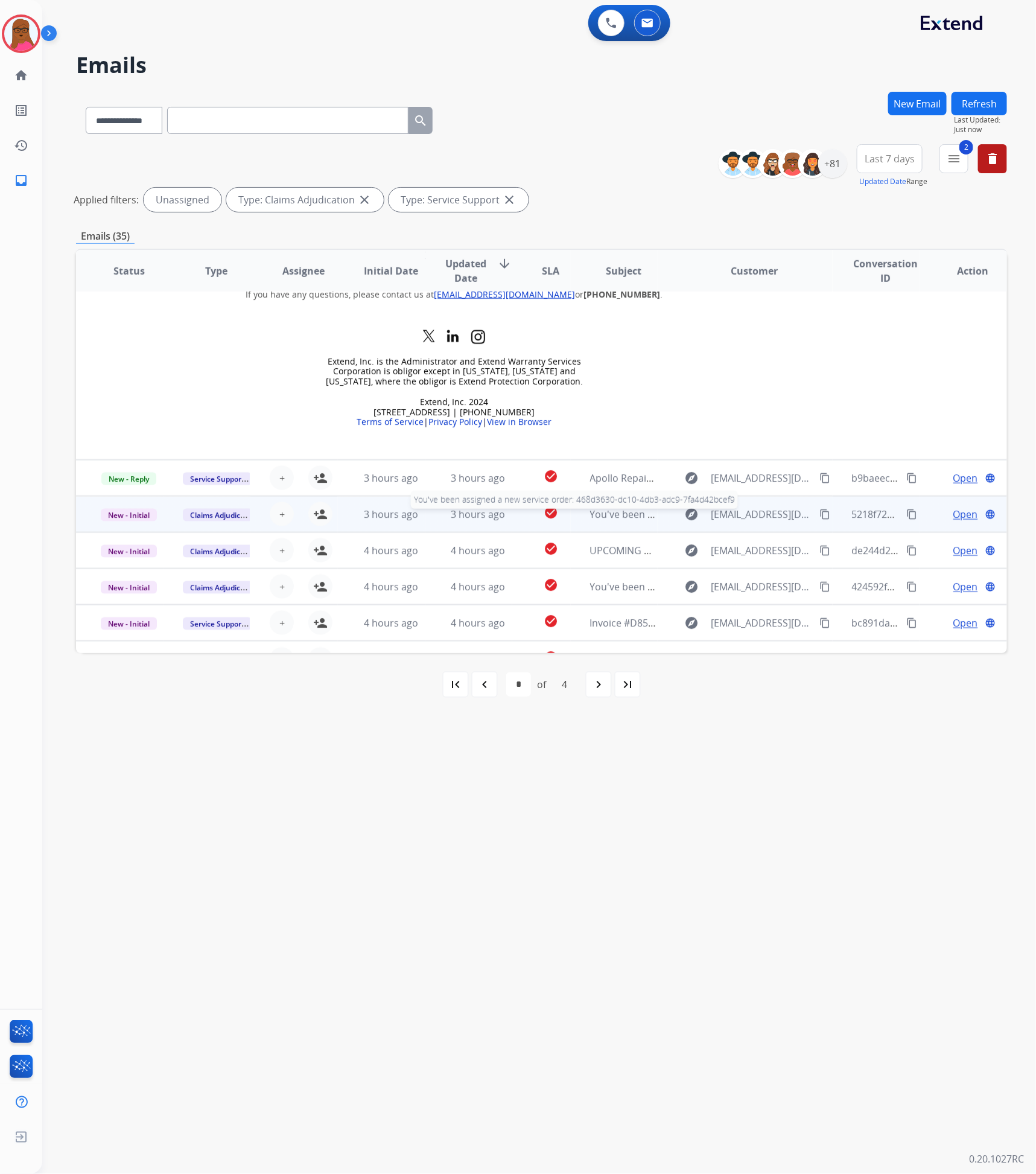
click at [594, 510] on span "You've been assigned a new service order: 468d3630-dc10-4db3-adc9-7fa4d42bcef9" at bounding box center [779, 513] width 378 height 13
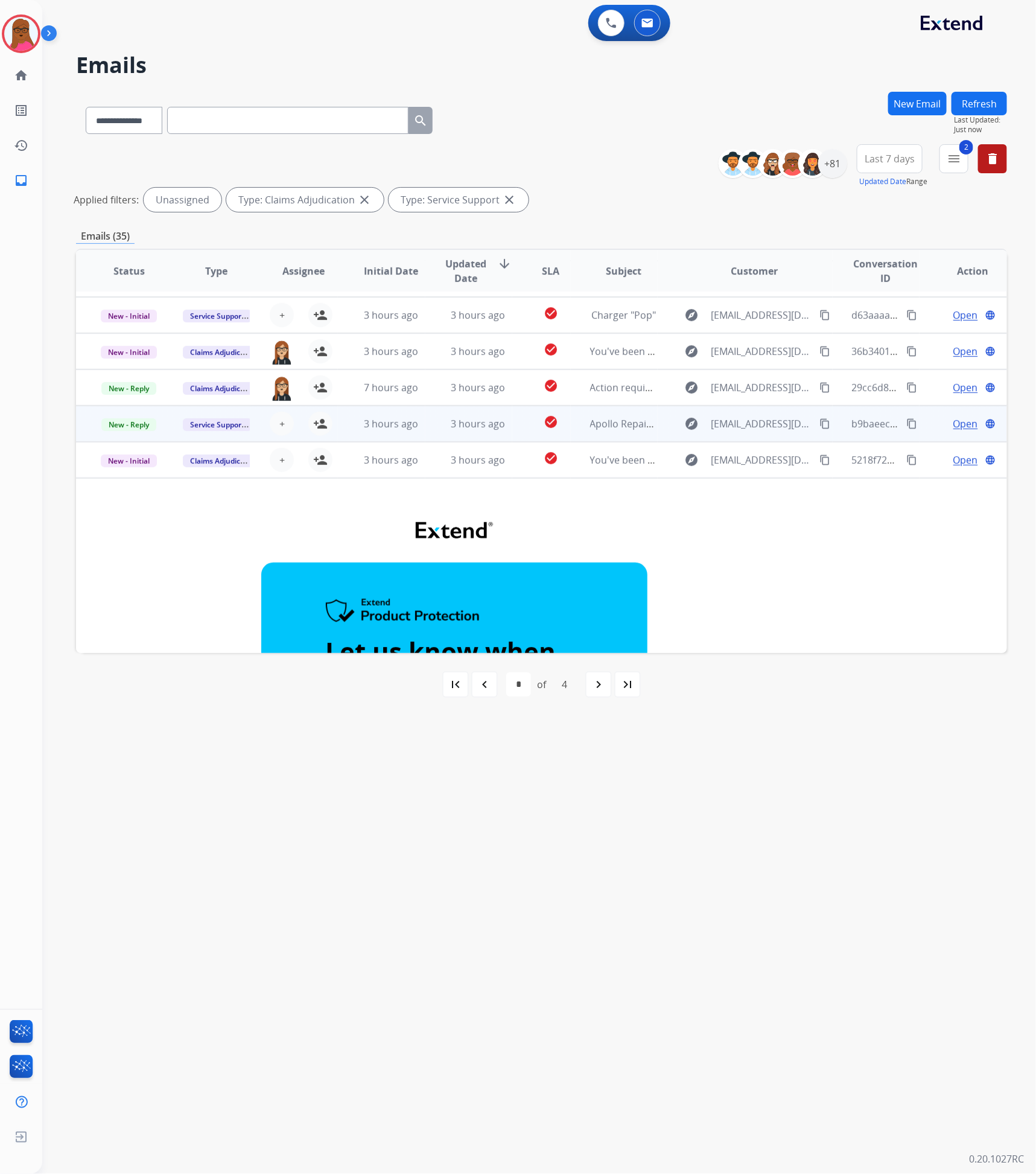
scroll to position [22, 0]
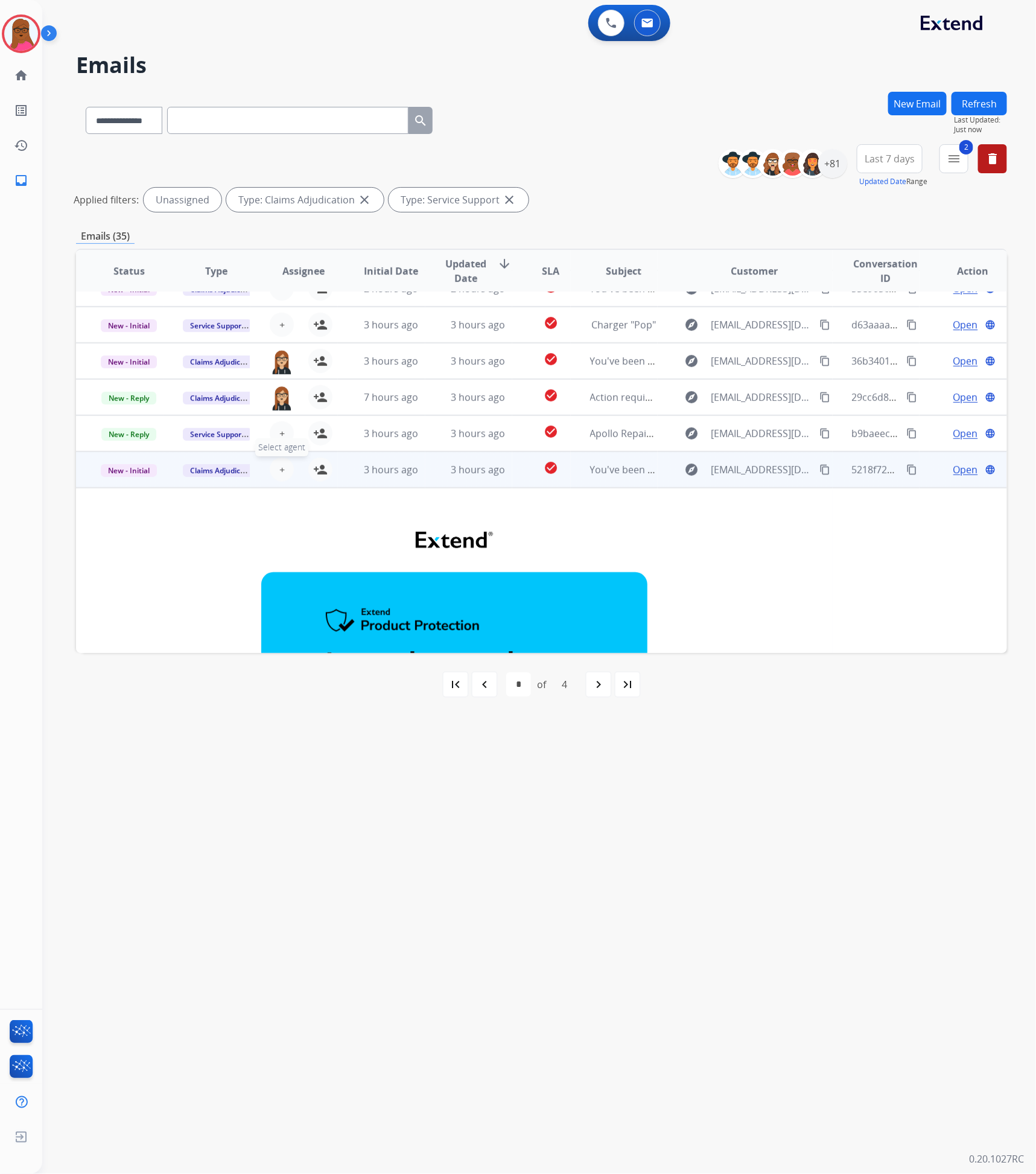
click at [283, 470] on span "+" at bounding box center [282, 469] width 5 height 15
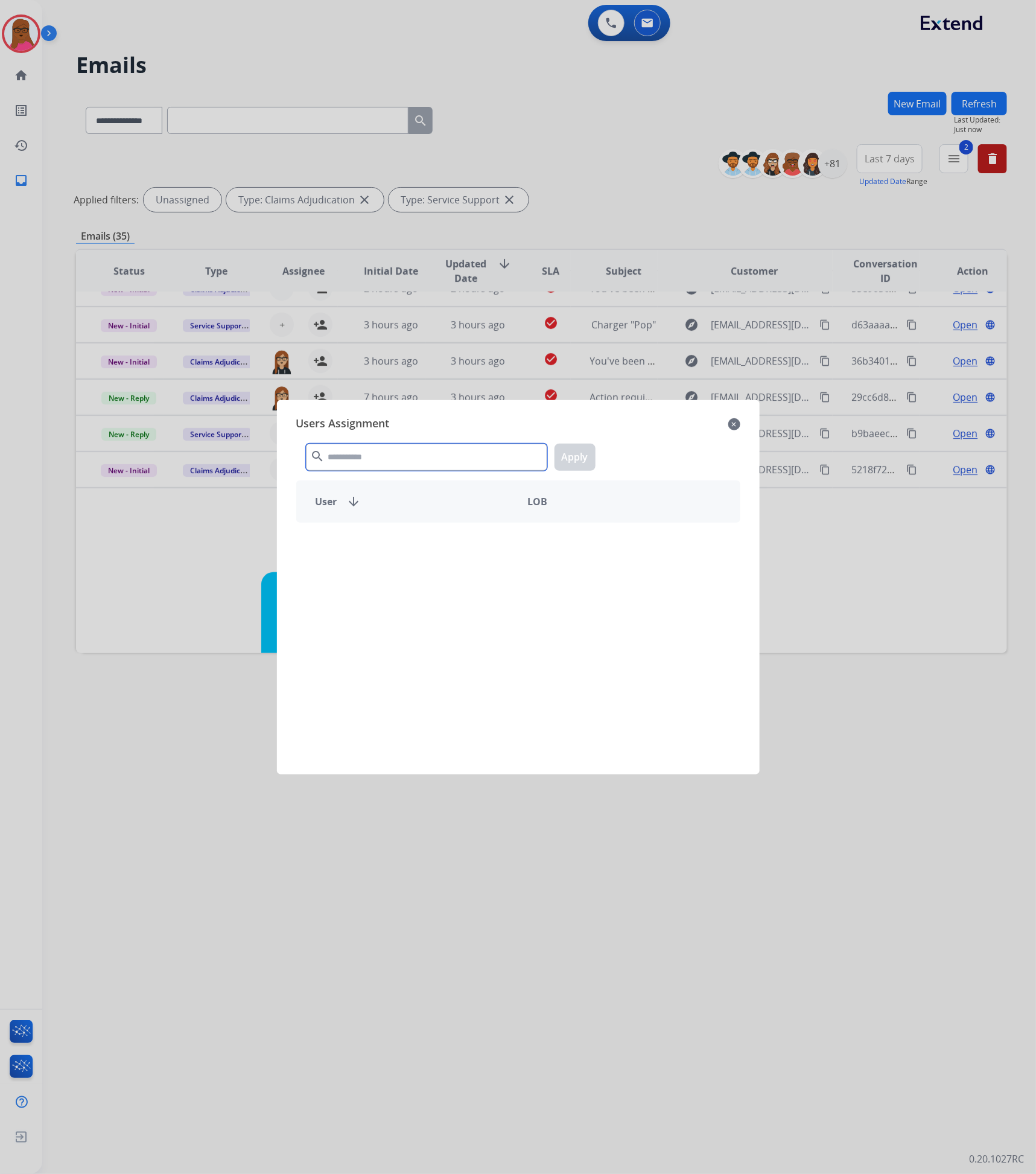
click at [355, 447] on input "text" at bounding box center [427, 457] width 241 height 27
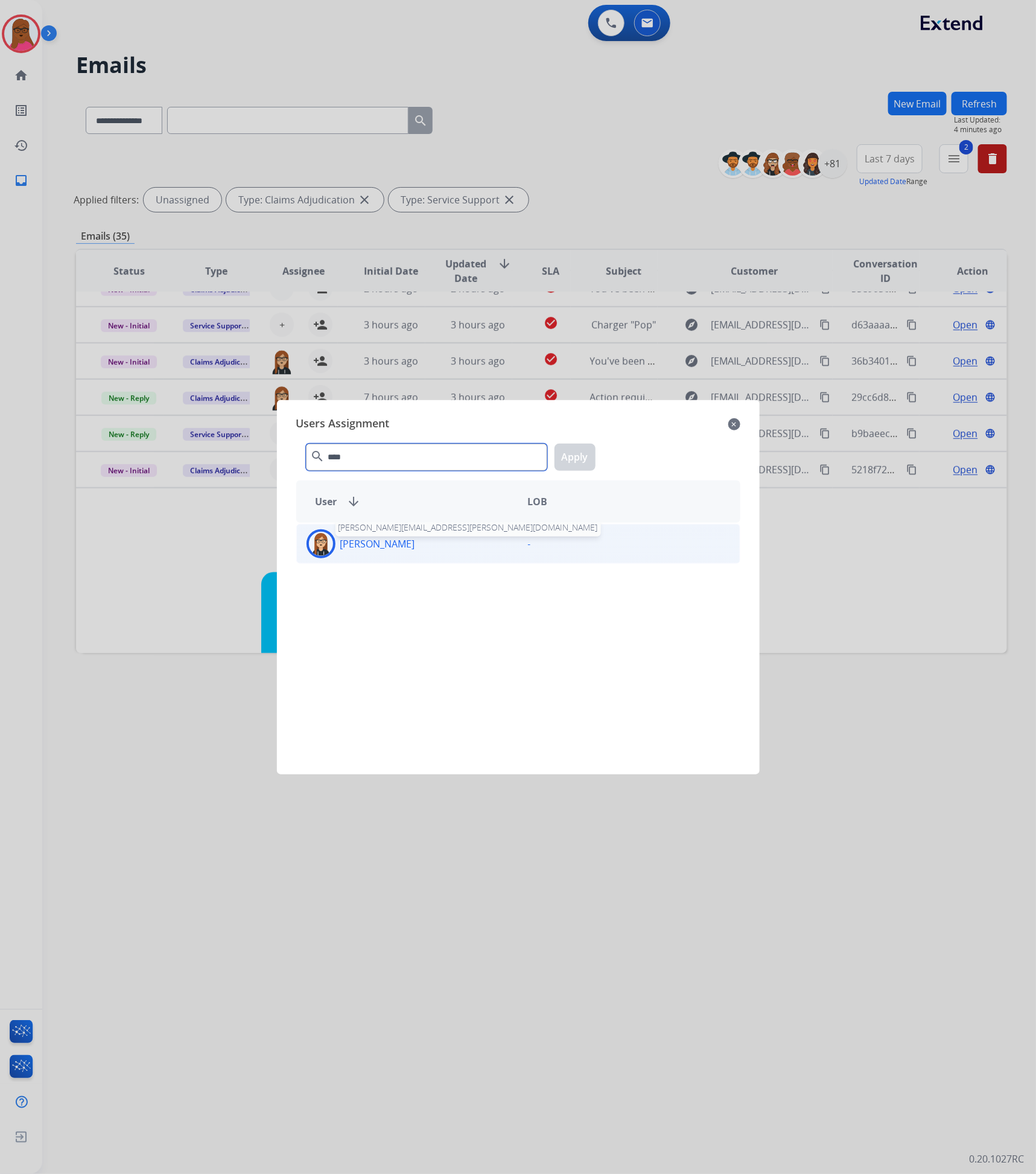
type input "****"
click at [384, 542] on p "[PERSON_NAME]" at bounding box center [378, 544] width 75 height 15
click at [577, 455] on button "Apply" at bounding box center [575, 457] width 41 height 27
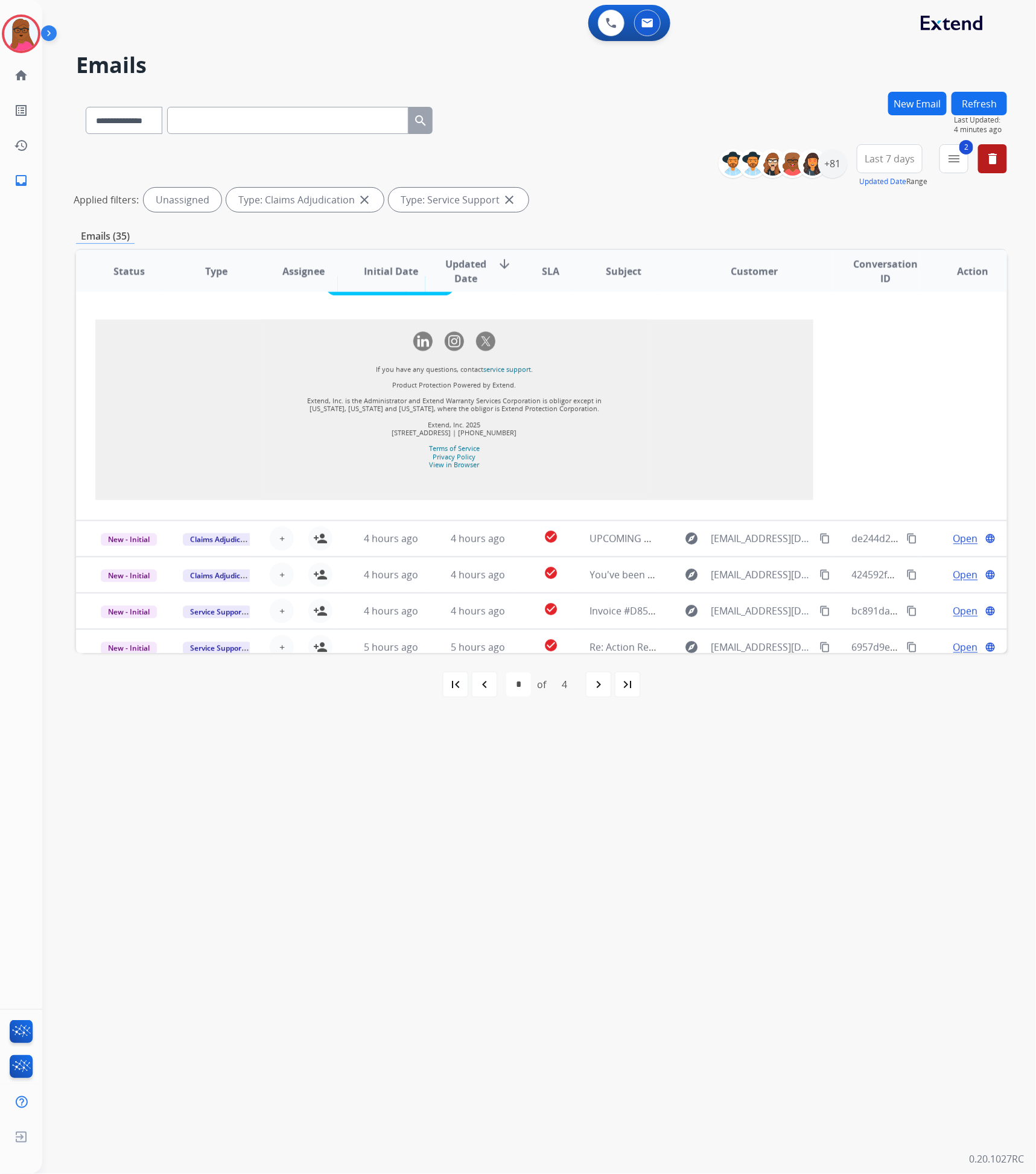
scroll to position [1321, 0]
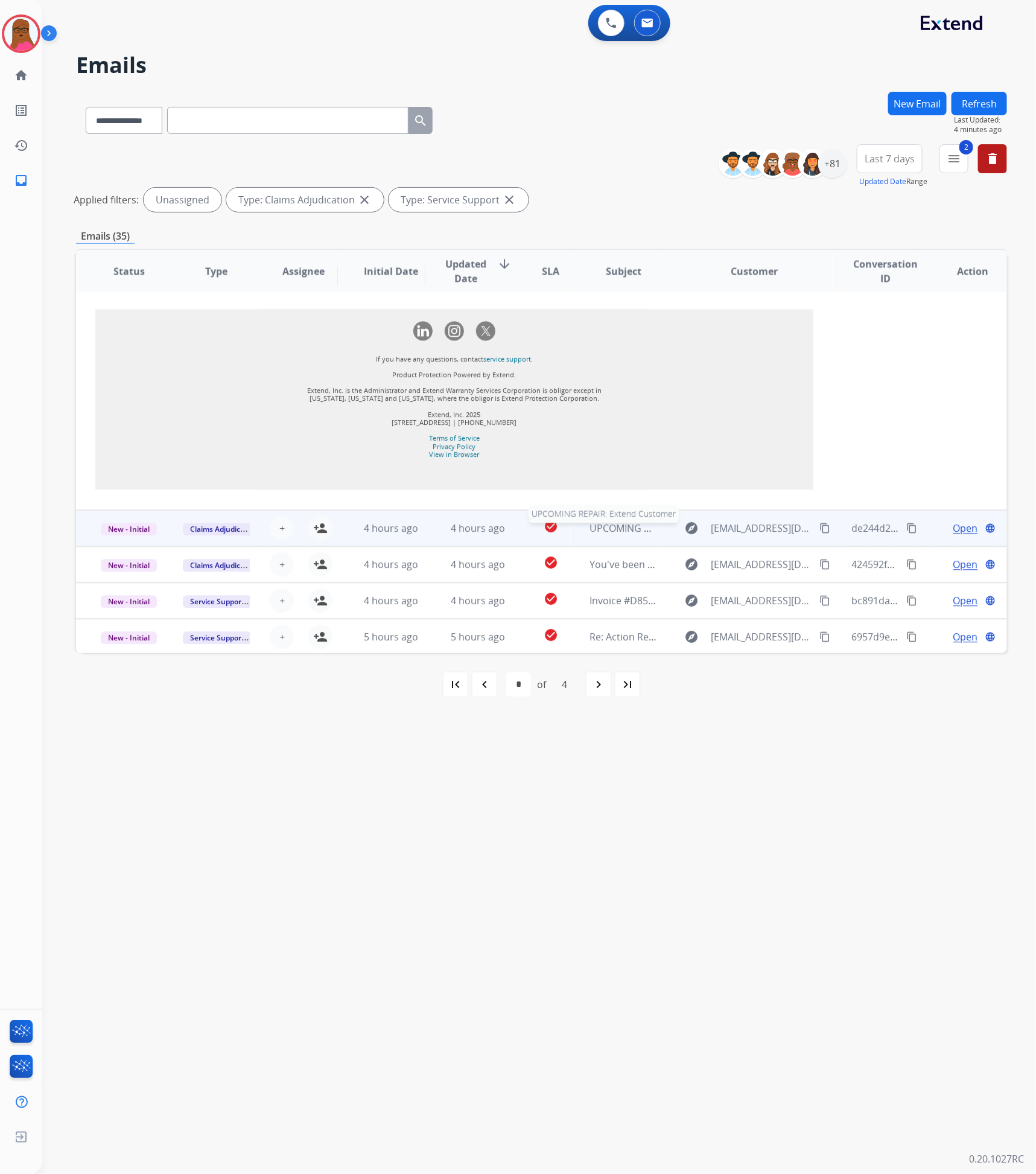
click at [590, 530] on span "UPCOMING REPAIR: Extend Customer" at bounding box center [675, 527] width 170 height 13
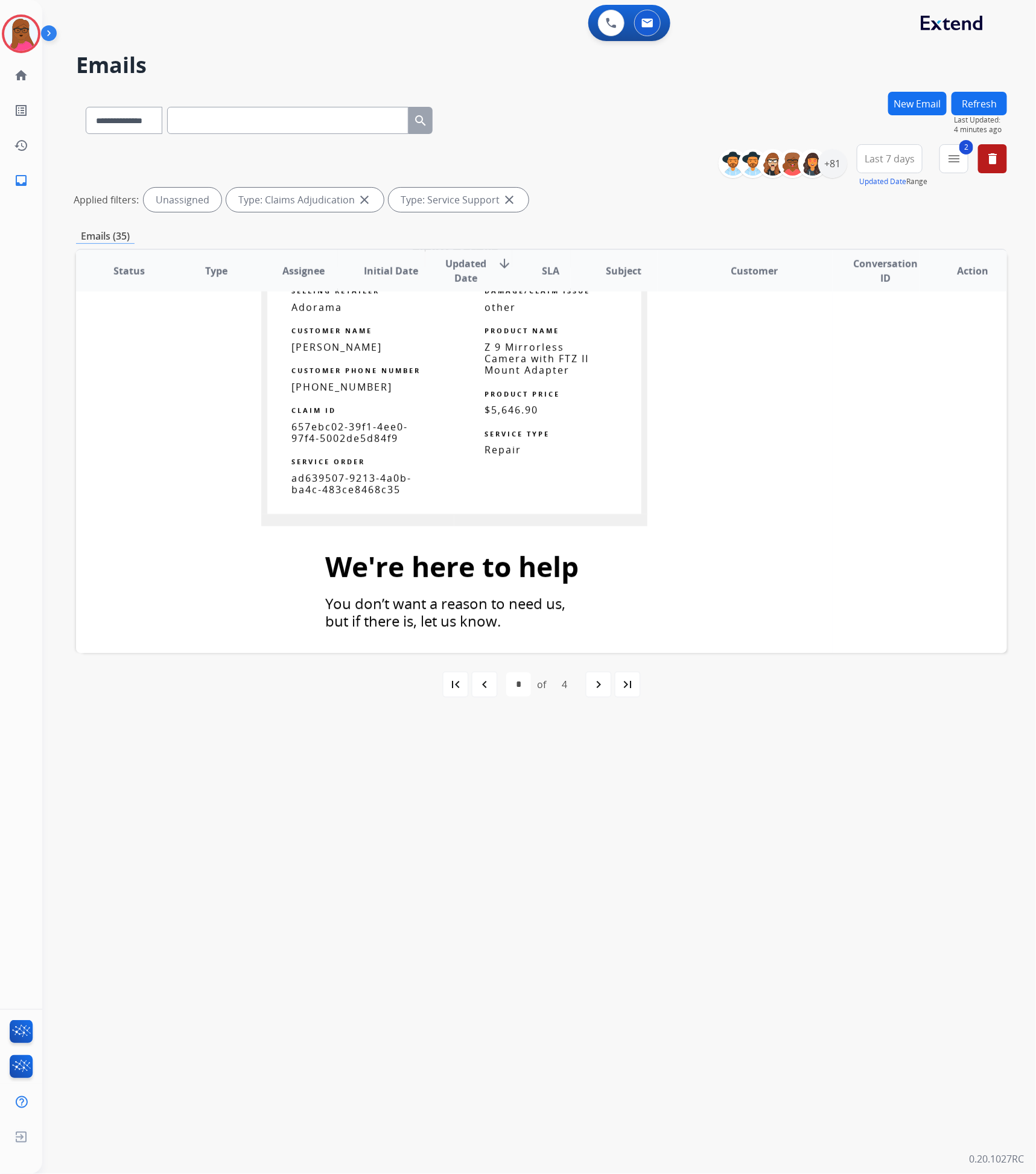
scroll to position [1133, 0]
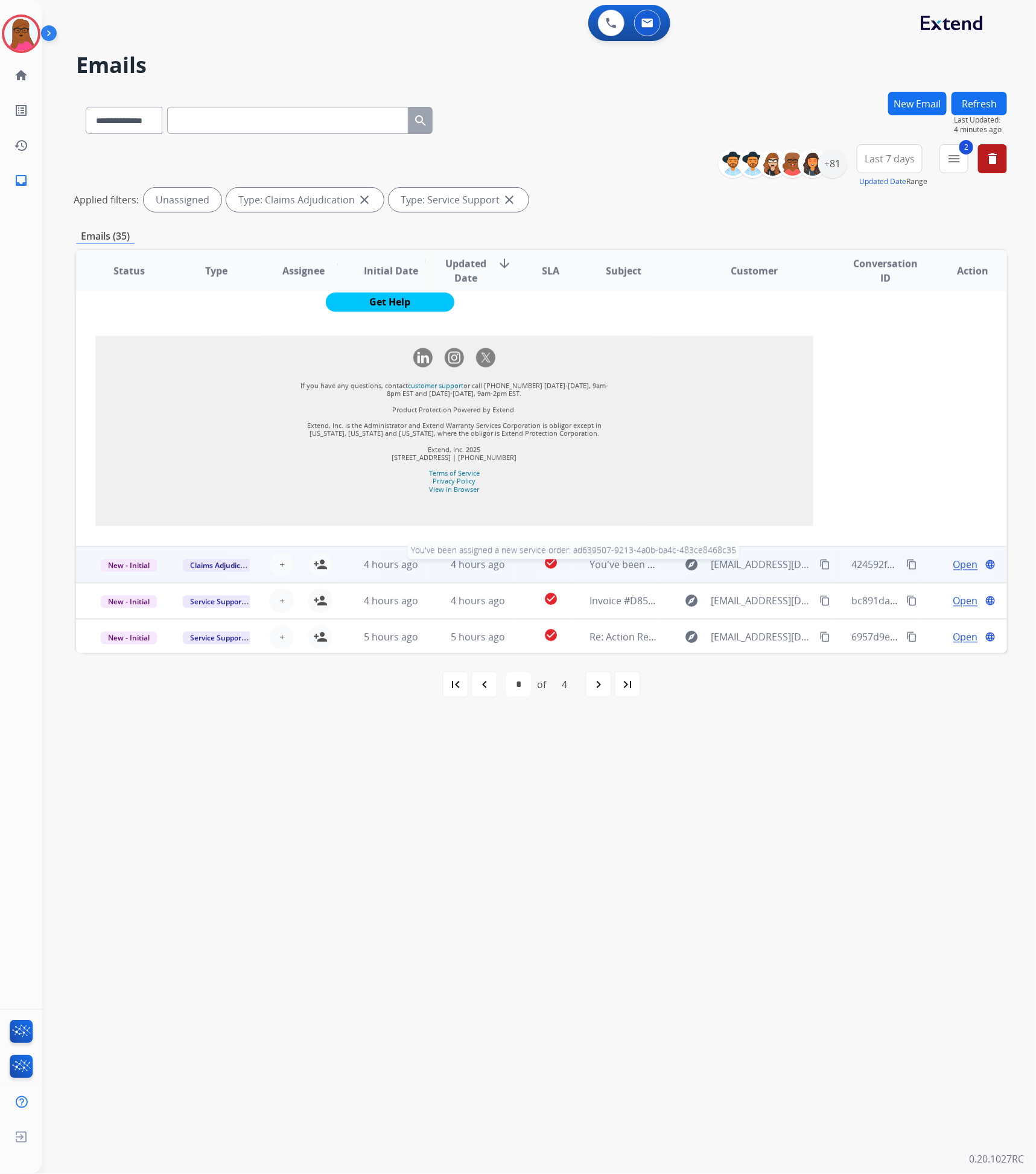
click at [603, 562] on span "You've been assigned a new service order: ad639507-9213-4a0b-ba4c-483ce8468c35" at bounding box center [780, 564] width 381 height 13
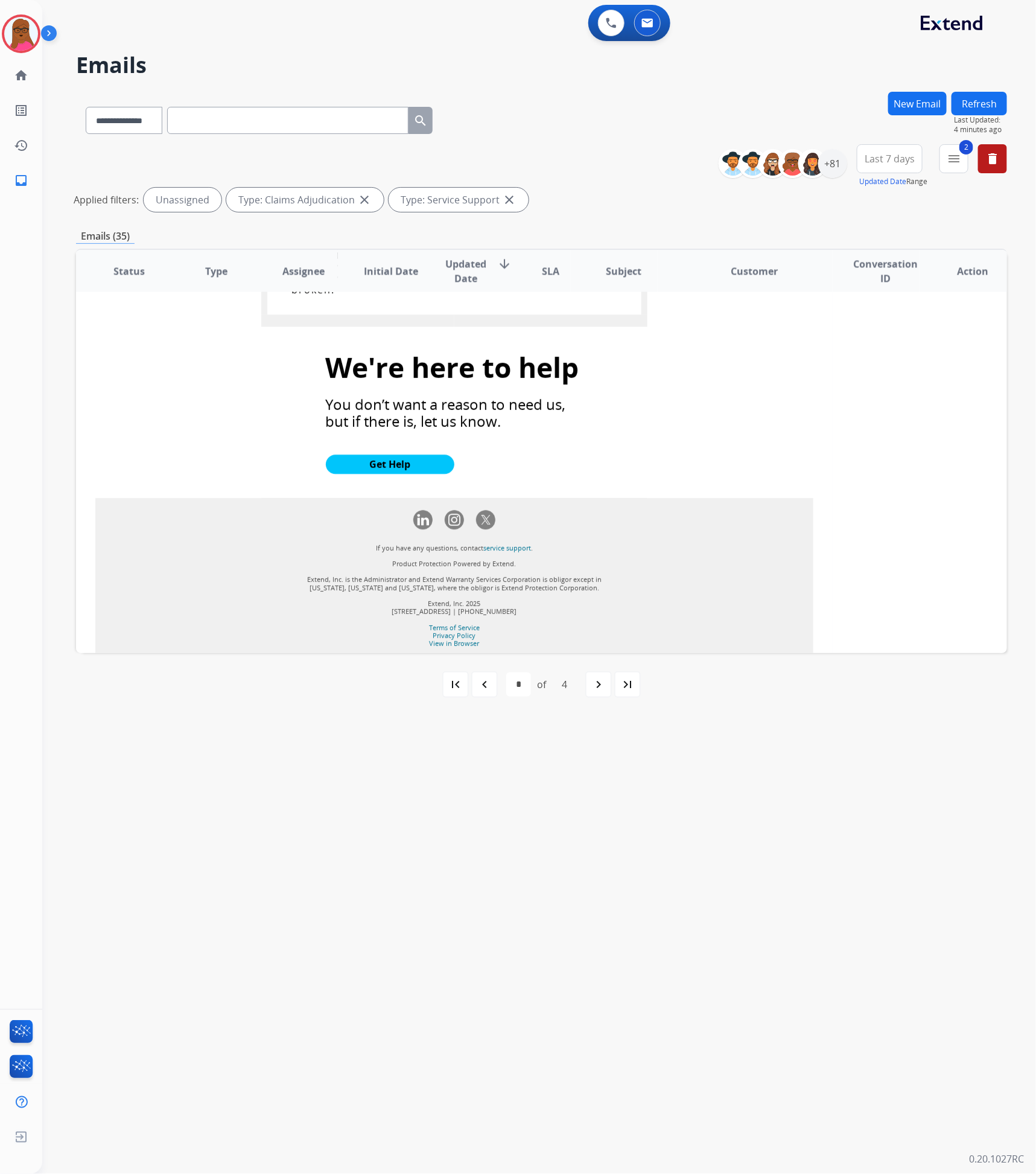
scroll to position [1550, 0]
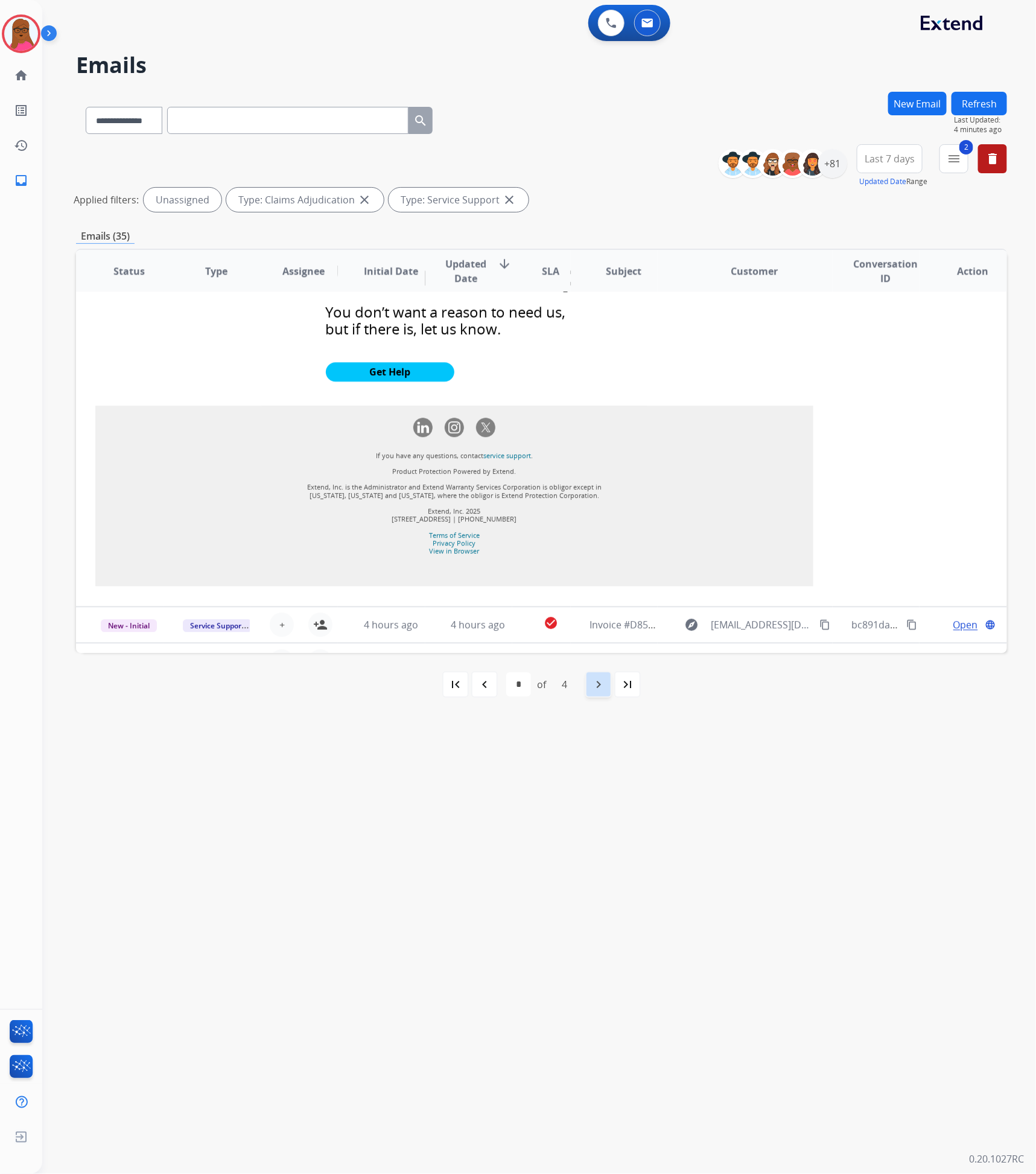
click at [607, 677] on div "navigate_next" at bounding box center [598, 684] width 27 height 27
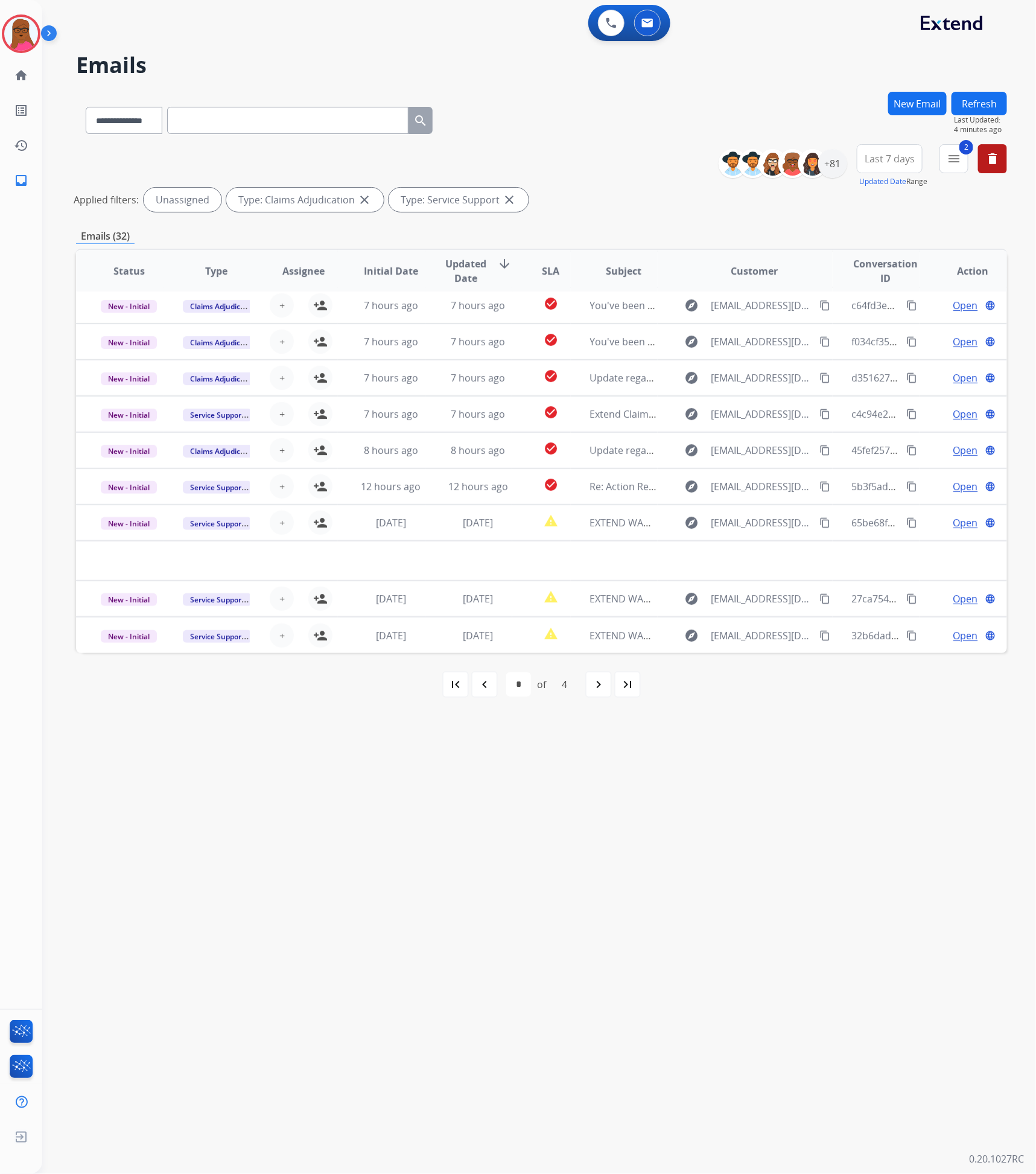
scroll to position [40, 0]
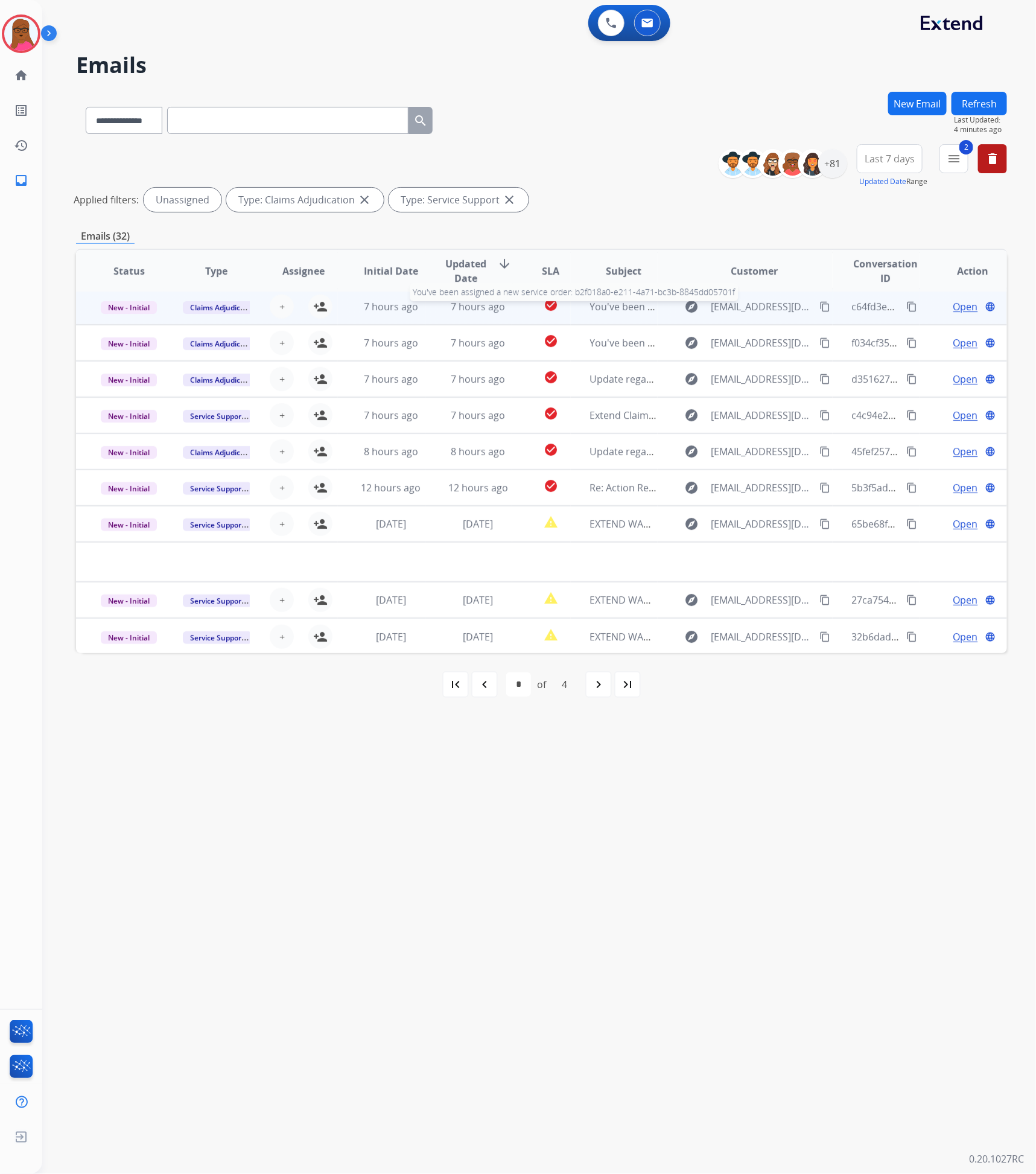
click at [590, 310] on span "You've been assigned a new service order: b2f018a0-e211-4a71-bc3b-8845dd05701f" at bounding box center [779, 306] width 378 height 13
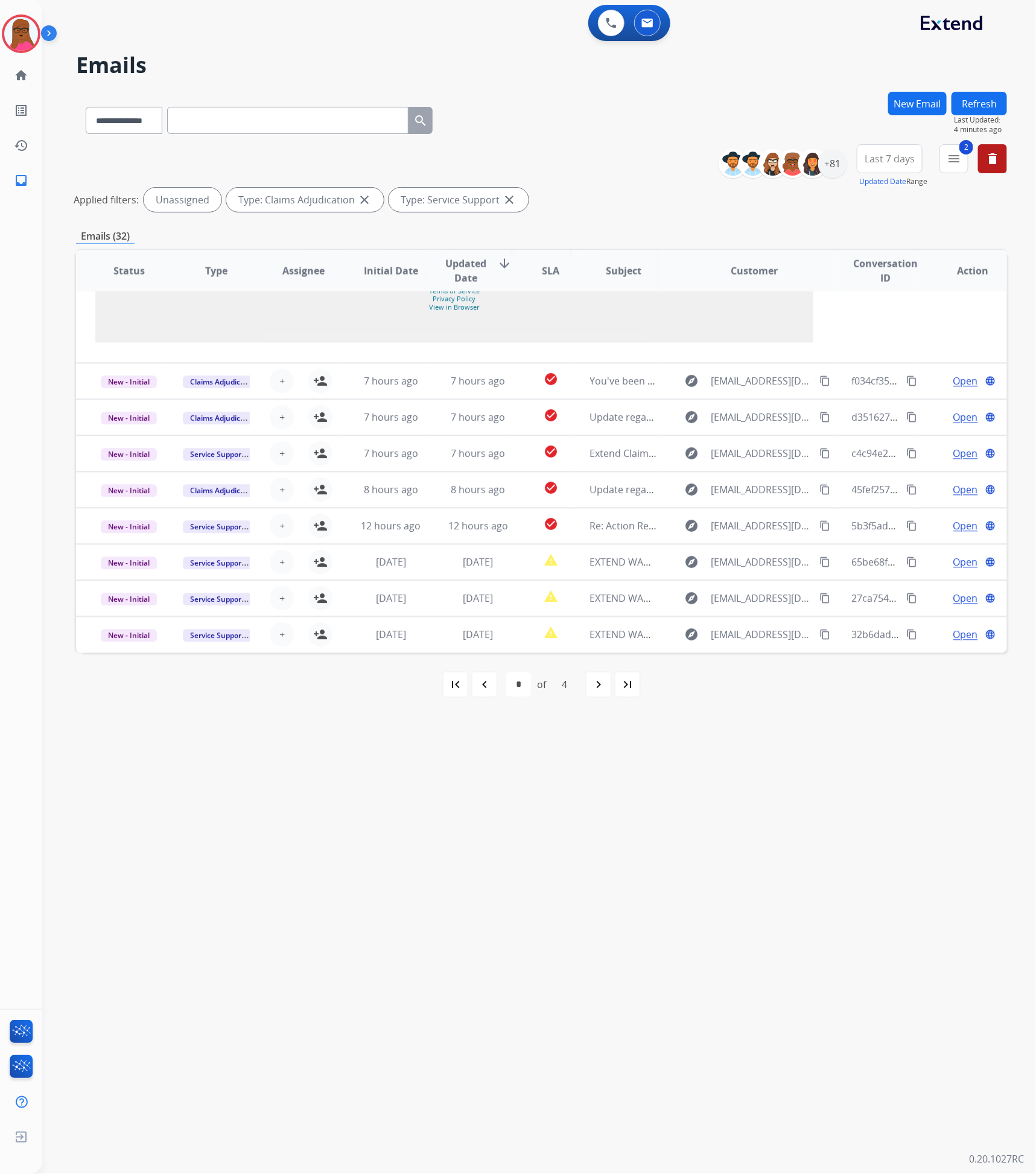
scroll to position [1273, 0]
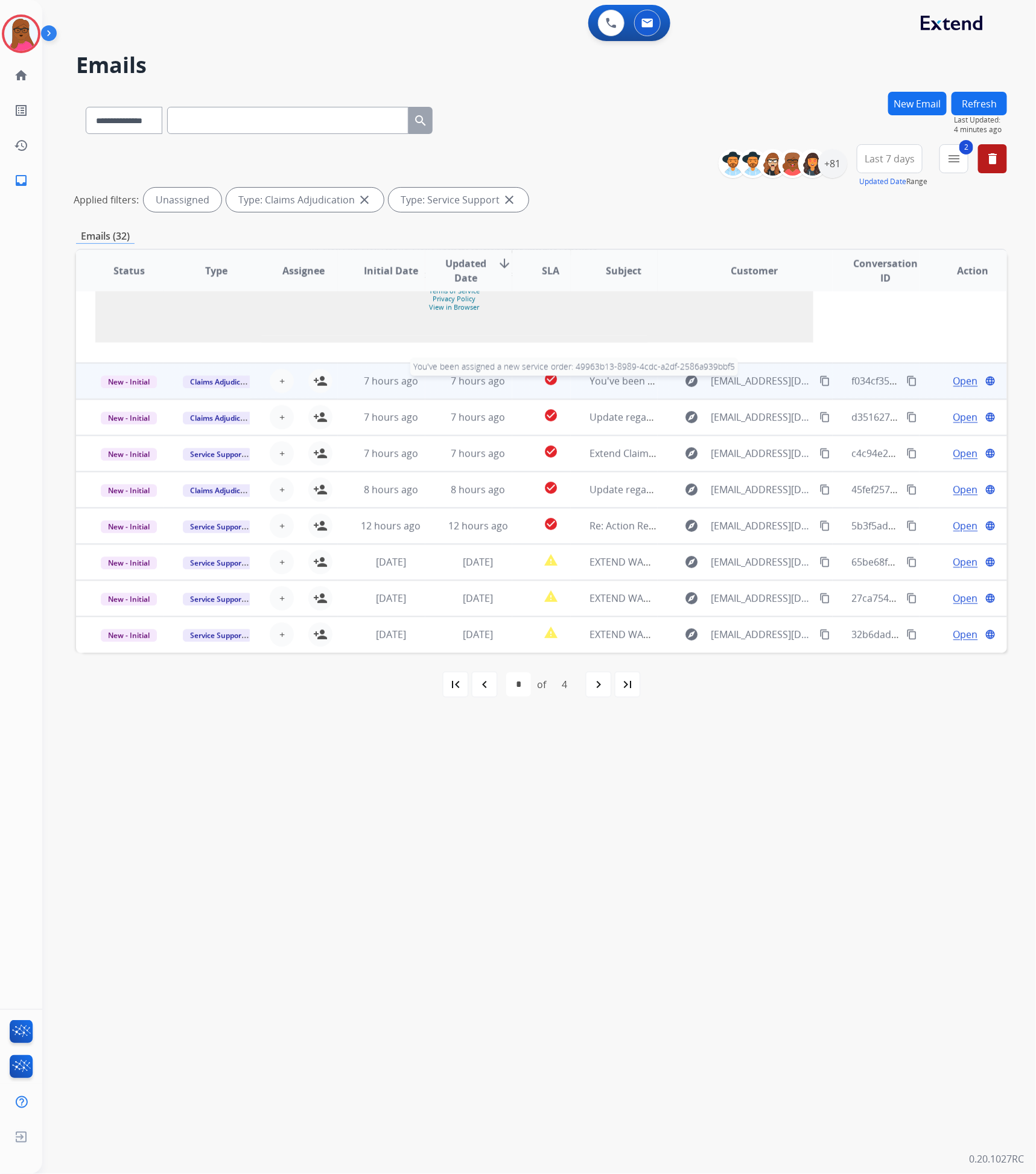
click at [600, 388] on span "You've been assigned a new service order: 49963b13-8989-4cdc-a2df-2586a939bbf5" at bounding box center [779, 381] width 378 height 13
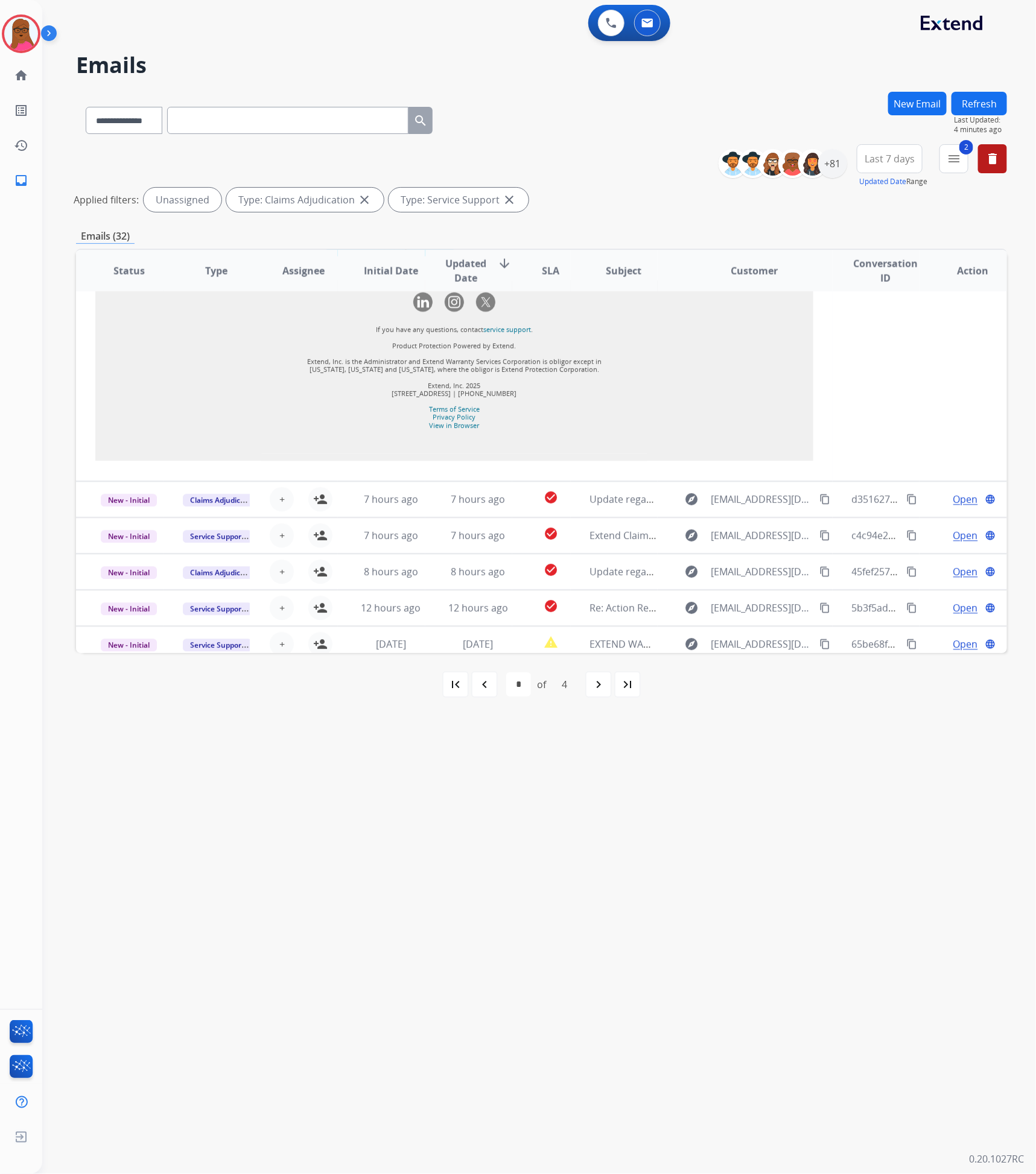
scroll to position [1268, 0]
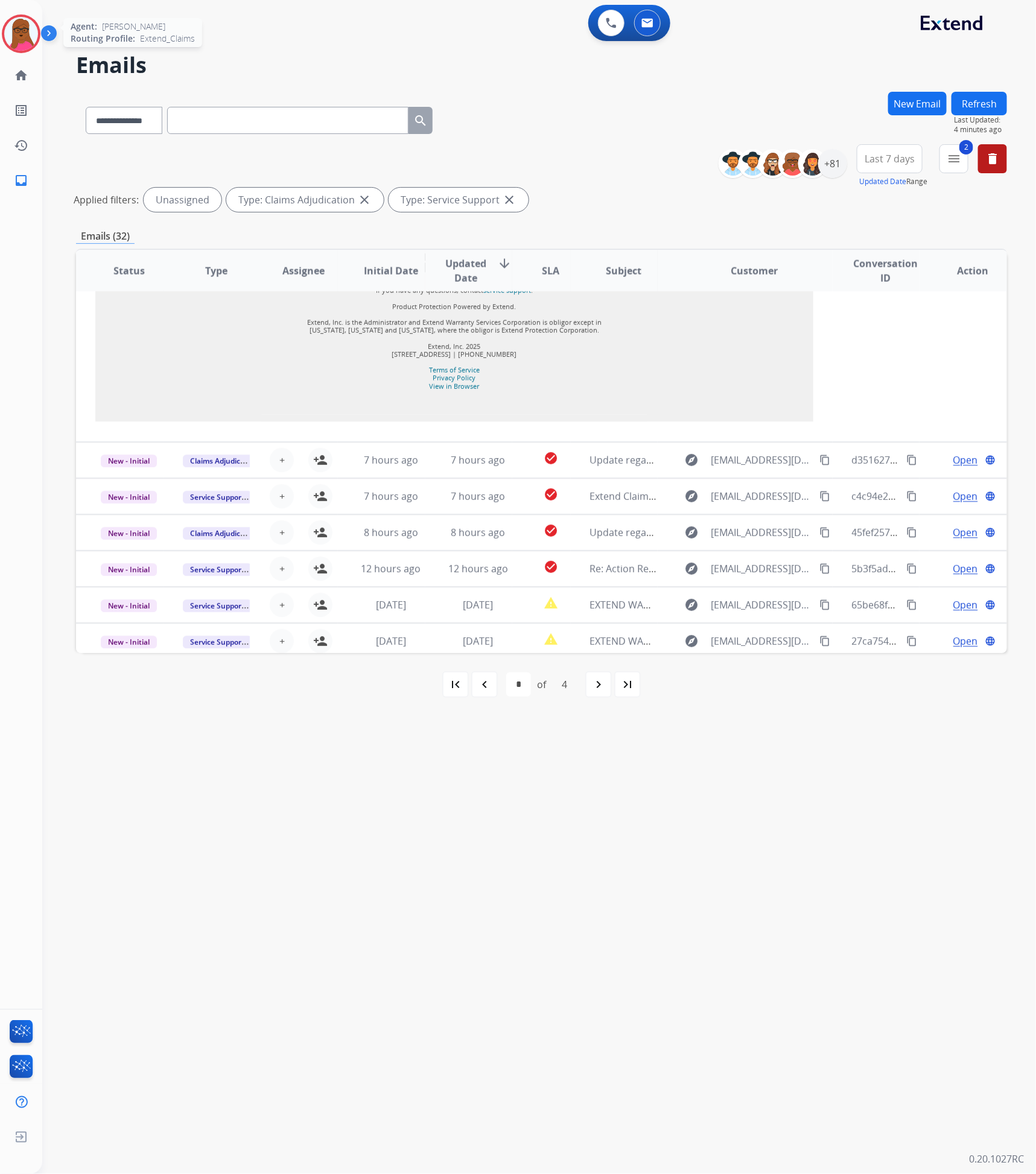
click at [21, 35] on img at bounding box center [21, 33] width 34 height 34
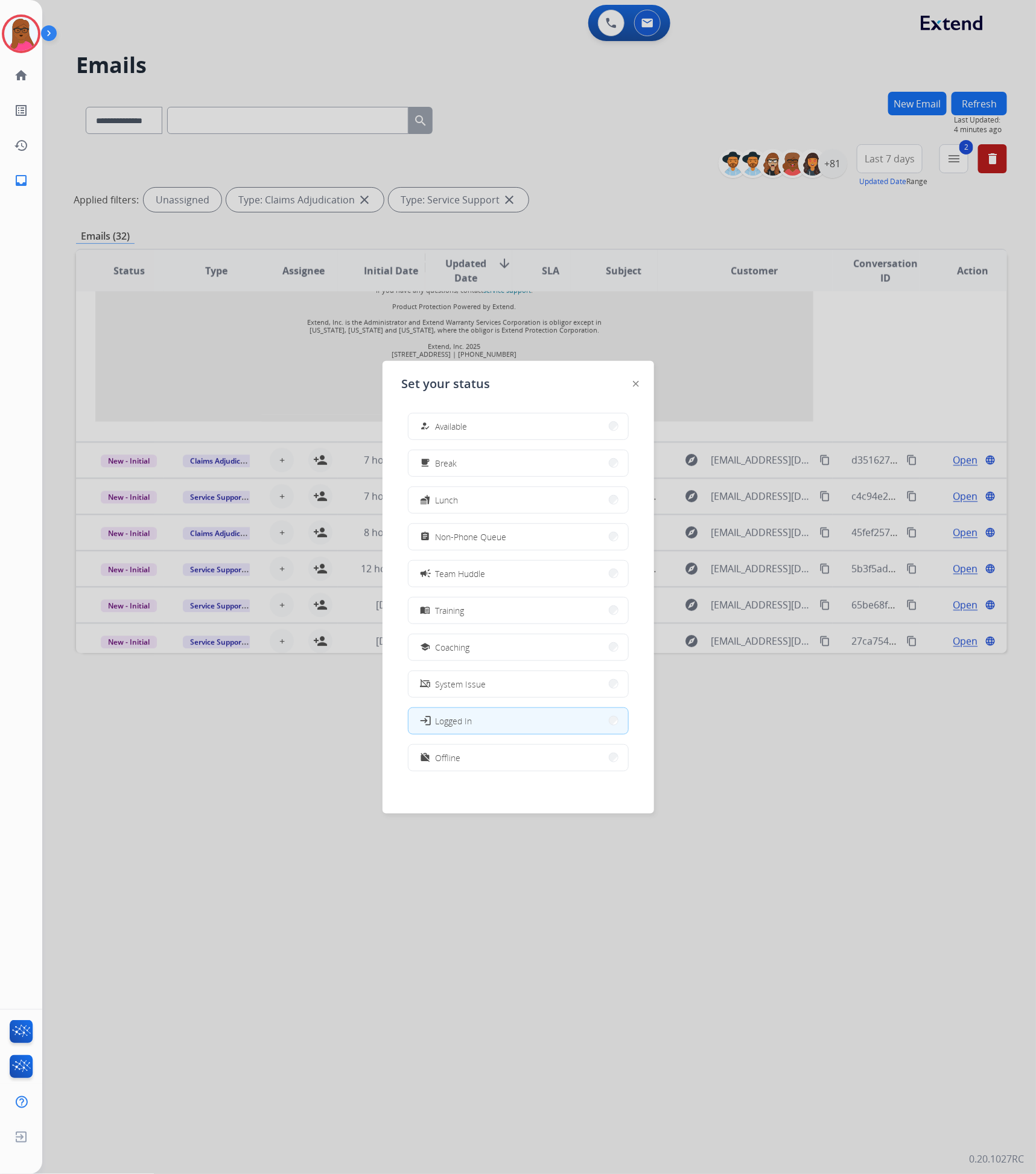
click at [466, 752] on button "work_off Offline" at bounding box center [518, 758] width 219 height 26
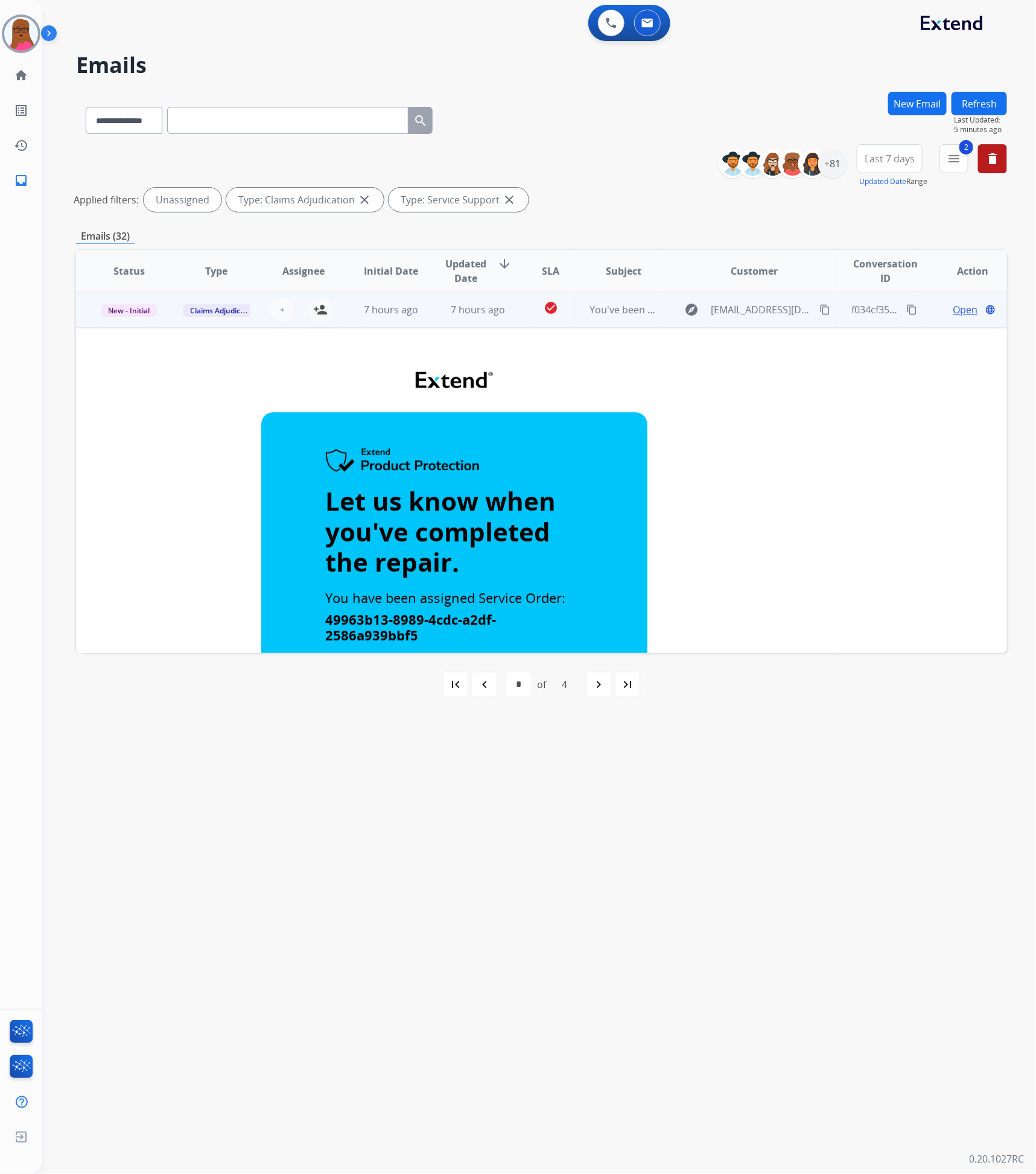
scroll to position [0, 0]
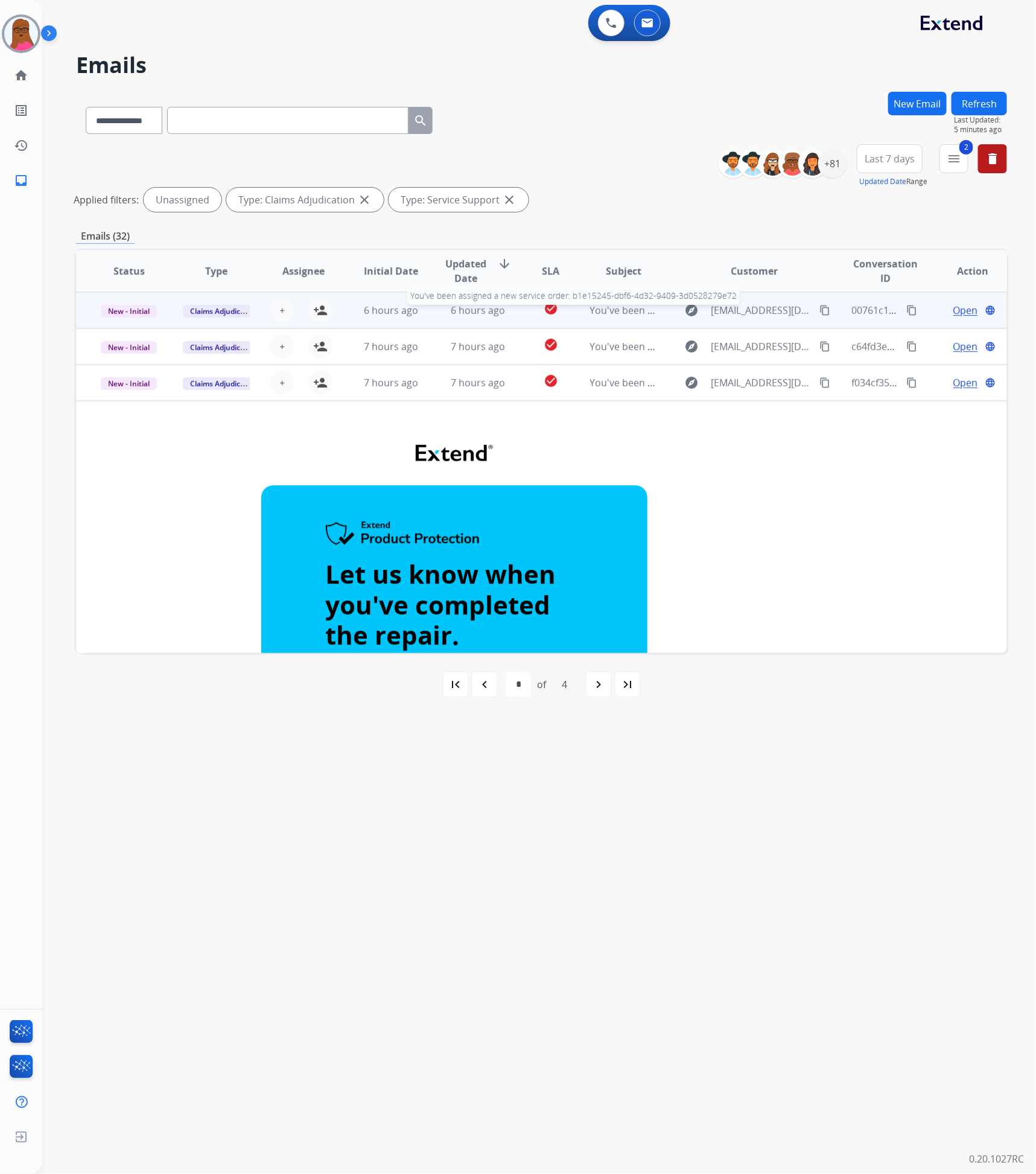
click at [607, 310] on span "You've been assigned a new service order: b1e15245-dbf6-4d32-9409-3d0528279e72" at bounding box center [781, 310] width 381 height 13
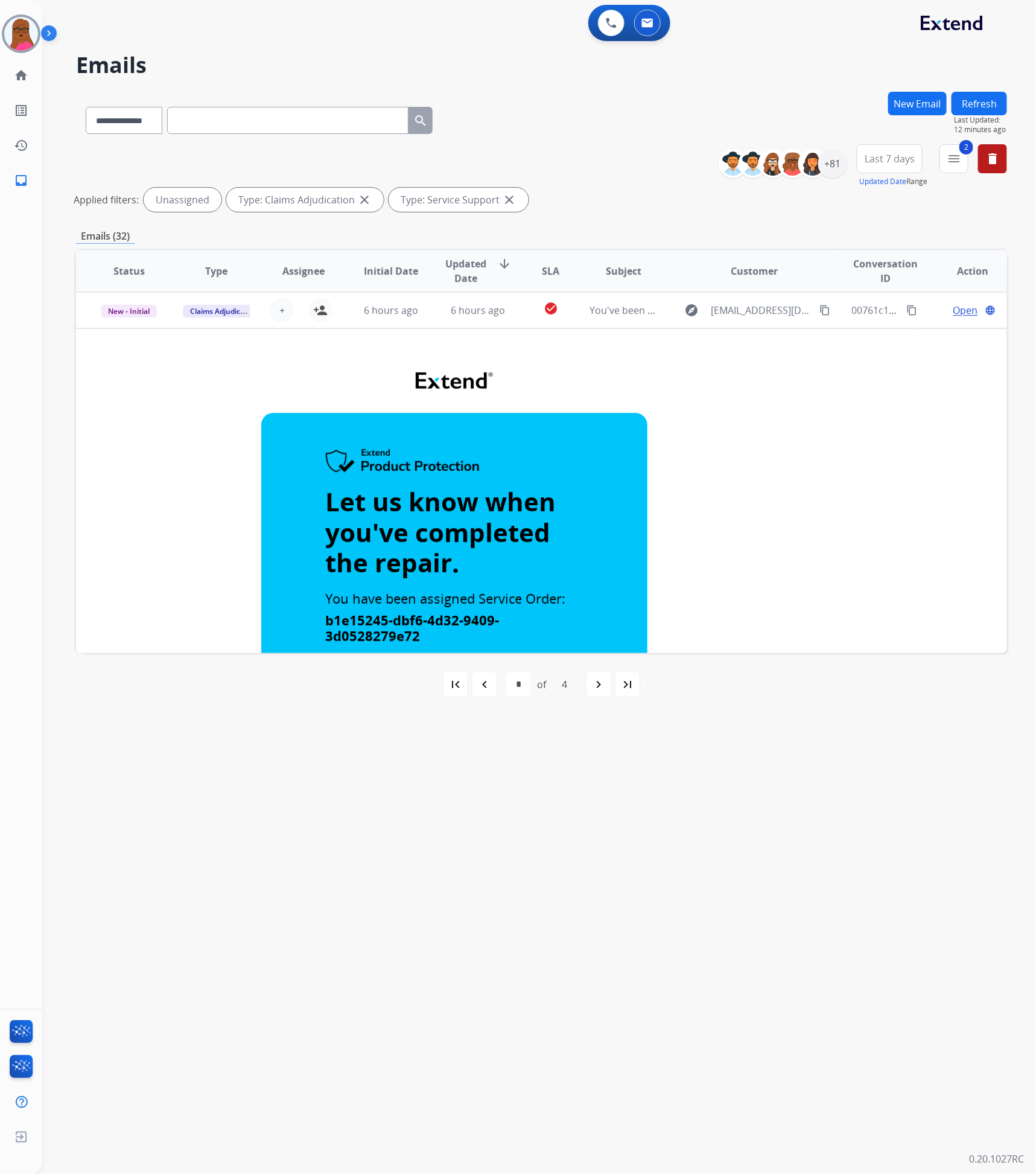
click at [511, 201] on mat-icon "close" at bounding box center [509, 199] width 15 height 15
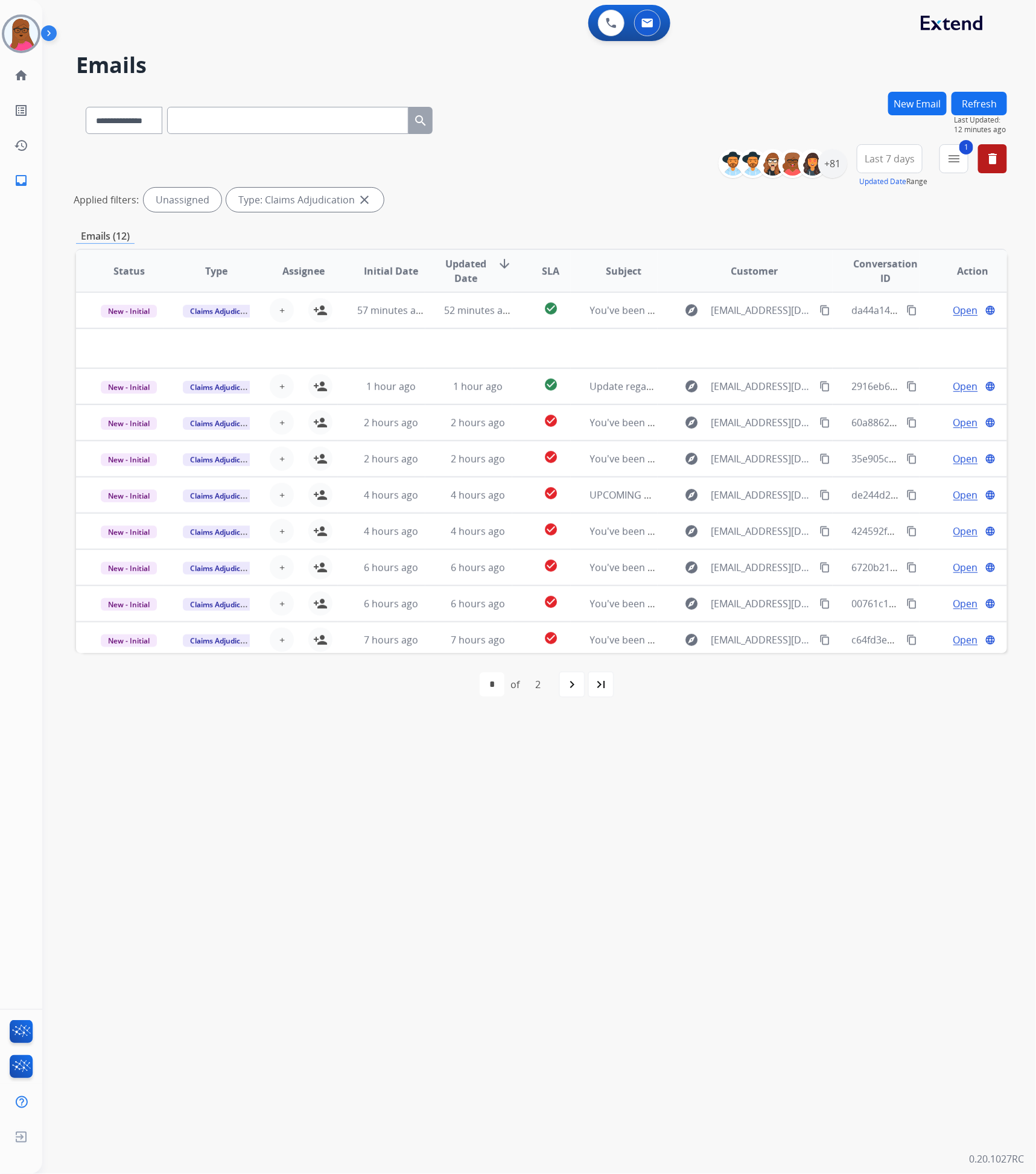
click at [361, 196] on mat-icon "close" at bounding box center [364, 199] width 15 height 15
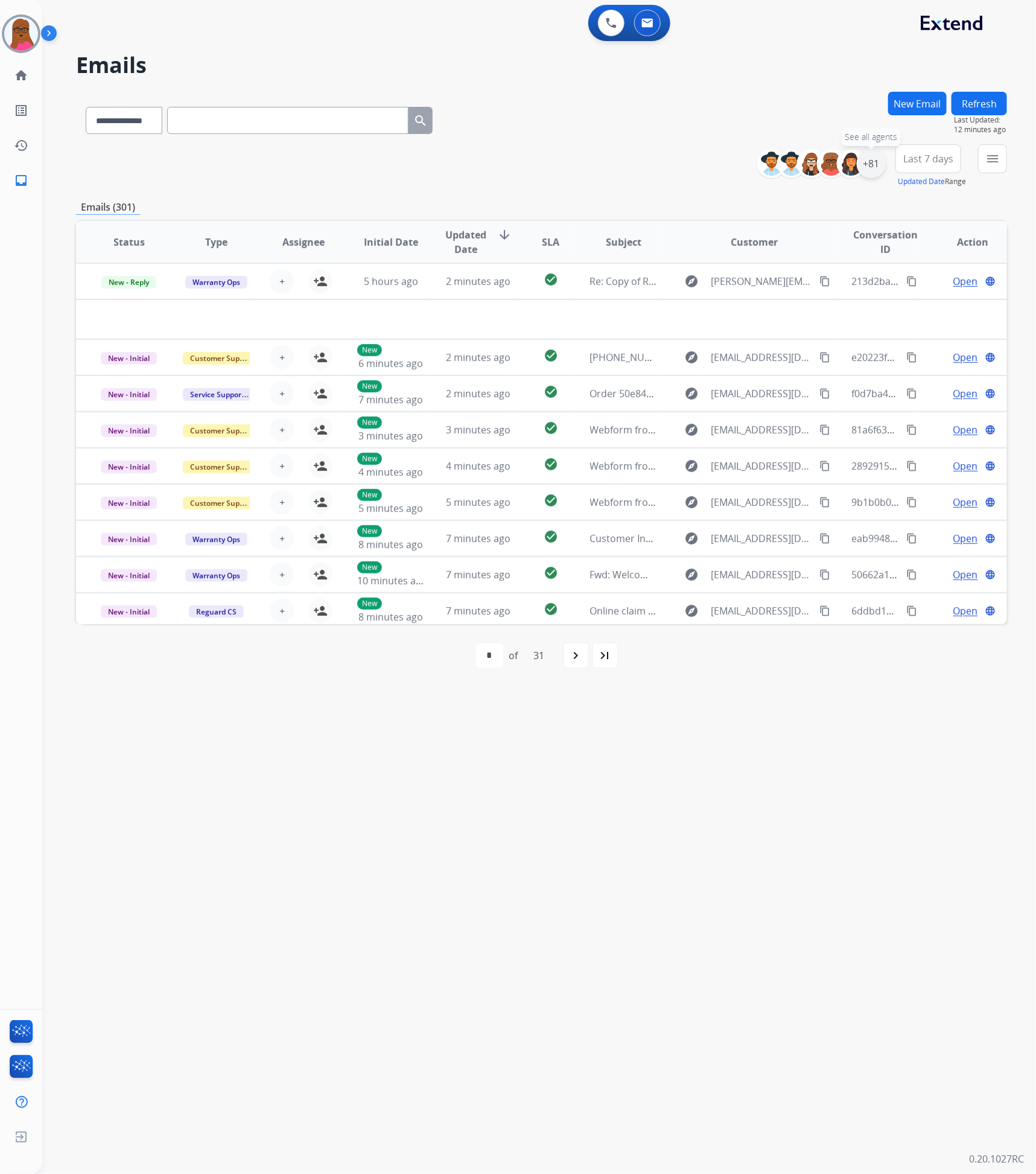
click at [882, 166] on div "+81" at bounding box center [871, 163] width 29 height 29
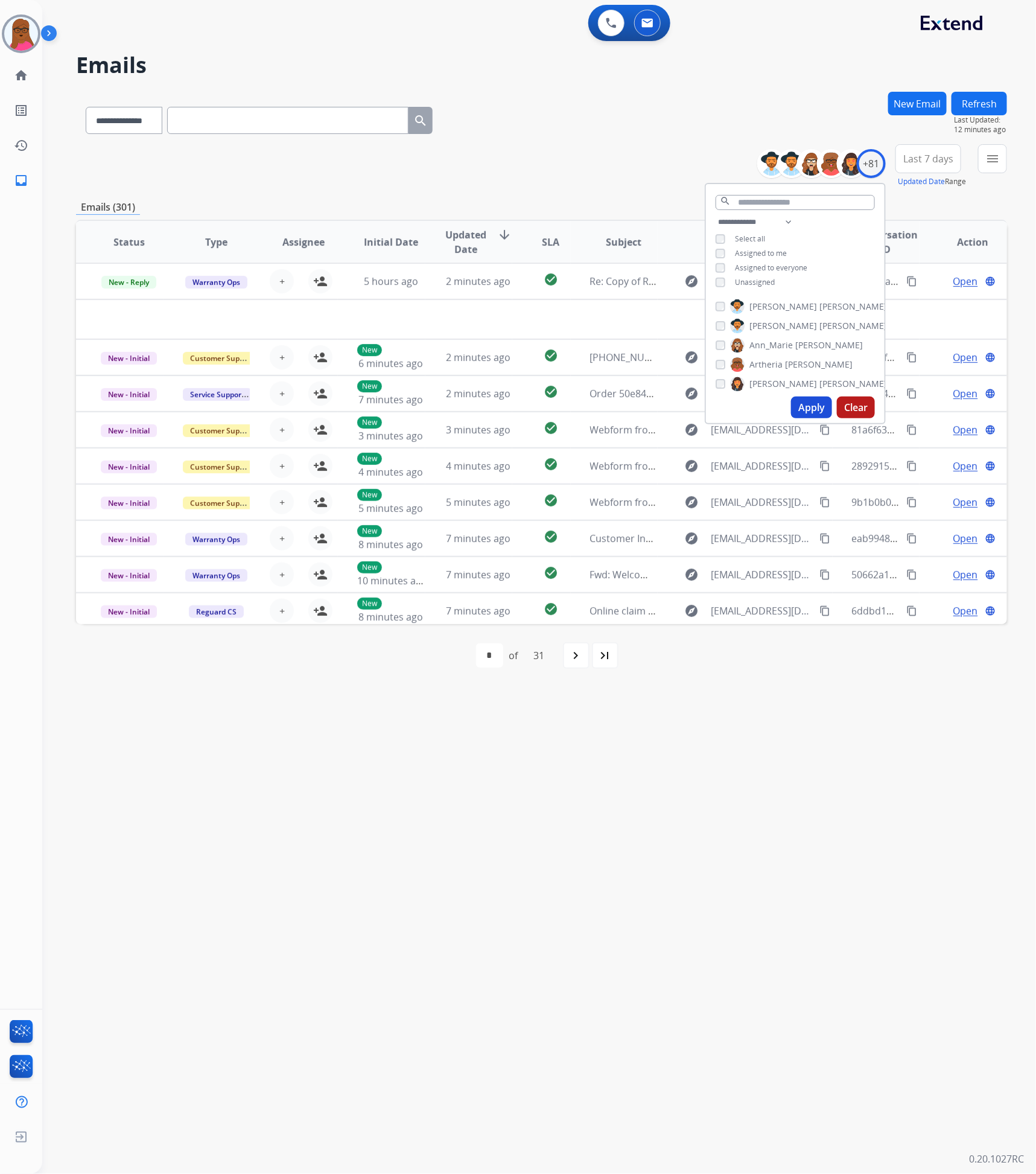
click at [716, 255] on div "Assigned to me" at bounding box center [752, 253] width 71 height 10
click at [723, 255] on div "Assigned to me" at bounding box center [752, 253] width 71 height 10
click at [724, 251] on div "Assigned to me" at bounding box center [752, 253] width 71 height 10
click at [724, 253] on div "Assigned to me" at bounding box center [752, 253] width 71 height 10
click at [803, 402] on button "Apply" at bounding box center [811, 407] width 41 height 22
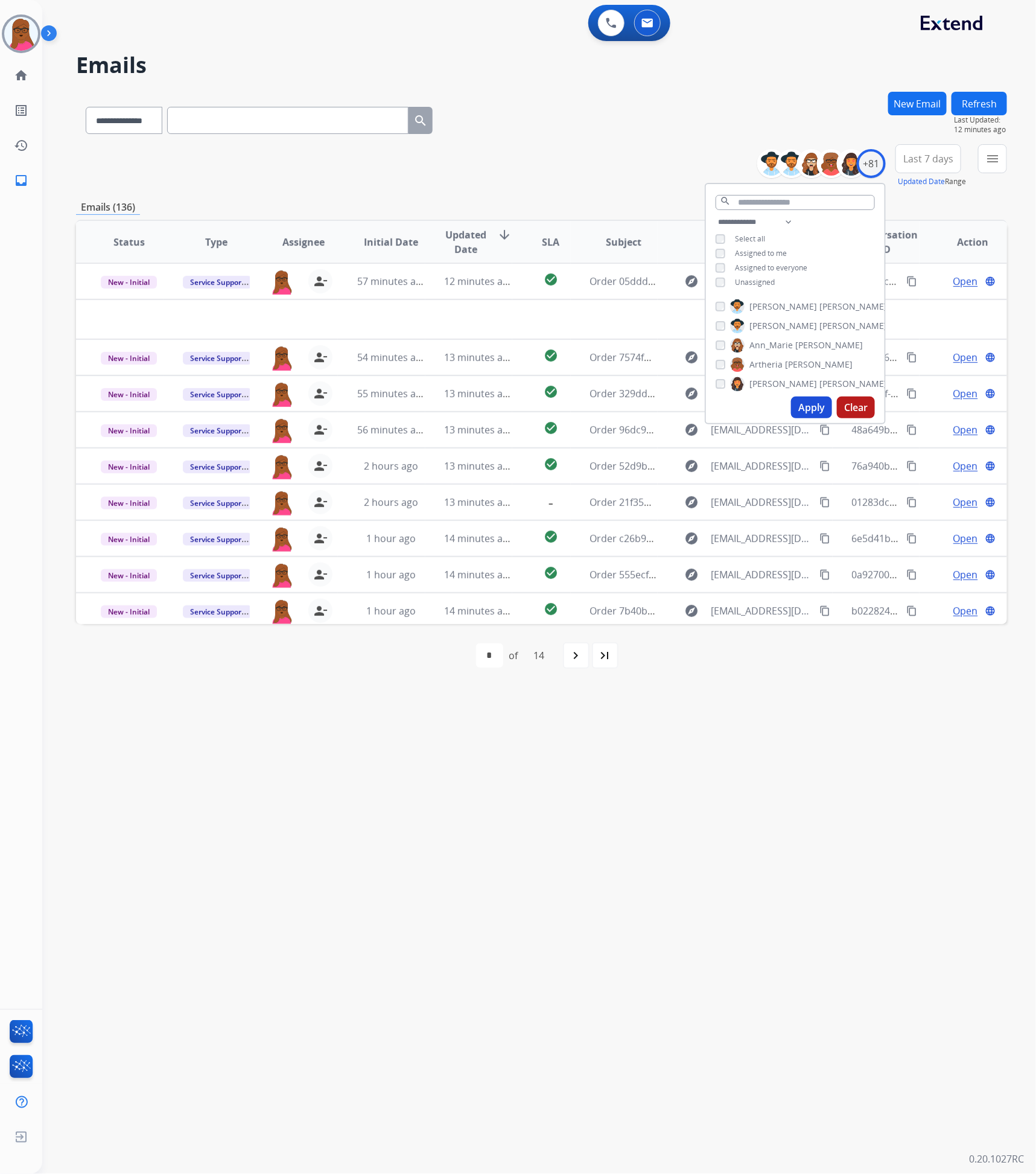
drag, startPoint x: 846, startPoint y: 830, endPoint x: 766, endPoint y: 761, distance: 105.6
click at [846, 830] on div "**********" at bounding box center [525, 609] width 965 height 1131
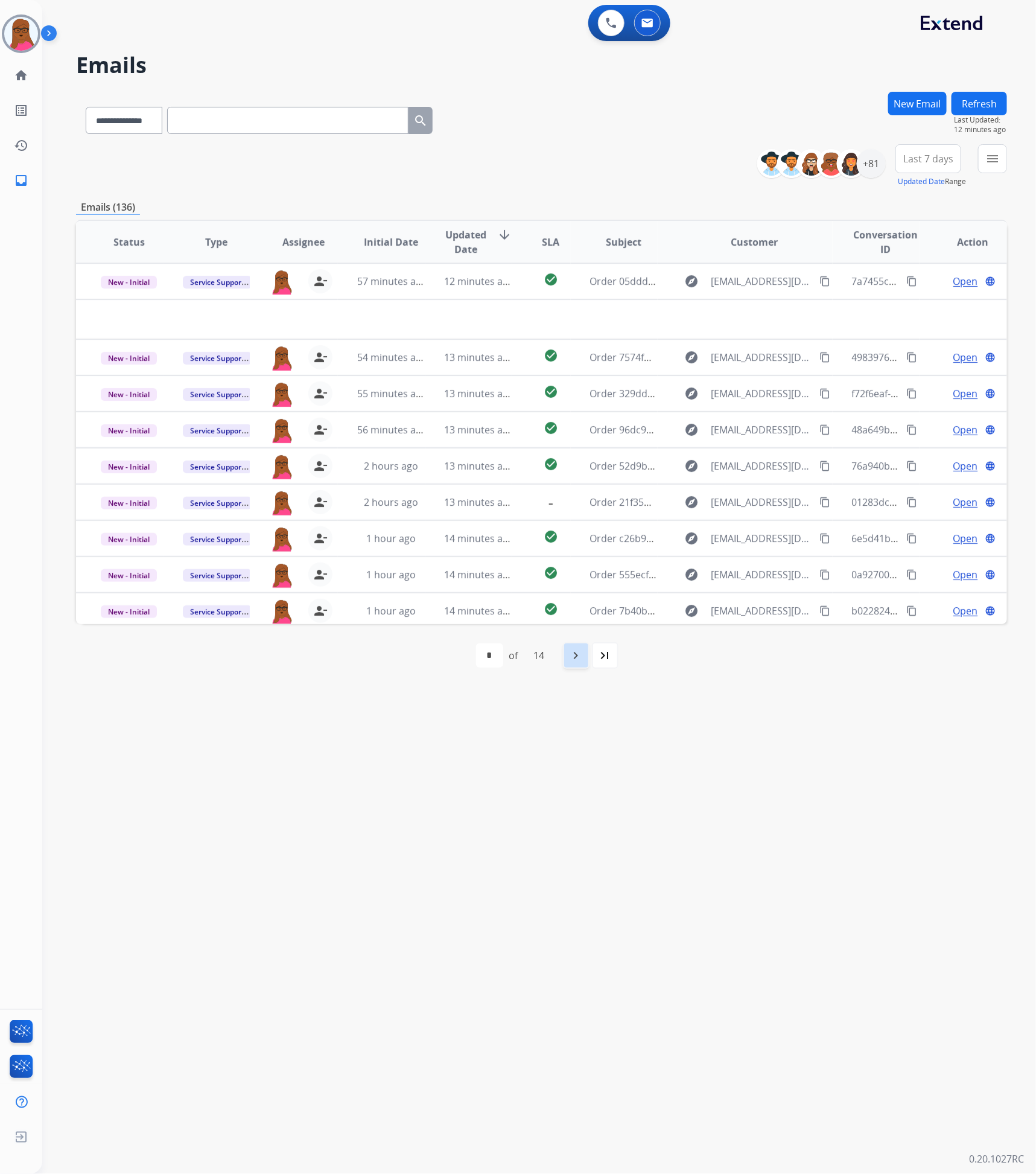
click at [576, 660] on mat-icon "navigate_next" at bounding box center [576, 655] width 15 height 15
click at [613, 657] on div "navigate_next" at bounding box center [603, 655] width 27 height 27
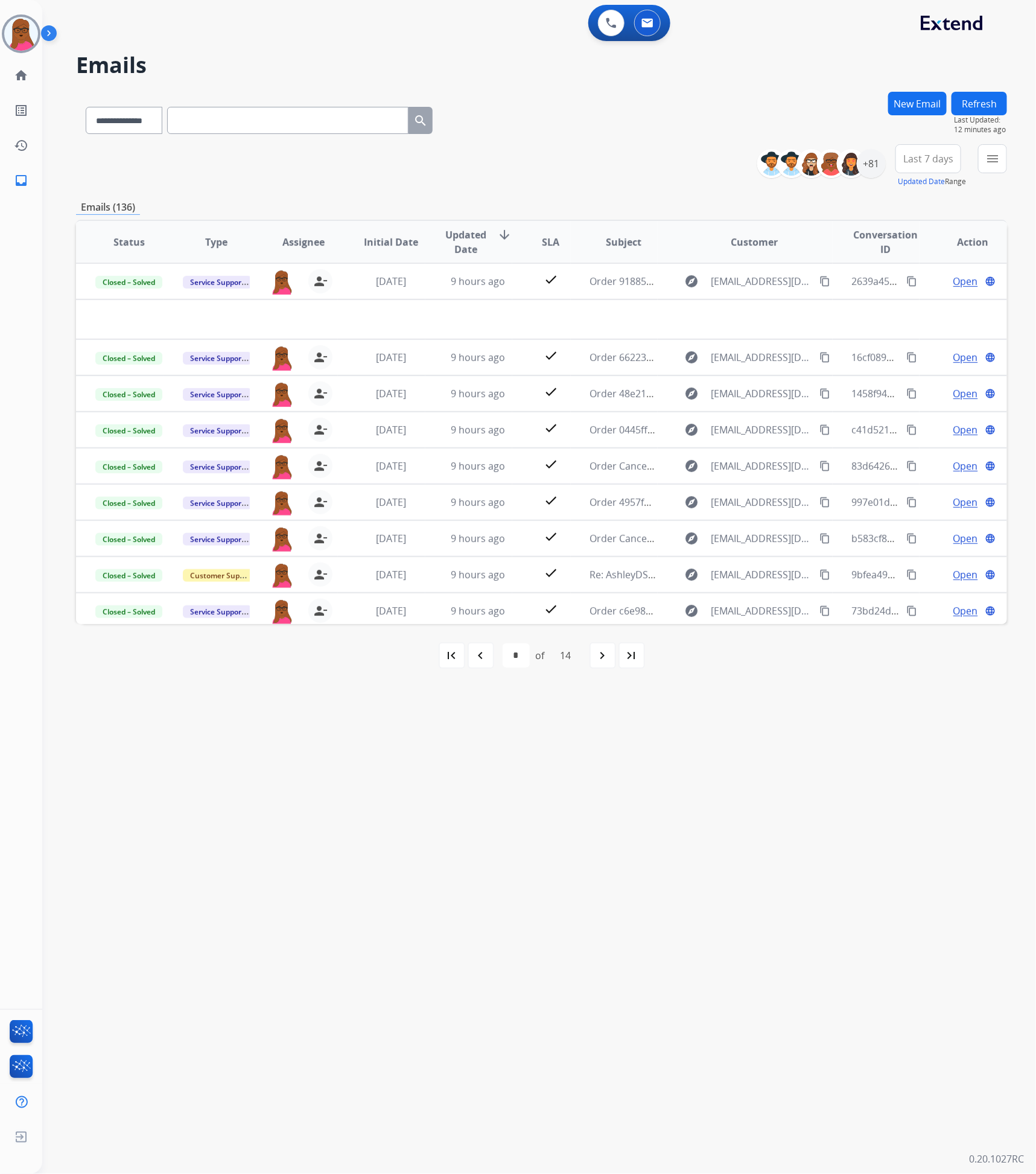
click at [613, 657] on div "navigate_next" at bounding box center [603, 655] width 27 height 27
select select "*"
click at [144, 121] on select "**********" at bounding box center [123, 120] width 75 height 27
select select "**********"
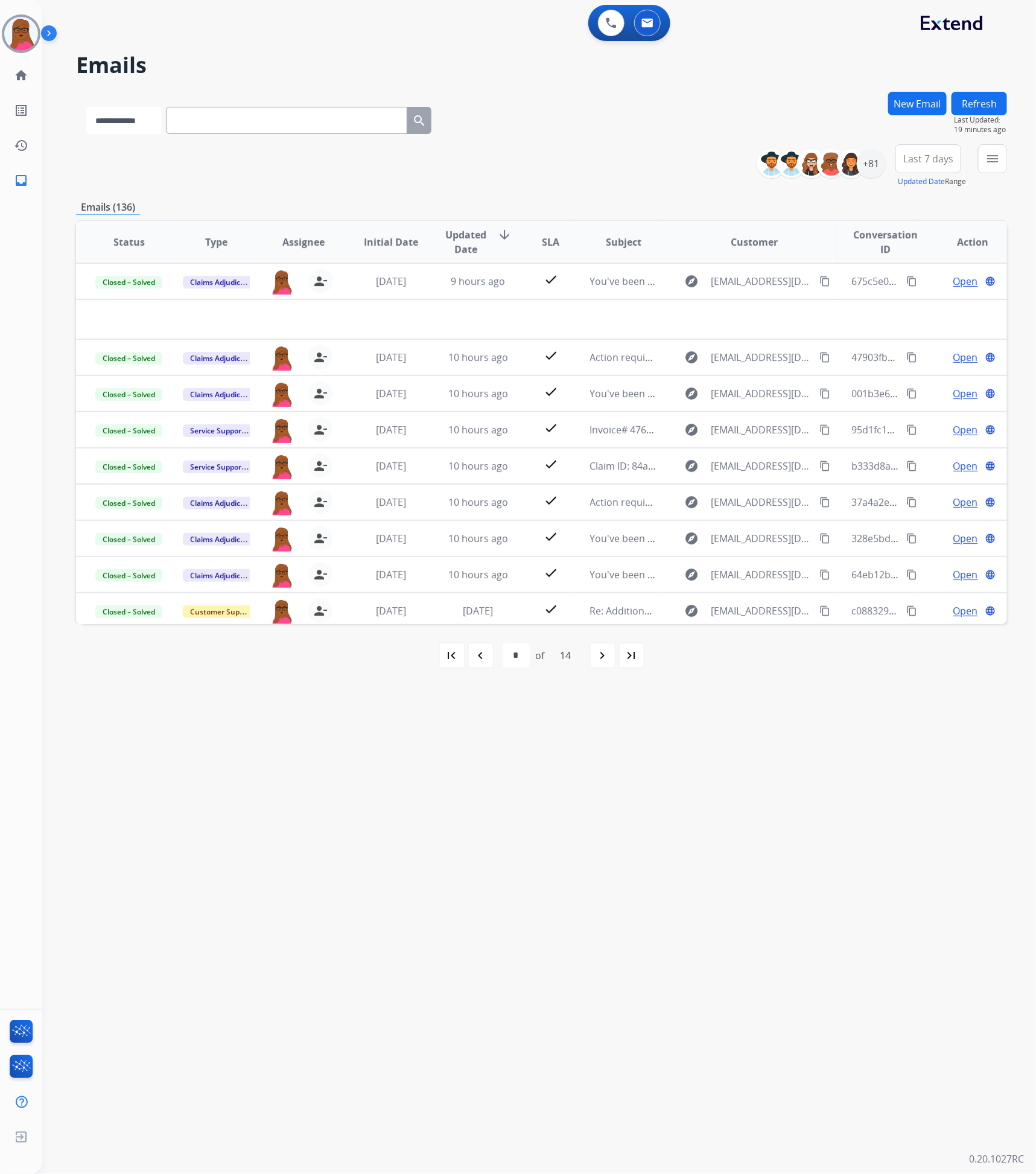
click at [86, 107] on select "**********" at bounding box center [123, 120] width 75 height 27
